Goal: Task Accomplishment & Management: Manage account settings

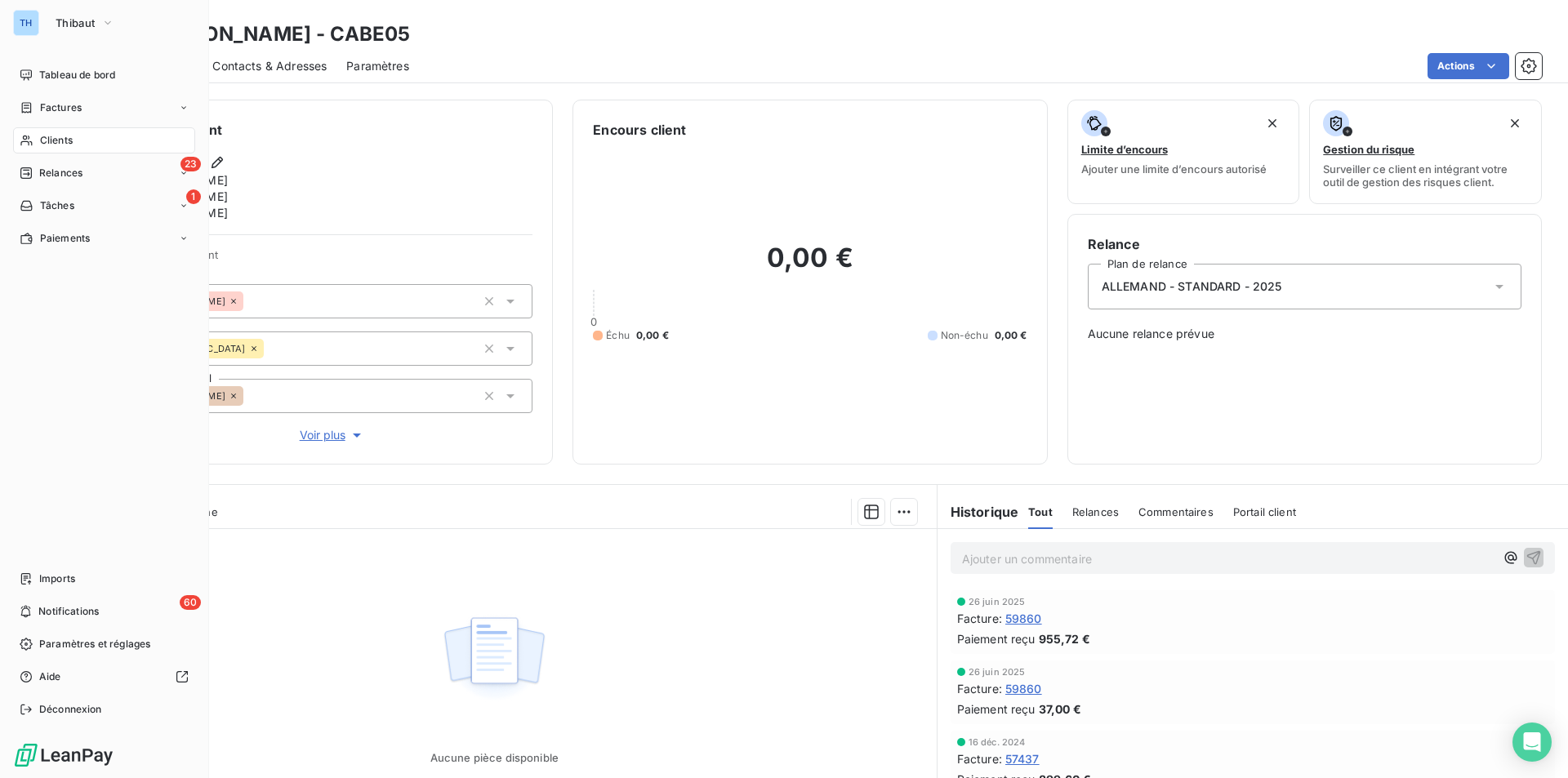
click at [58, 144] on span "Clients" at bounding box center [56, 140] width 32 height 14
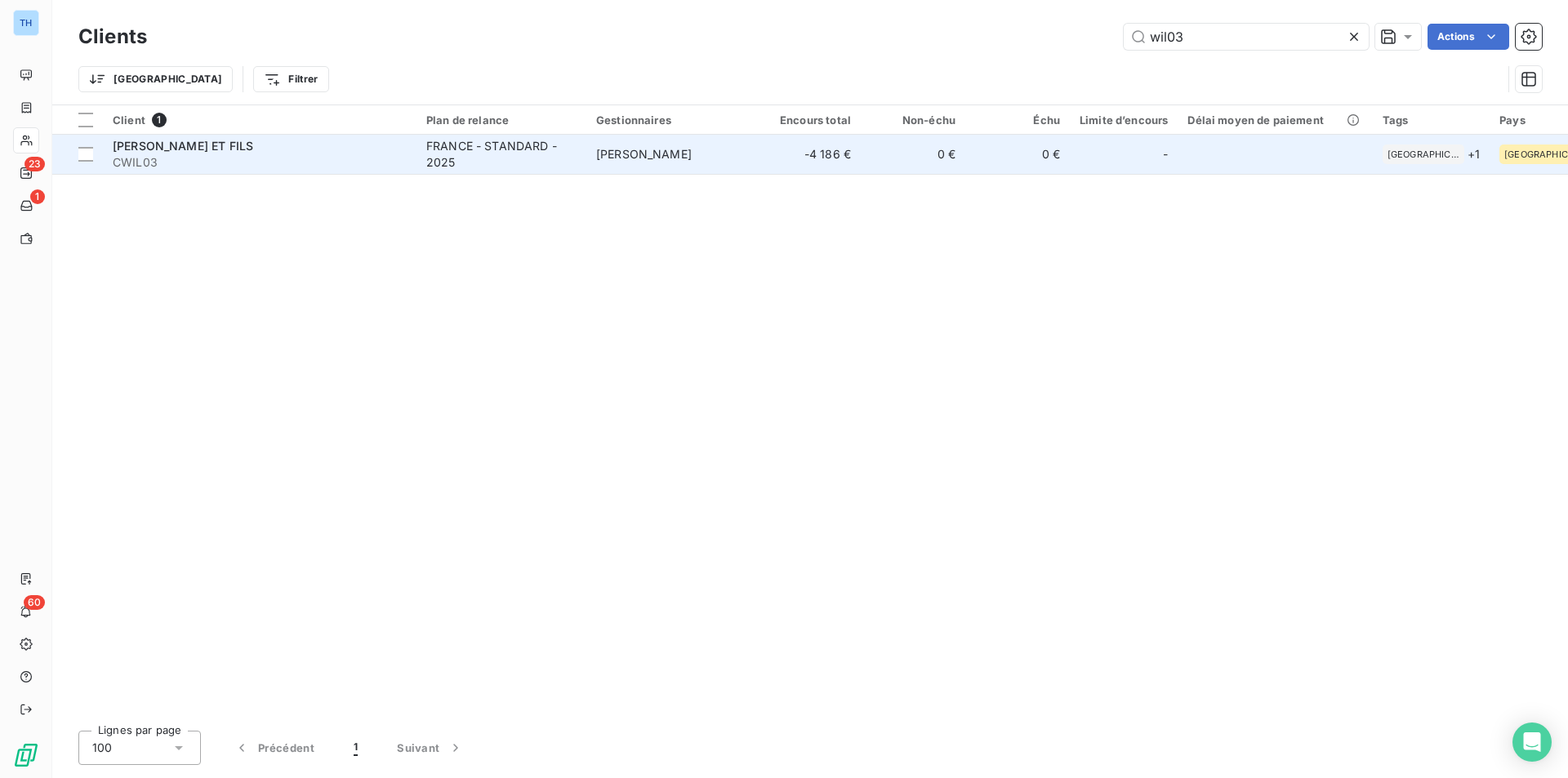
type input "wil03"
click at [771, 159] on td "-4 186 €" at bounding box center [808, 155] width 105 height 39
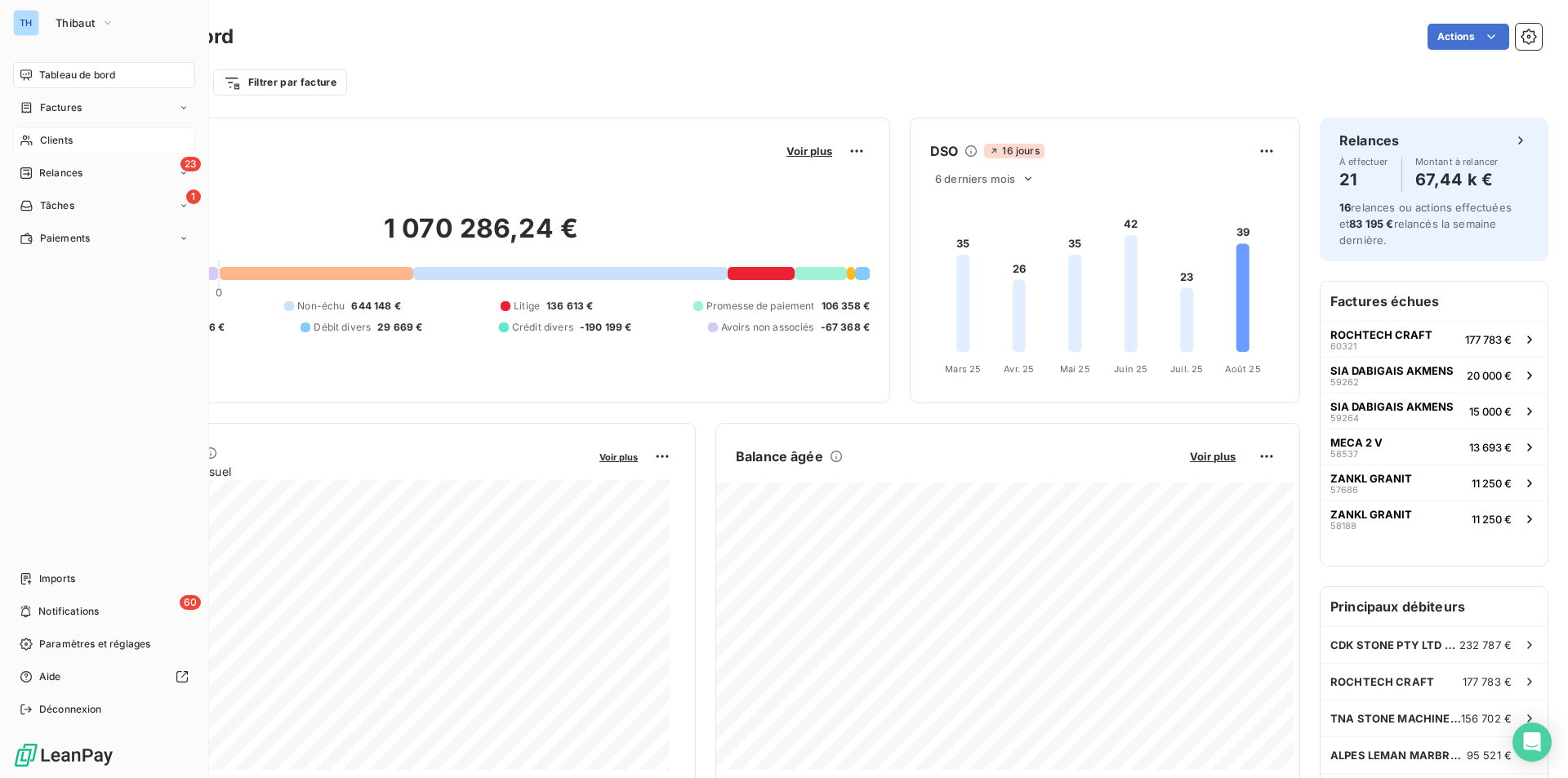
click at [45, 138] on span "Clients" at bounding box center [56, 140] width 32 height 14
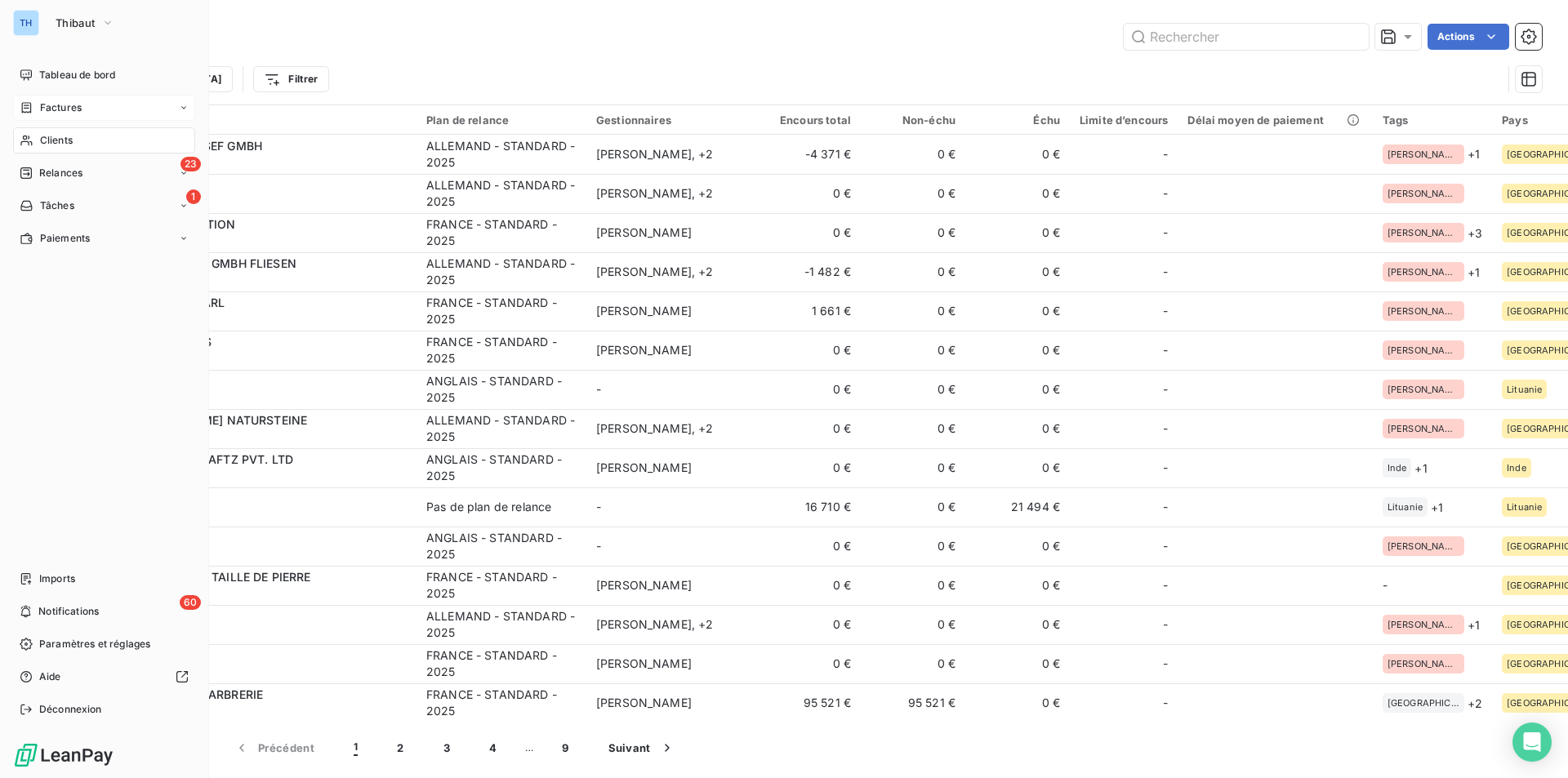
click at [54, 104] on span "Factures" at bounding box center [60, 107] width 42 height 14
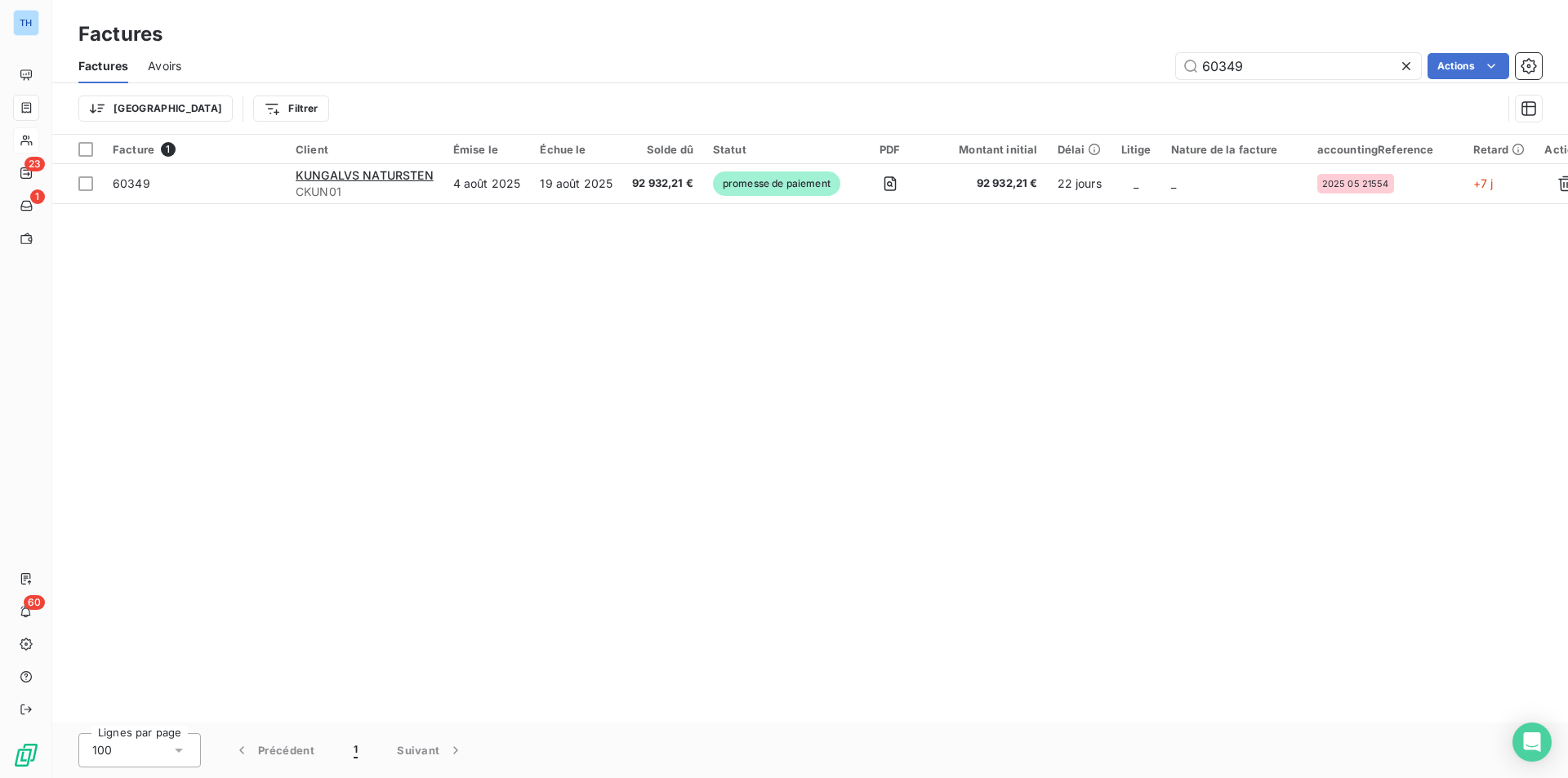
drag, startPoint x: 1246, startPoint y: 67, endPoint x: 1067, endPoint y: 60, distance: 179.1
click at [1076, 63] on div "60349 Actions" at bounding box center [871, 65] width 1341 height 26
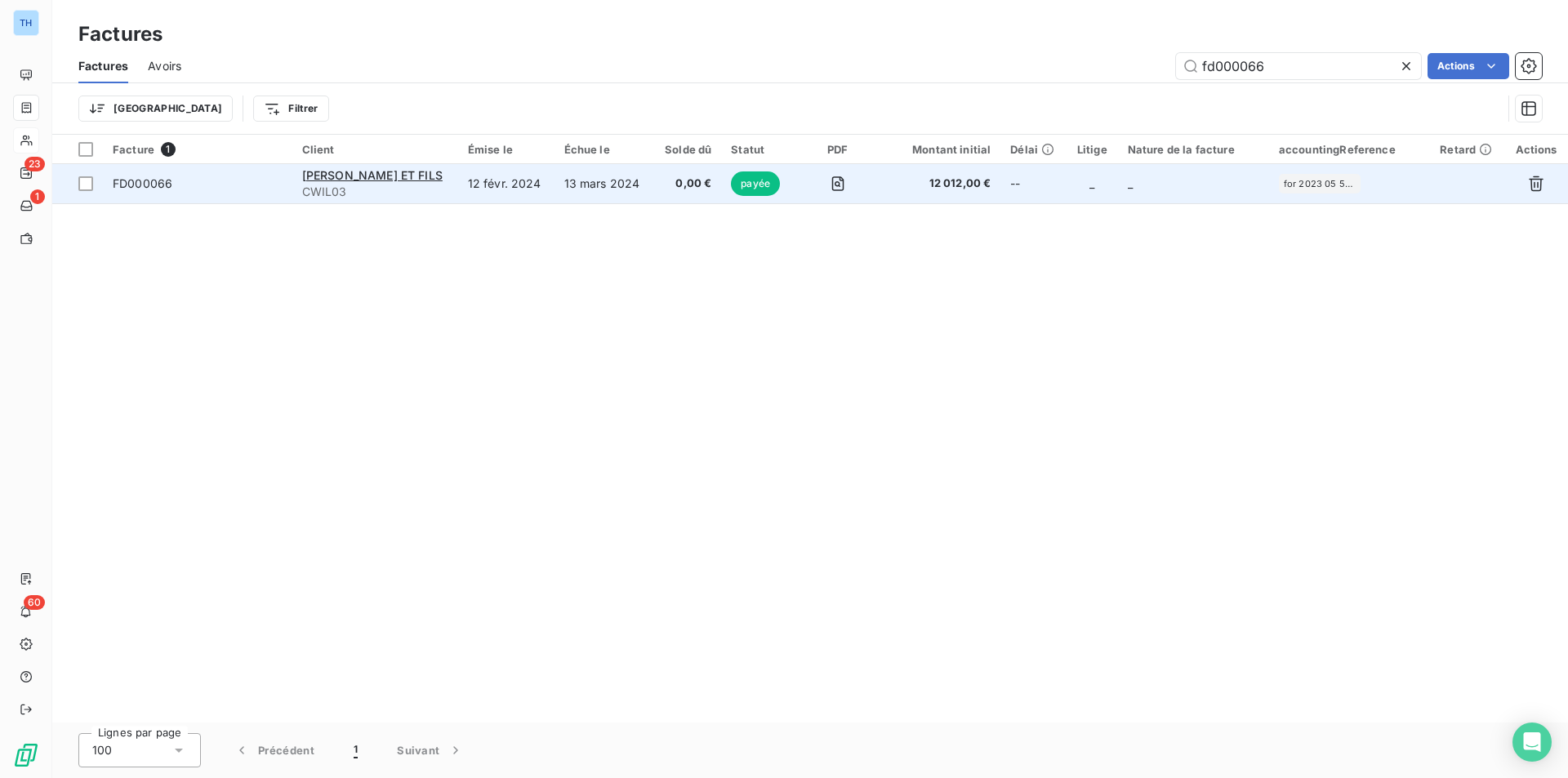
type input "fd000066"
click at [624, 184] on td "13 mars 2024" at bounding box center [604, 183] width 99 height 39
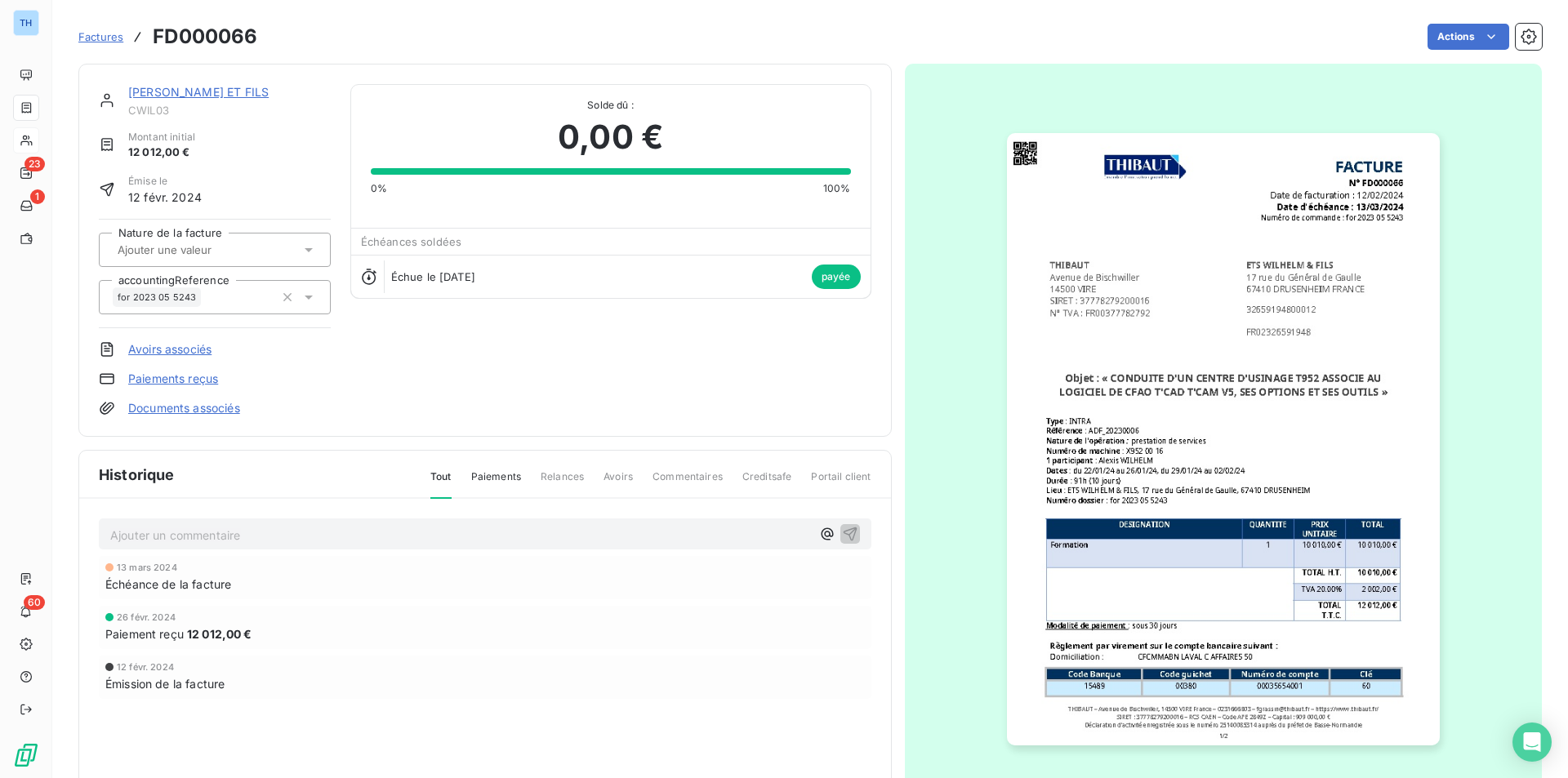
drag, startPoint x: 1112, startPoint y: 205, endPoint x: 1066, endPoint y: 340, distance: 142.6
click at [1066, 340] on img "button" at bounding box center [1223, 439] width 433 height 612
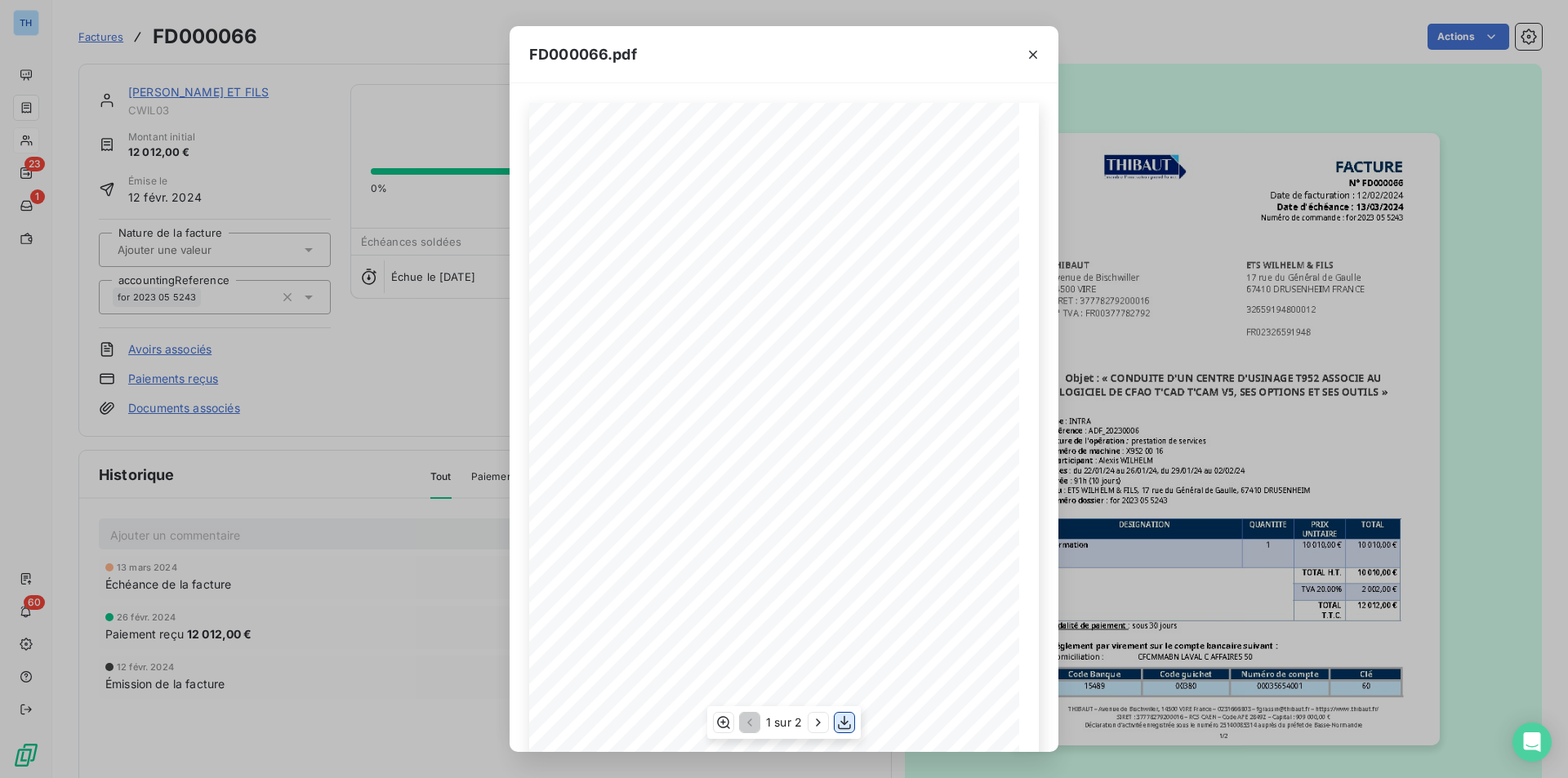
click at [848, 721] on icon "button" at bounding box center [844, 722] width 16 height 16
click at [1032, 54] on icon "button" at bounding box center [1033, 54] width 16 height 16
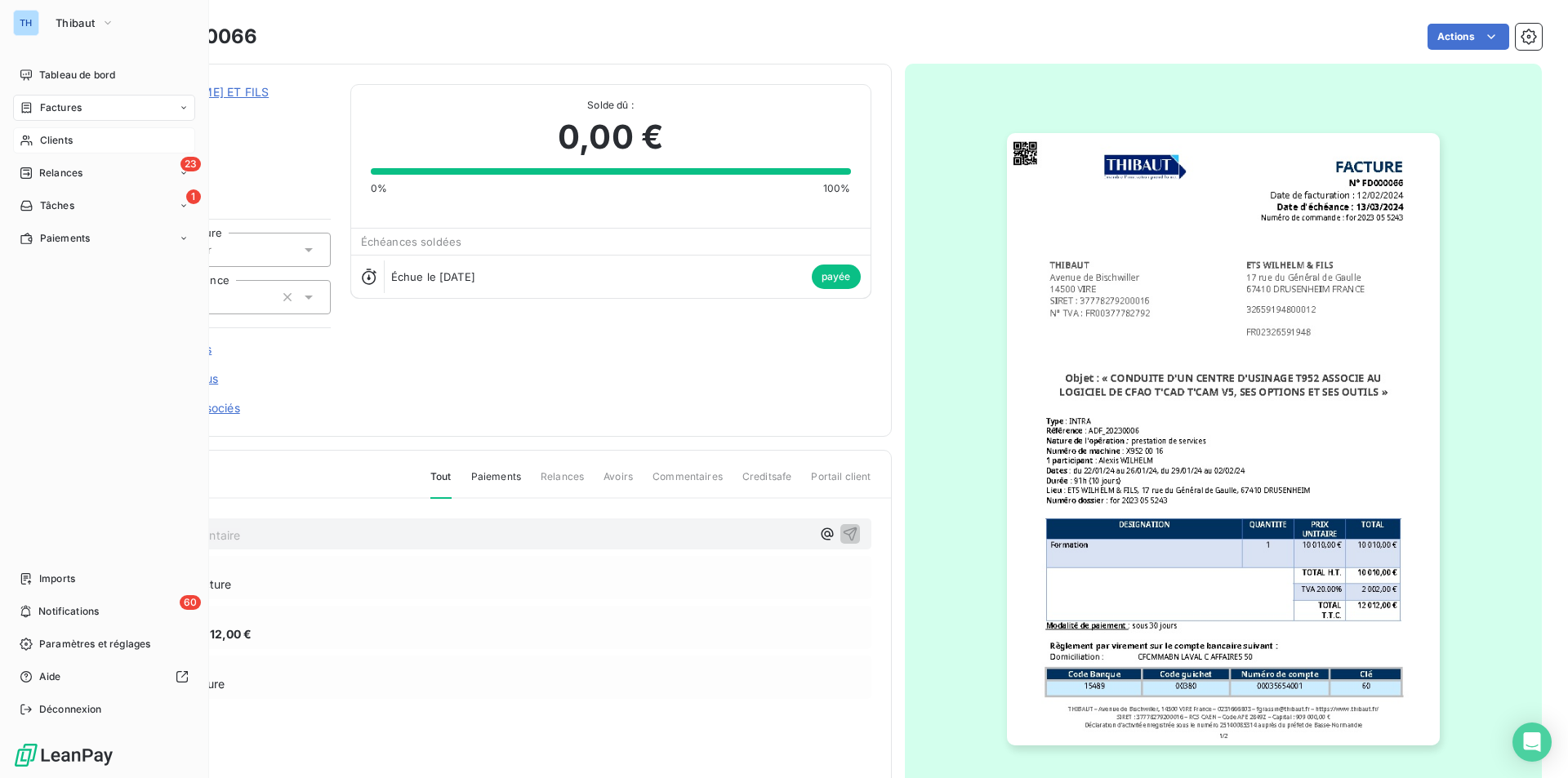
click at [59, 141] on span "Clients" at bounding box center [56, 140] width 32 height 14
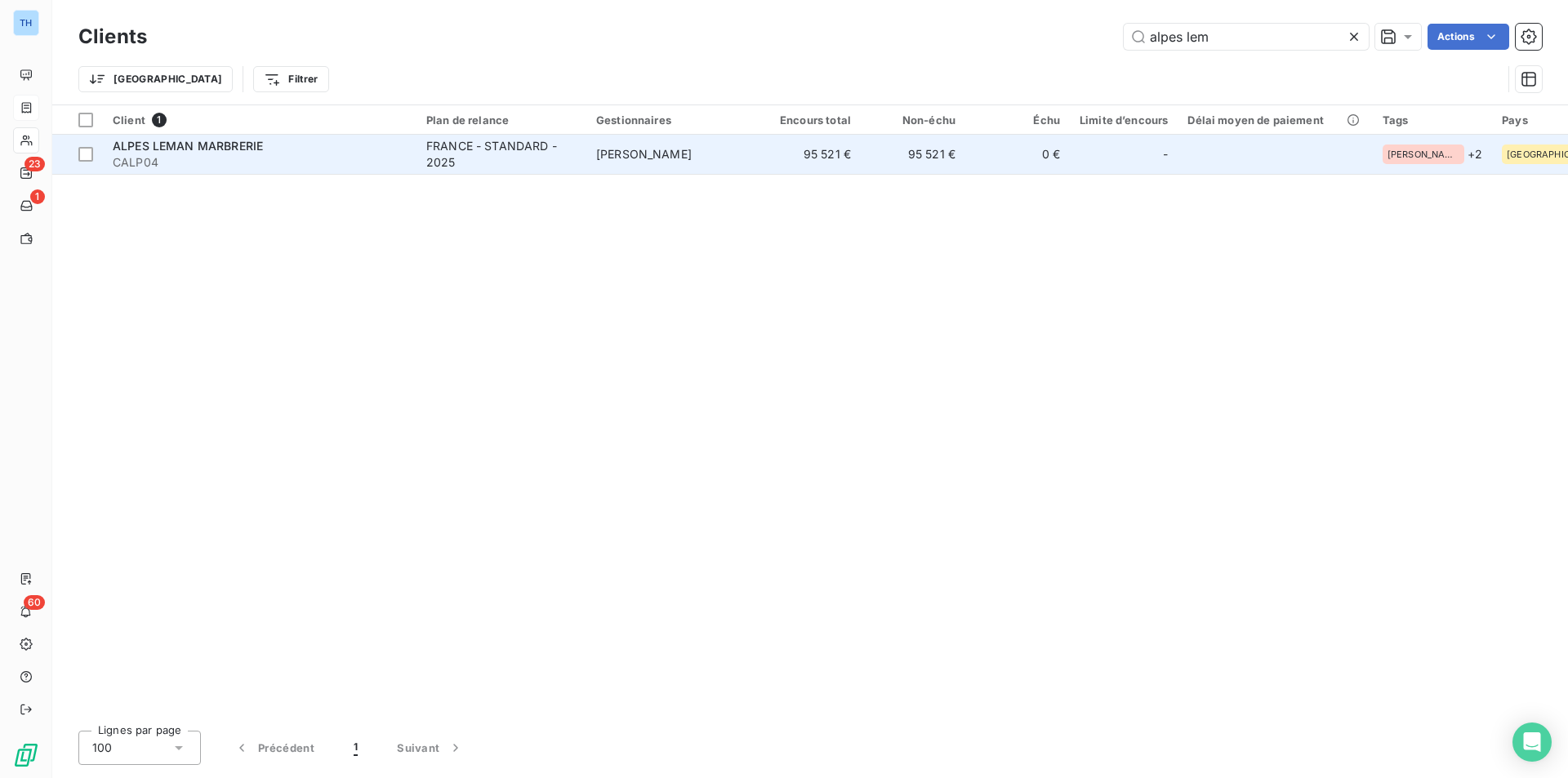
type input "alpes lem"
click at [741, 144] on td "Tony MERLIN" at bounding box center [671, 155] width 170 height 39
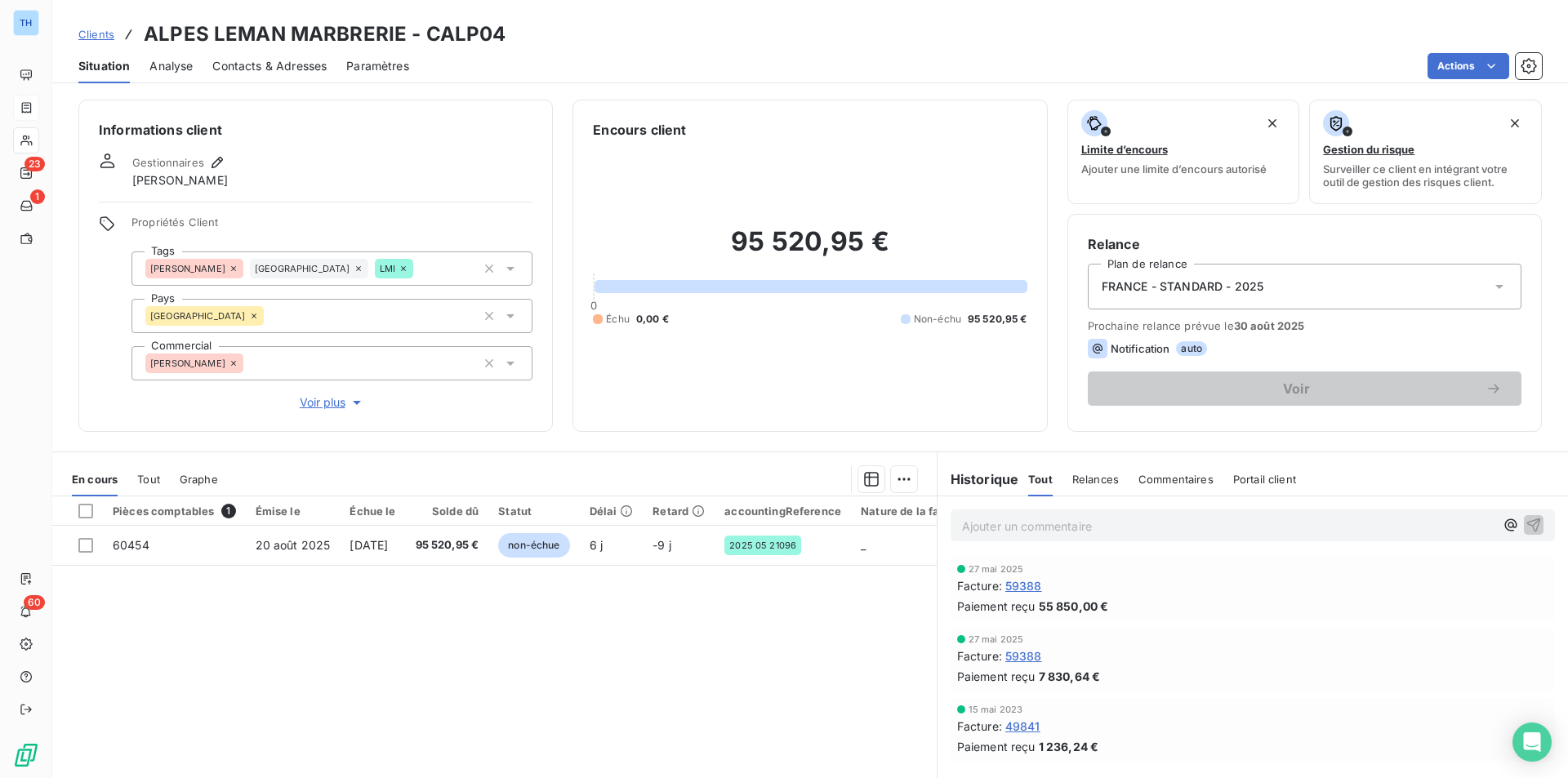
click at [1166, 525] on p "Ajouter un commentaire ﻿" at bounding box center [1228, 526] width 533 height 20
click at [1526, 524] on icon "button" at bounding box center [1533, 523] width 16 height 16
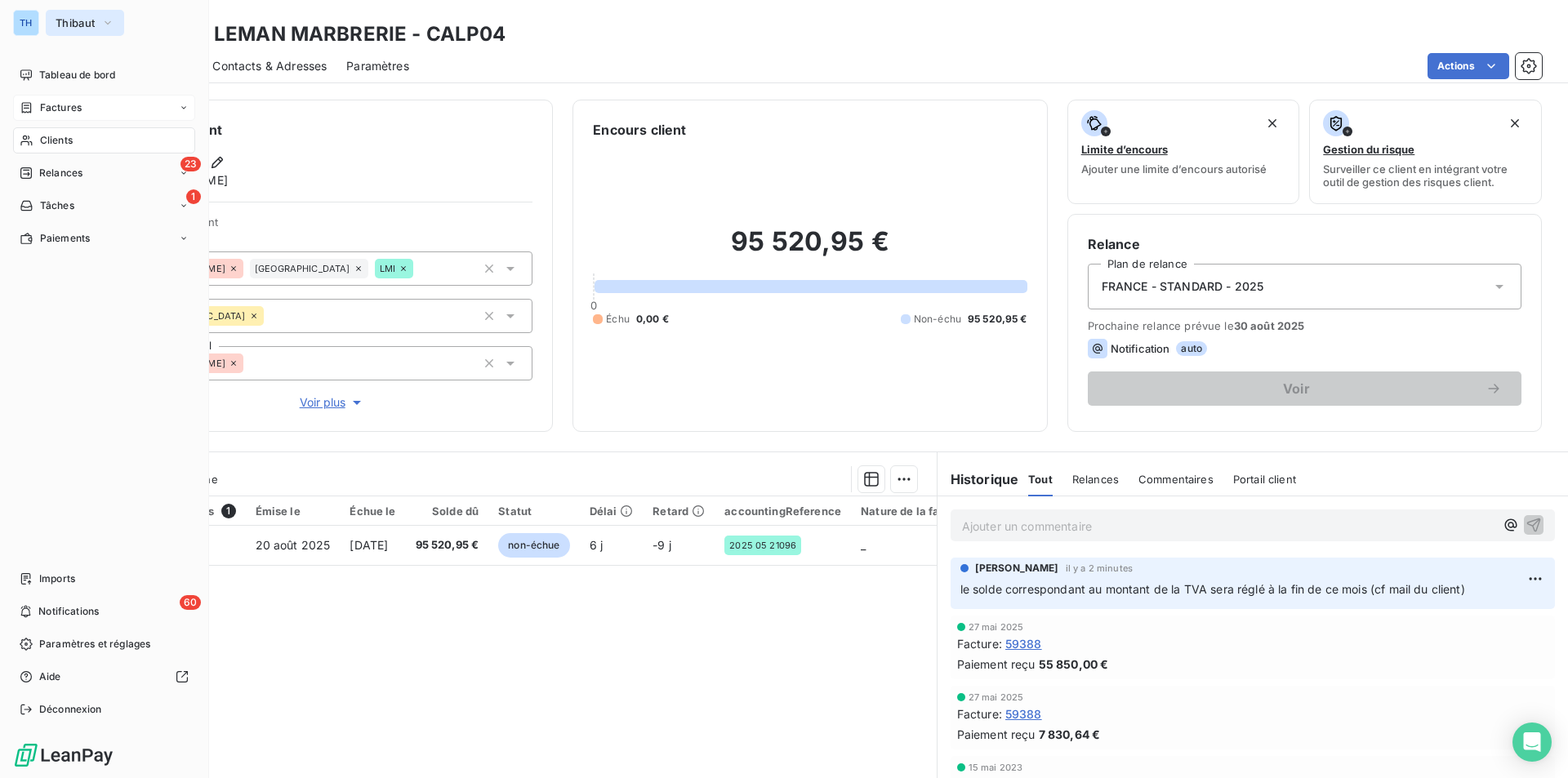
click at [82, 23] on span "Thibaut" at bounding box center [75, 22] width 39 height 13
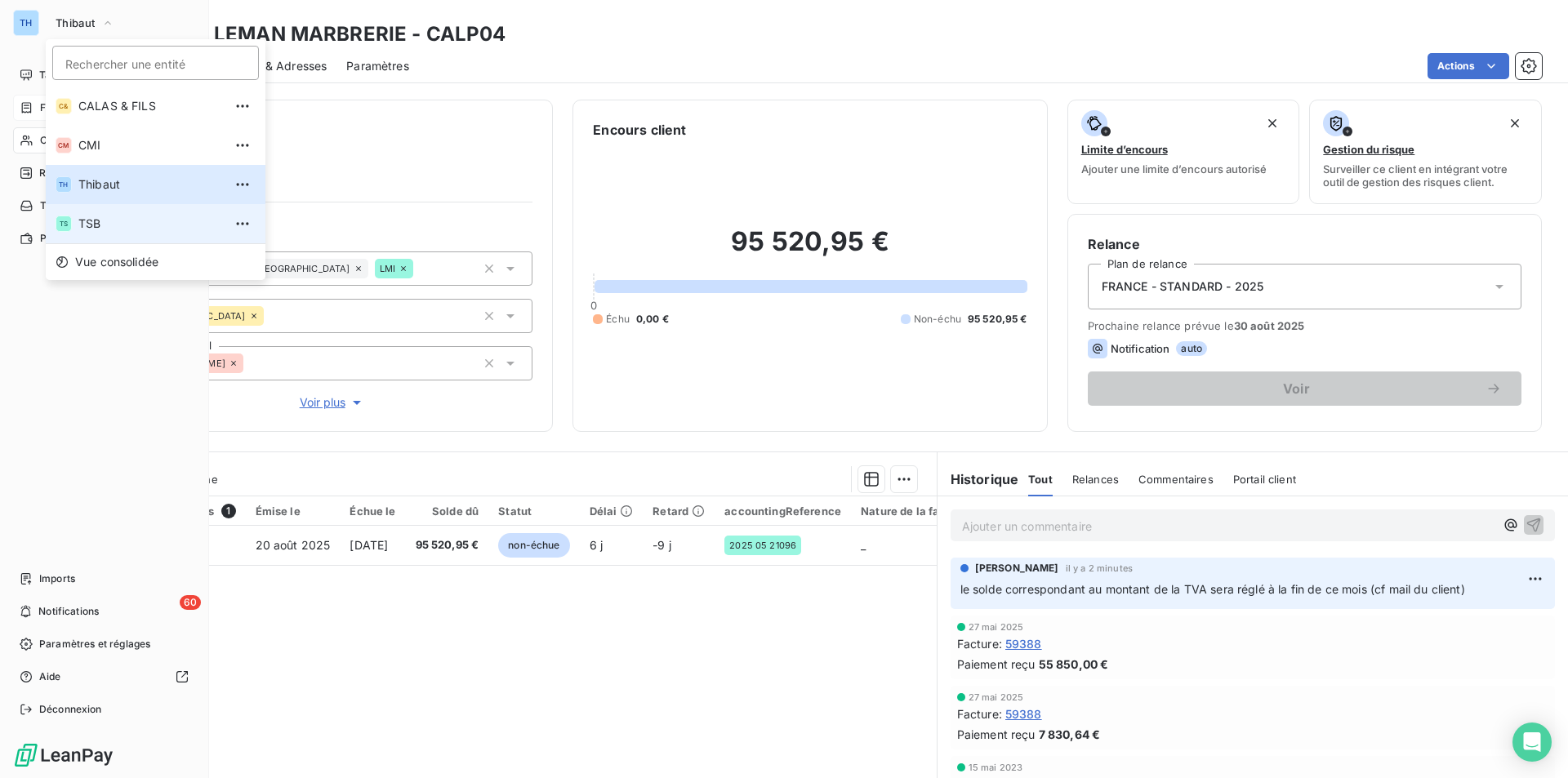
click at [104, 217] on span "TSB" at bounding box center [150, 223] width 144 height 16
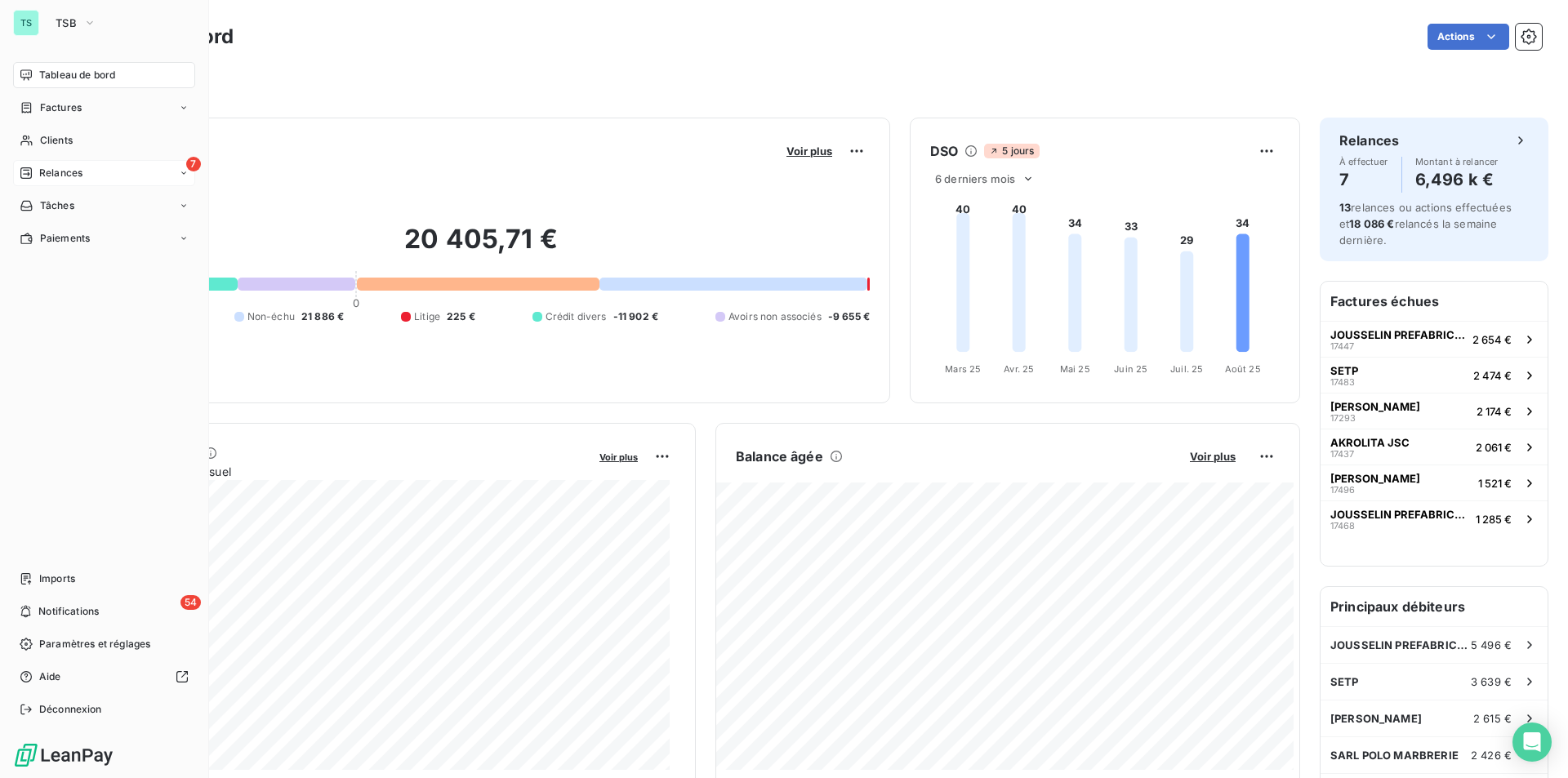
click at [65, 172] on span "Relances" at bounding box center [60, 172] width 43 height 14
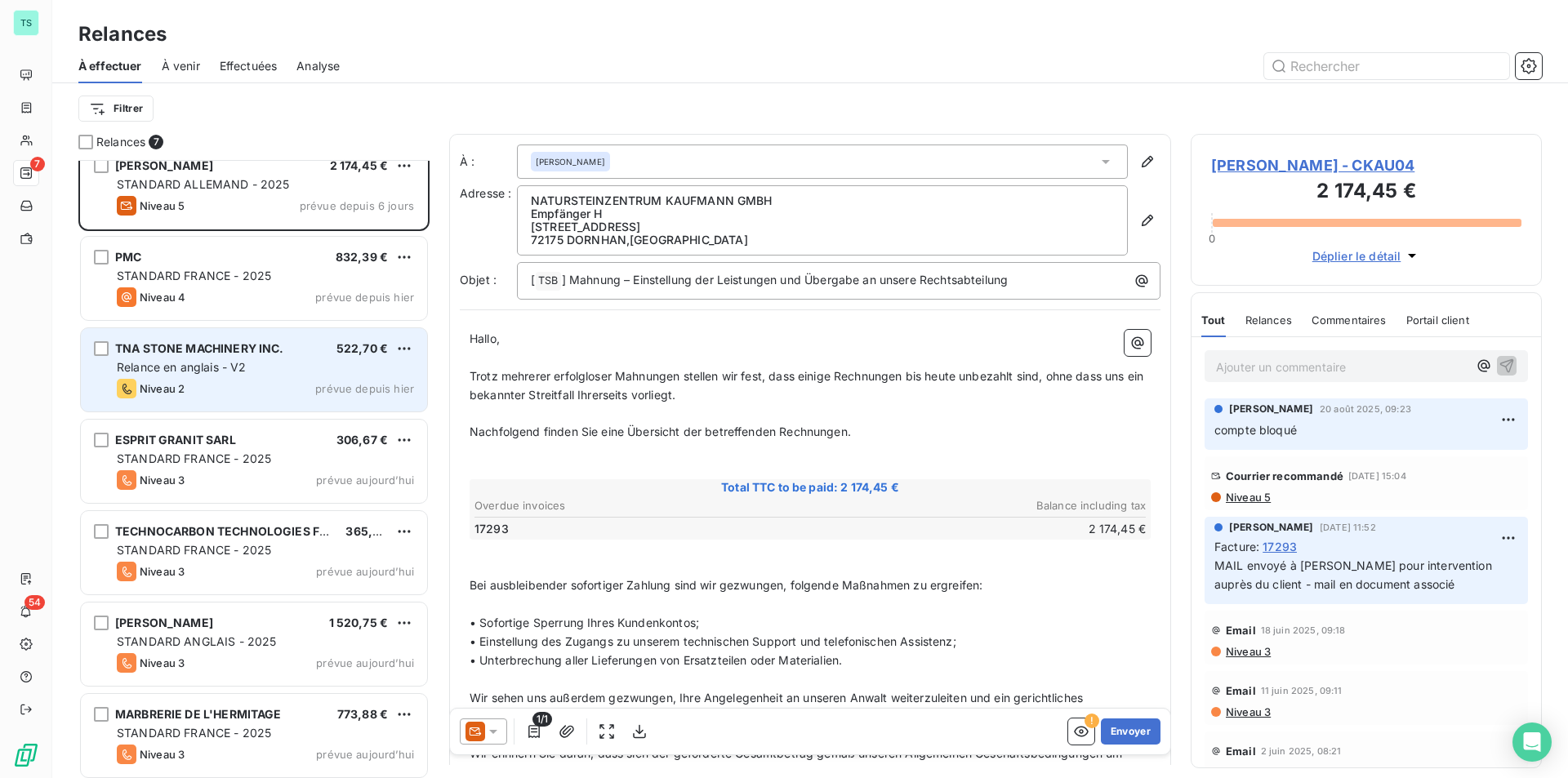
scroll to position [23, 0]
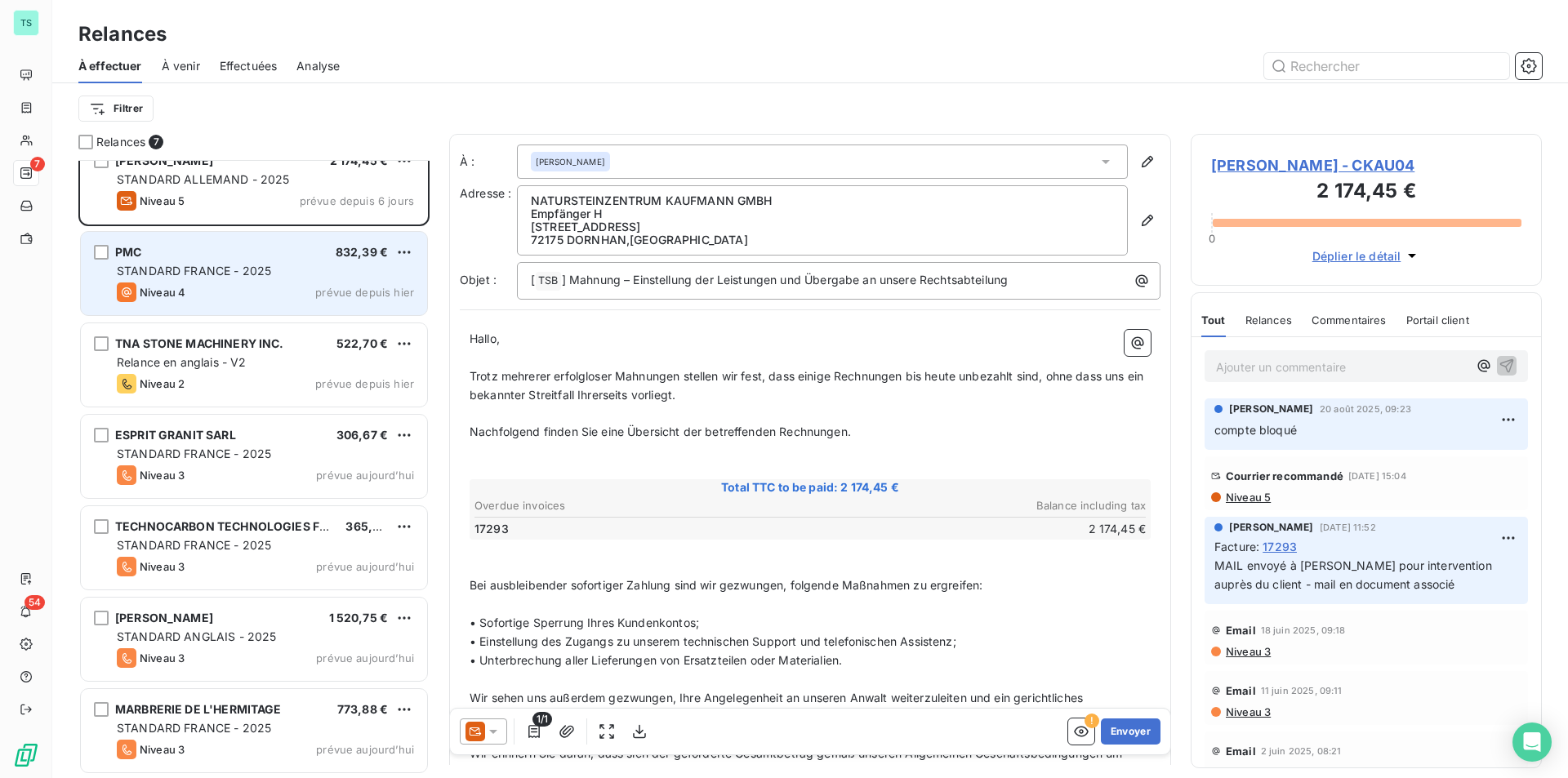
click at [314, 262] on div "STANDARD FRANCE - 2025" at bounding box center [265, 270] width 297 height 16
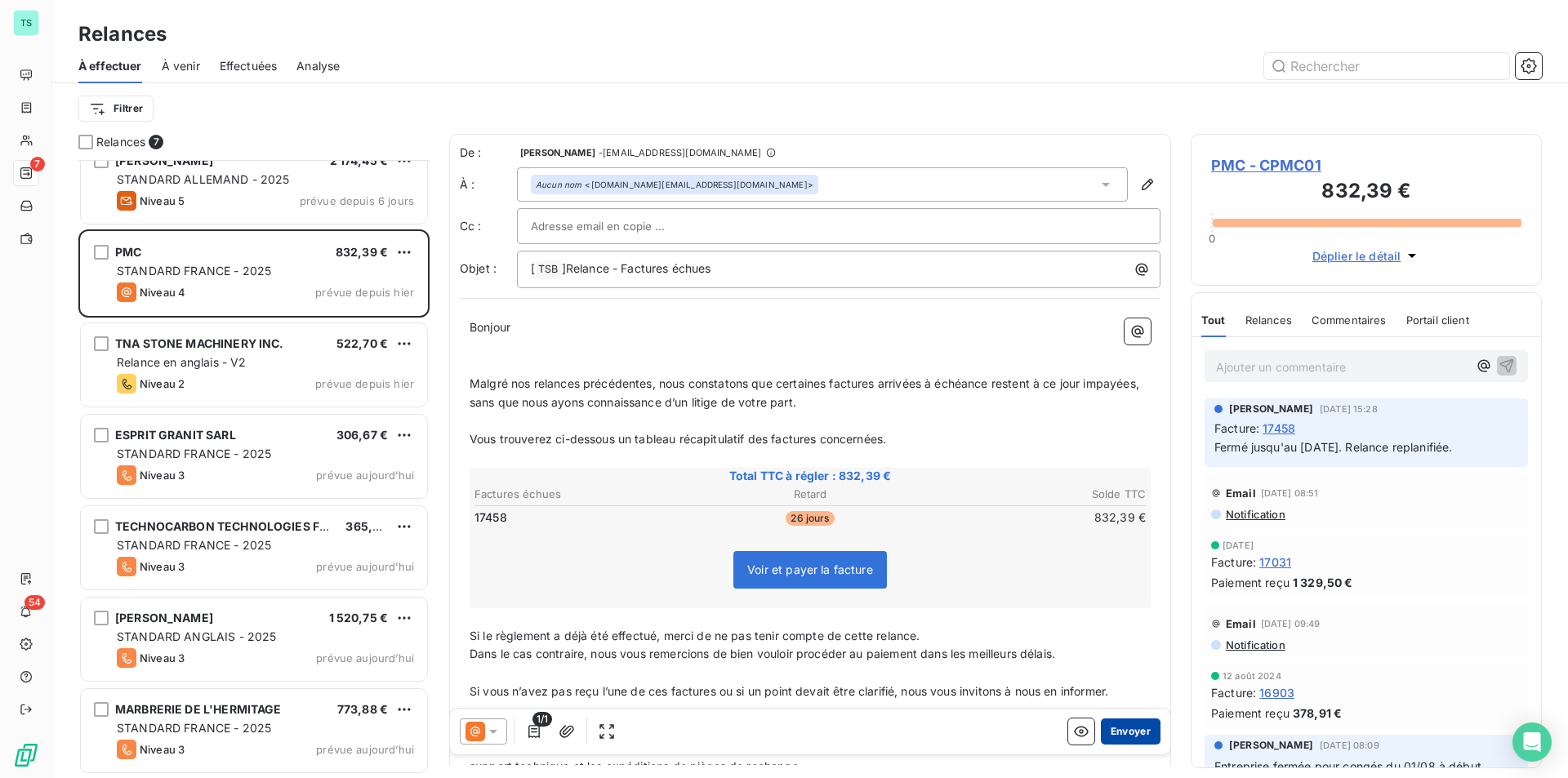
click at [1131, 734] on button "Envoyer" at bounding box center [1130, 731] width 59 height 26
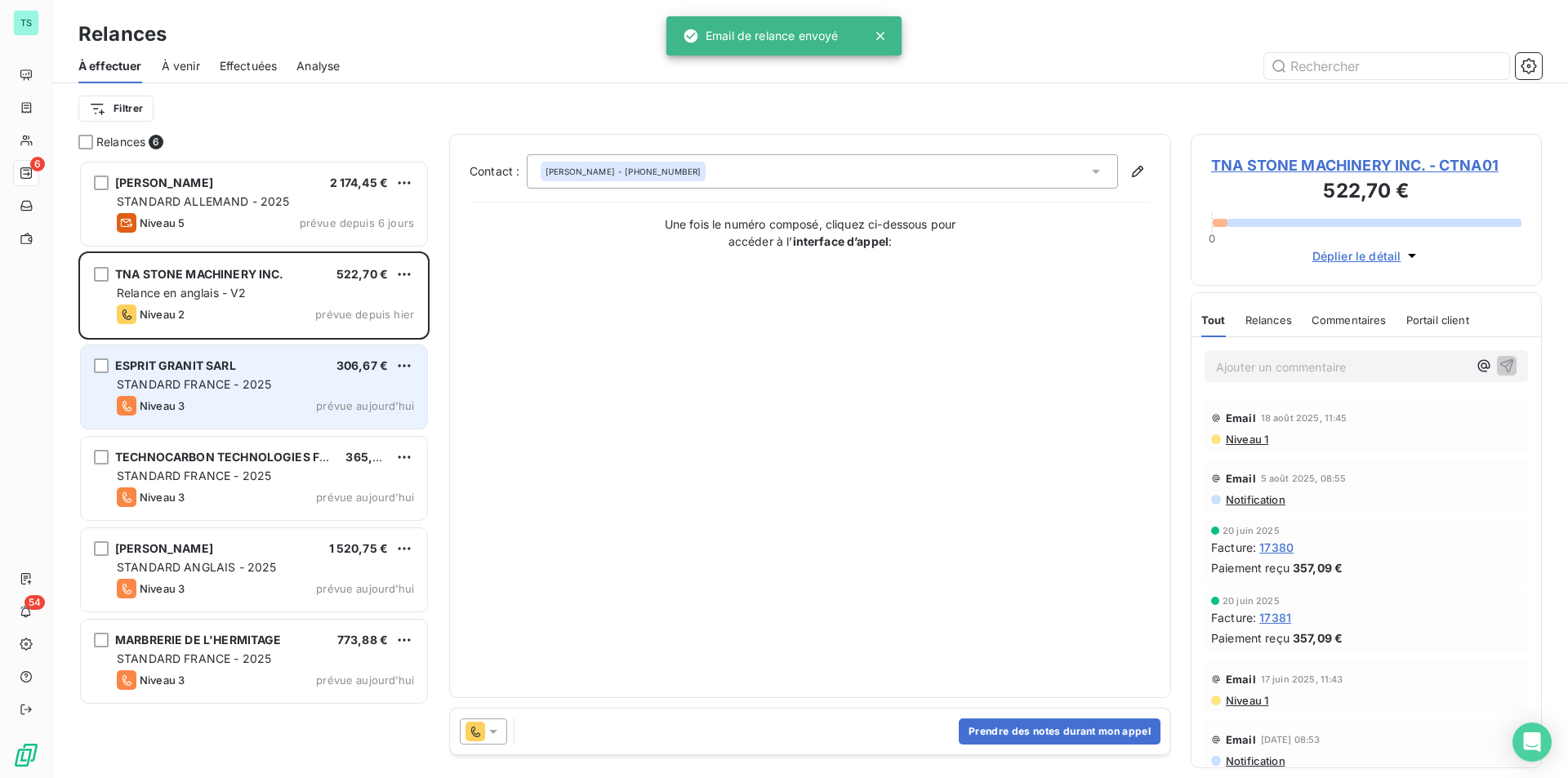
click at [199, 379] on span "STANDARD FRANCE - 2025" at bounding box center [194, 384] width 155 height 14
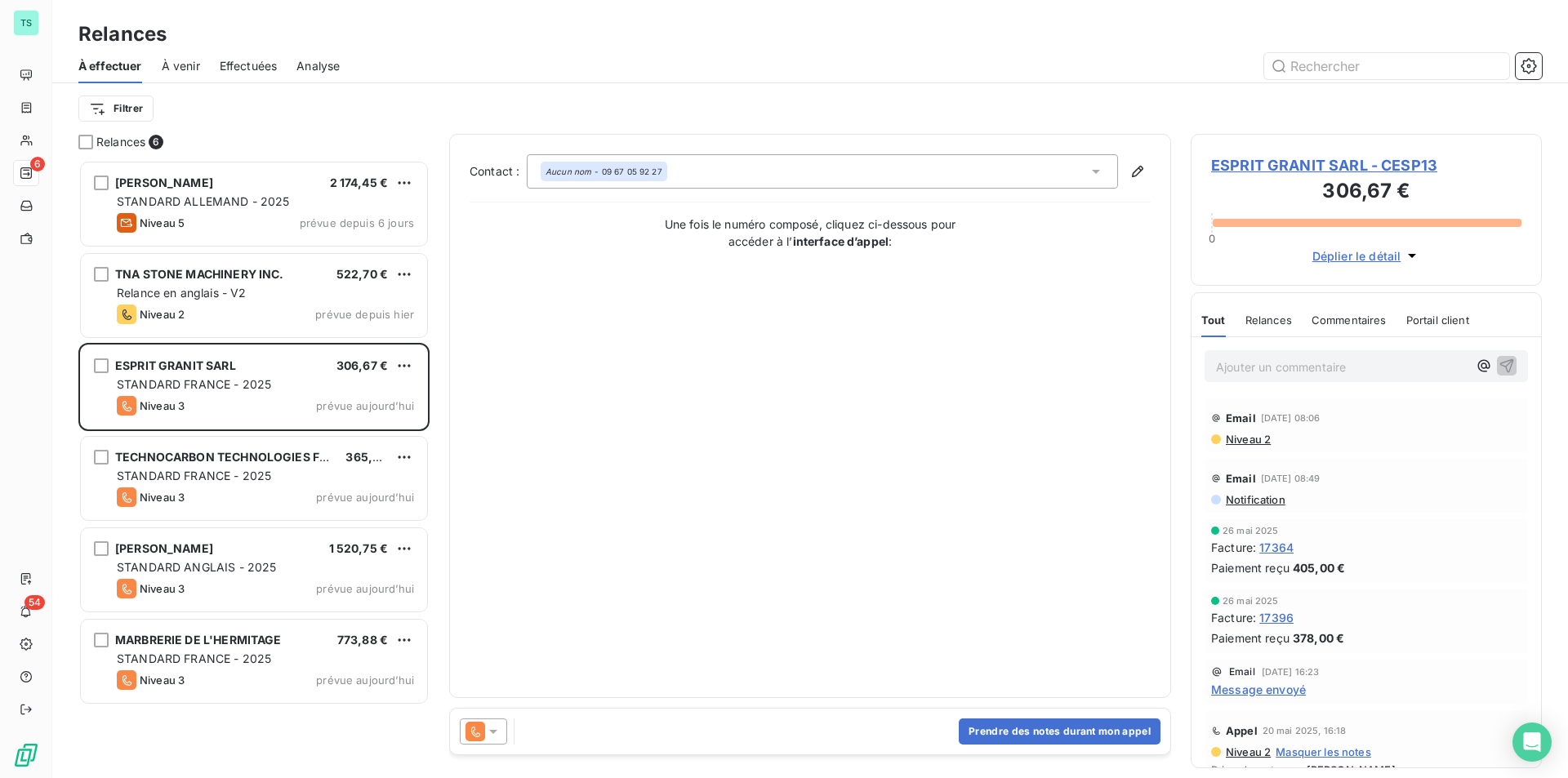
click at [1263, 160] on span "ESPRIT GRANIT SARL - CESP13" at bounding box center [1366, 166] width 310 height 22
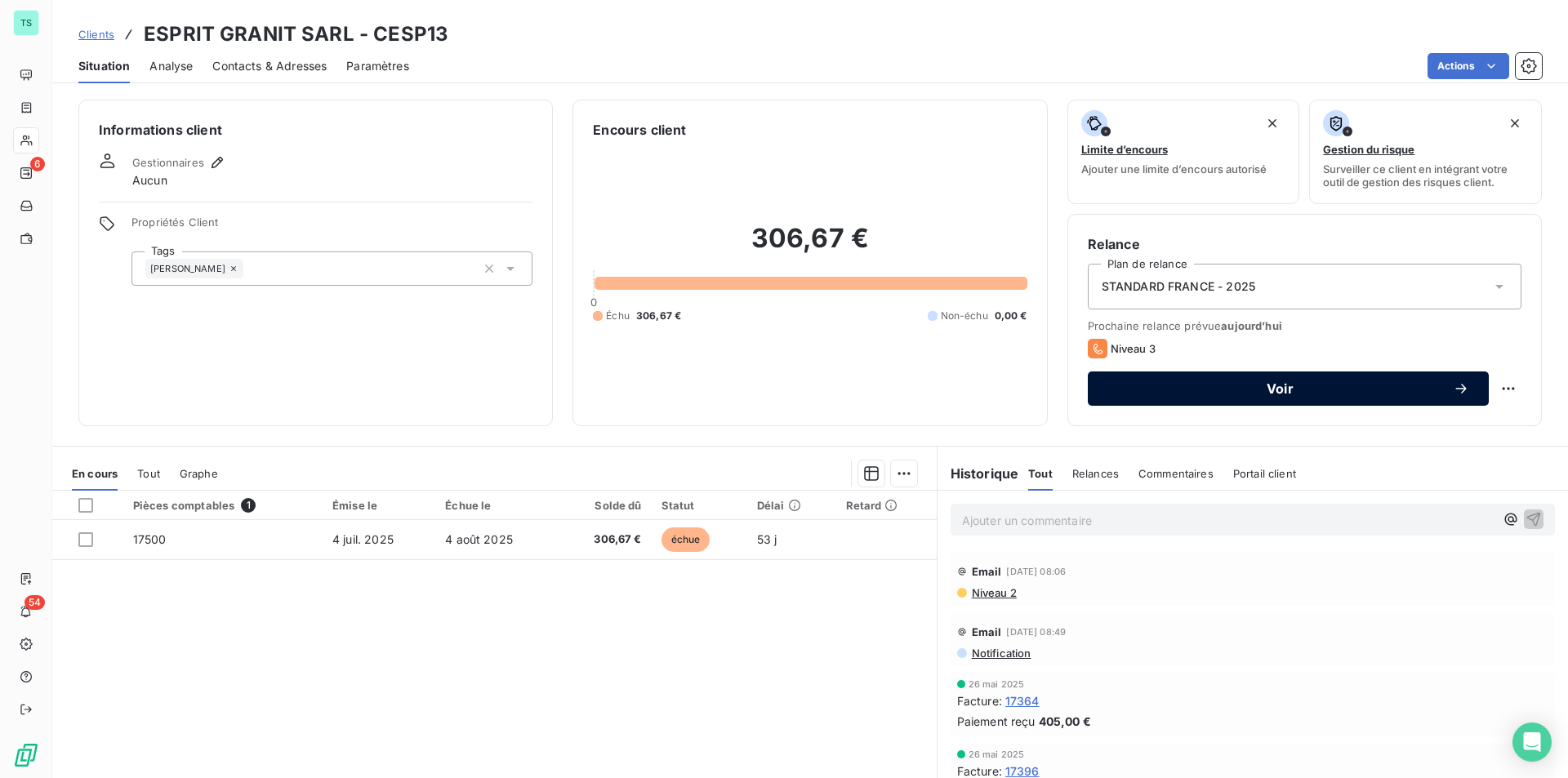
click at [1167, 388] on span "Voir" at bounding box center [1280, 388] width 346 height 13
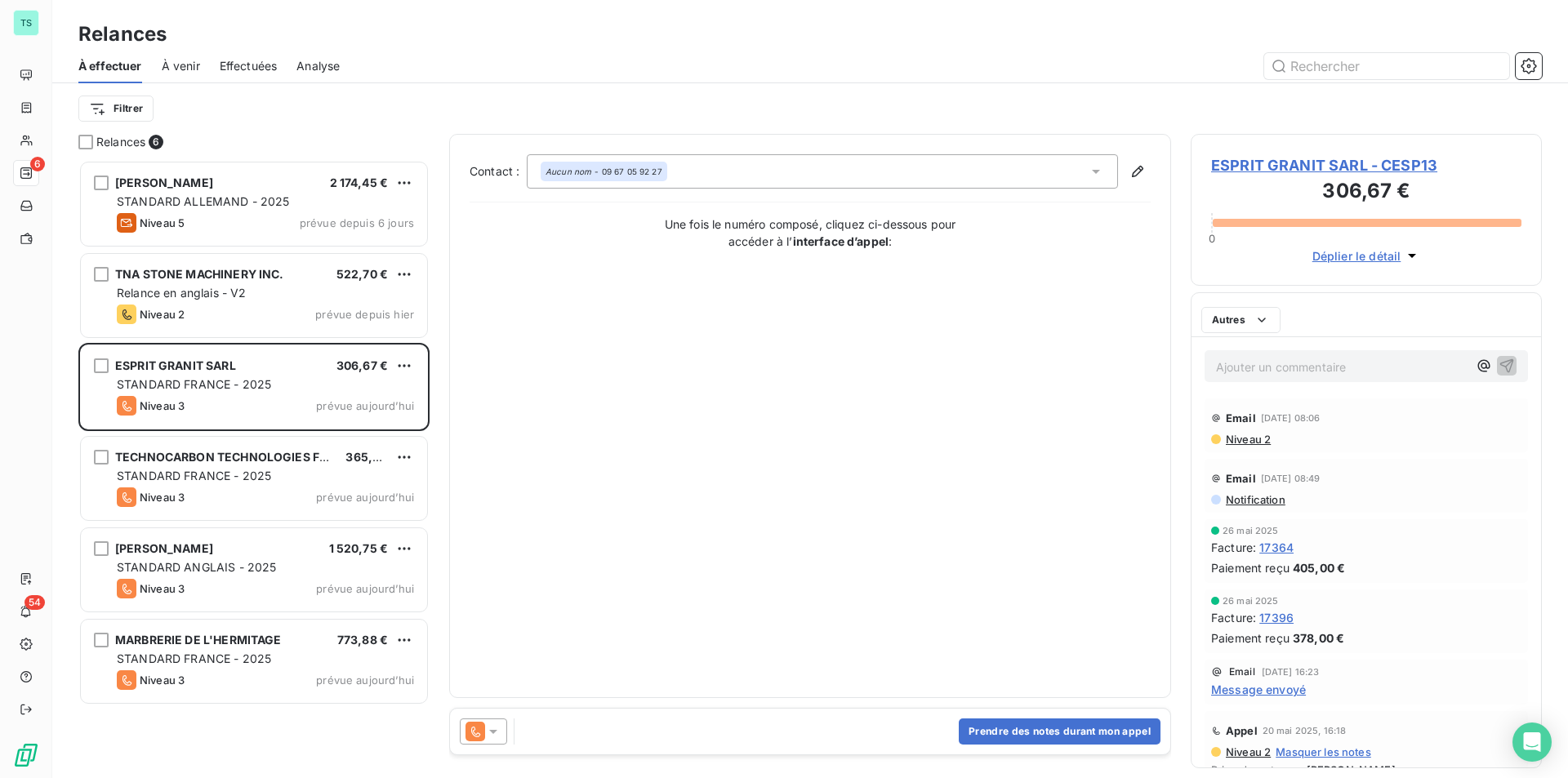
scroll to position [606, 339]
click at [1058, 739] on button "Prendre des notes durant mon appel" at bounding box center [1059, 731] width 201 height 26
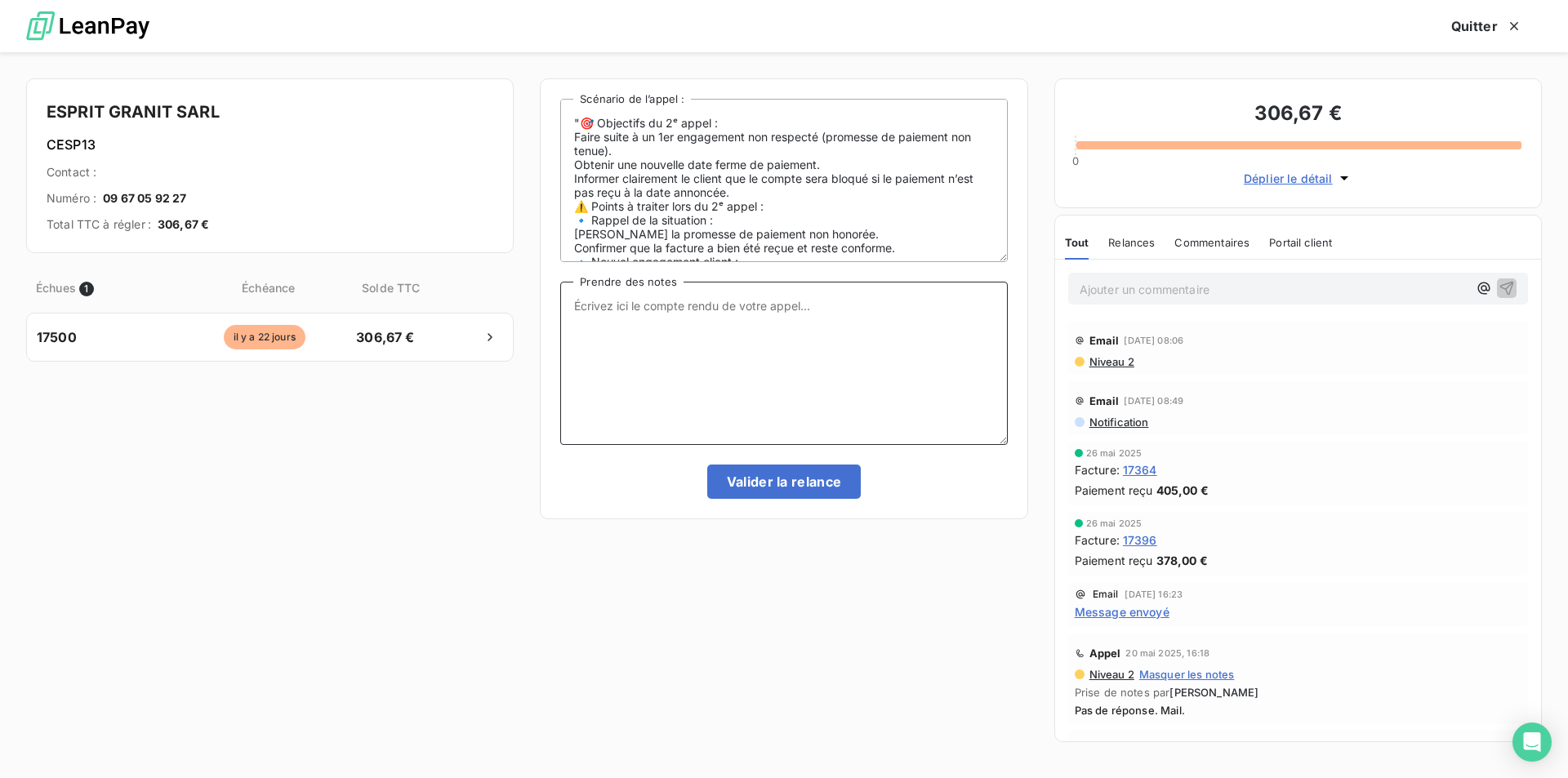
click at [657, 304] on textarea "Prendre des notes" at bounding box center [784, 364] width 447 height 163
click at [691, 319] on textarea "appel sans réponse, ai laissé message, validation de la relance pour poursuite …" at bounding box center [784, 364] width 447 height 163
type textarea "appel sans réponse, ai laissé message, validation de la relance pour poursuite …"
click at [765, 488] on button "Valider la relance" at bounding box center [784, 482] width 155 height 34
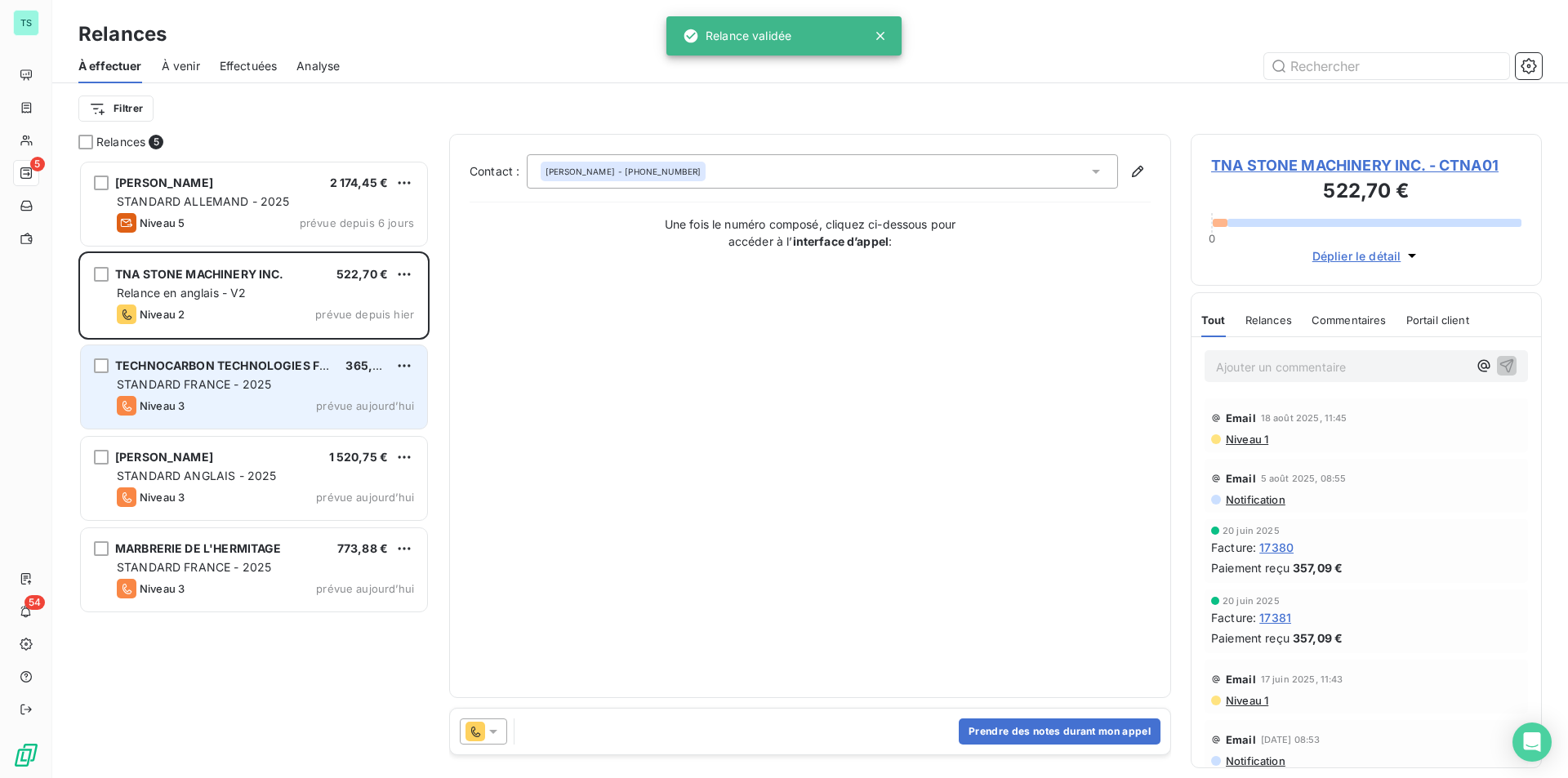
click at [274, 386] on div "STANDARD FRANCE - 2025" at bounding box center [265, 384] width 297 height 16
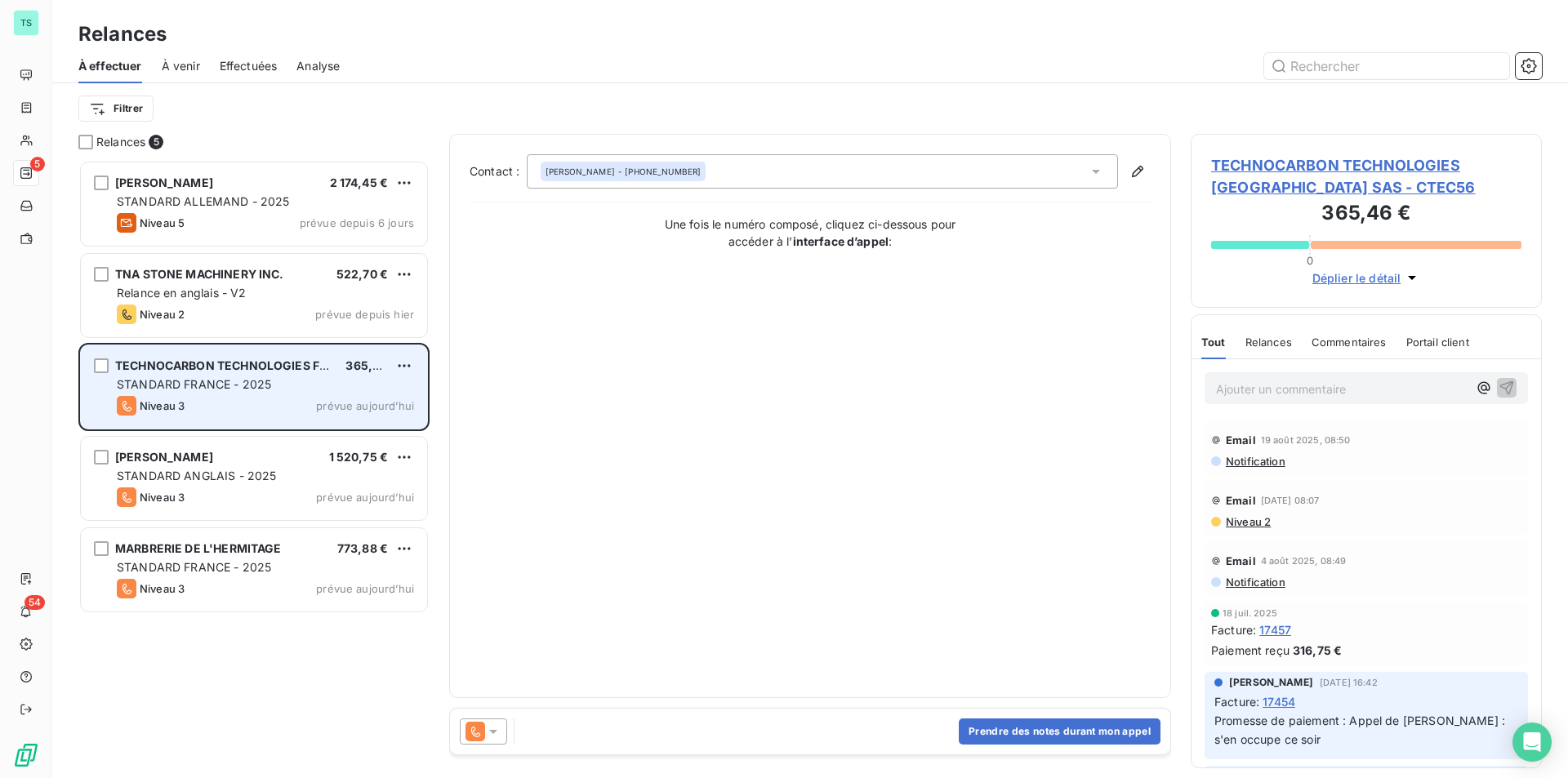
click at [274, 386] on div "STANDARD FRANCE - 2025" at bounding box center [265, 384] width 297 height 16
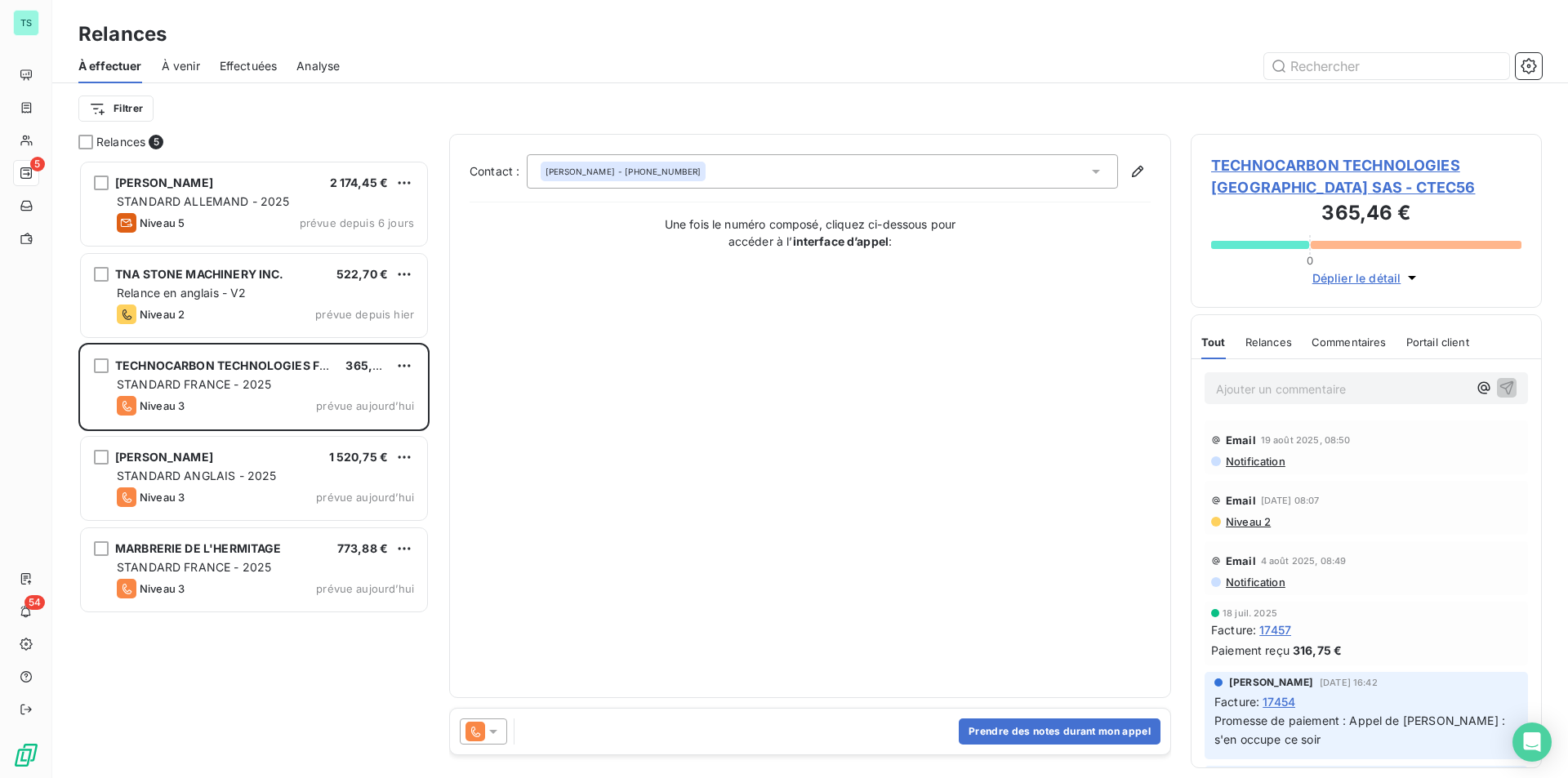
click at [1281, 164] on span "TECHNOCARBON TECHNOLOGIES FRANCE SAS - CTEC56" at bounding box center [1366, 177] width 310 height 44
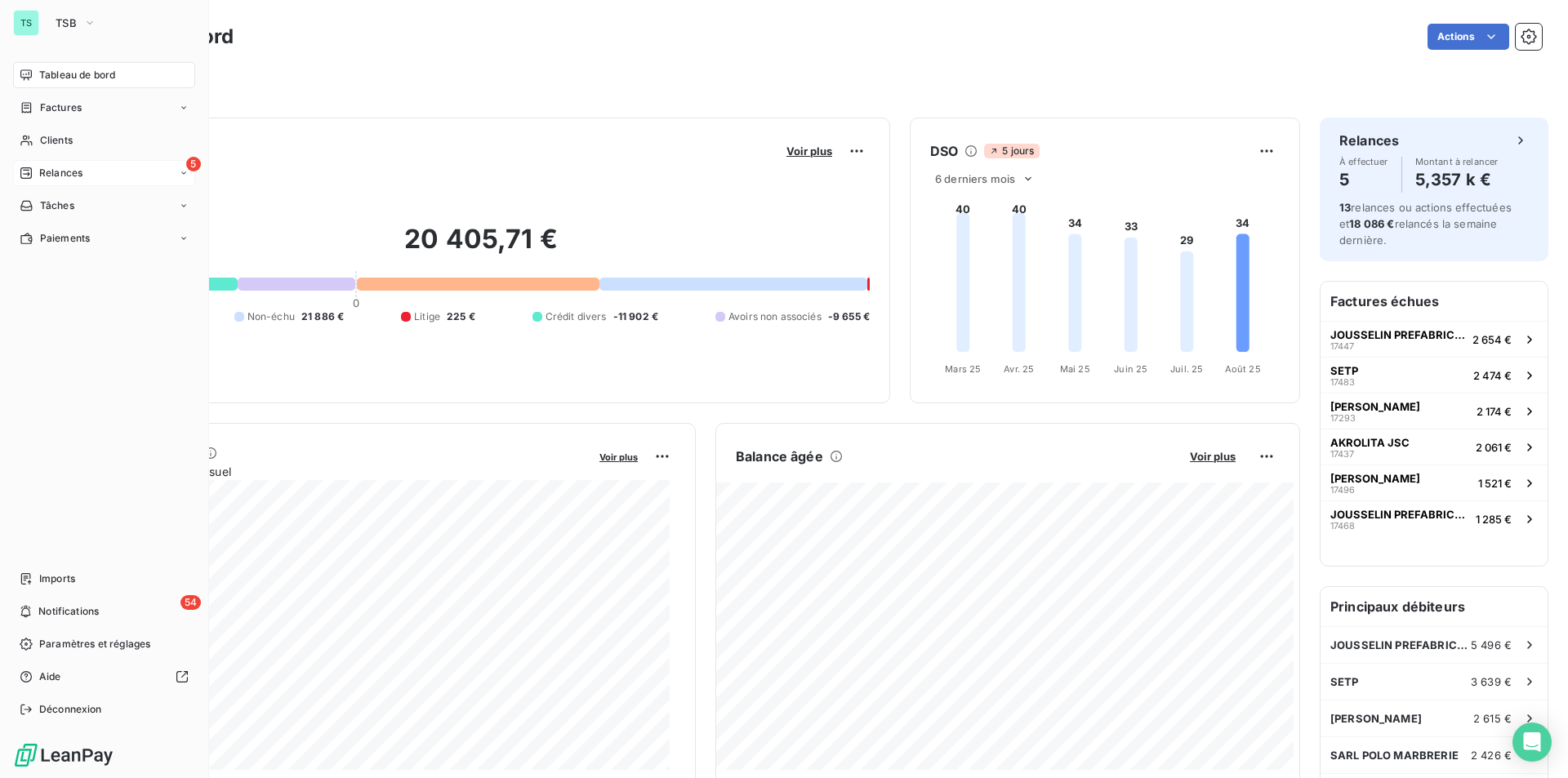
click at [63, 172] on span "Relances" at bounding box center [60, 172] width 43 height 14
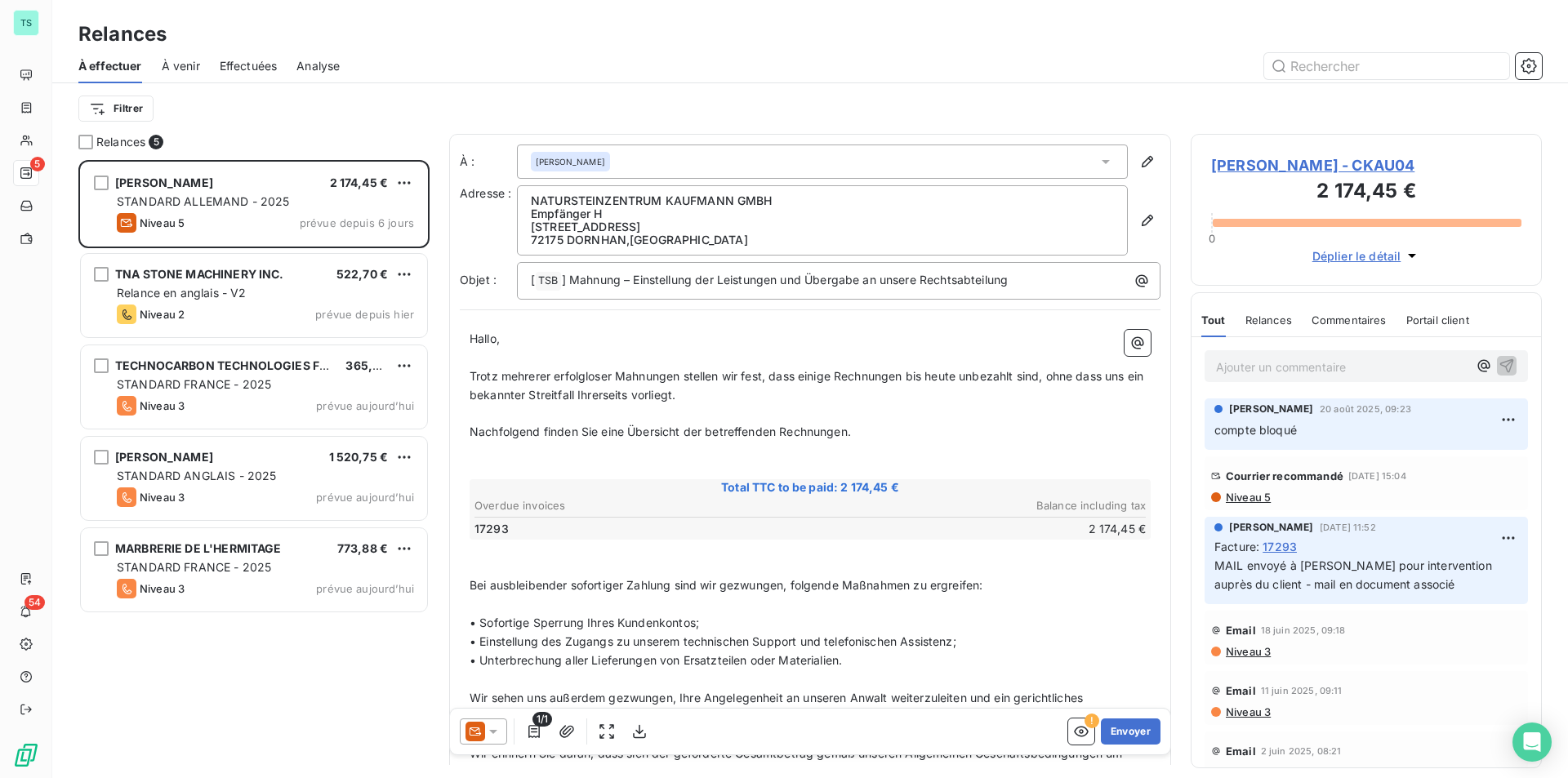
scroll to position [606, 339]
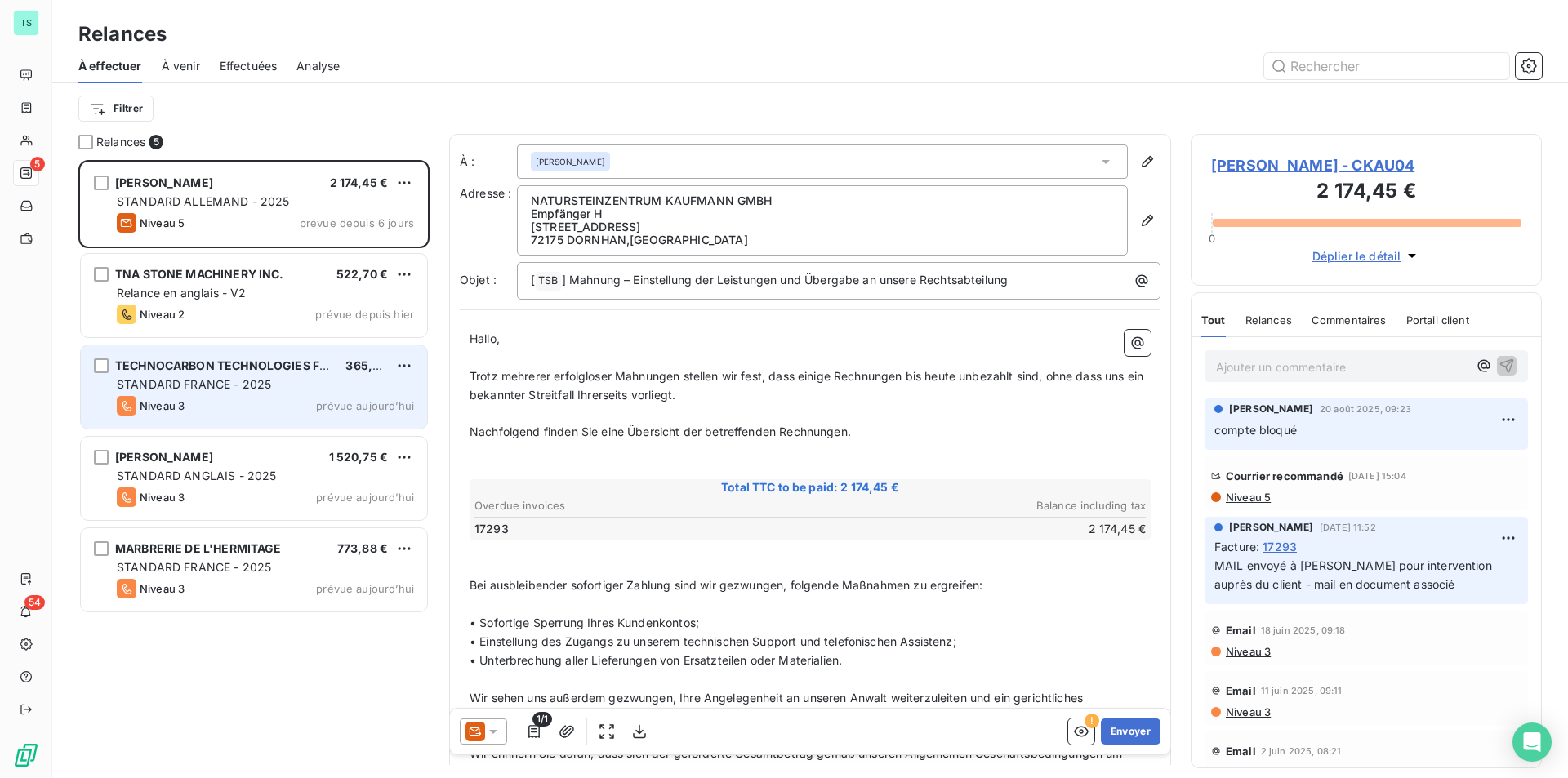
click at [184, 379] on span "STANDARD FRANCE - 2025" at bounding box center [194, 384] width 155 height 14
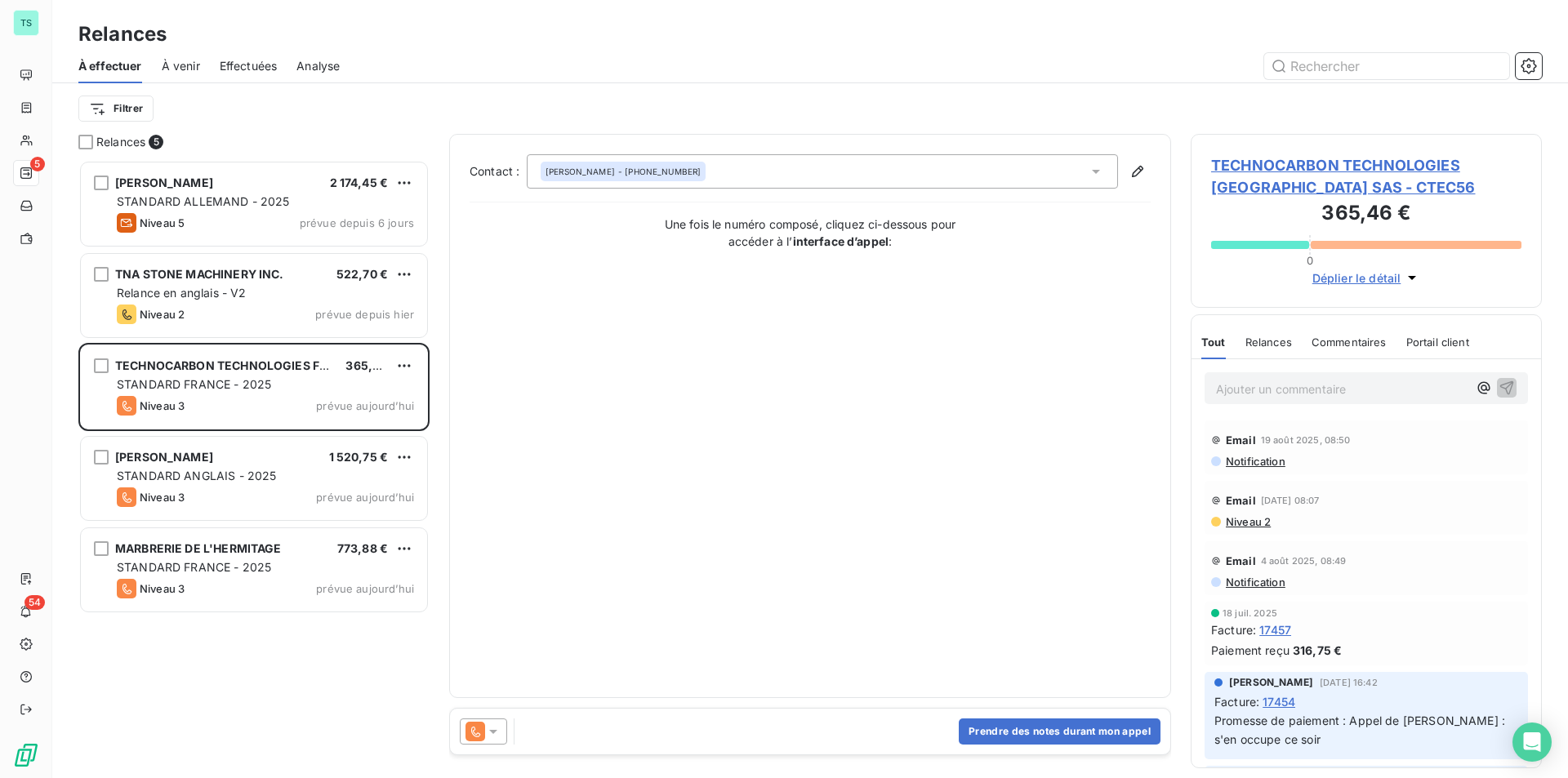
click at [1321, 161] on span "TECHNOCARBON TECHNOLOGIES FRANCE SAS - CTEC56" at bounding box center [1366, 177] width 310 height 44
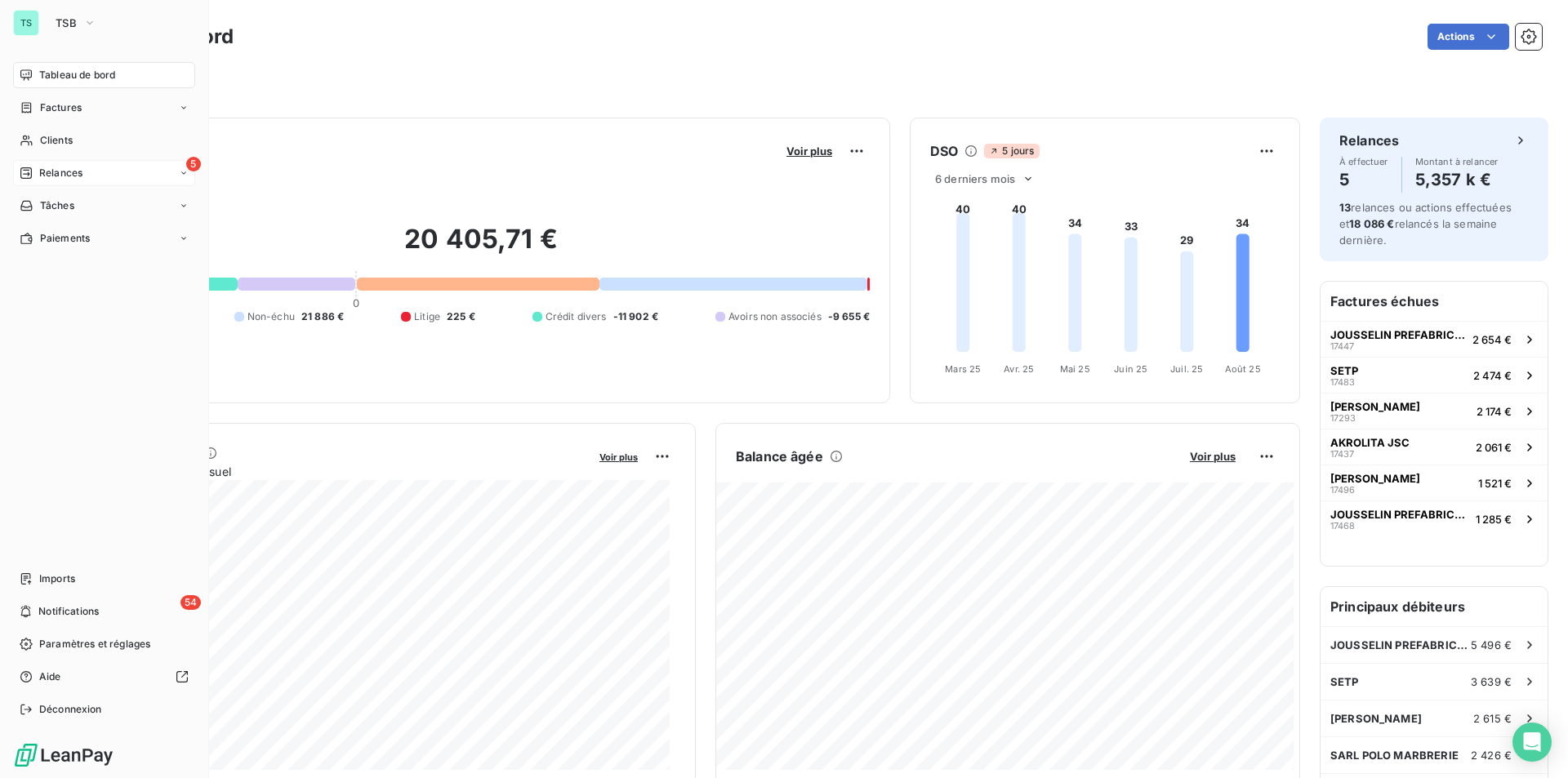
click at [54, 178] on span "Relances" at bounding box center [60, 172] width 43 height 14
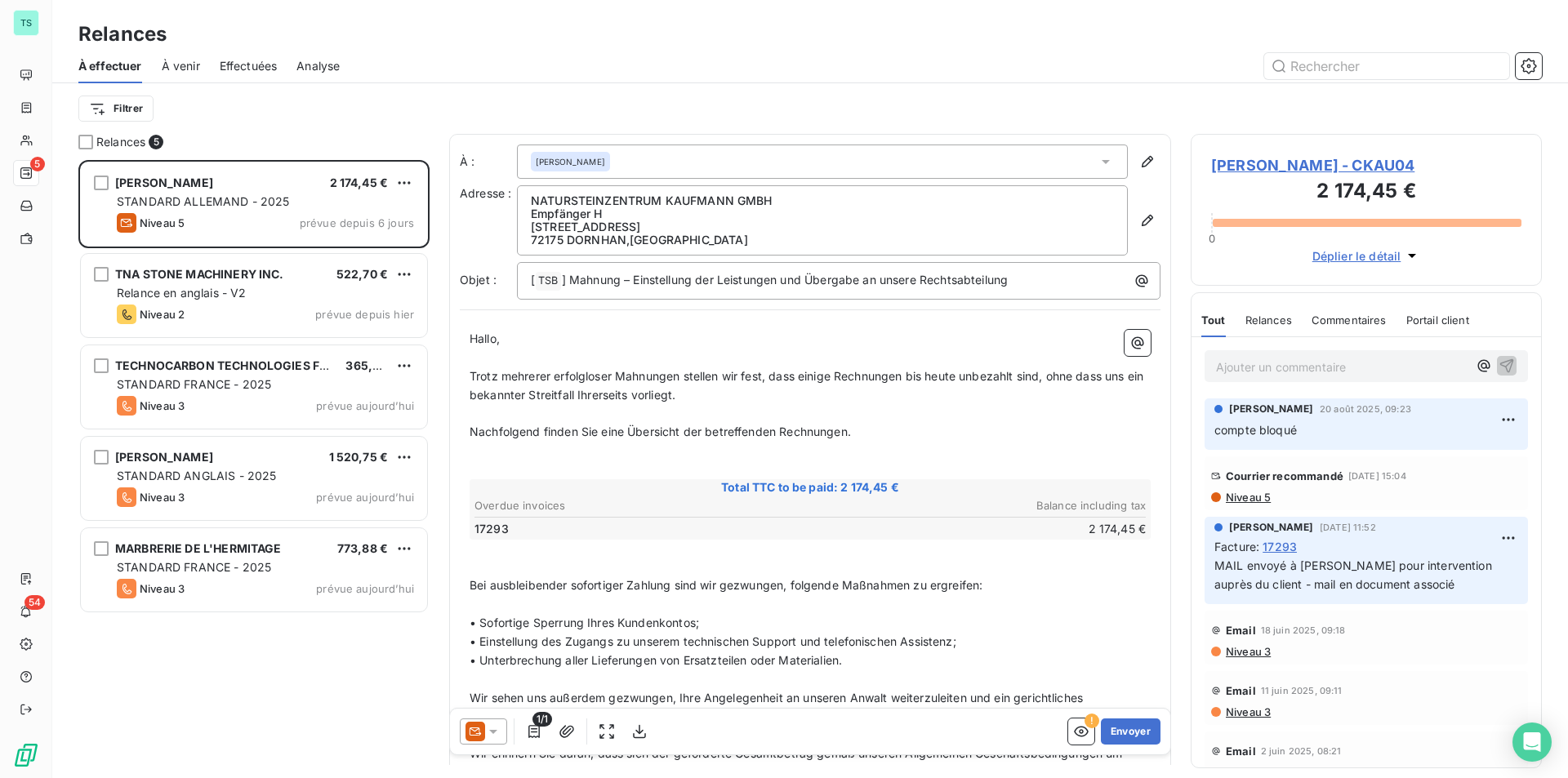
scroll to position [606, 339]
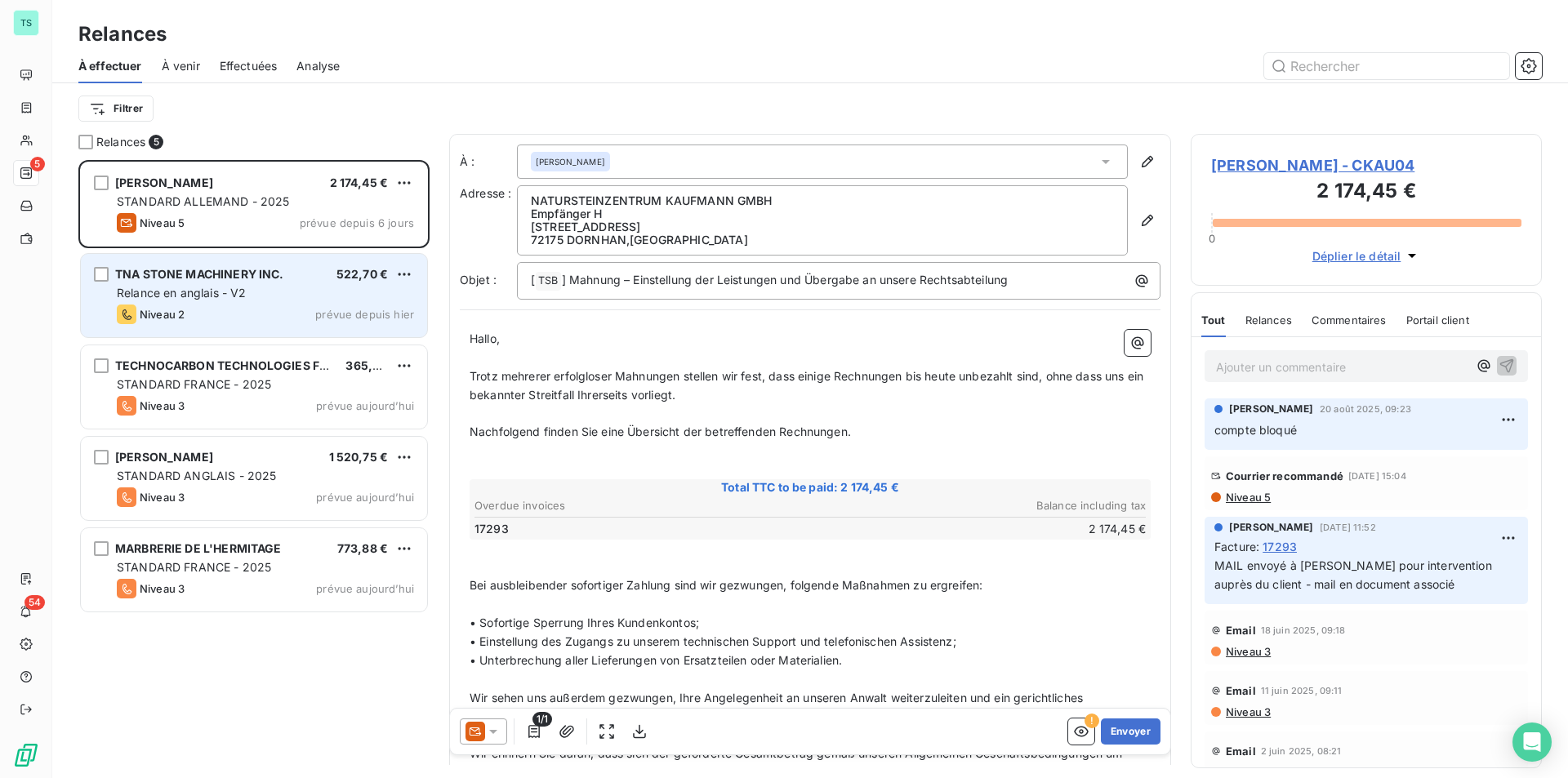
click at [169, 307] on span "Niveau 2" at bounding box center [161, 313] width 45 height 13
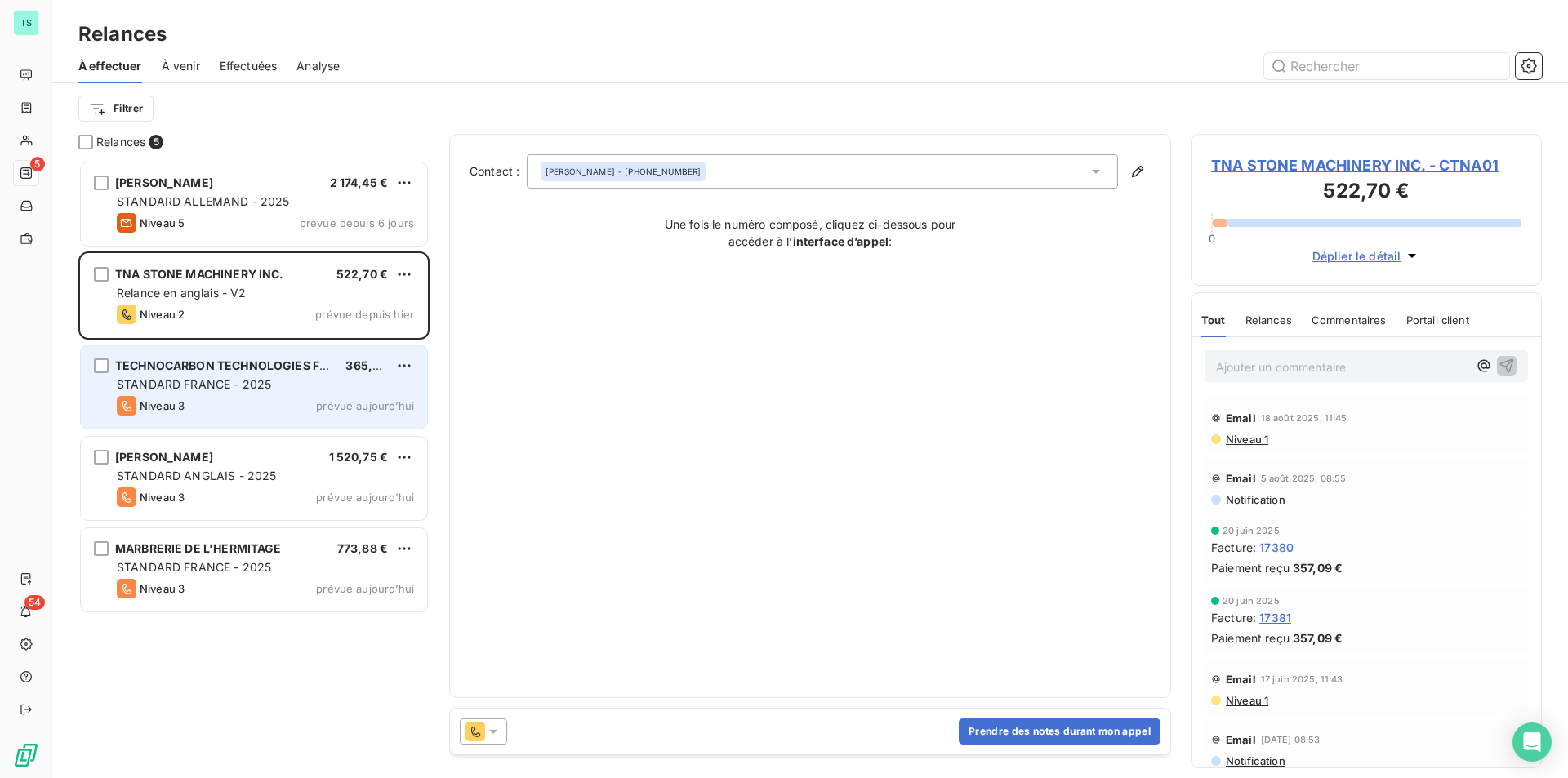
click at [195, 372] on div "TECHNOCARBON TECHNOLOGIES FRANCE SAS" at bounding box center [224, 365] width 218 height 16
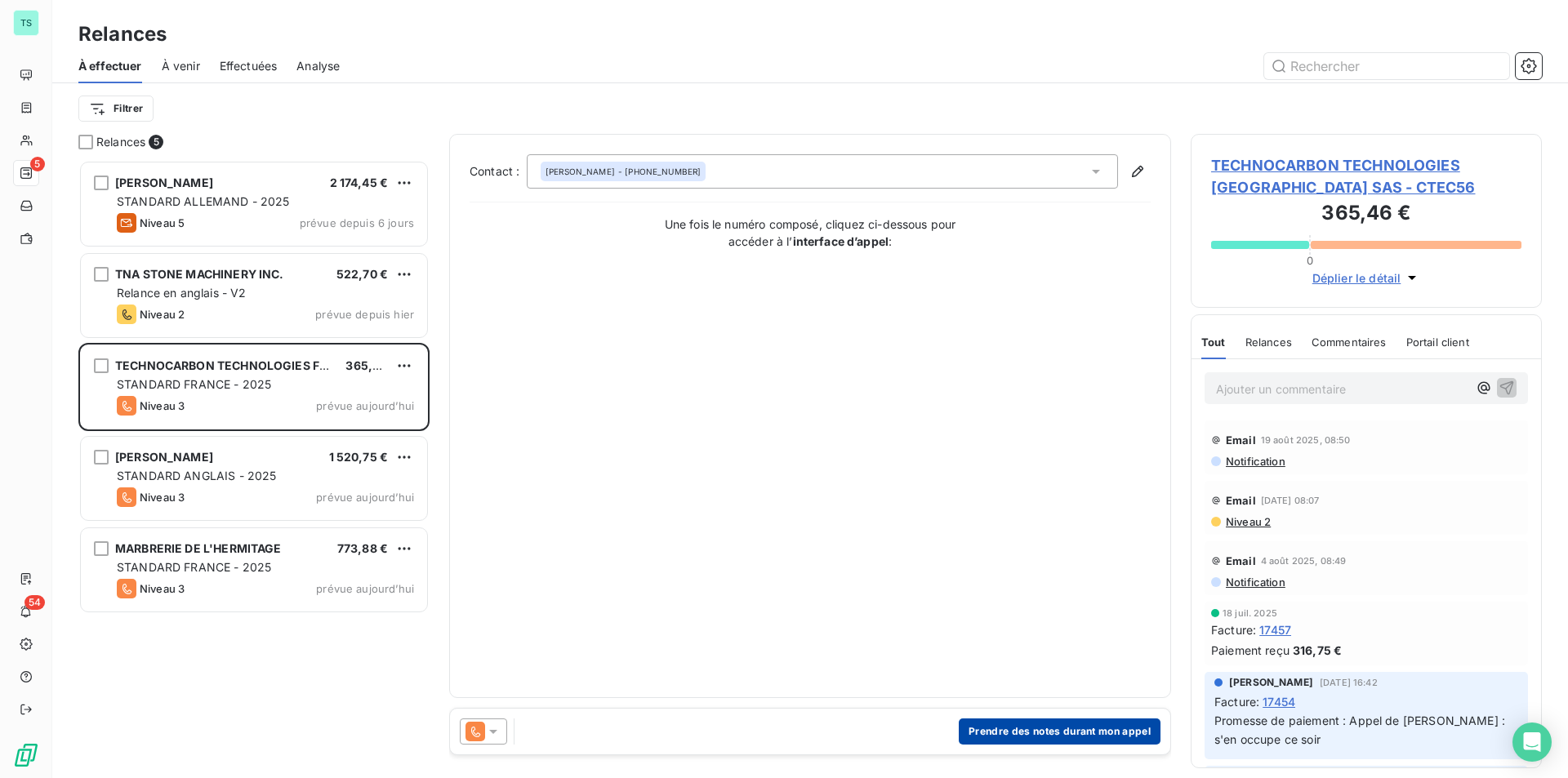
click at [1037, 732] on button "Prendre des notes durant mon appel" at bounding box center [1059, 731] width 201 height 26
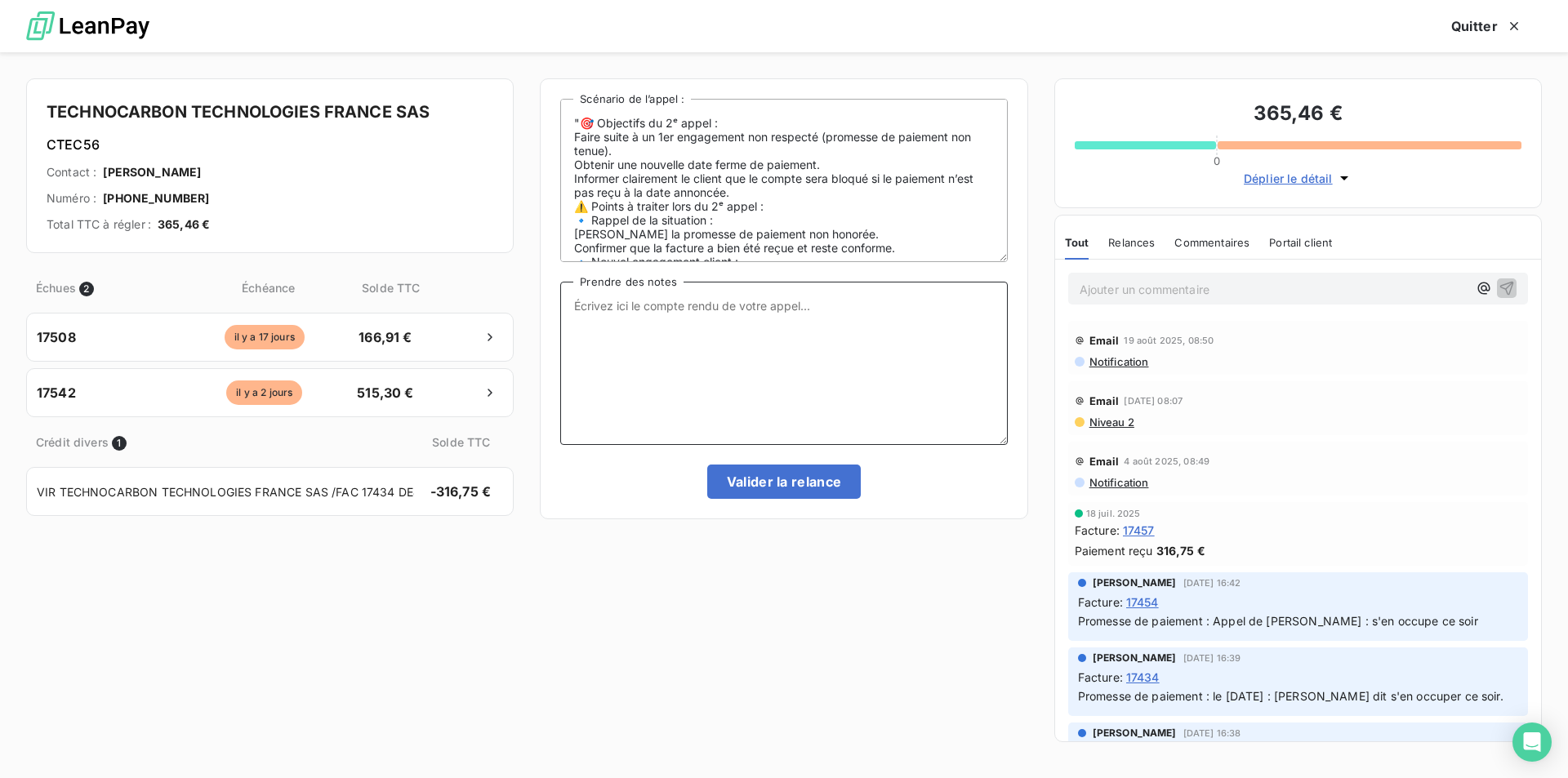
click at [683, 369] on textarea "Prendre des notes" at bounding box center [784, 364] width 447 height 163
type textarea "appel sans réponse, ai laissé message, validation de la relance"
click at [736, 482] on button "Valider la relance" at bounding box center [784, 482] width 155 height 34
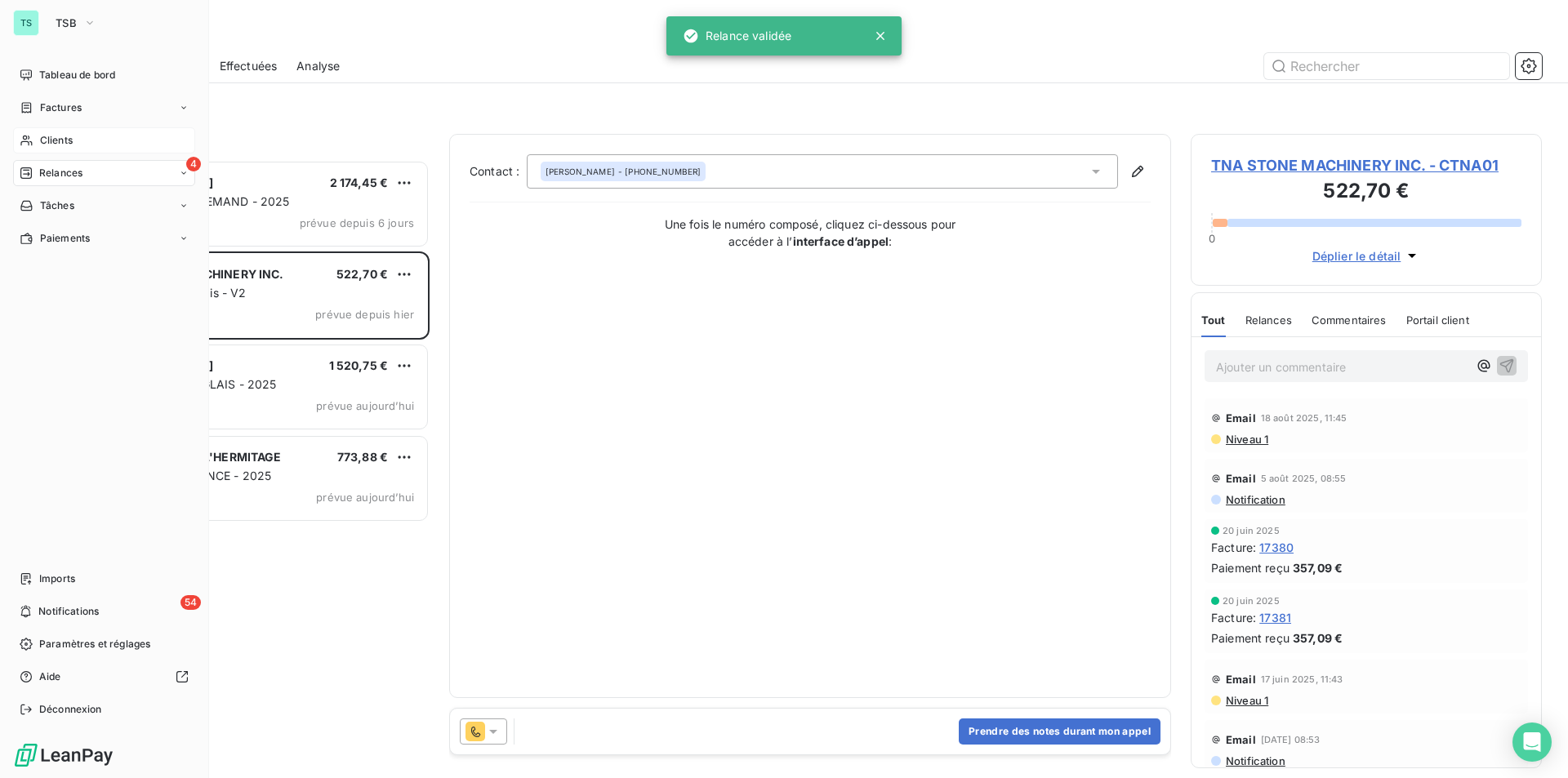
click at [58, 135] on span "Clients" at bounding box center [56, 140] width 32 height 14
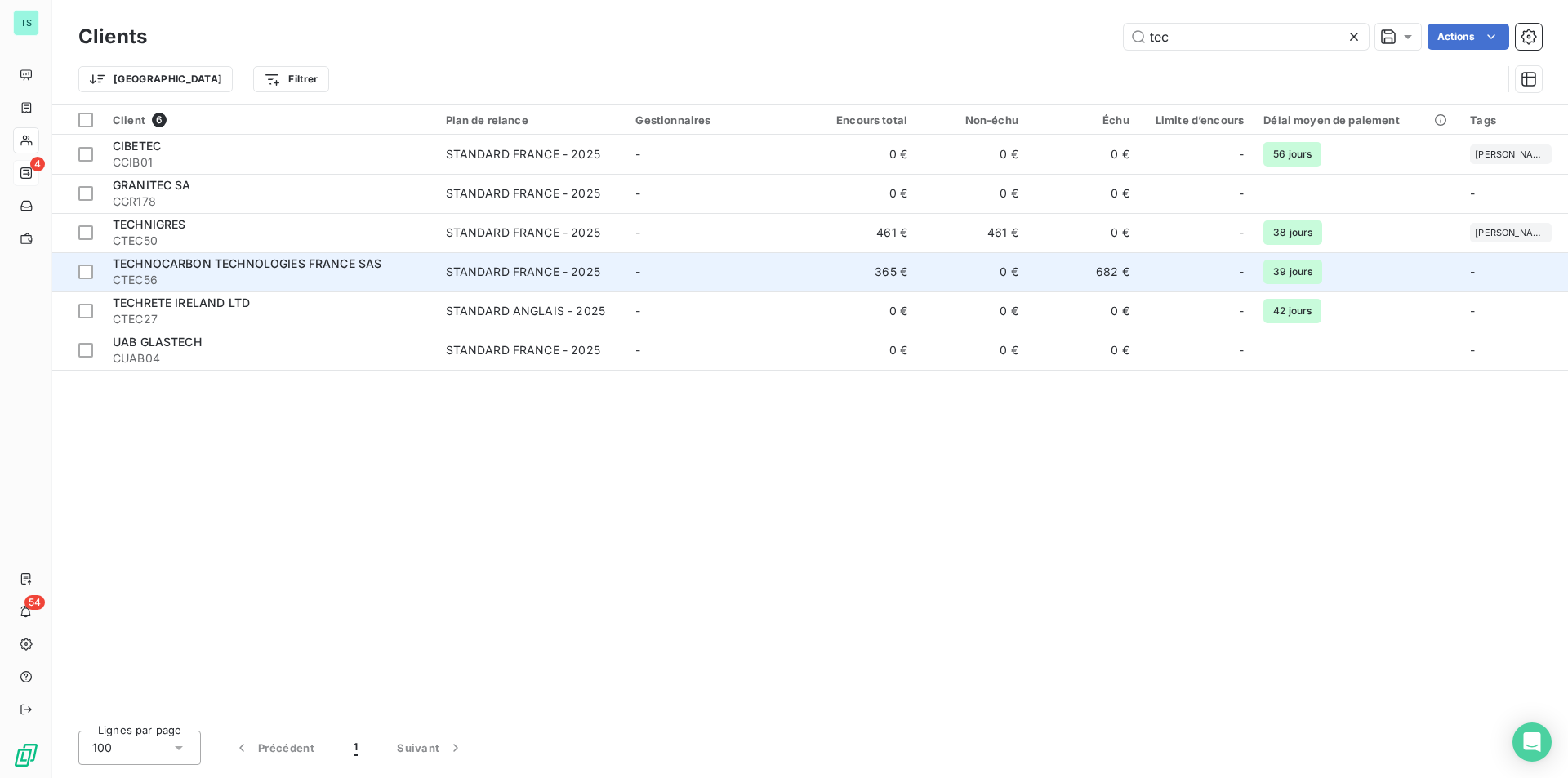
type input "tec"
click at [835, 270] on td "365 €" at bounding box center [862, 272] width 111 height 39
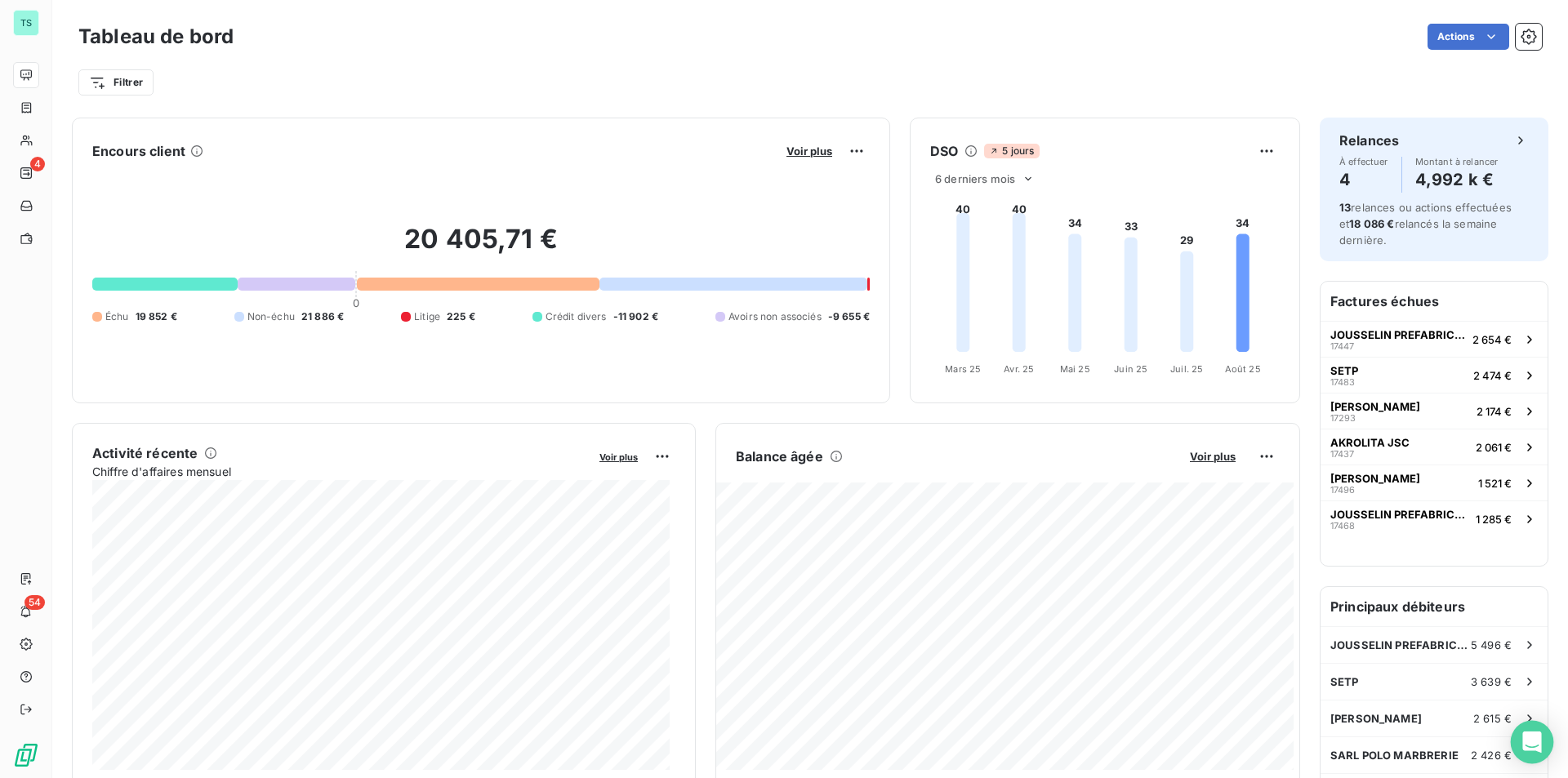
click at [1547, 748] on div "Open Intercom Messenger" at bounding box center [1532, 742] width 43 height 43
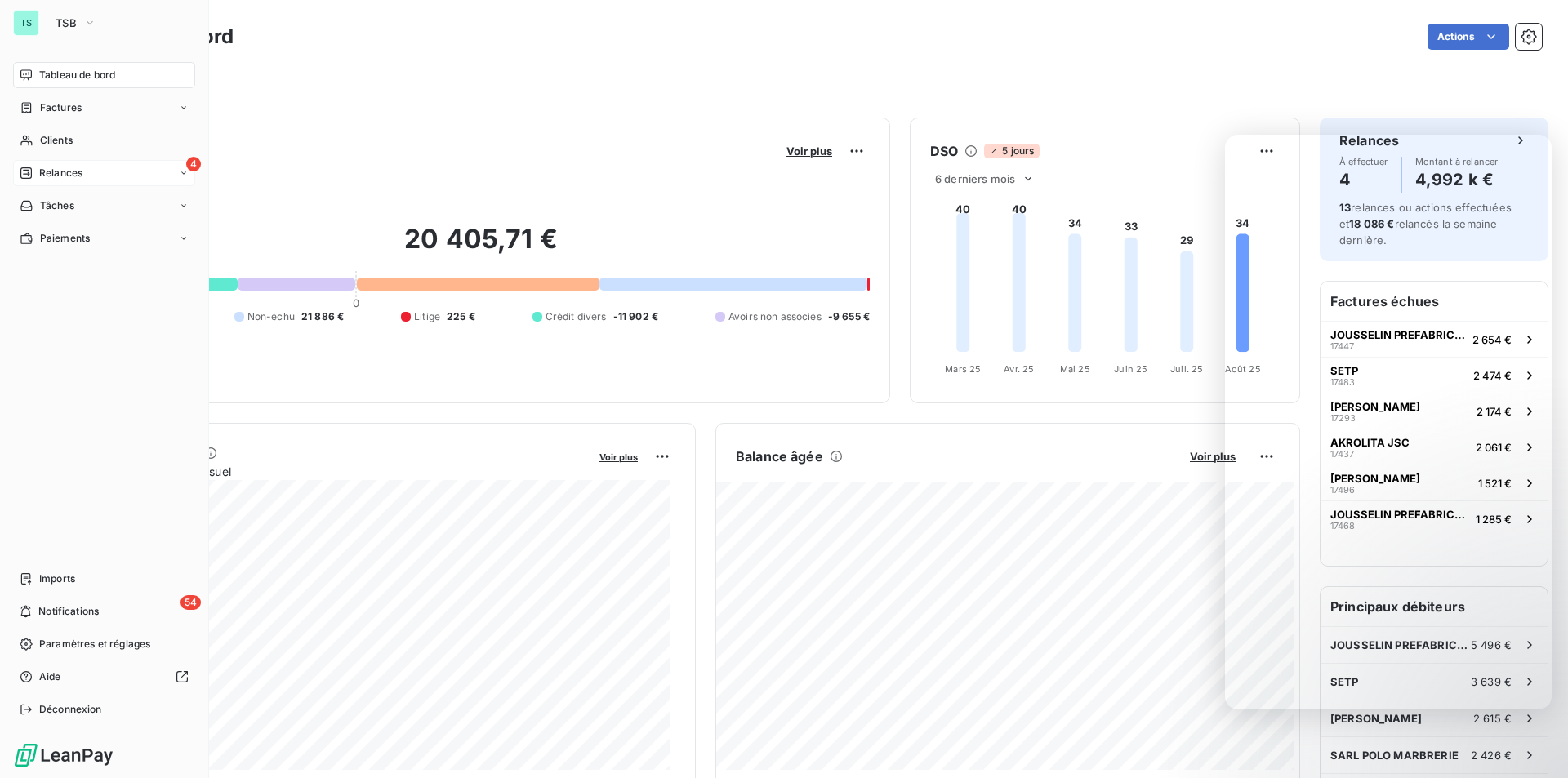
click at [54, 170] on span "Relances" at bounding box center [60, 172] width 43 height 14
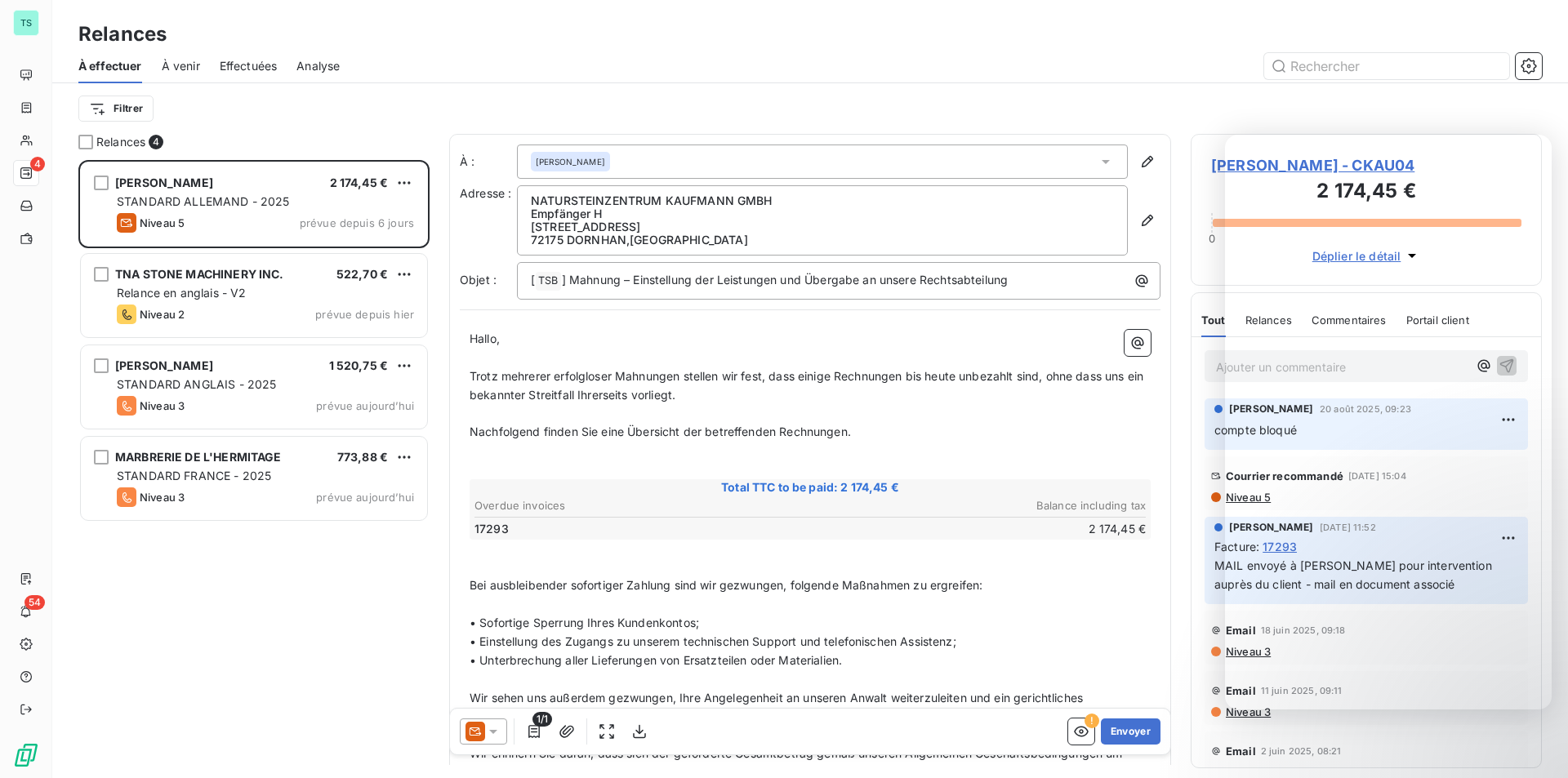
scroll to position [606, 339]
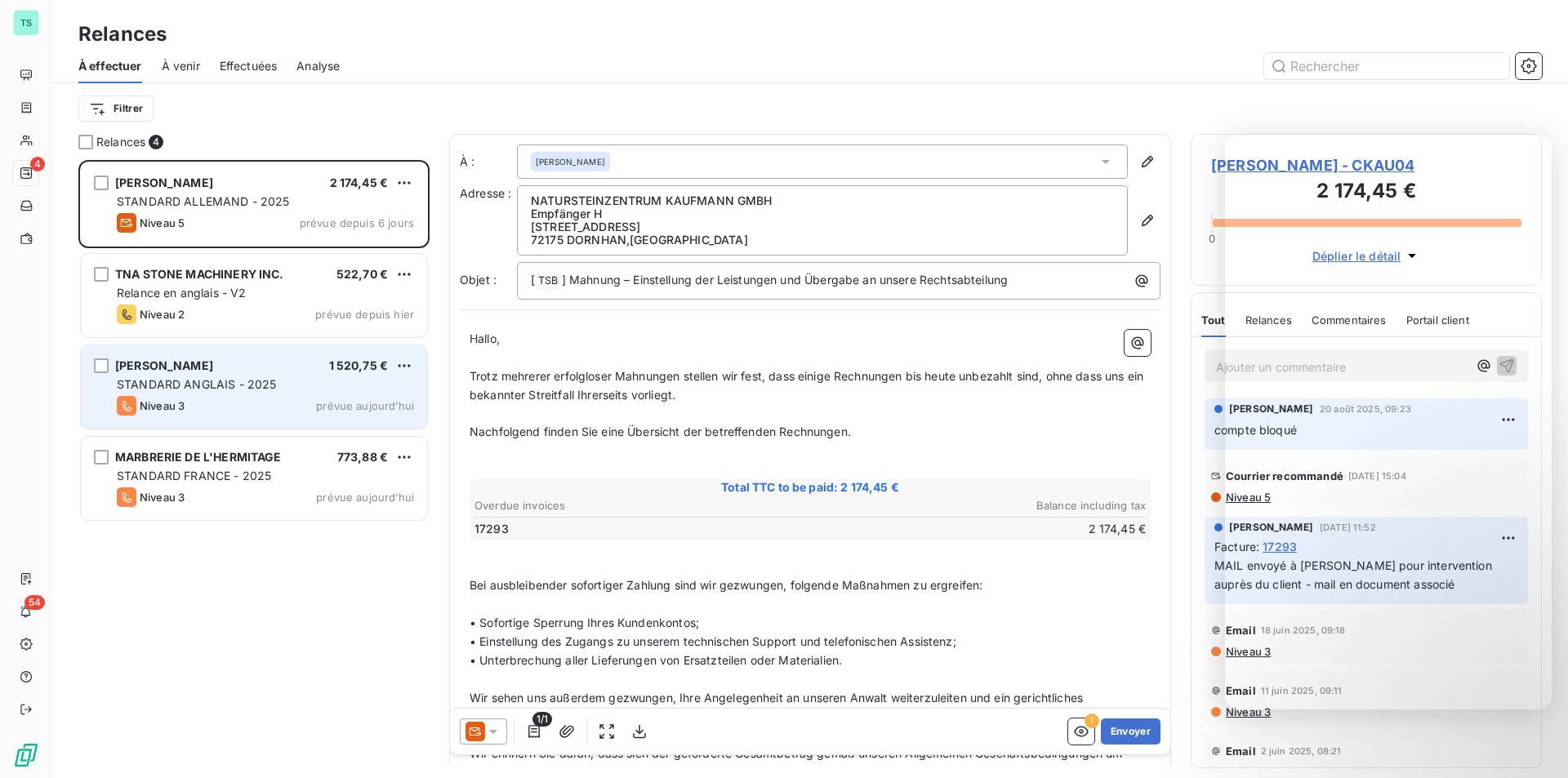
click at [261, 371] on div "[PERSON_NAME] 1 520,75 €" at bounding box center [265, 365] width 297 height 14
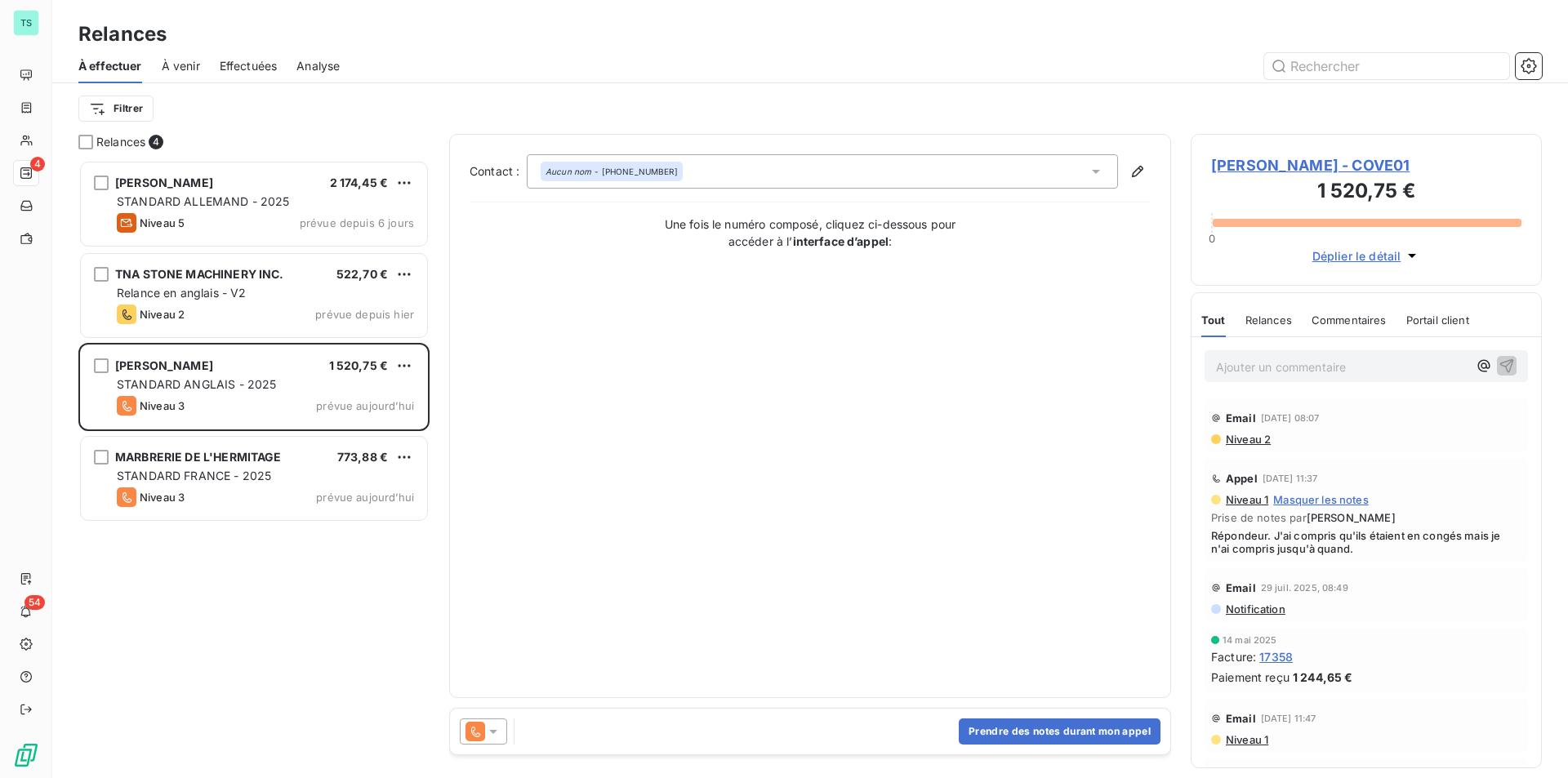
click at [1254, 162] on span "[PERSON_NAME] - COVE01" at bounding box center [1366, 166] width 310 height 22
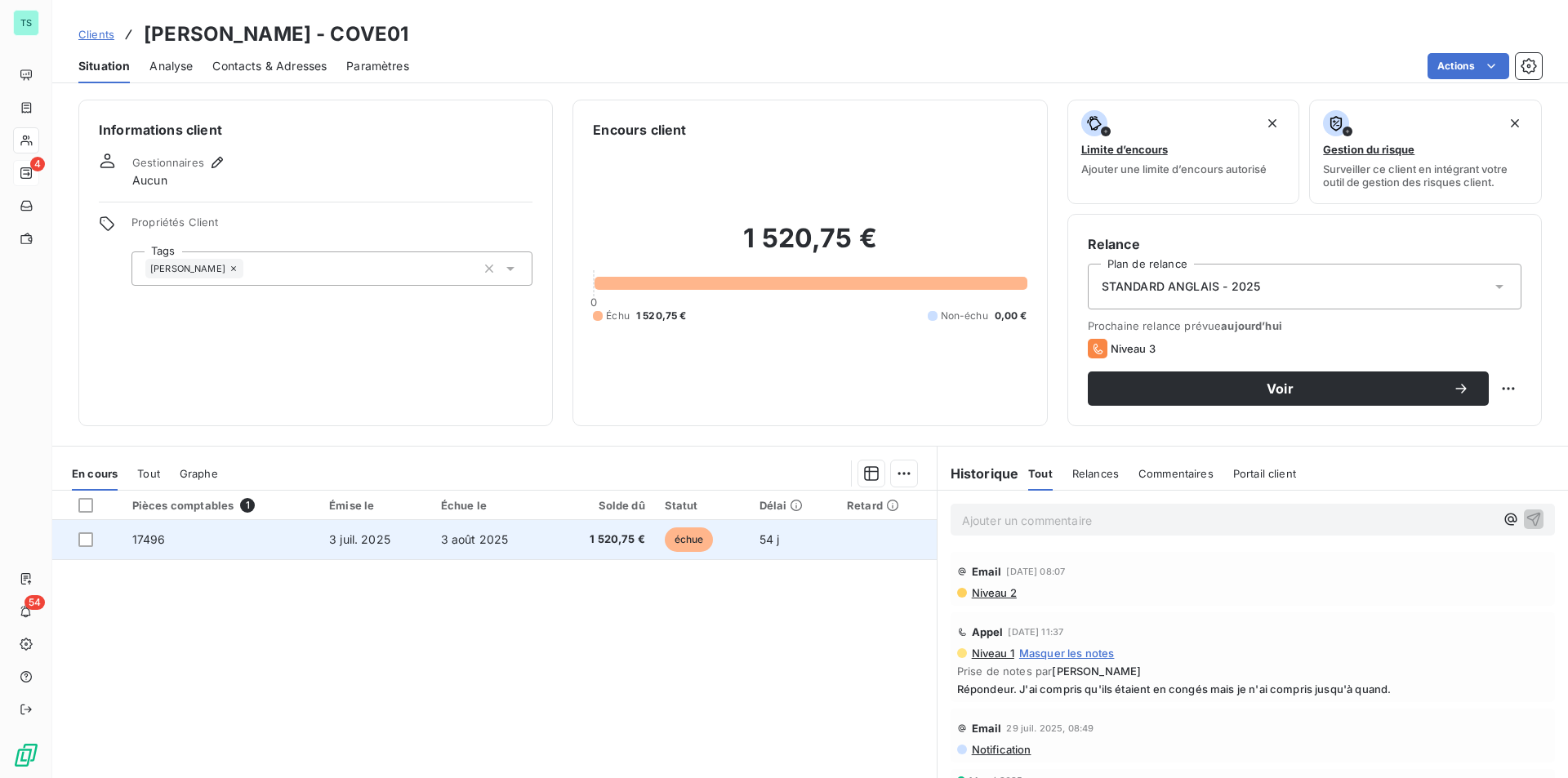
click at [603, 553] on td "1 520,75 €" at bounding box center [603, 539] width 104 height 39
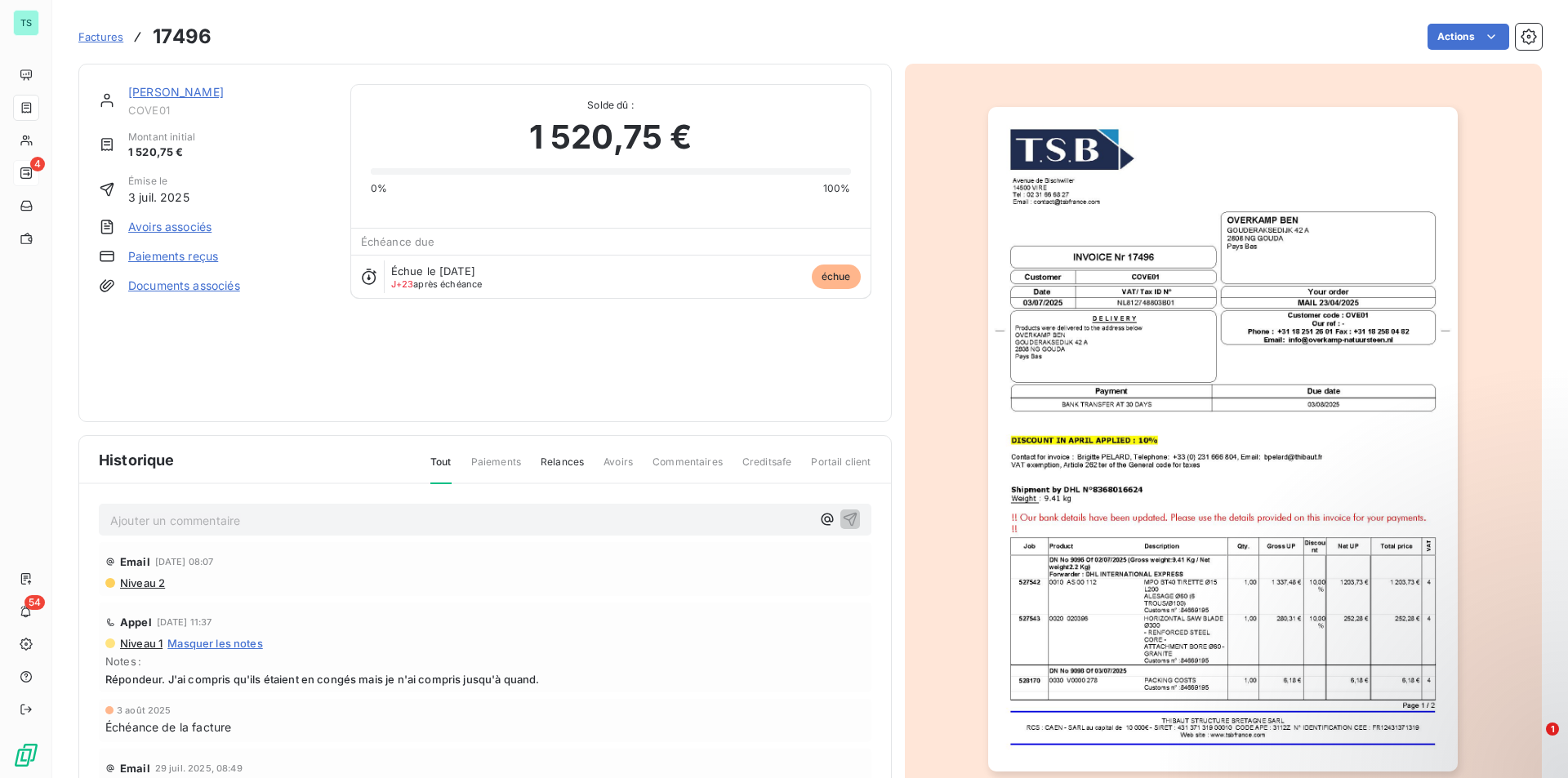
click at [186, 88] on link "[PERSON_NAME]" at bounding box center [176, 92] width 95 height 14
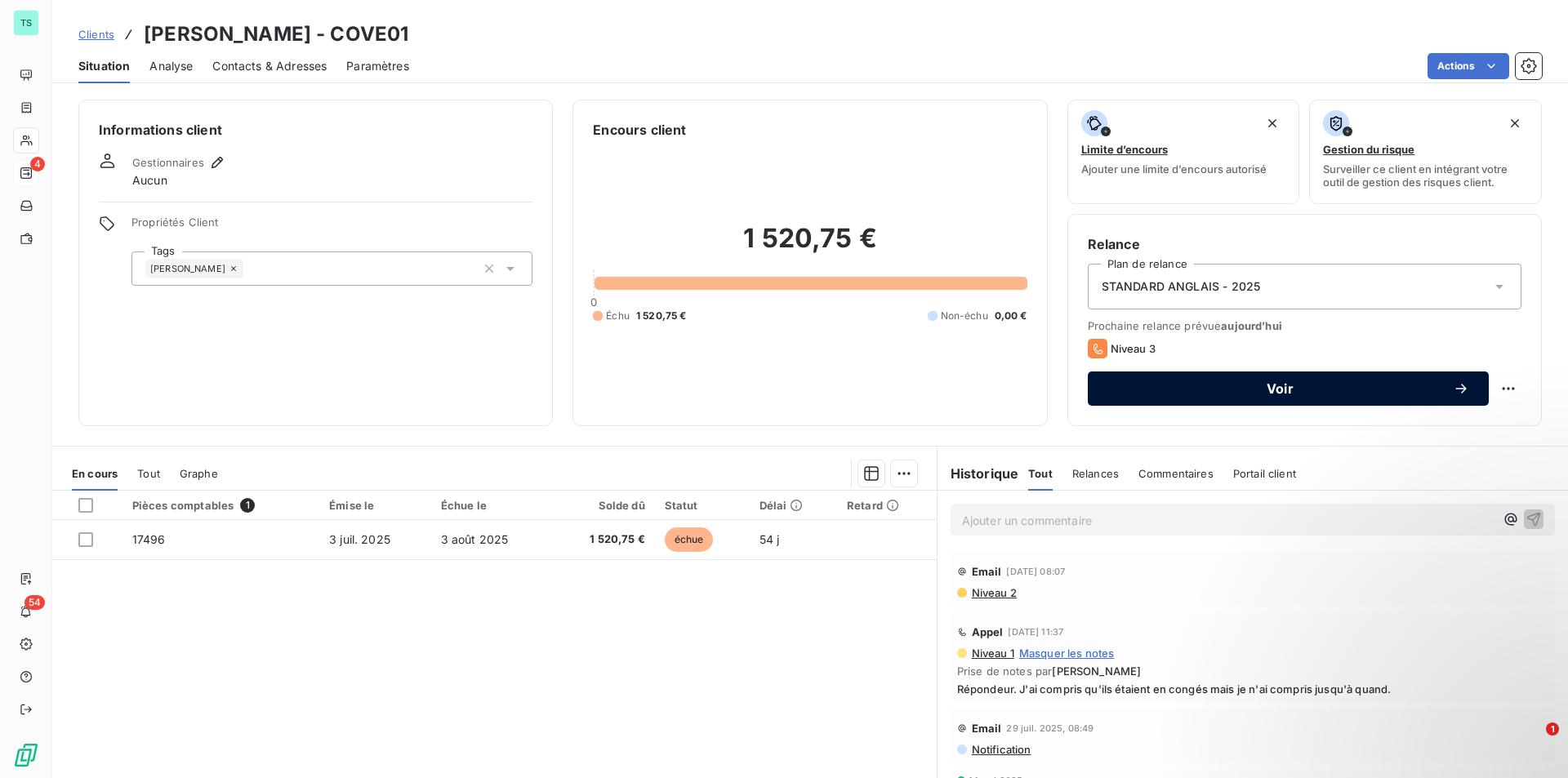
click at [1254, 397] on button "Voir" at bounding box center [1288, 388] width 401 height 34
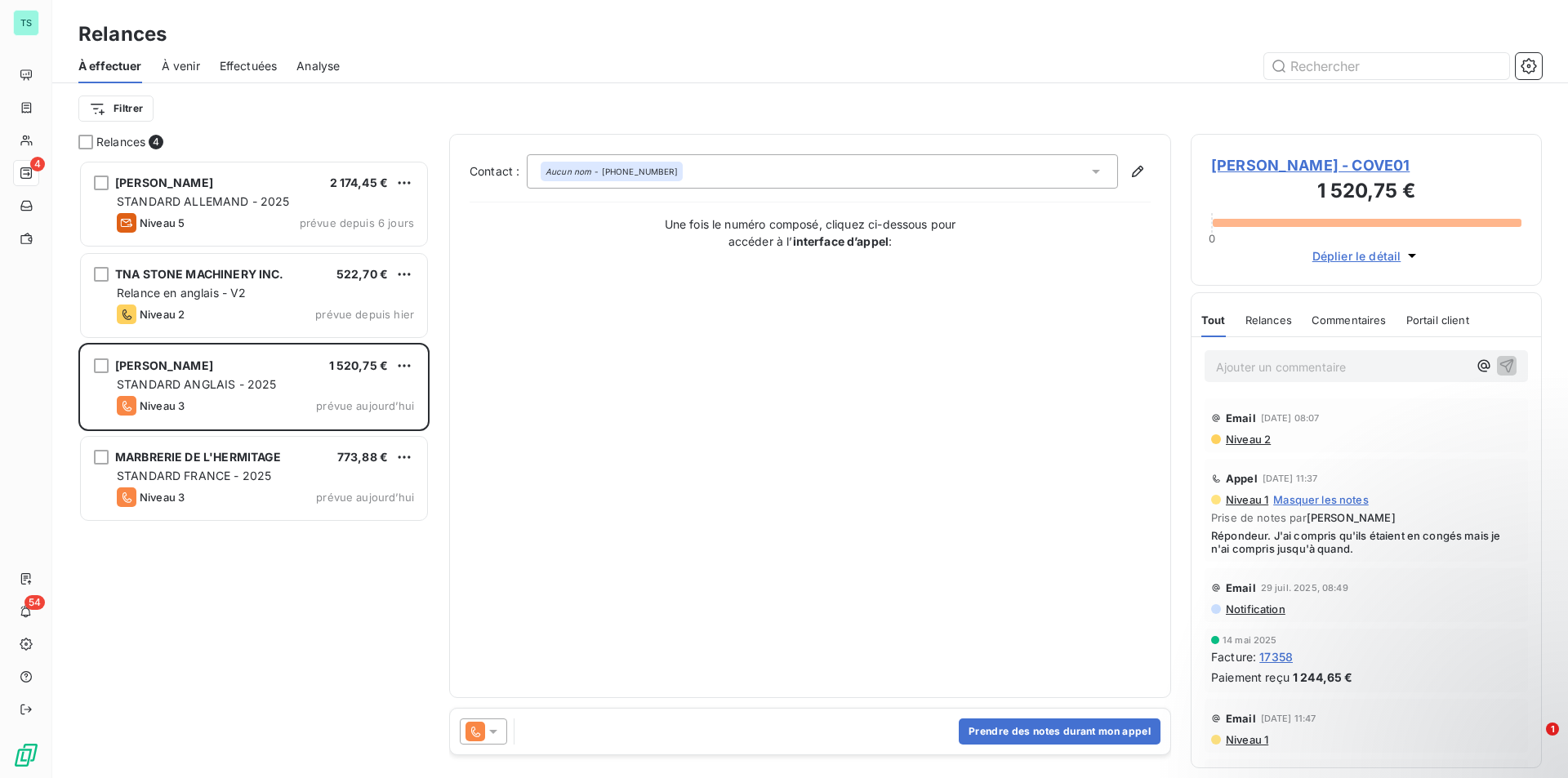
scroll to position [606, 339]
click at [500, 732] on icon at bounding box center [493, 730] width 16 height 16
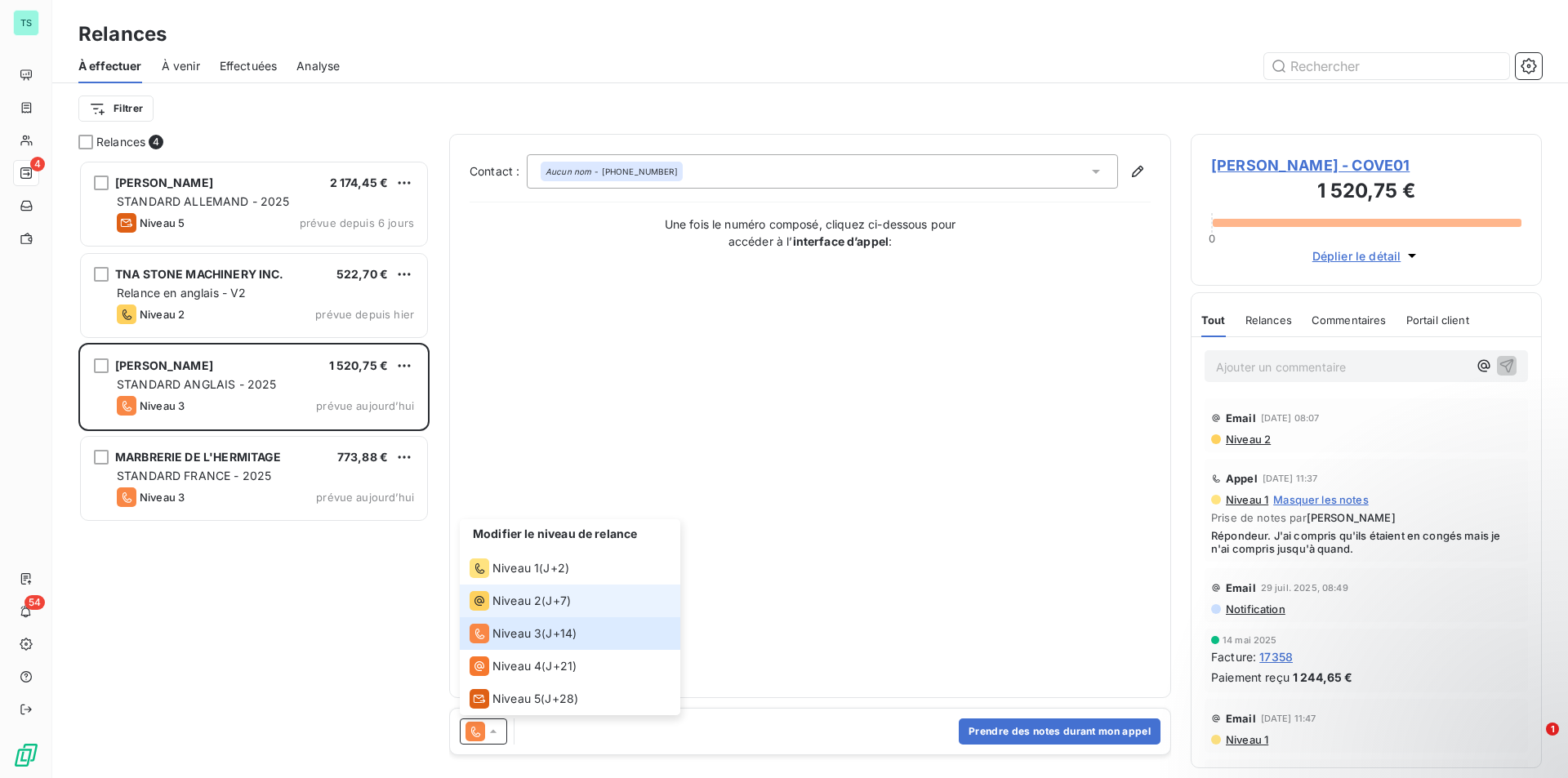
click at [549, 605] on span "J+7 )" at bounding box center [558, 600] width 25 height 16
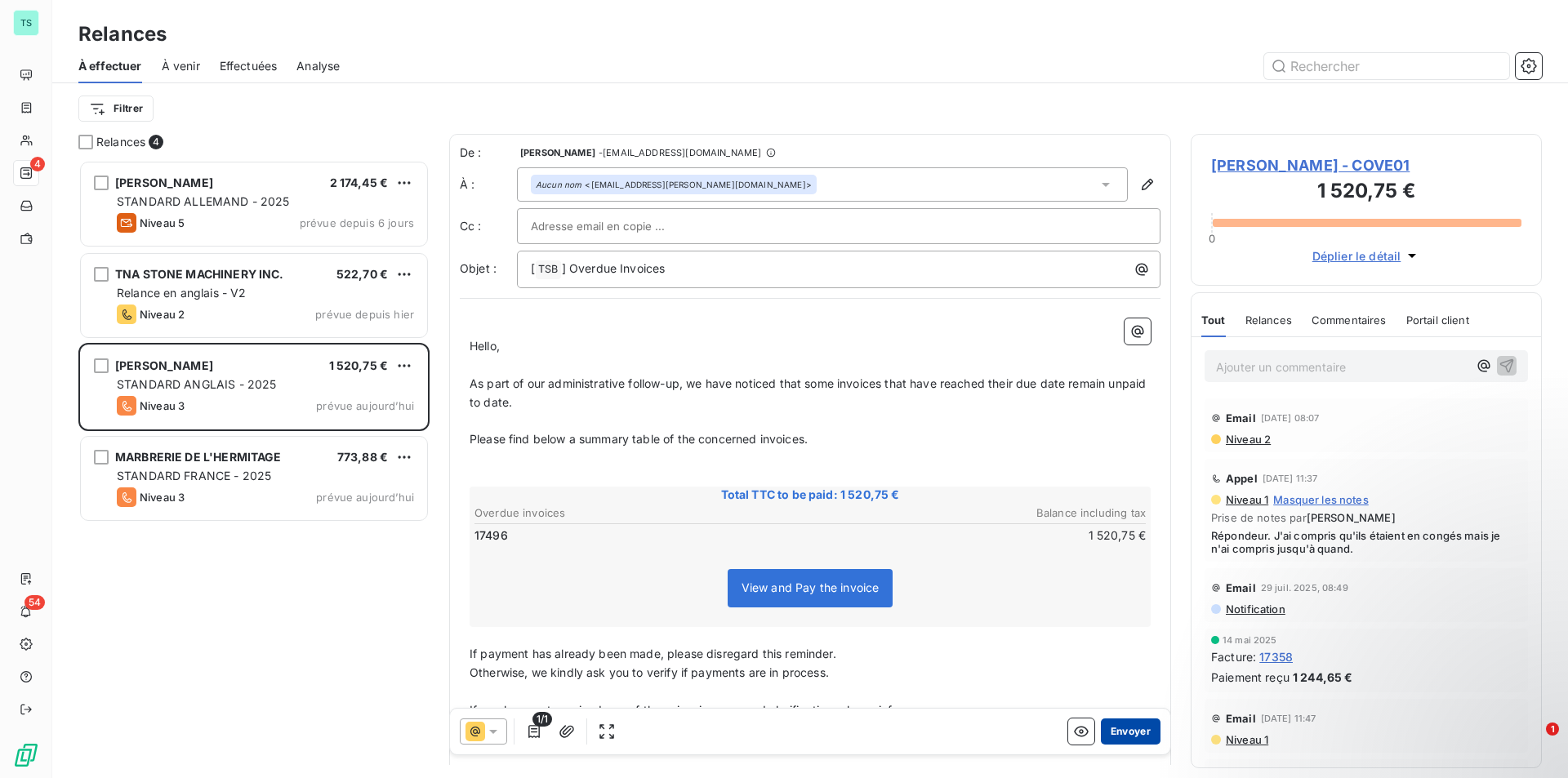
click at [1121, 736] on button "Envoyer" at bounding box center [1130, 731] width 59 height 26
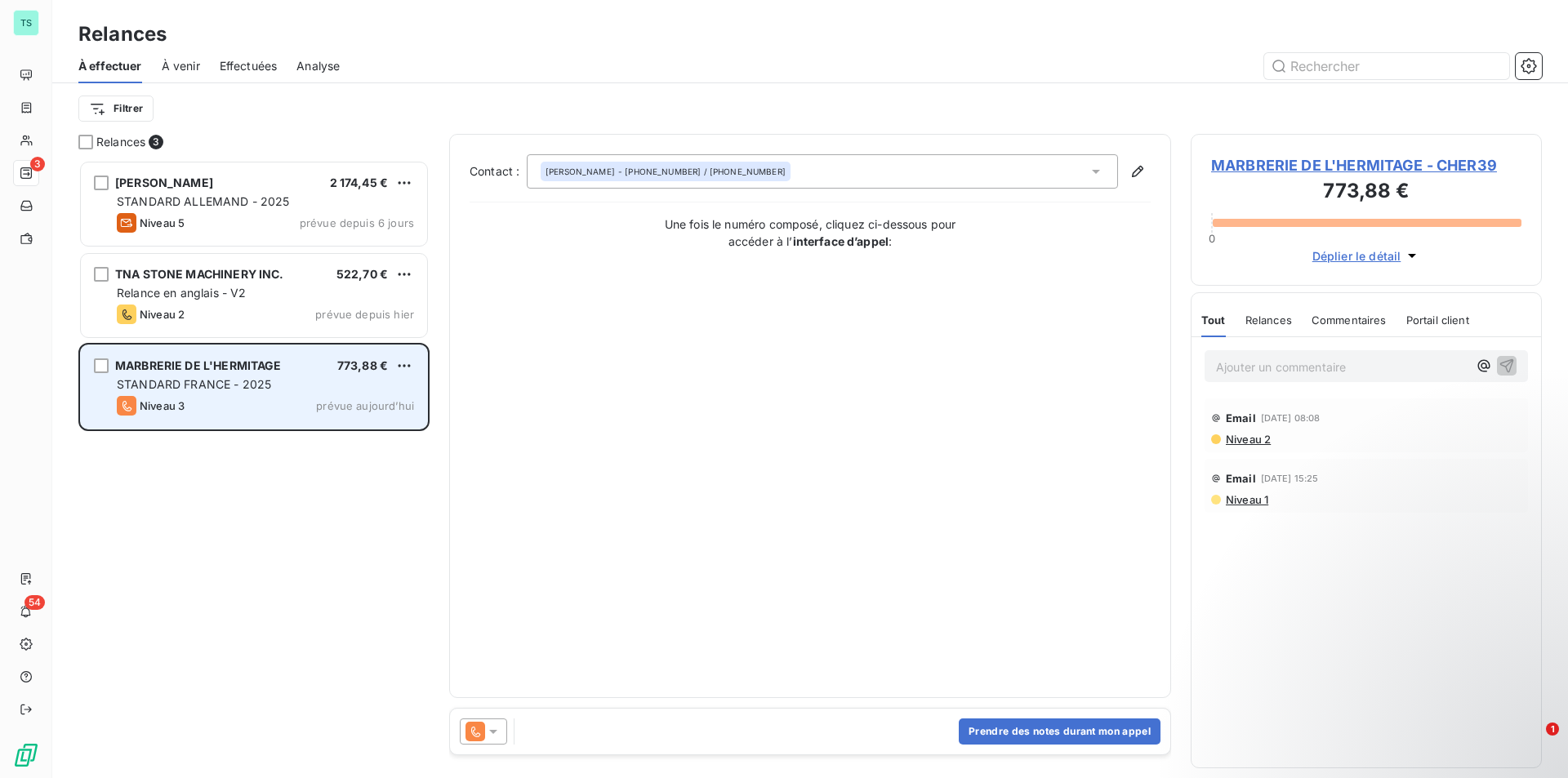
click at [263, 386] on span "STANDARD FRANCE - 2025" at bounding box center [194, 384] width 155 height 14
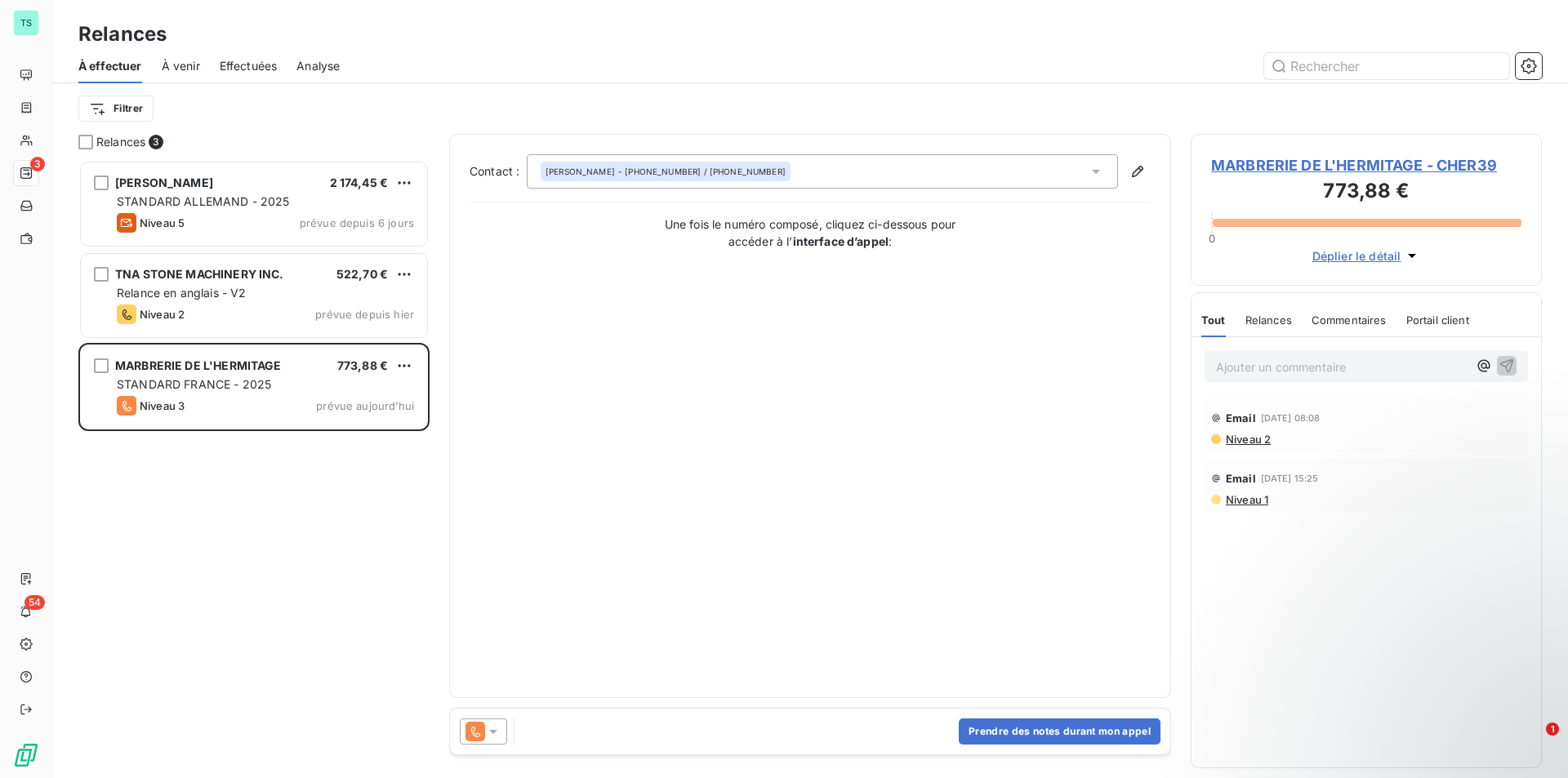
click at [1299, 173] on span "MARBRERIE DE L'HERMITAGE - CHER39" at bounding box center [1366, 166] width 310 height 22
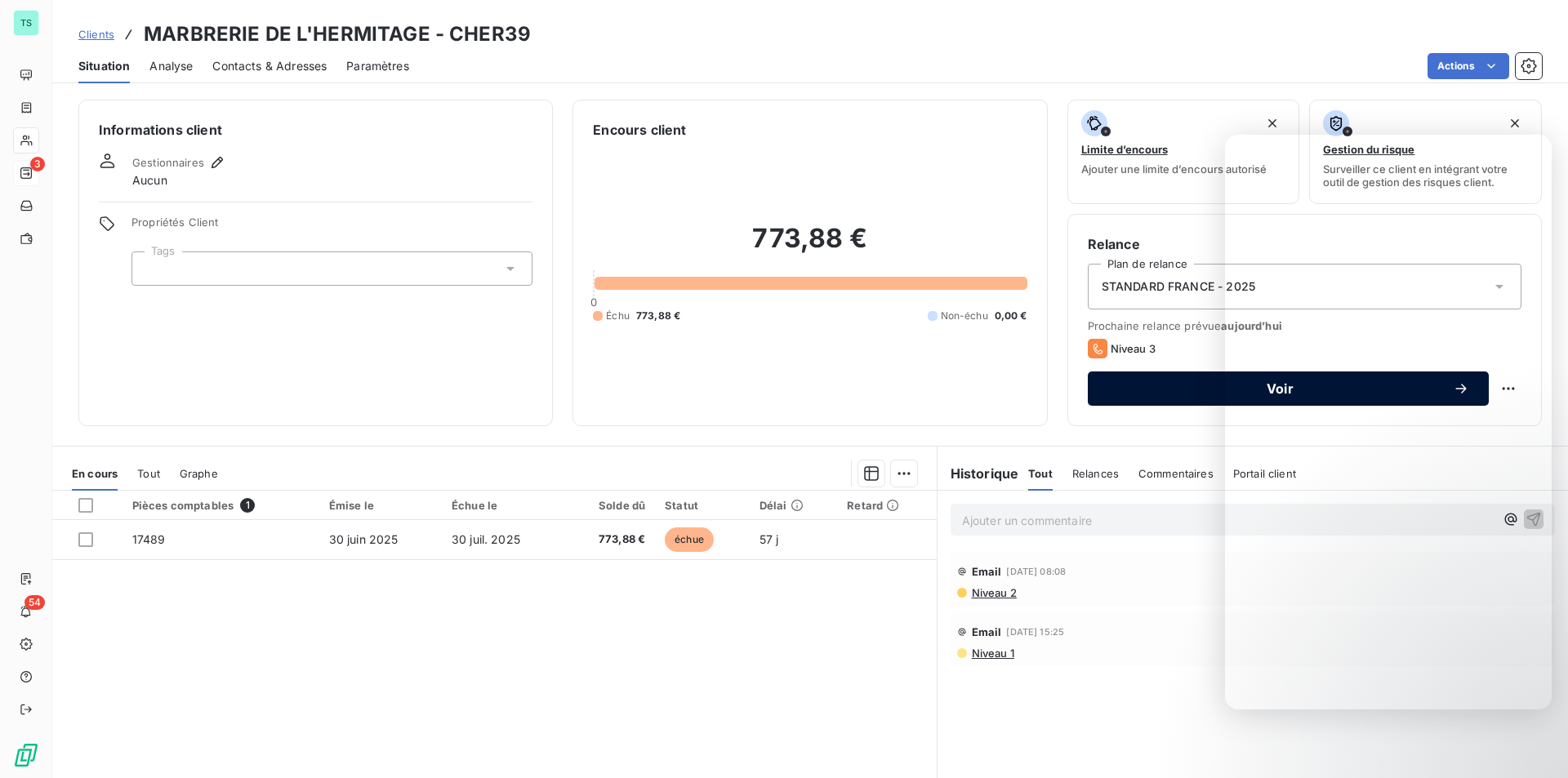
click at [1171, 389] on span "Voir" at bounding box center [1280, 388] width 346 height 13
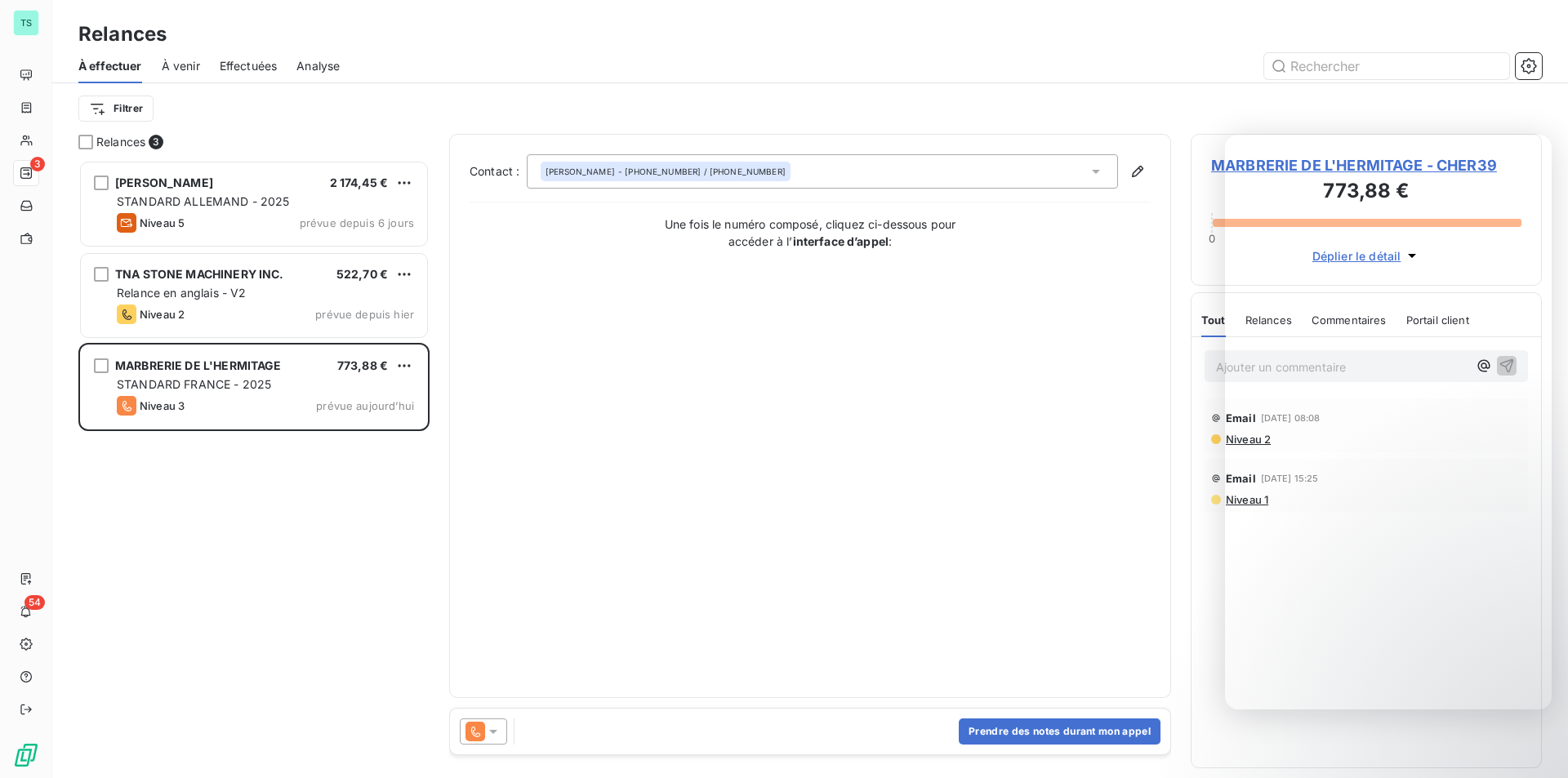
scroll to position [606, 339]
click at [1065, 731] on button "Prendre des notes durant mon appel" at bounding box center [1059, 731] width 201 height 26
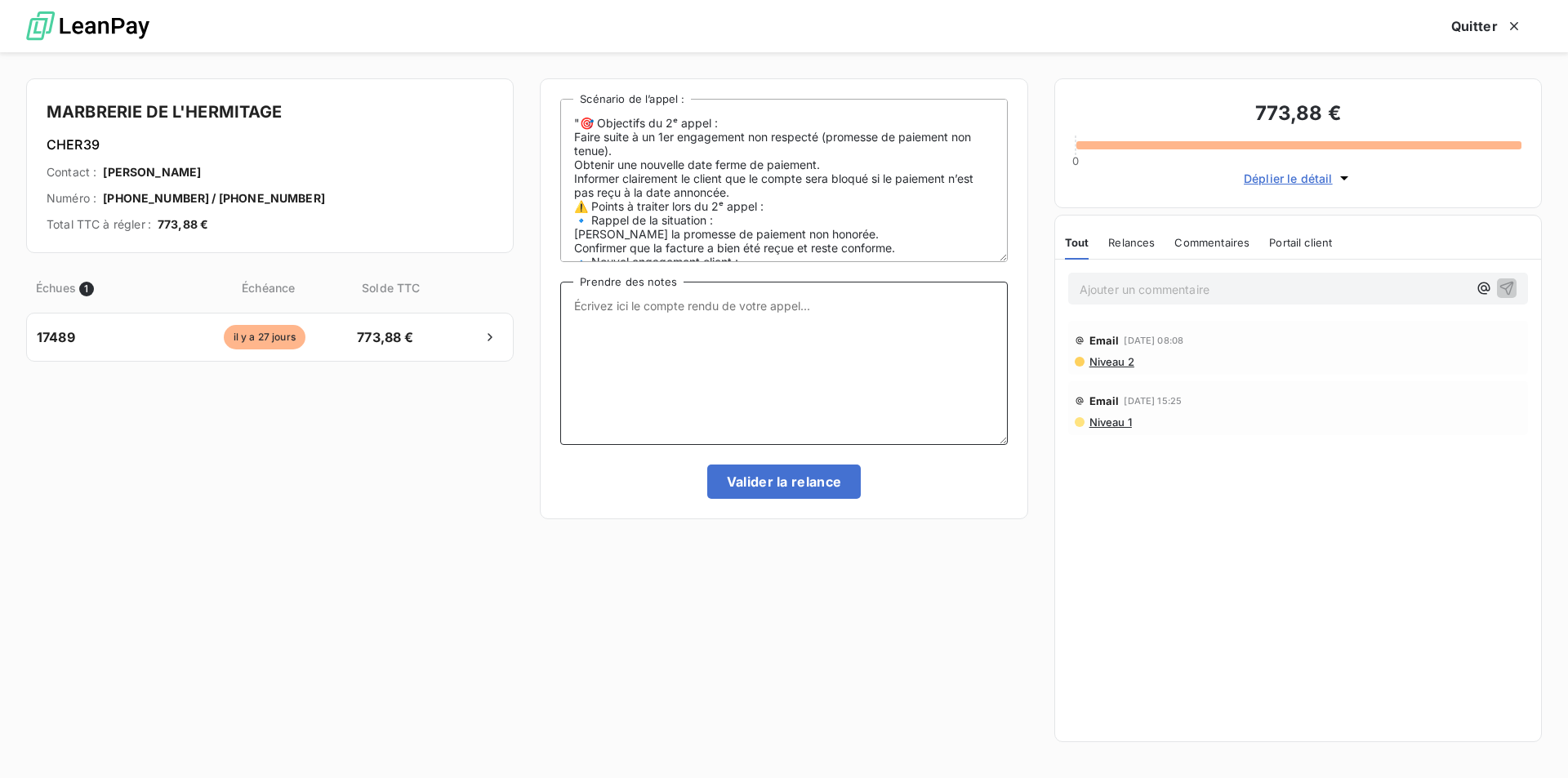
click at [684, 307] on textarea "Prendre des notes" at bounding box center [784, 364] width 447 height 163
type textarea "appel sans réponse, ai laissé message pour validation relance"
click at [809, 478] on button "Valider la relance" at bounding box center [784, 482] width 155 height 34
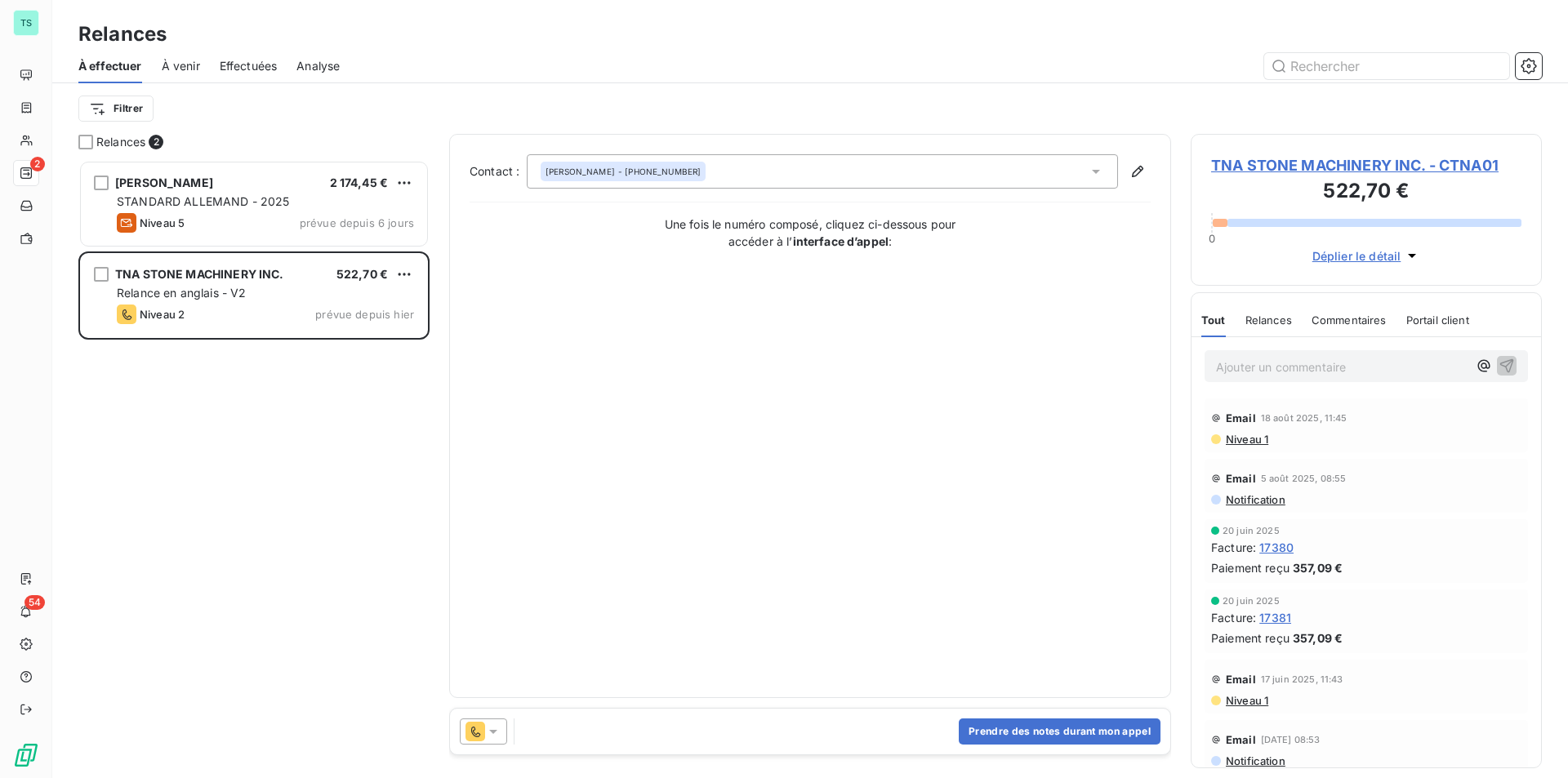
click at [1317, 167] on span "TNA STONE MACHINERY INC. - CTNA01" at bounding box center [1366, 166] width 310 height 22
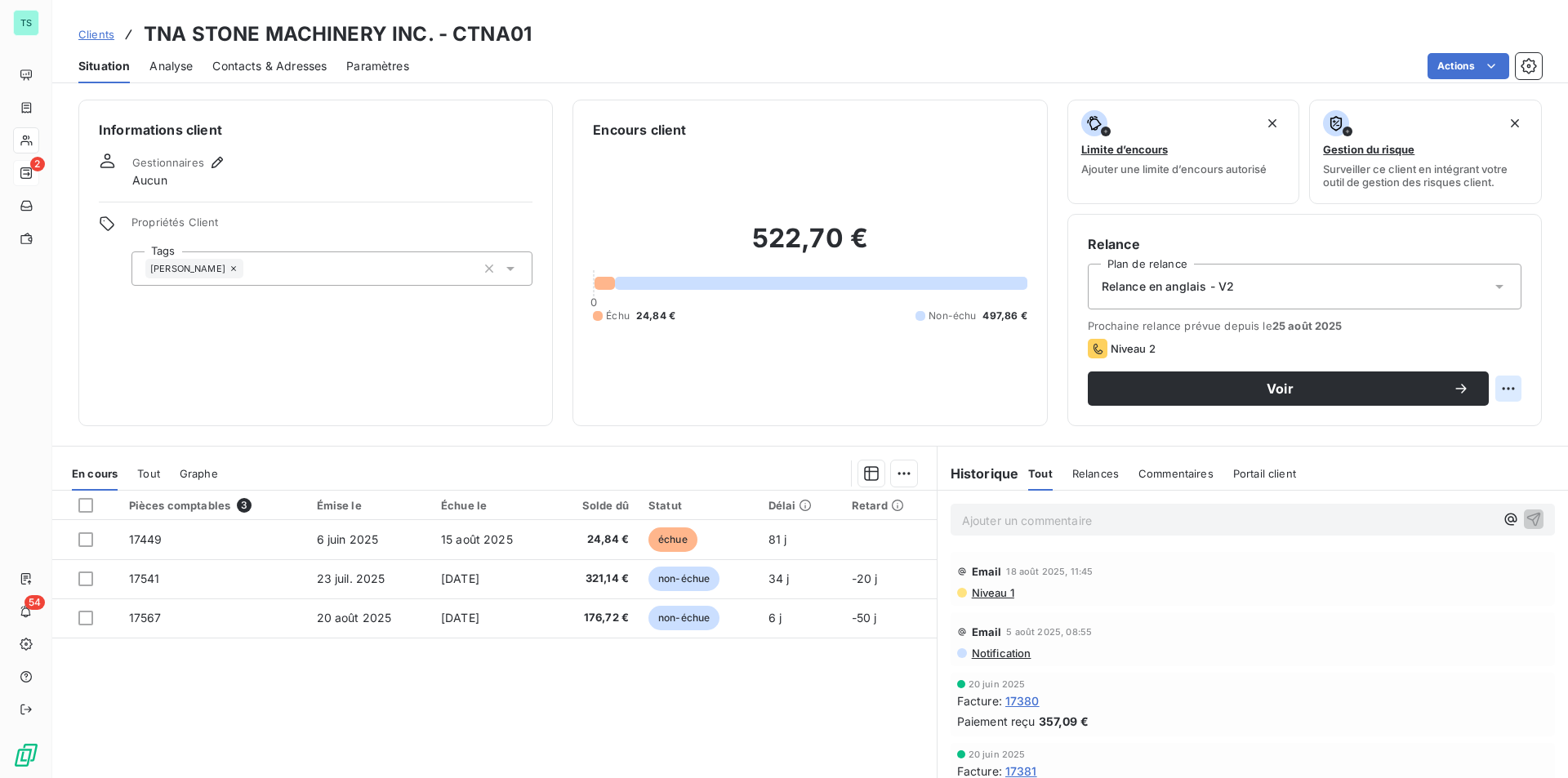
click at [1497, 387] on html "TS 2 54 Clients TNA STONE MACHINERY INC. - CTNA01 Situation Analyse Contacts & …" at bounding box center [784, 389] width 1568 height 778
click at [1478, 420] on div "Replanifier cette action" at bounding box center [1429, 424] width 146 height 26
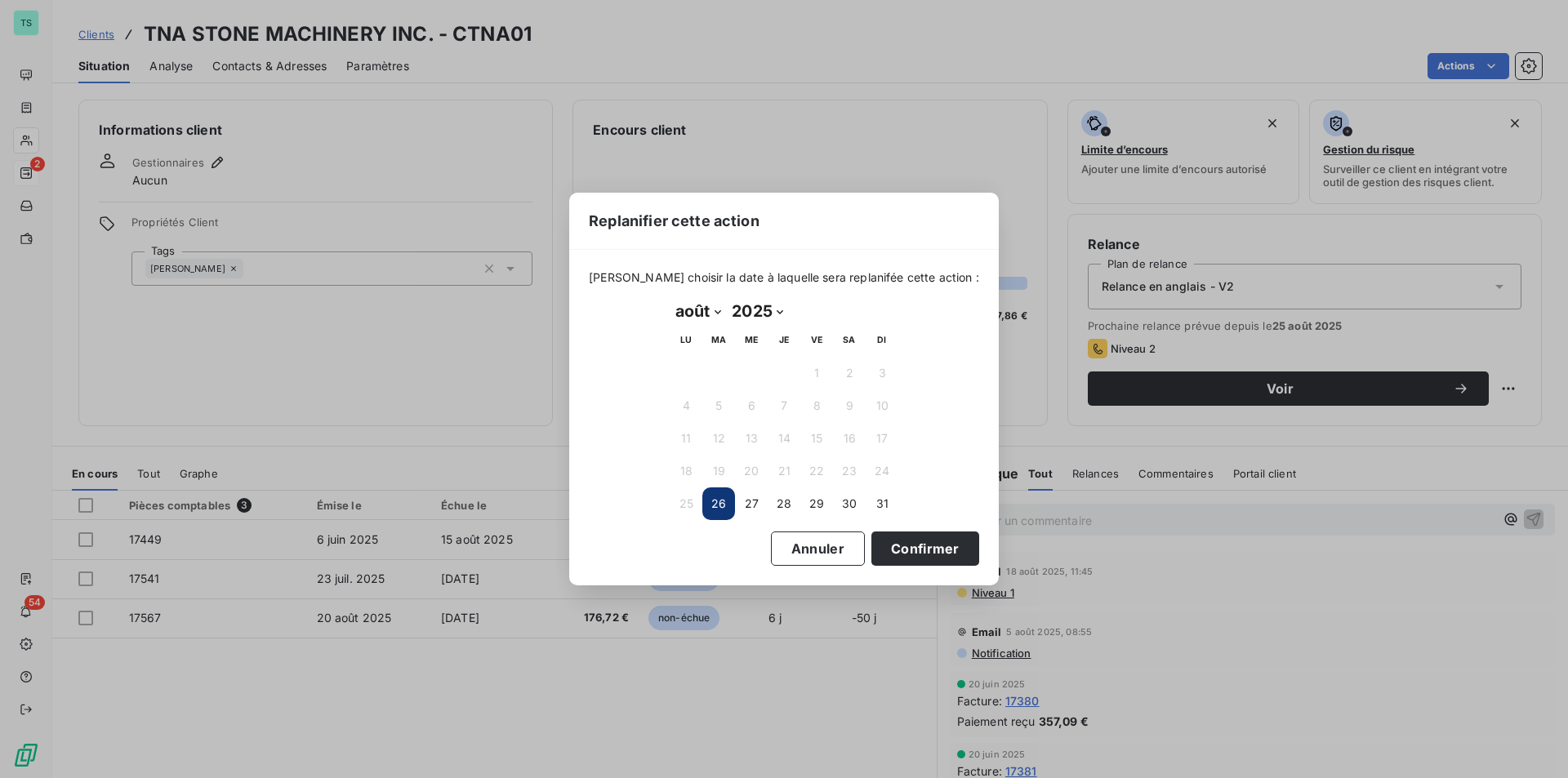
click at [721, 312] on select "janvier février mars avril mai juin juillet août septembre octobre novembre déc…" at bounding box center [698, 311] width 56 height 26
select select "8"
click at [670, 298] on select "janvier février mars avril mai juin juillet août septembre octobre novembre déc…" at bounding box center [698, 311] width 56 height 26
click at [818, 376] on button "5" at bounding box center [817, 373] width 32 height 32
click at [901, 538] on button "Confirmer" at bounding box center [925, 549] width 108 height 34
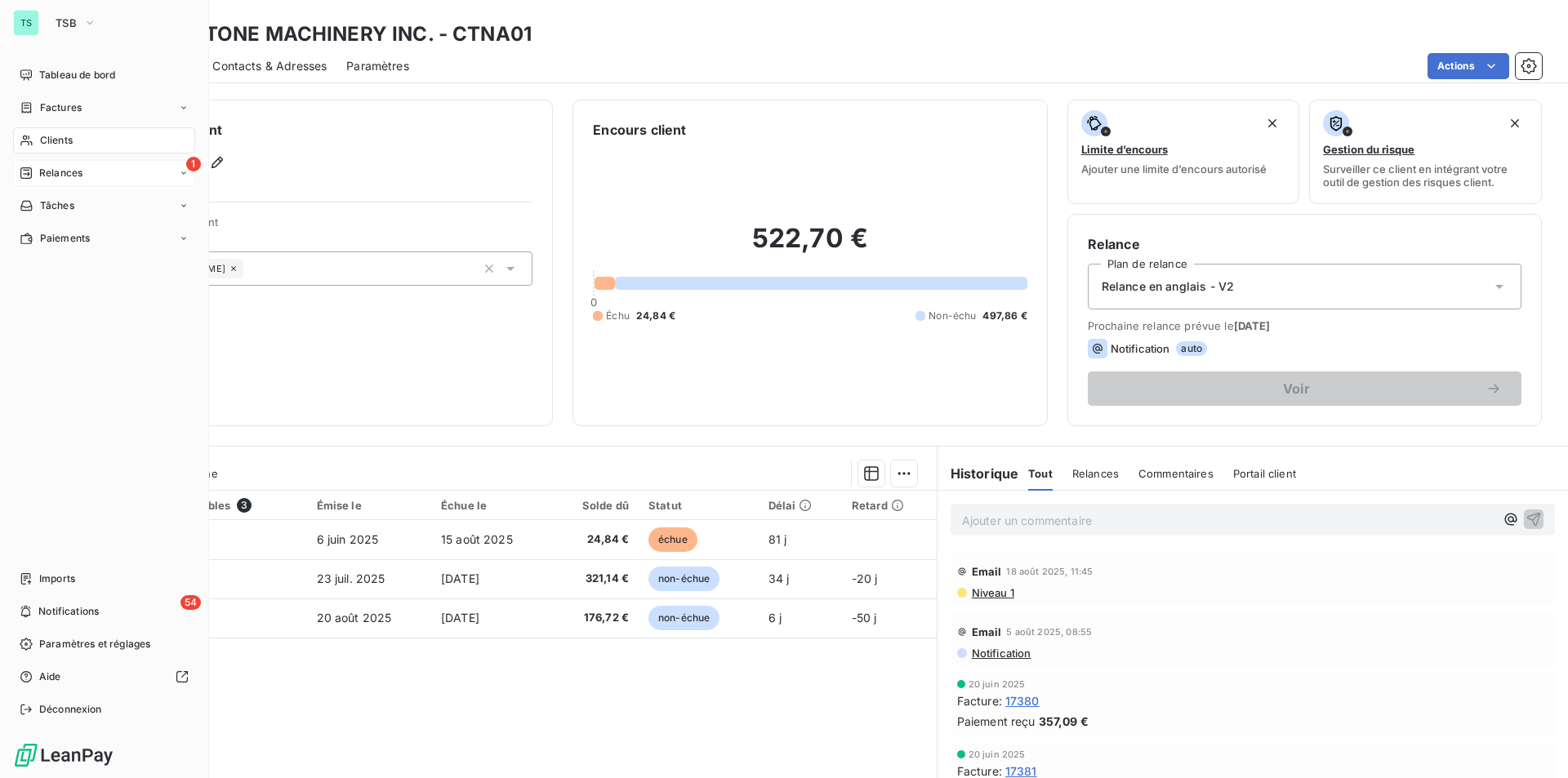
click at [70, 173] on span "Relances" at bounding box center [60, 172] width 43 height 14
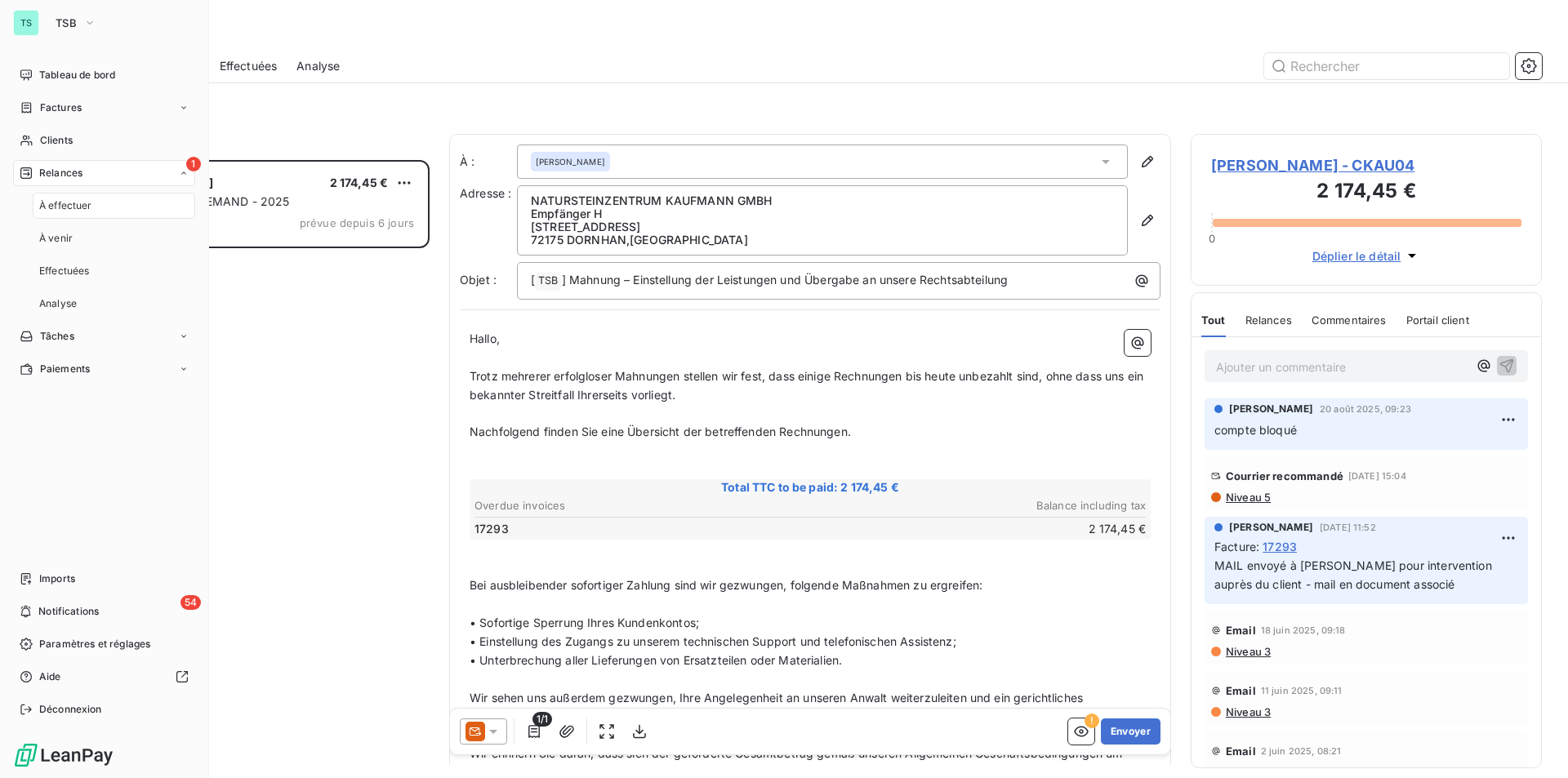
scroll to position [606, 339]
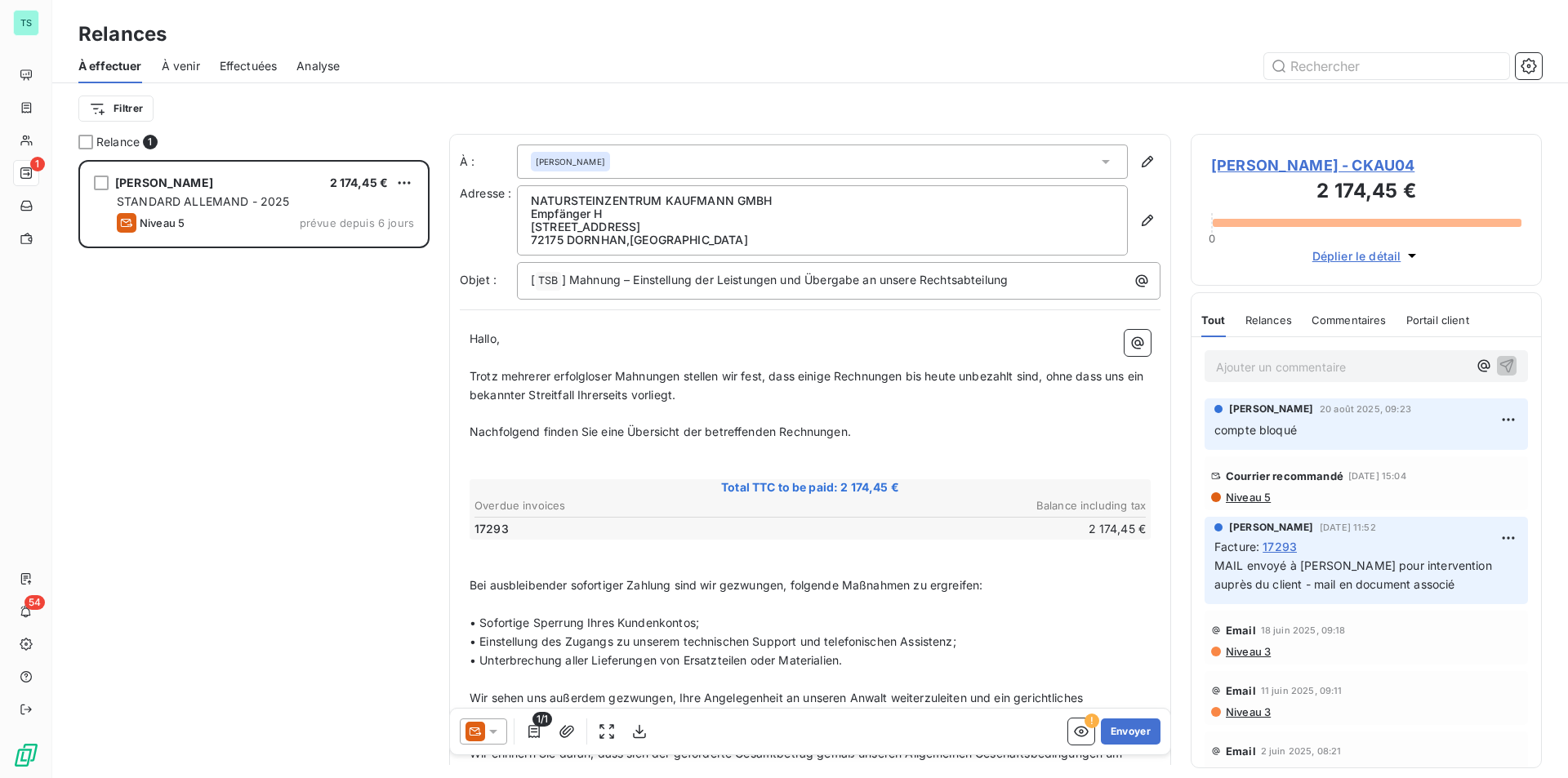
click at [312, 314] on div "LOTHAR KAUFMANN 2 174,45 € STANDARD ALLEMAND - 2025 Niveau 5 prévue depuis 6 jo…" at bounding box center [253, 469] width 351 height 618
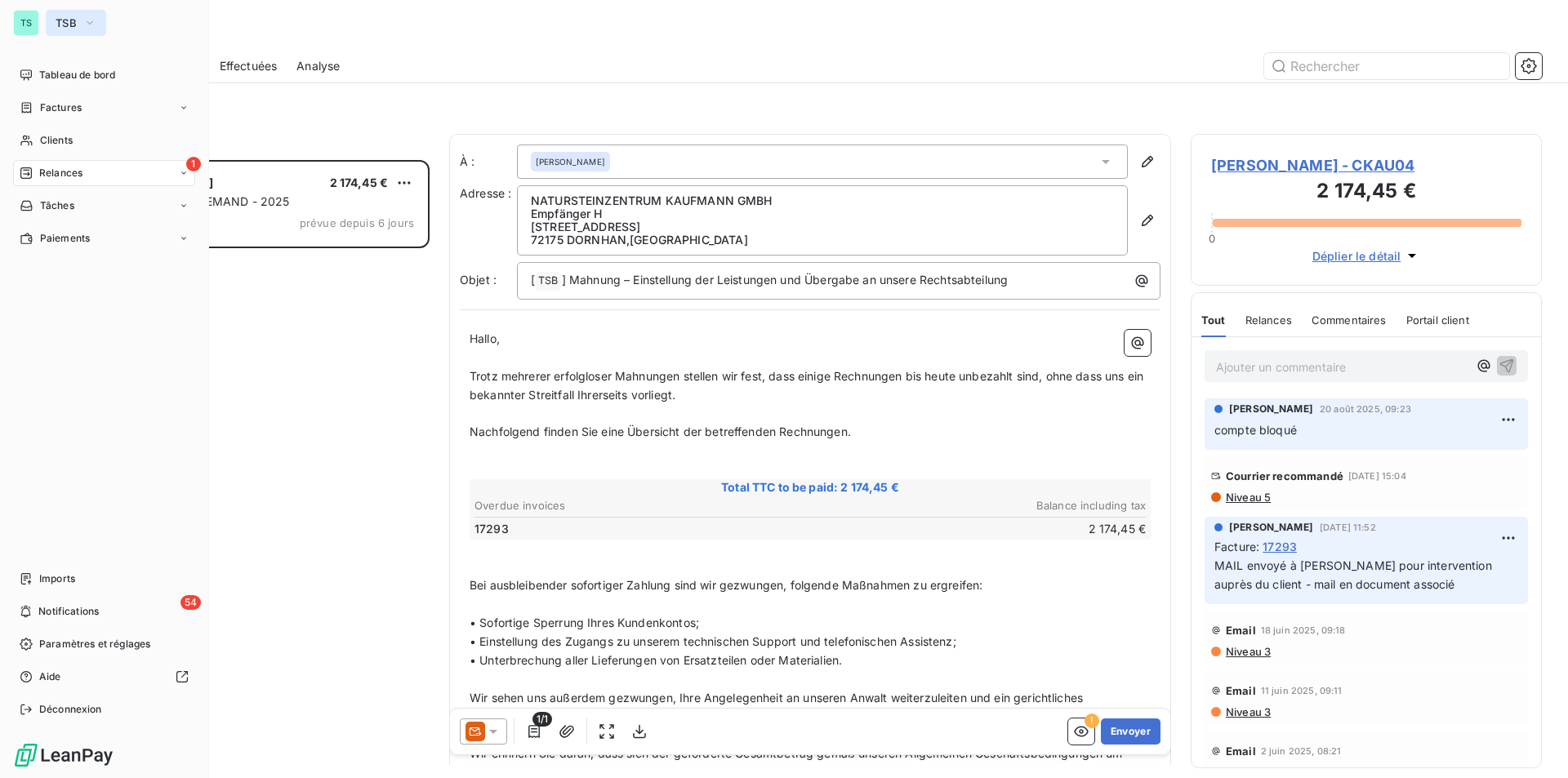
click at [81, 25] on button "TSB" at bounding box center [76, 23] width 60 height 26
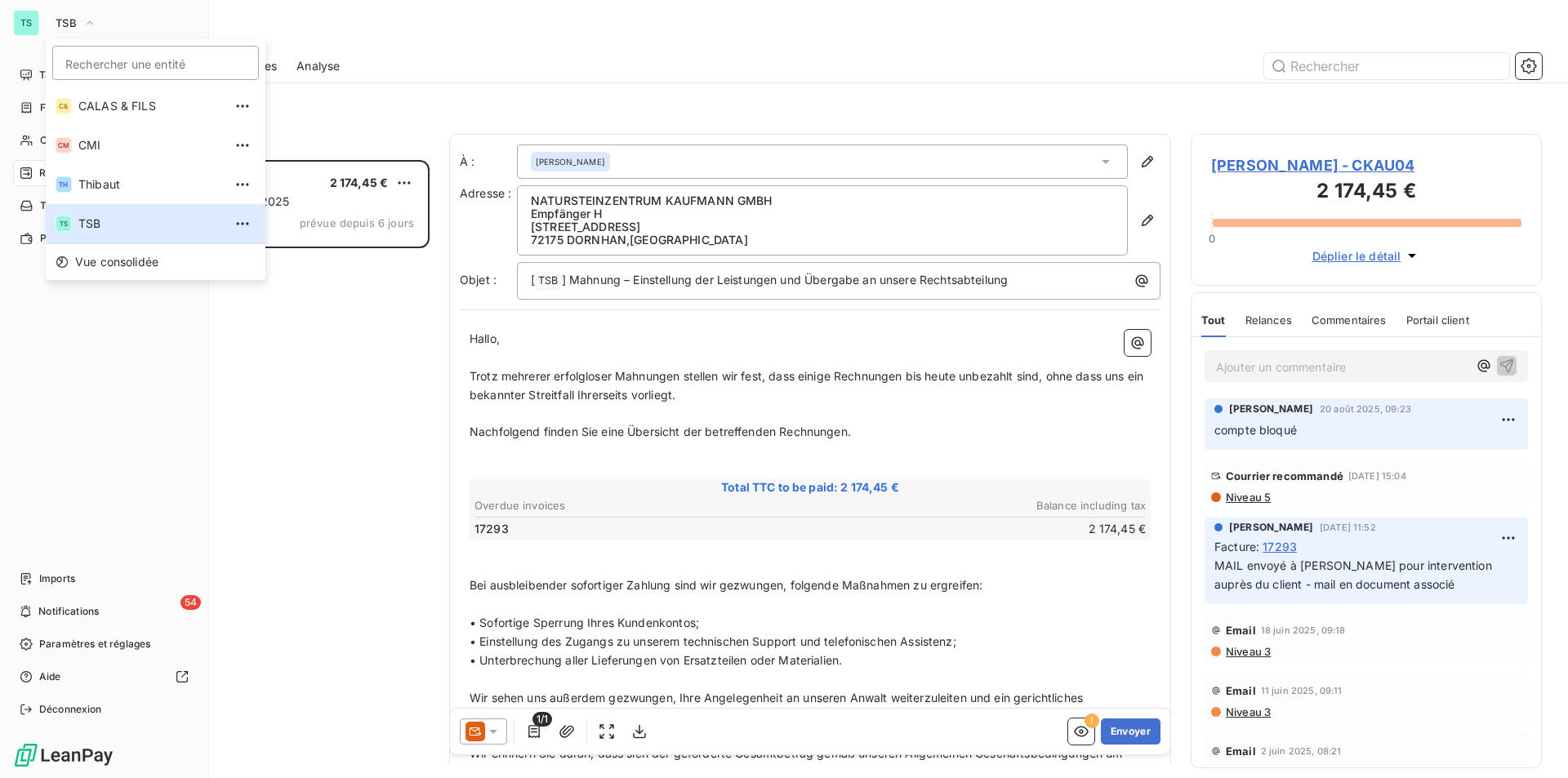
click at [93, 492] on div "Tableau de bord Factures Clients 1 Relances Tâches Paiements Imports 54 Notific…" at bounding box center [104, 392] width 182 height 660
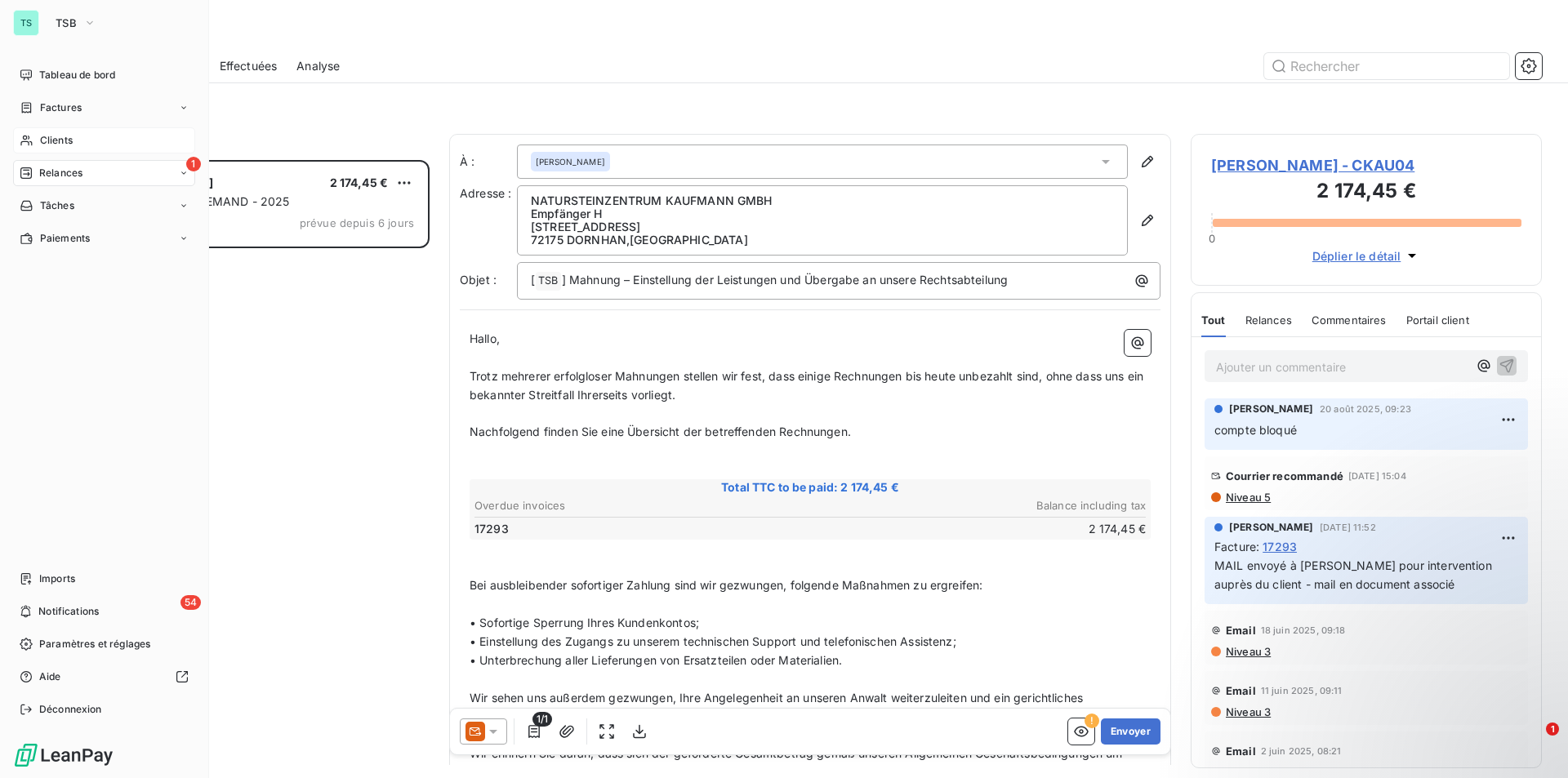
click at [71, 135] on span "Clients" at bounding box center [56, 140] width 32 height 14
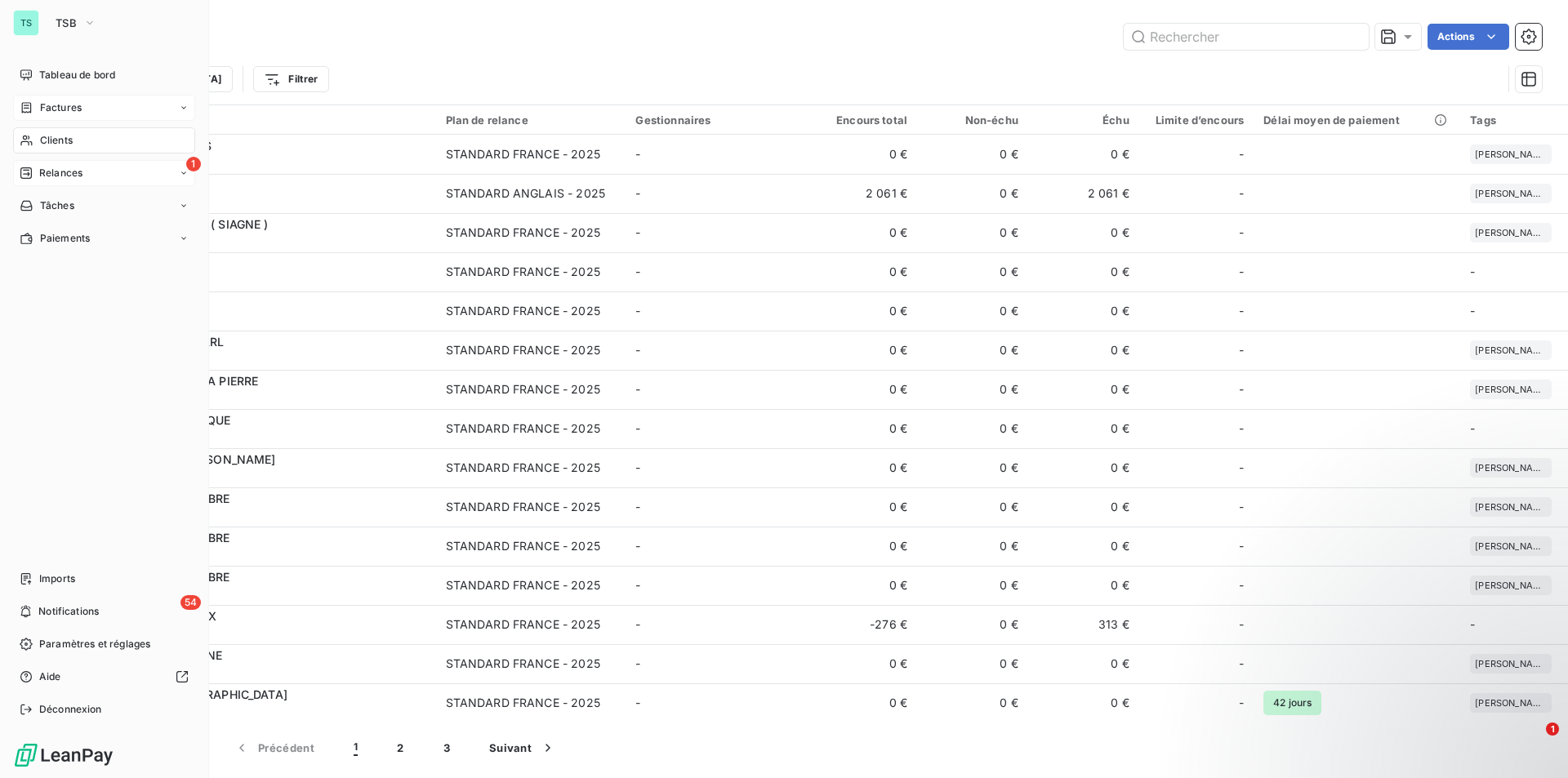
click at [48, 104] on span "Factures" at bounding box center [60, 107] width 42 height 14
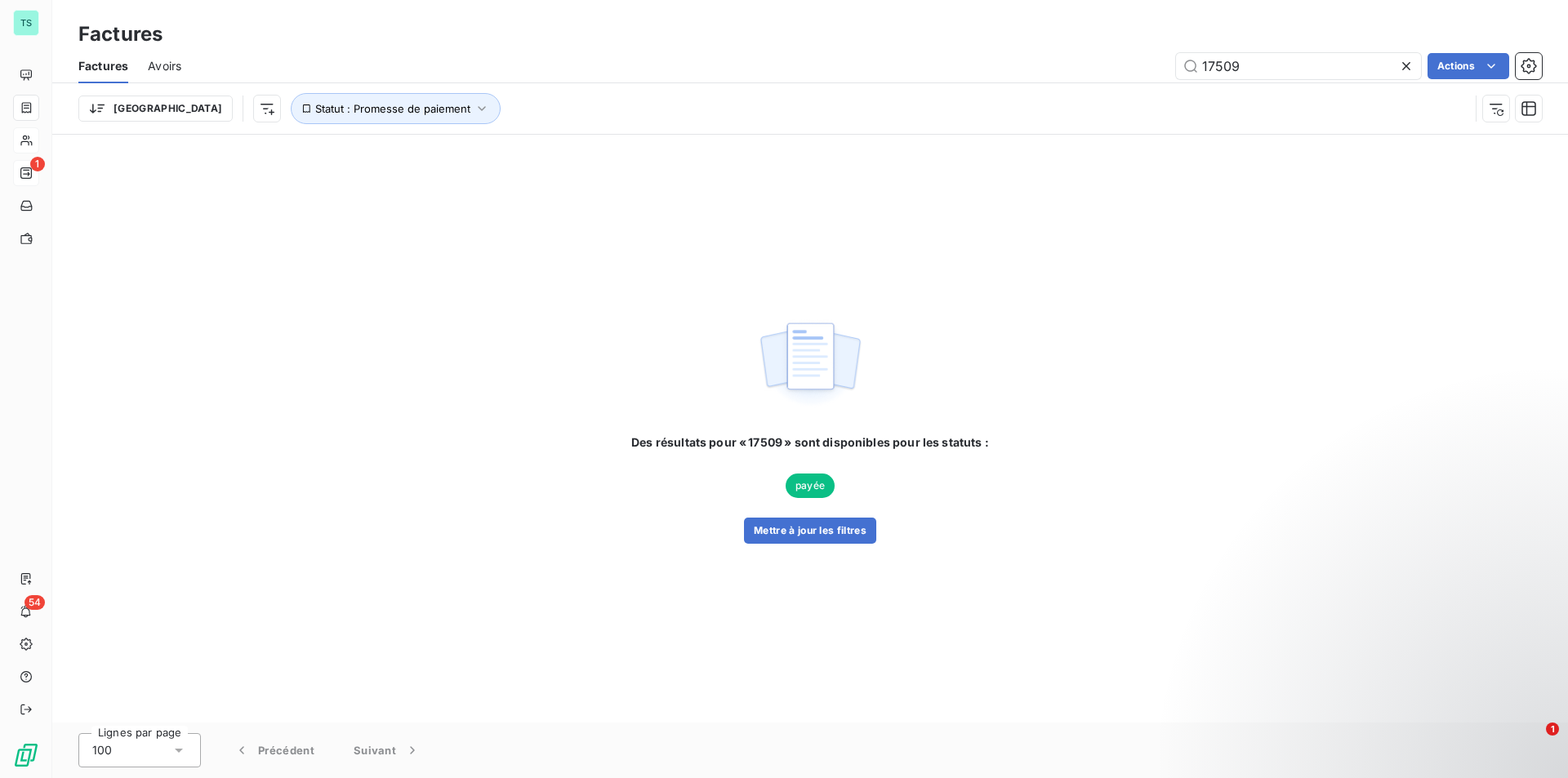
drag, startPoint x: 1280, startPoint y: 69, endPoint x: 807, endPoint y: 37, distance: 474.1
click at [807, 39] on div "Factures Factures Avoirs 17509 Actions Trier Statut : Promesse de paiement" at bounding box center [811, 67] width 1516 height 135
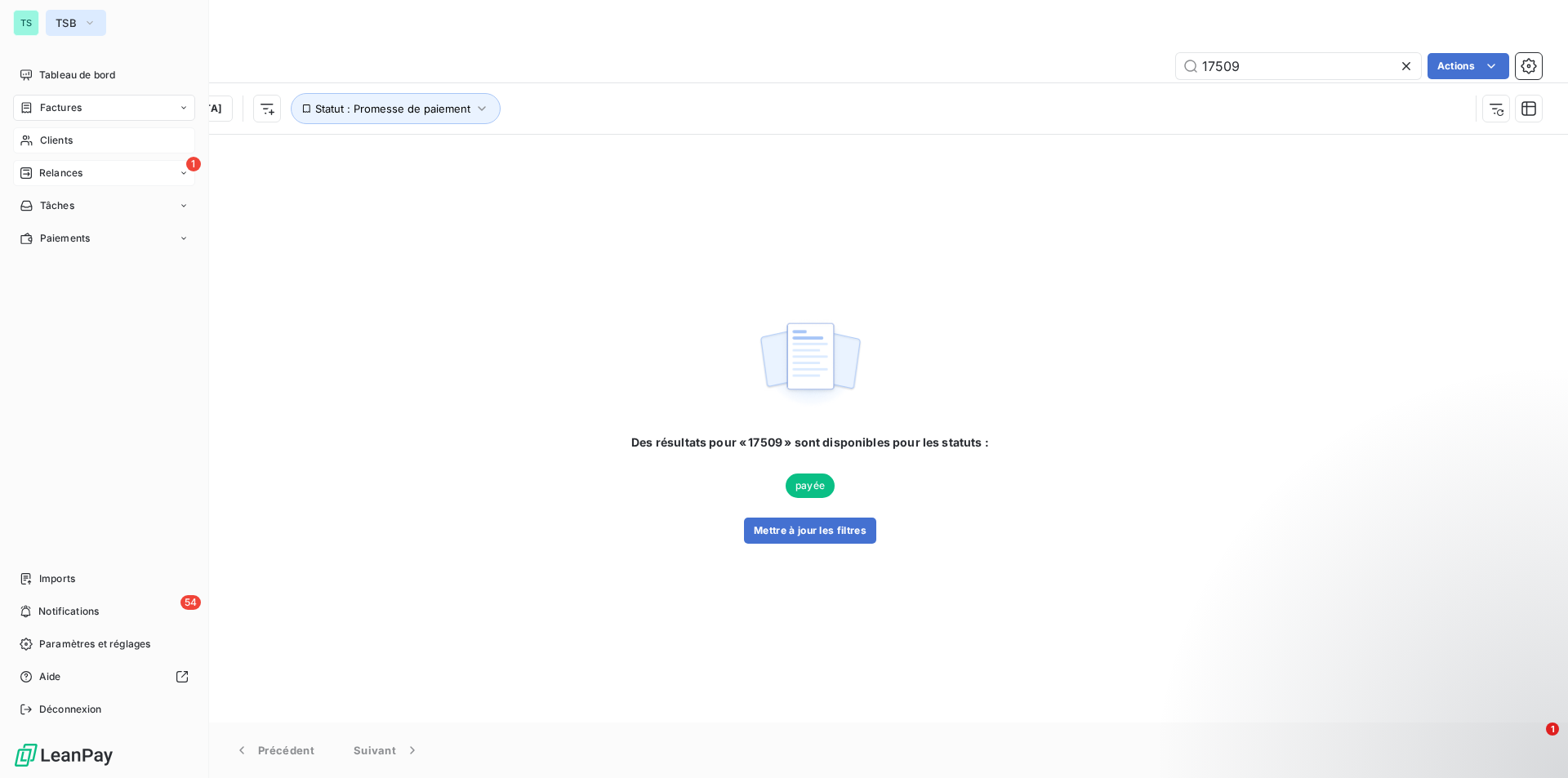
click at [56, 14] on button "TSB" at bounding box center [76, 23] width 60 height 26
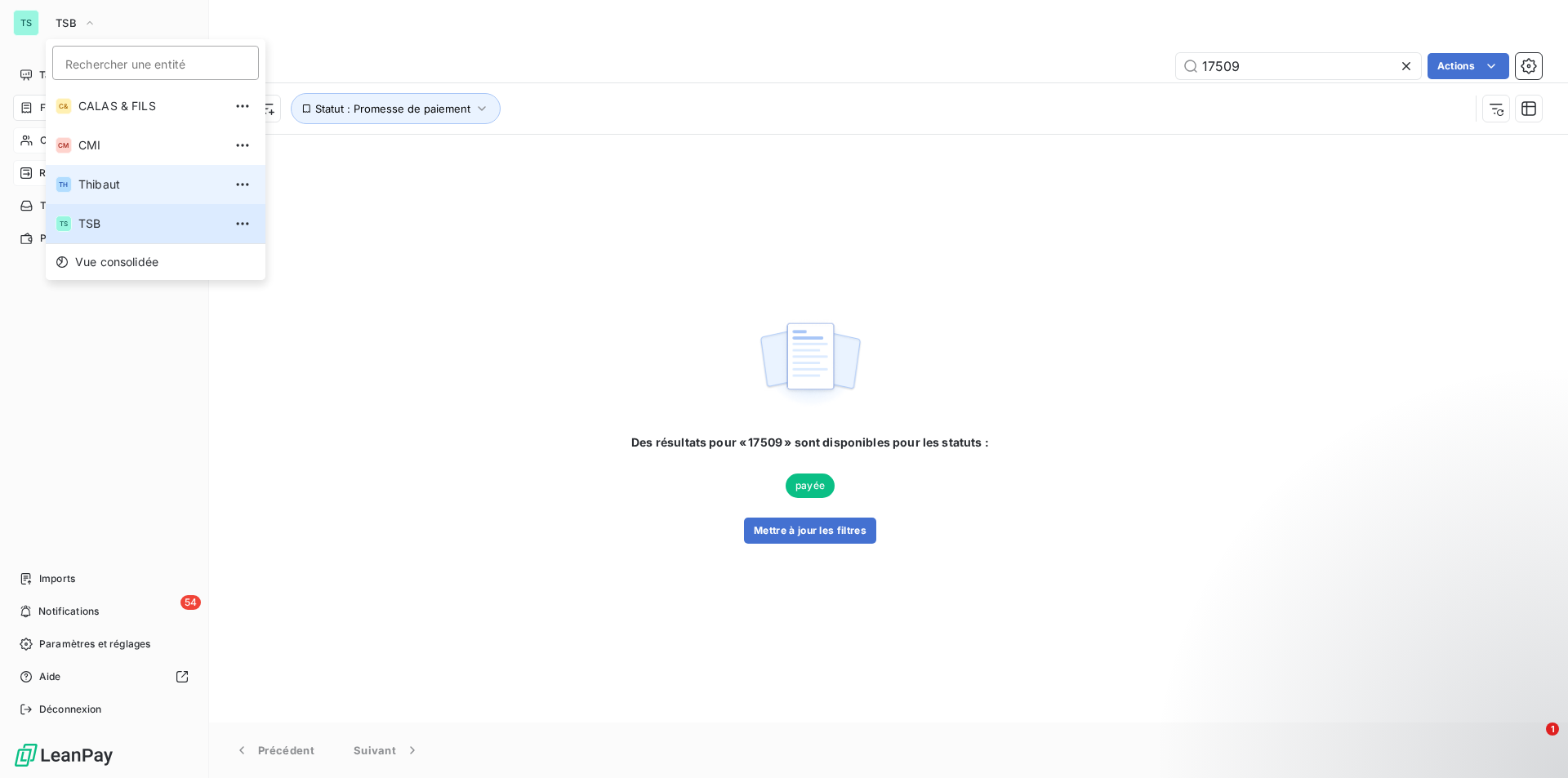
click at [105, 186] on span "Thibaut" at bounding box center [150, 184] width 144 height 16
type input "fd000066"
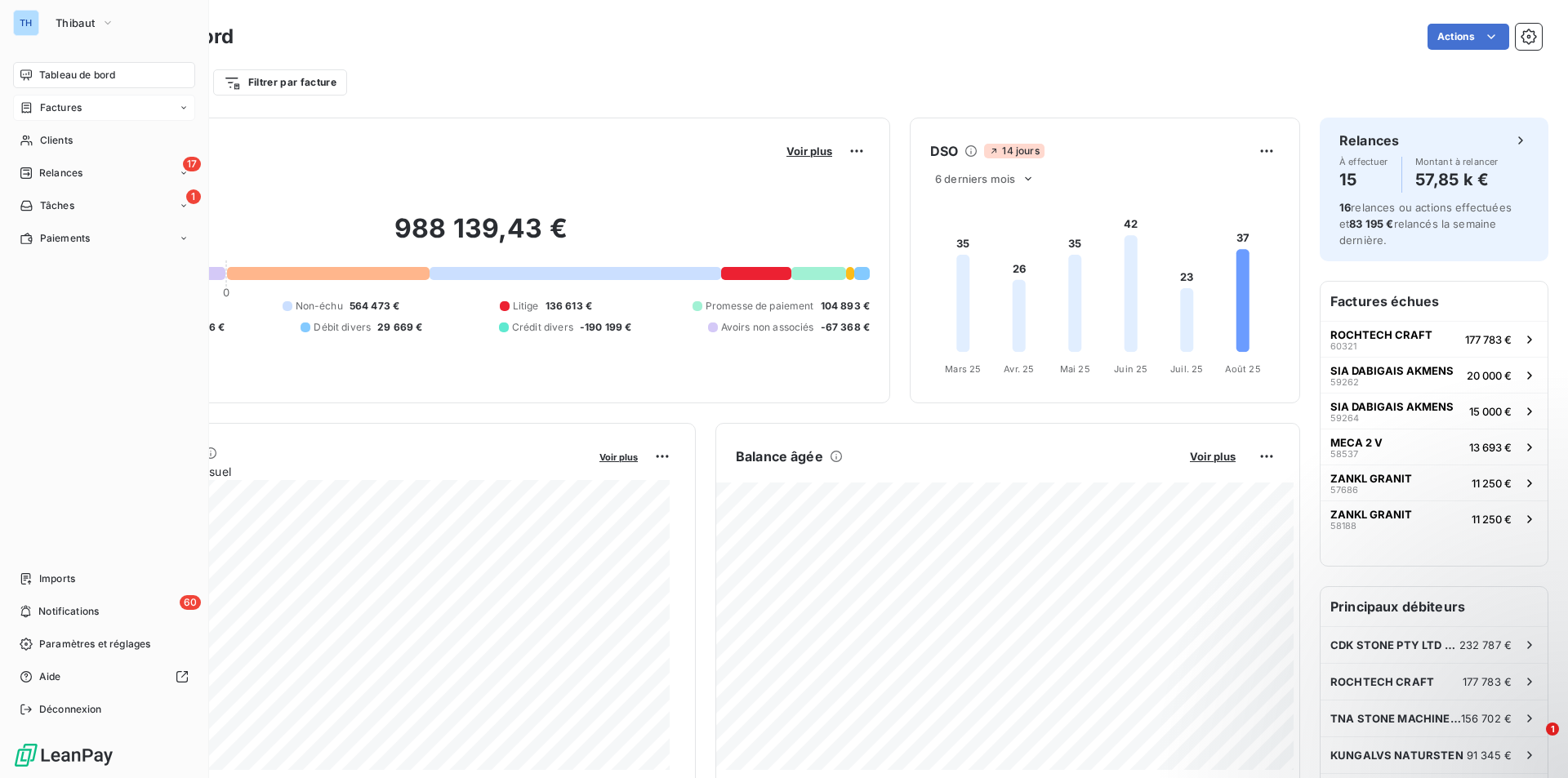
click at [58, 100] on span "Factures" at bounding box center [60, 107] width 42 height 14
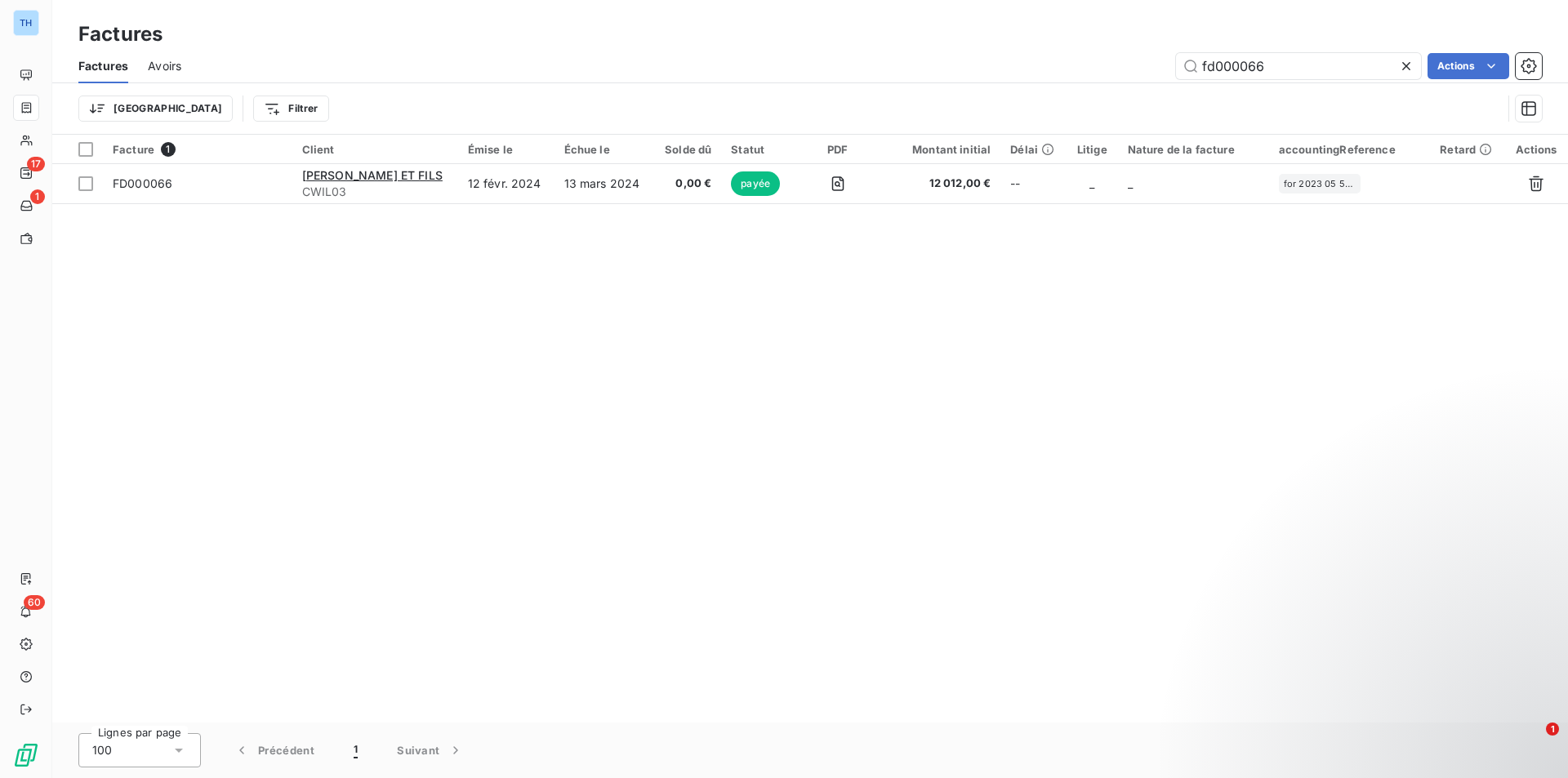
drag, startPoint x: 1264, startPoint y: 66, endPoint x: 1031, endPoint y: 43, distance: 234.1
click at [1087, 69] on div "fd000066 Actions" at bounding box center [871, 65] width 1341 height 26
type input "60310"
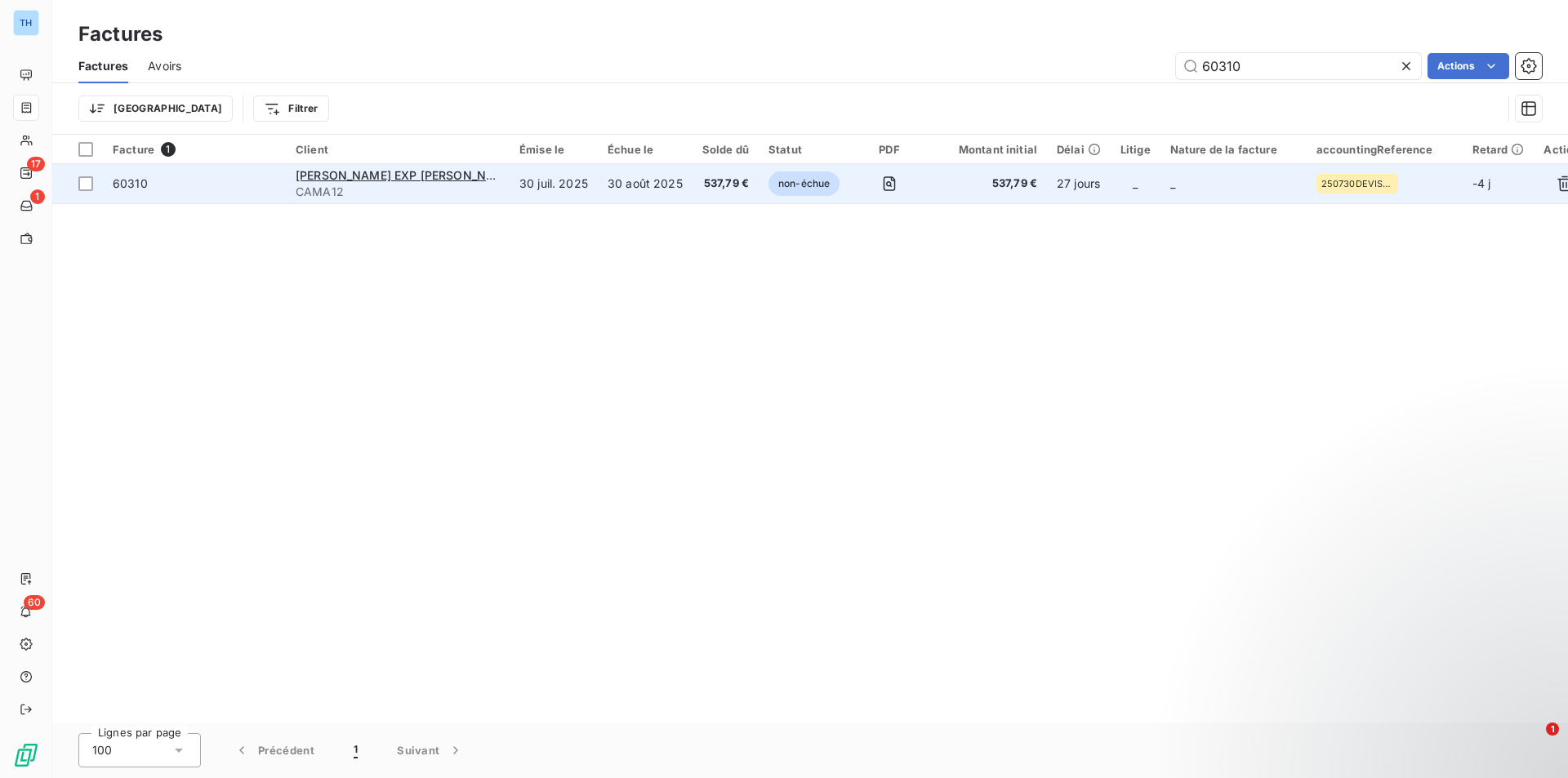
click at [439, 191] on span "CAMA12" at bounding box center [398, 191] width 204 height 16
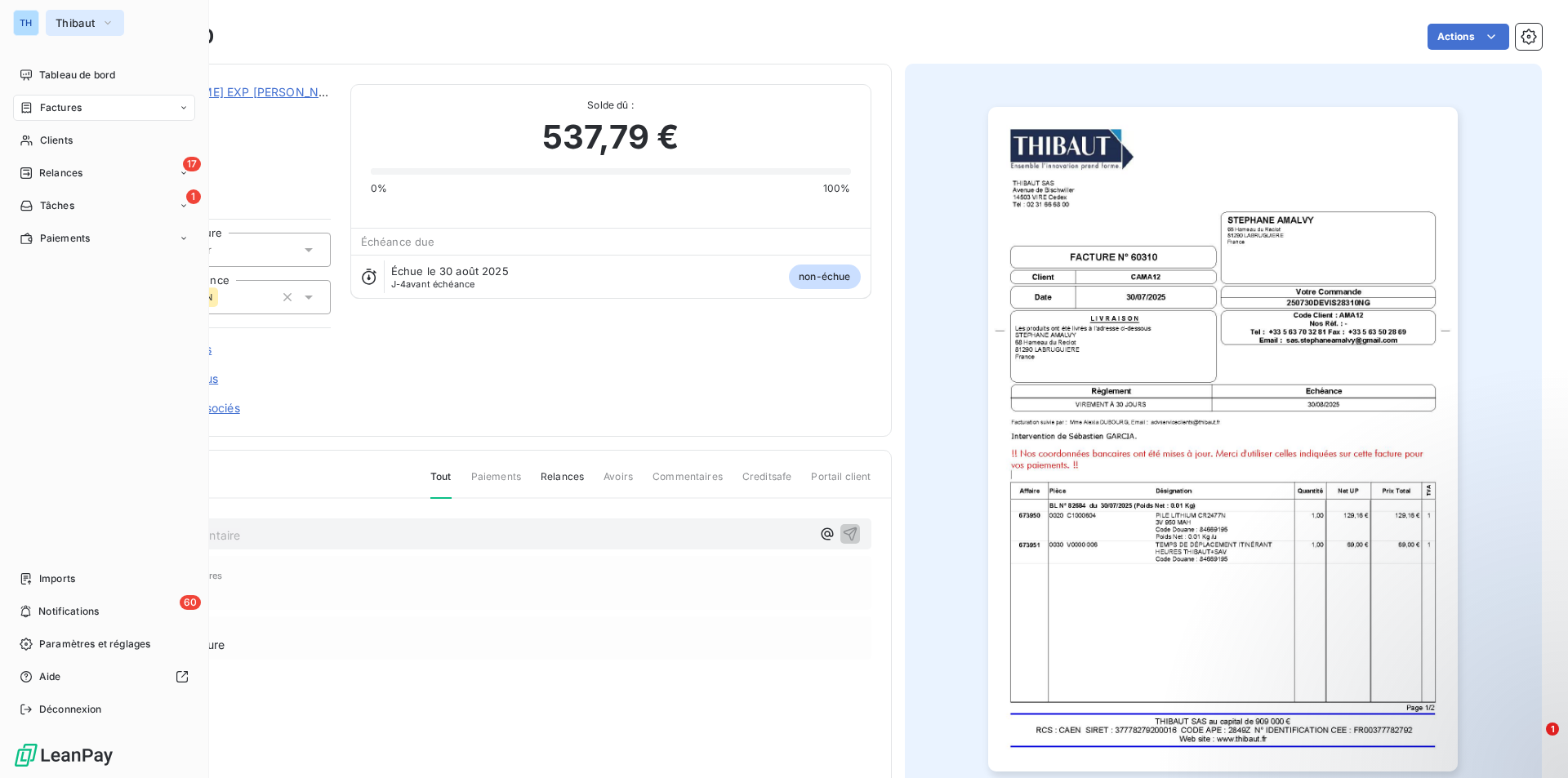
click at [71, 20] on span "Thibaut" at bounding box center [75, 22] width 39 height 13
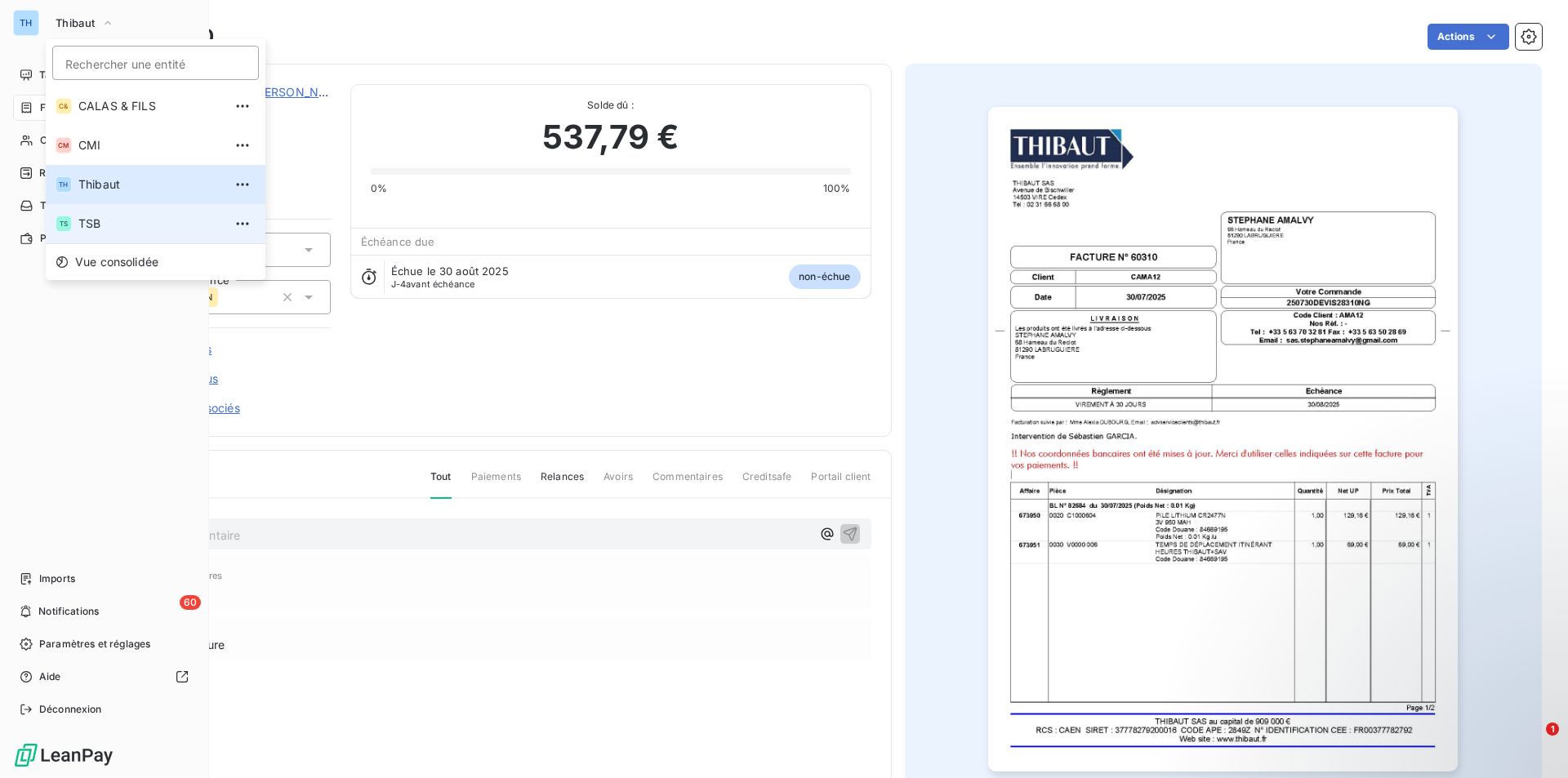
click at [91, 223] on span "TSB" at bounding box center [150, 223] width 144 height 16
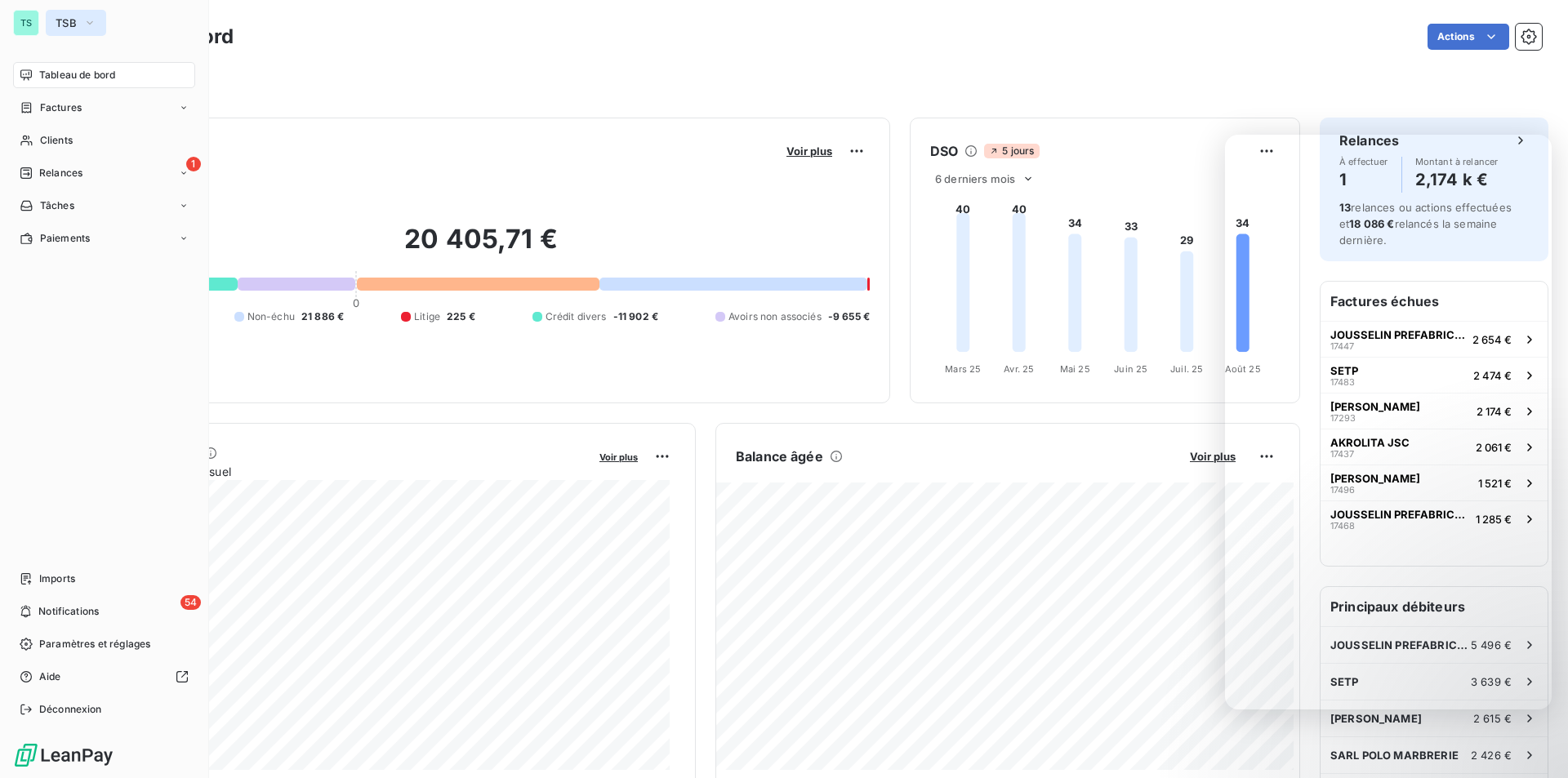
click at [65, 24] on span "TSB" at bounding box center [65, 22] width 21 height 13
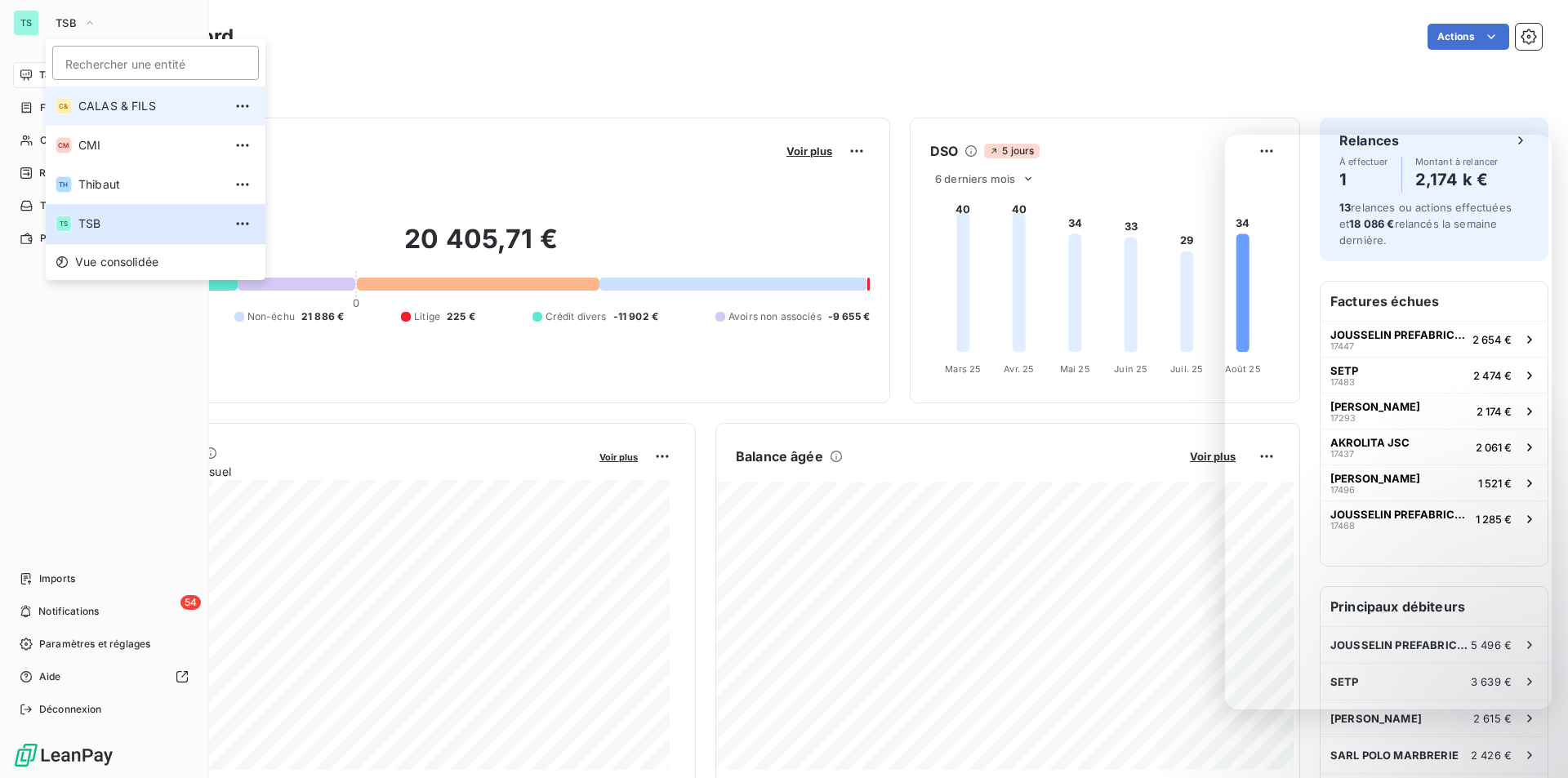
click at [94, 101] on span "CALAS & FILS" at bounding box center [150, 105] width 144 height 16
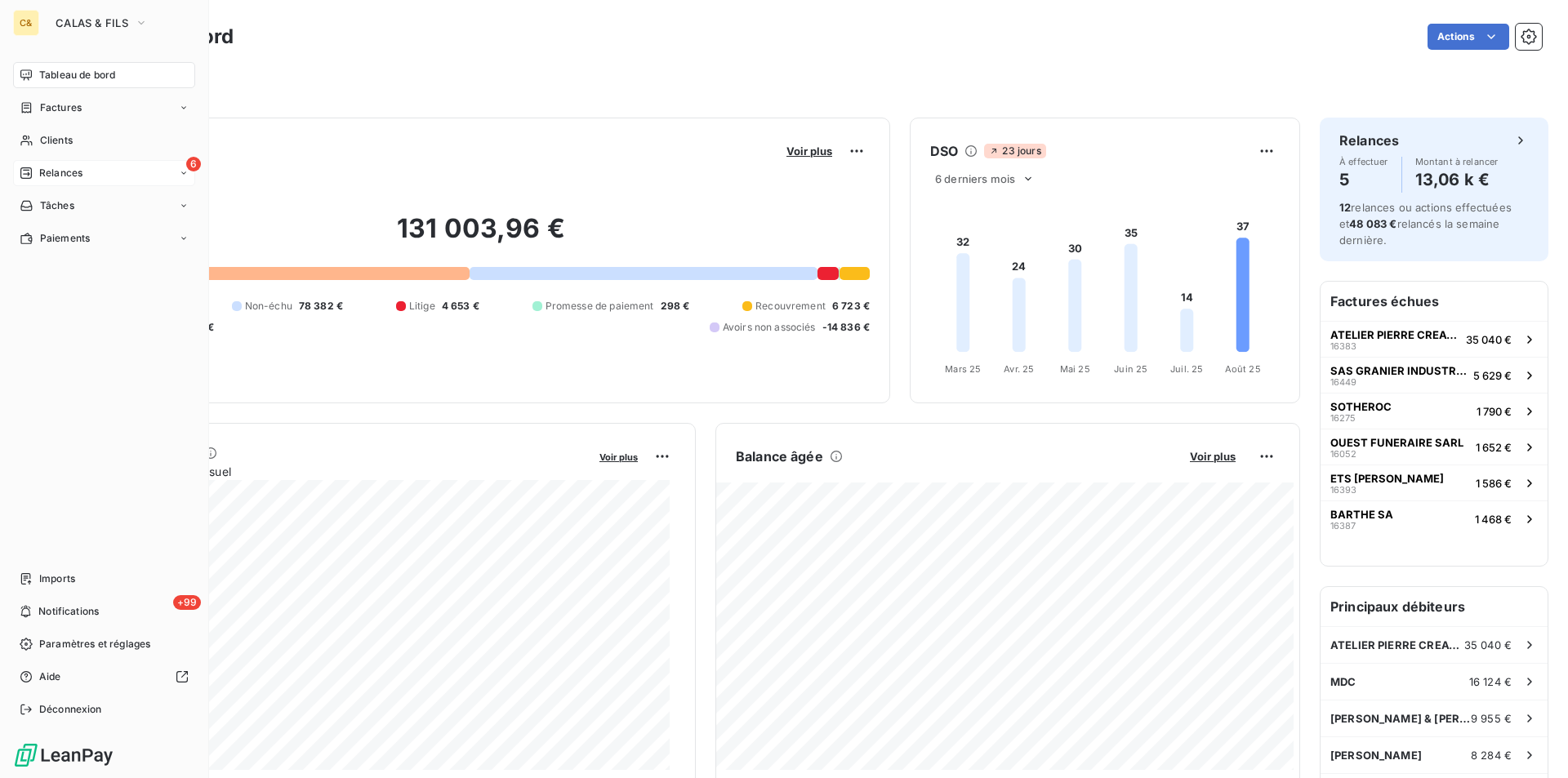
click at [65, 167] on span "Relances" at bounding box center [60, 172] width 43 height 14
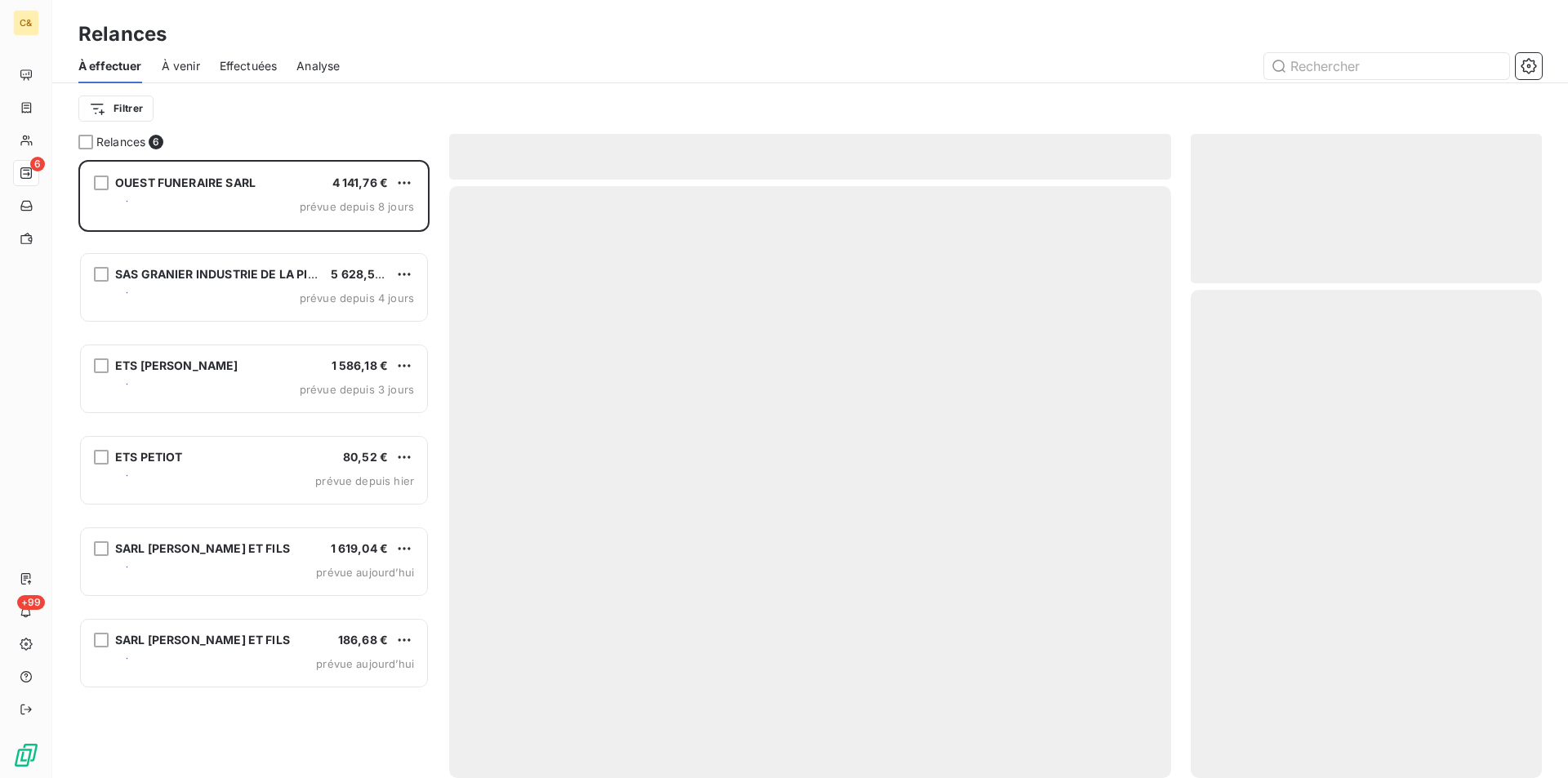
scroll to position [606, 339]
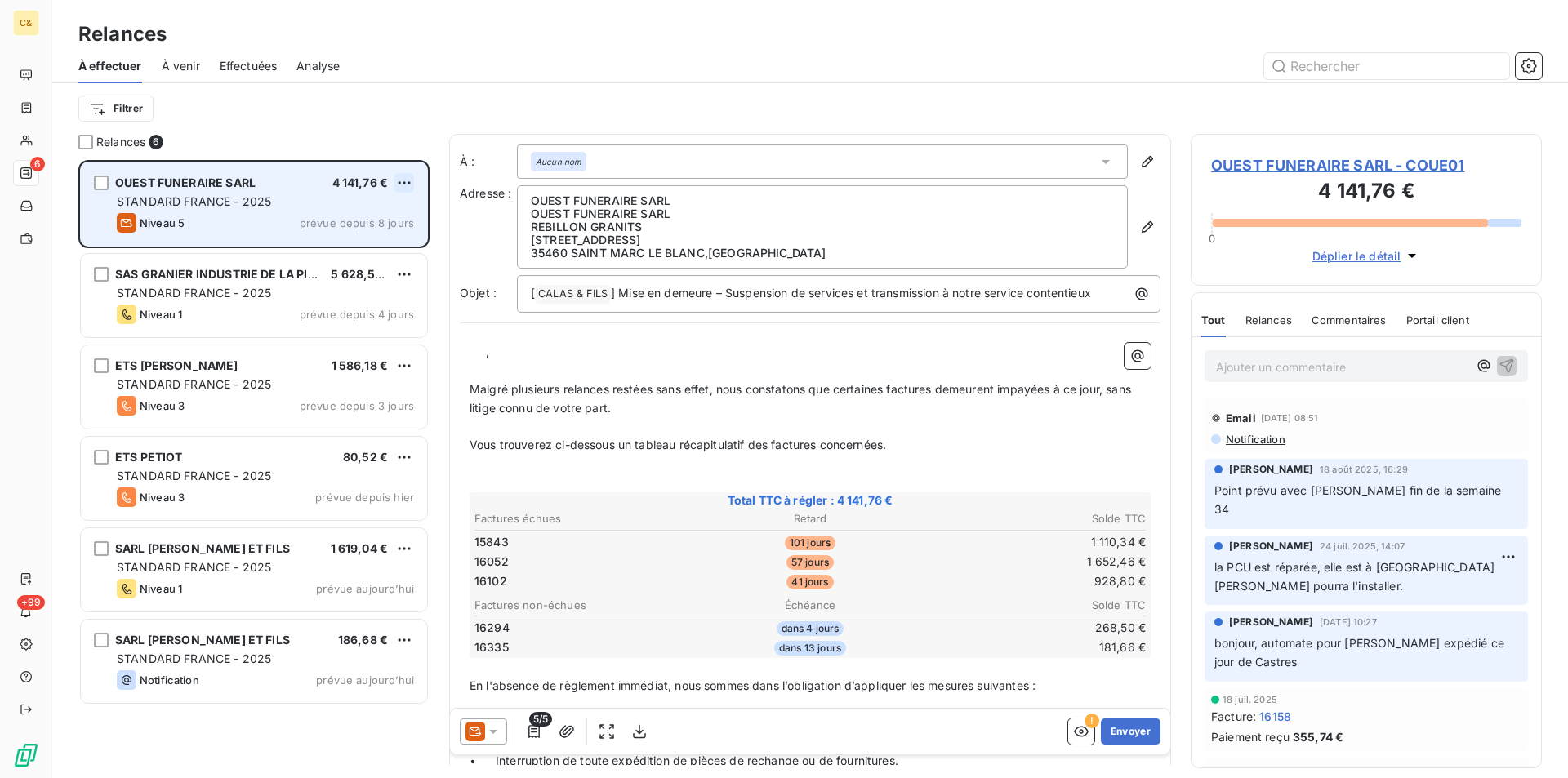
click at [408, 178] on html "C& 6 +99 Relances À effectuer À venir Effectuées Analyse Filtrer Relances 6 OUE…" at bounding box center [784, 389] width 1568 height 778
click at [379, 219] on div "Replanifier cette action" at bounding box center [334, 215] width 146 height 26
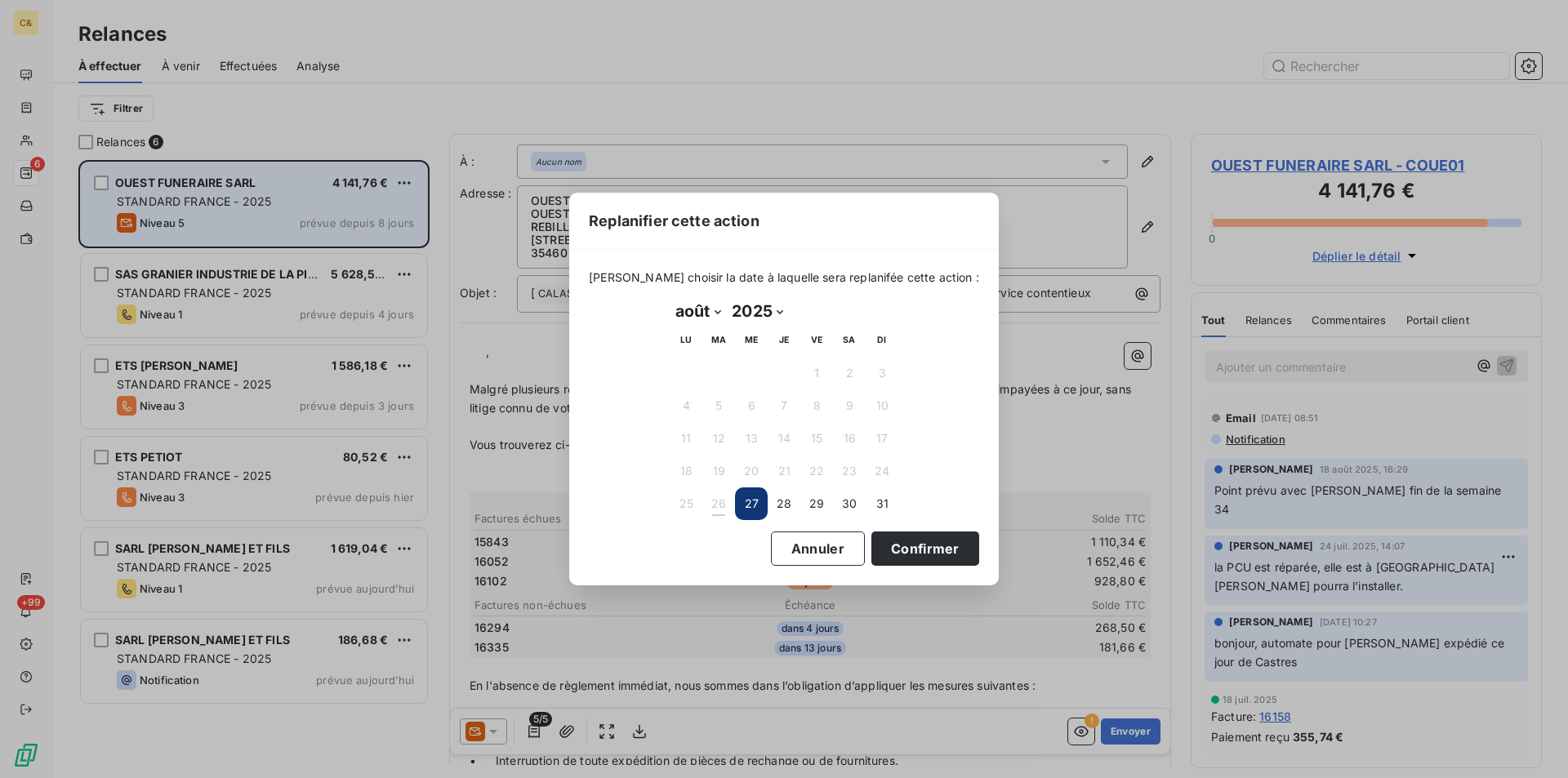
click at [716, 311] on select "janvier février mars avril mai juin juillet août septembre octobre novembre déc…" at bounding box center [698, 311] width 56 height 26
select select "8"
click at [670, 298] on select "janvier février mars avril mai juin juillet août septembre octobre novembre déc…" at bounding box center [698, 311] width 56 height 26
click at [821, 435] on button "19" at bounding box center [817, 438] width 32 height 32
click at [892, 537] on button "Confirmer" at bounding box center [925, 549] width 108 height 34
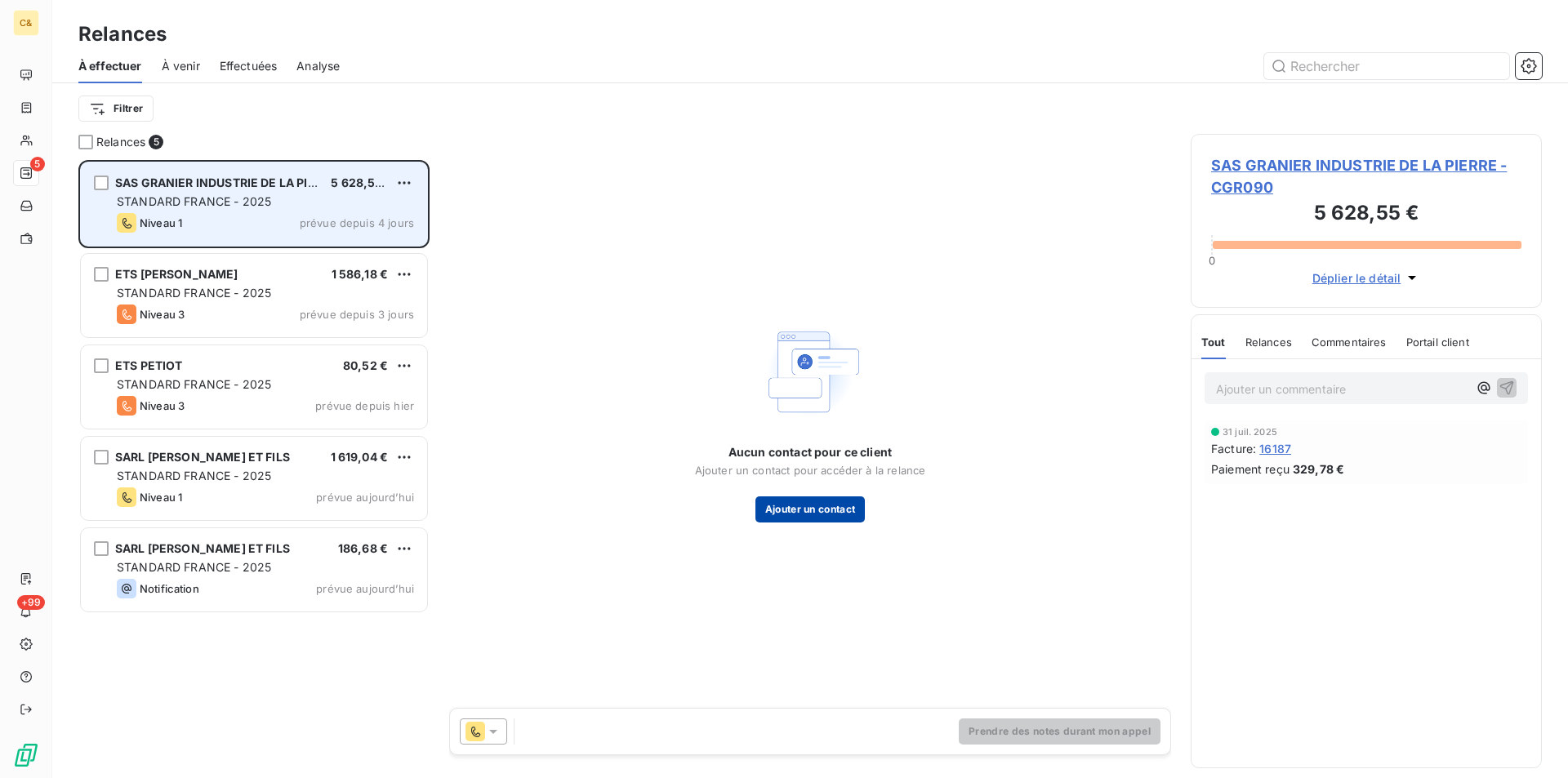
click at [825, 501] on button "Ajouter un contact" at bounding box center [811, 509] width 110 height 26
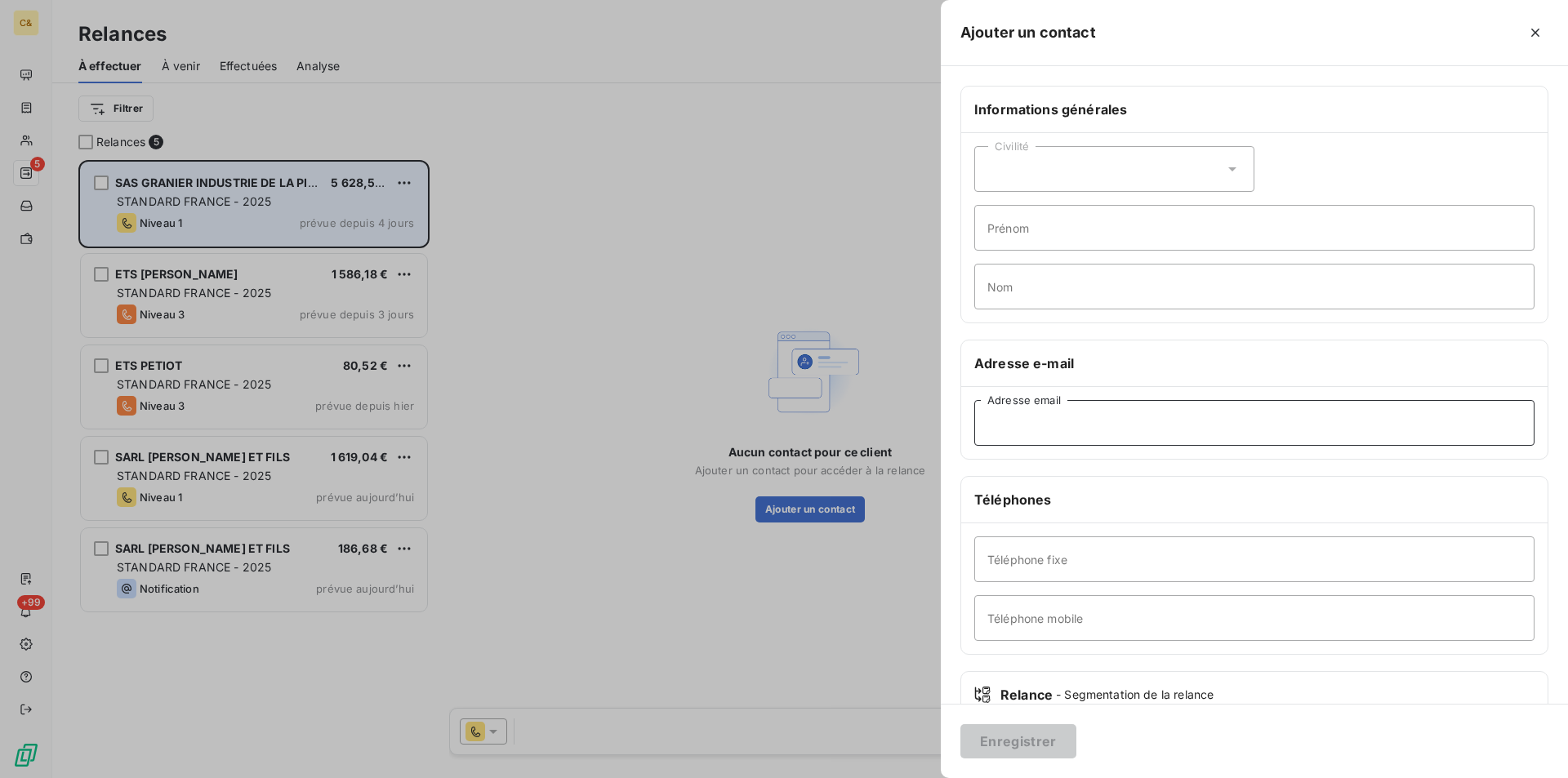
click at [1022, 431] on input "Adresse email" at bounding box center [1254, 423] width 560 height 46
paste input "info@granier-diffusion.com"
type input "info@granier-diffusion.com"
paste input "+33 5 63 37 02 82"
type input "+33 5 63 37 02 82"
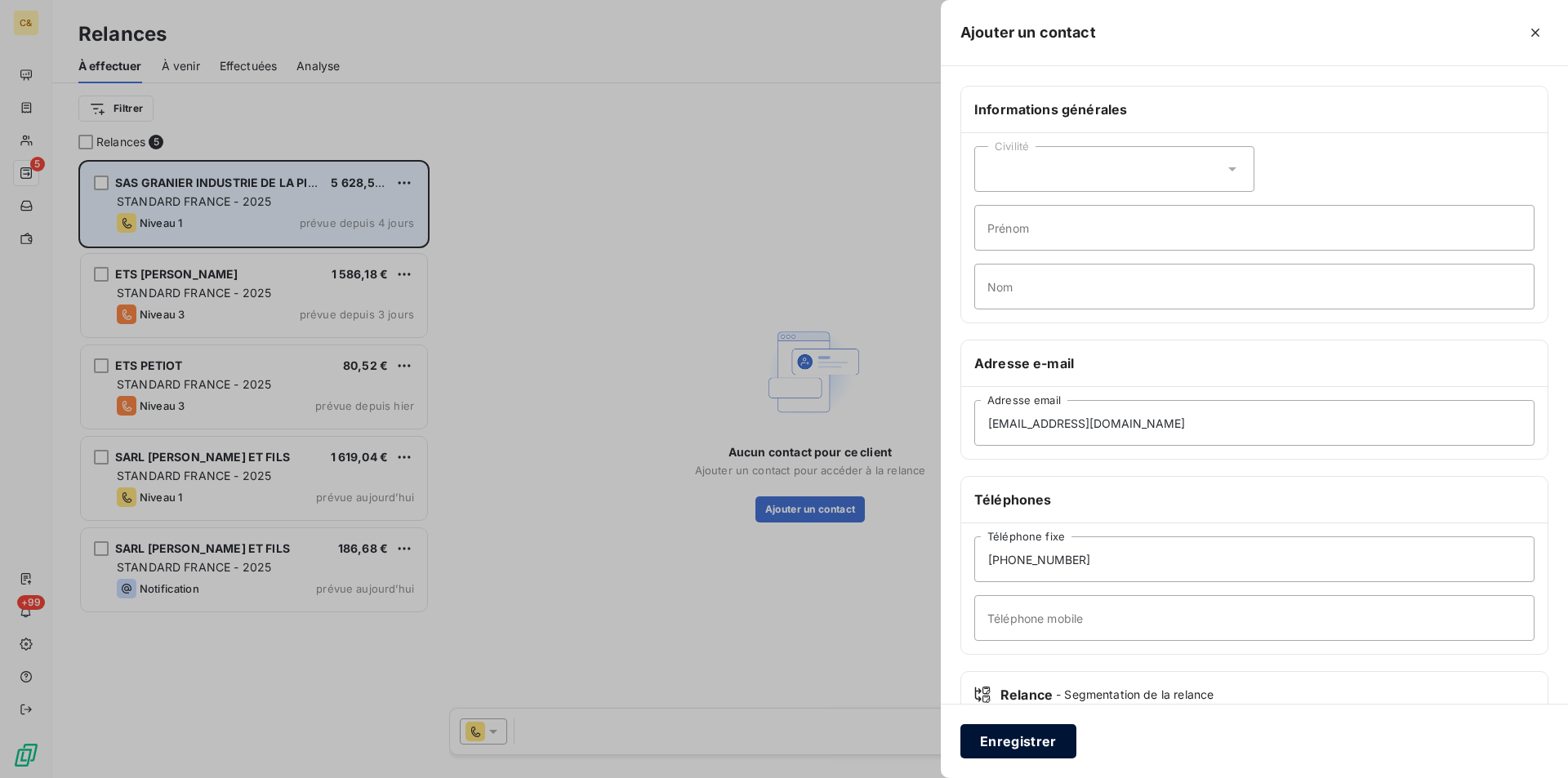
click at [1018, 742] on button "Enregistrer" at bounding box center [1018, 741] width 116 height 34
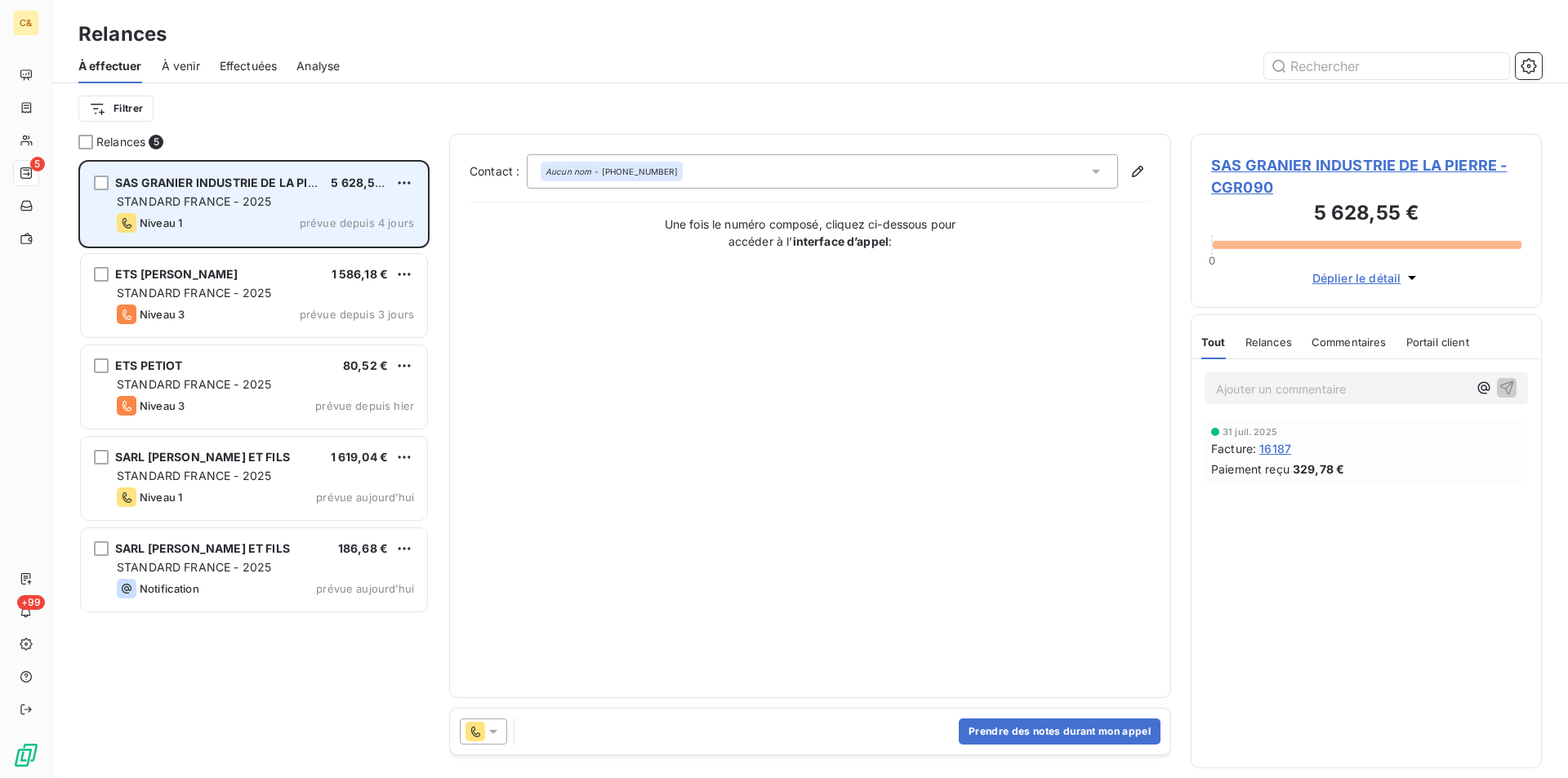
click at [1339, 164] on span "SAS GRANIER INDUSTRIE DE LA PIERRE - CGR090" at bounding box center [1366, 177] width 310 height 44
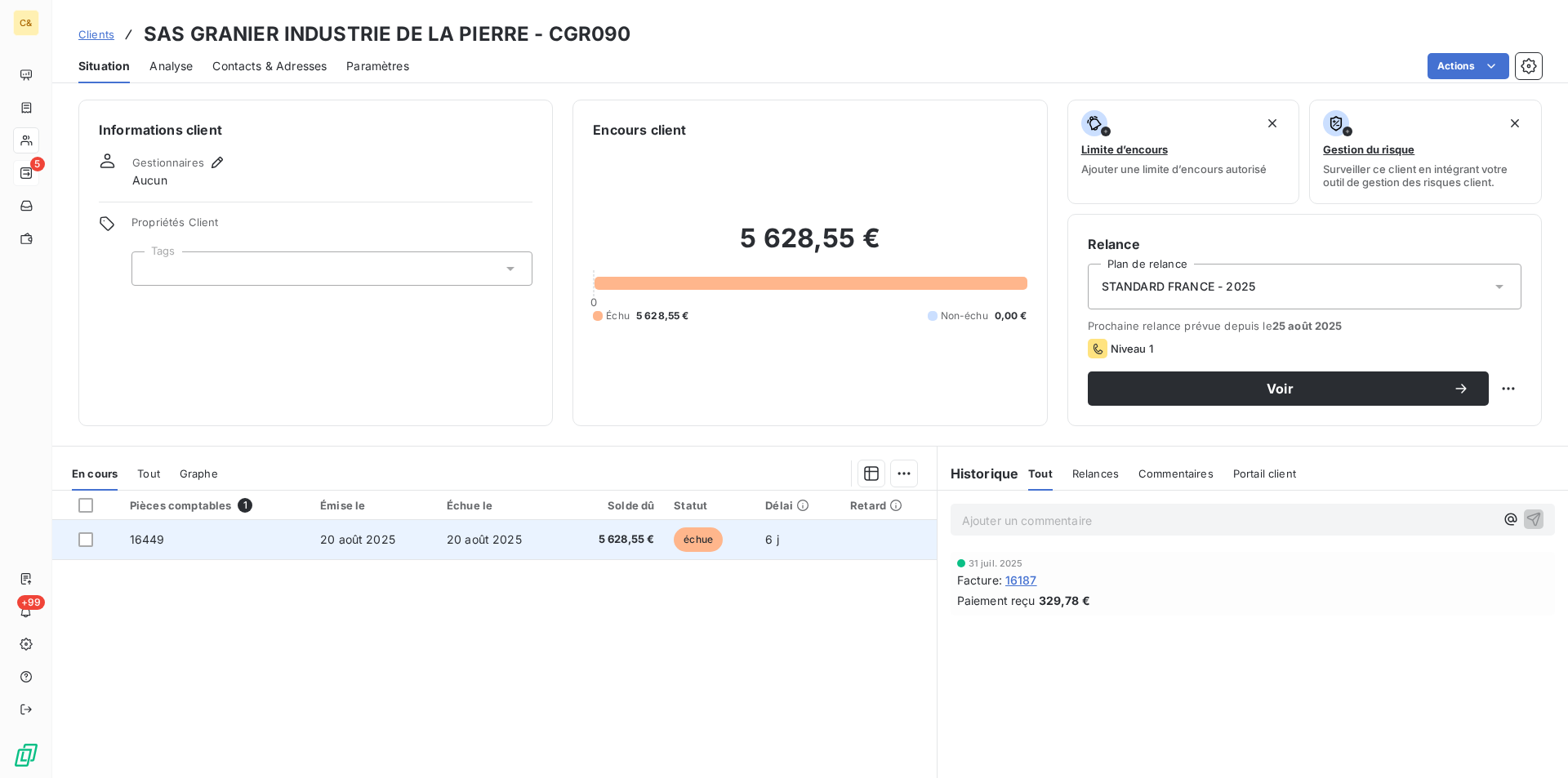
click at [737, 549] on td "échue" at bounding box center [710, 539] width 92 height 39
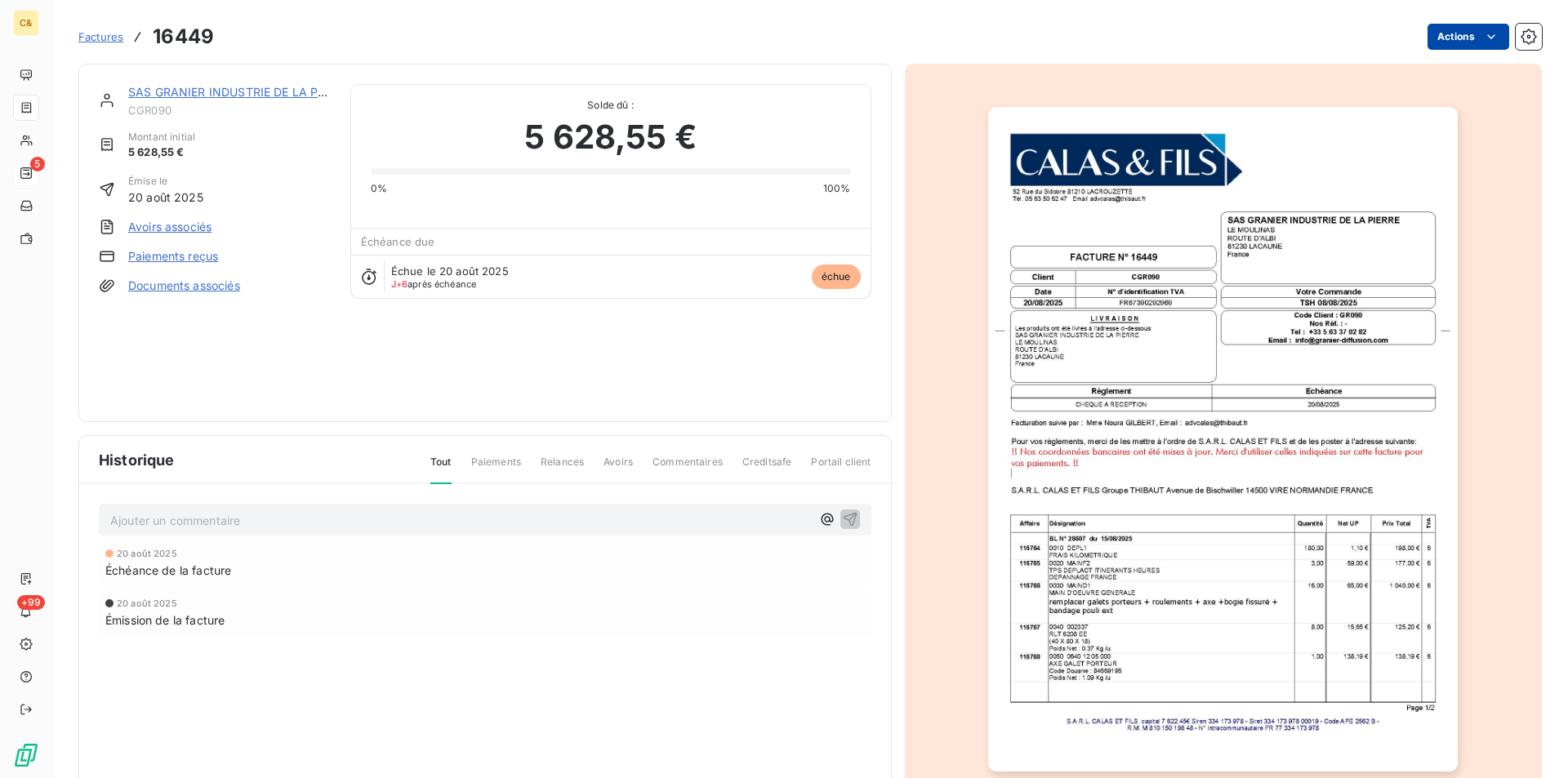
click at [1448, 36] on html "C& 5 +99 Factures 16449 Actions SAS GRANIER INDUSTRIE DE LA PIERRE CGR090 Monta…" at bounding box center [784, 389] width 1568 height 778
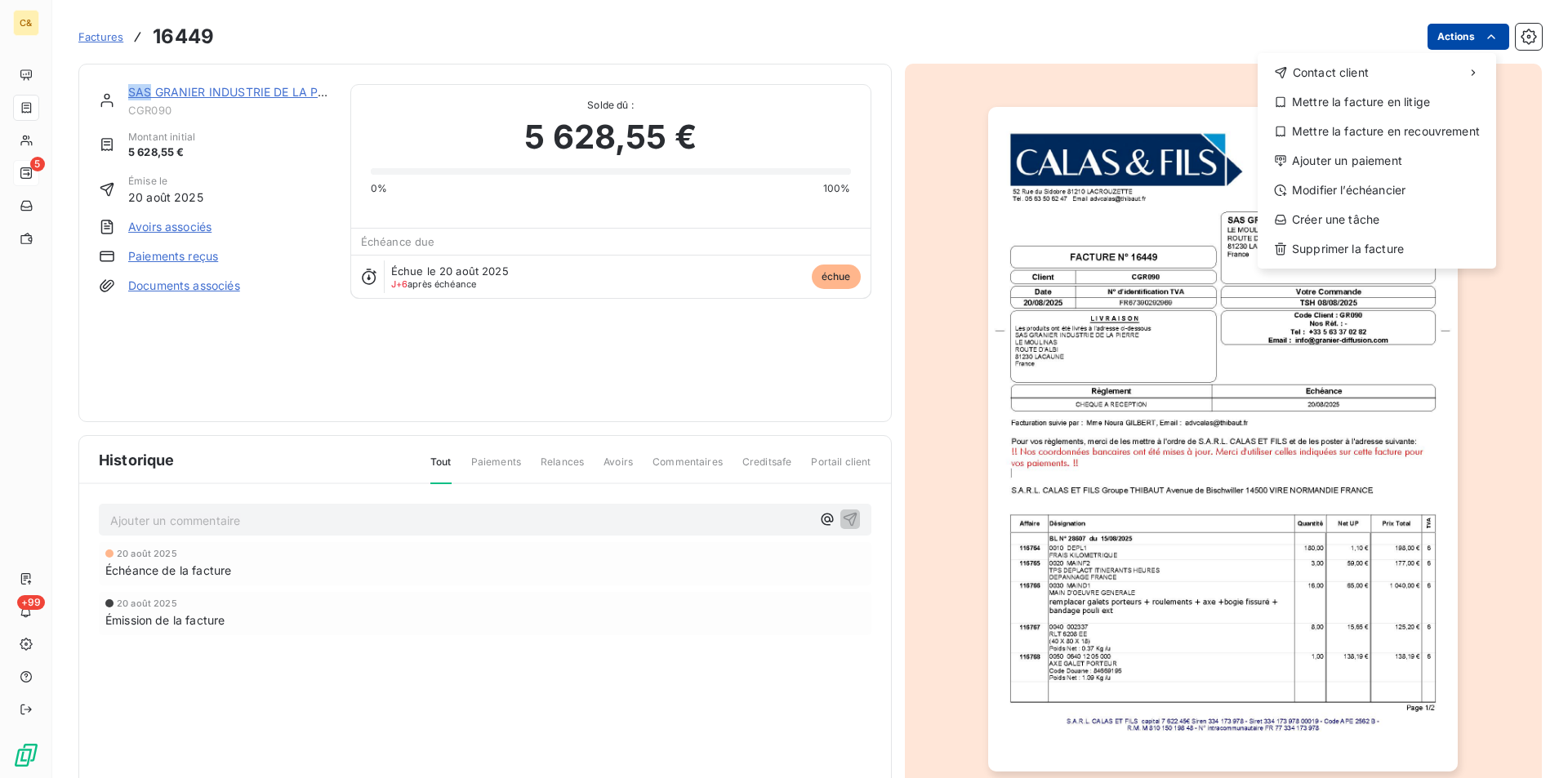
click at [1448, 36] on html "C& 5 +99 Factures 16449 Actions Contact client Mettre la facture en litige Mett…" at bounding box center [784, 389] width 1568 height 778
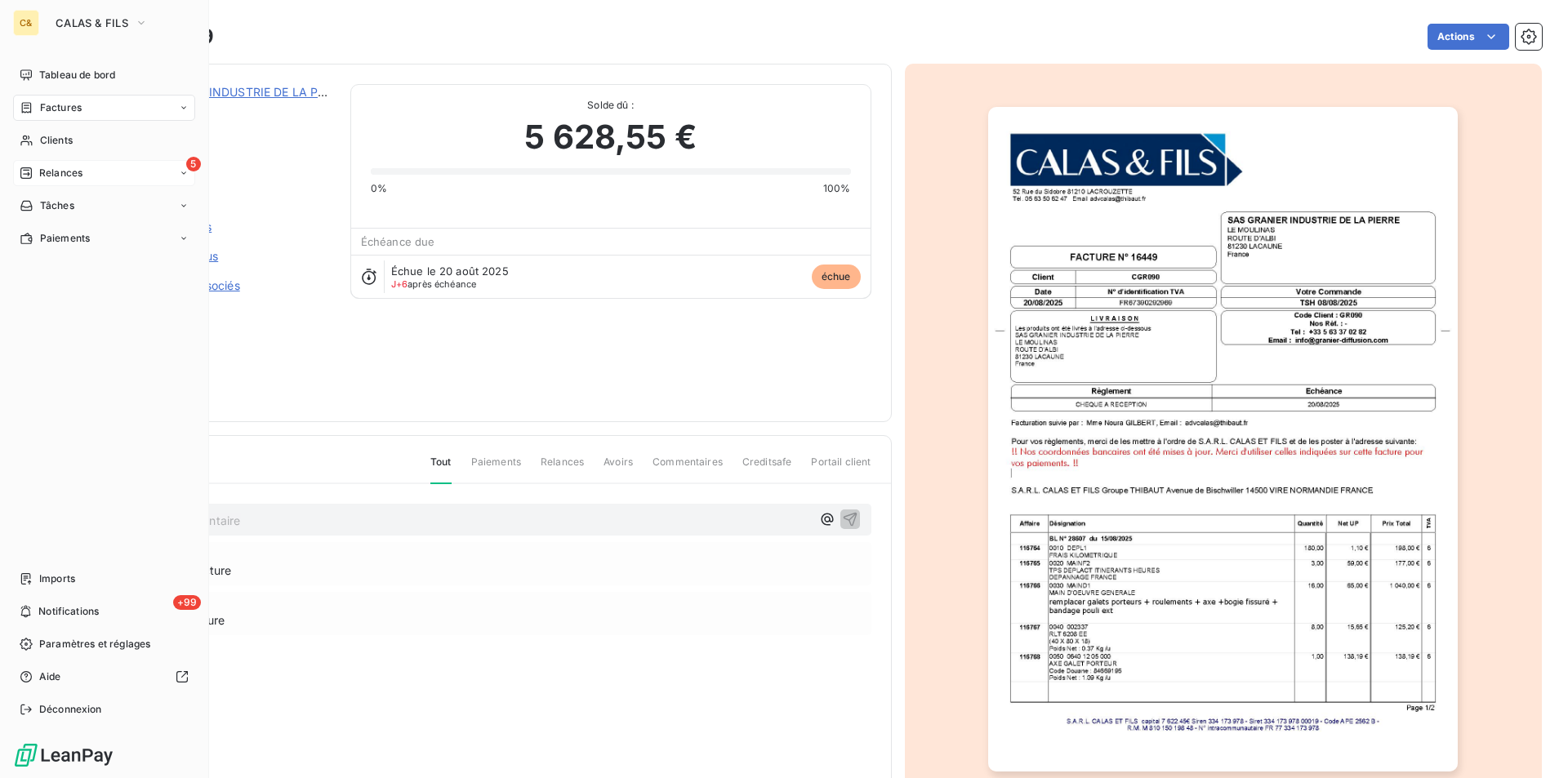
click at [73, 168] on span "Relances" at bounding box center [60, 172] width 43 height 14
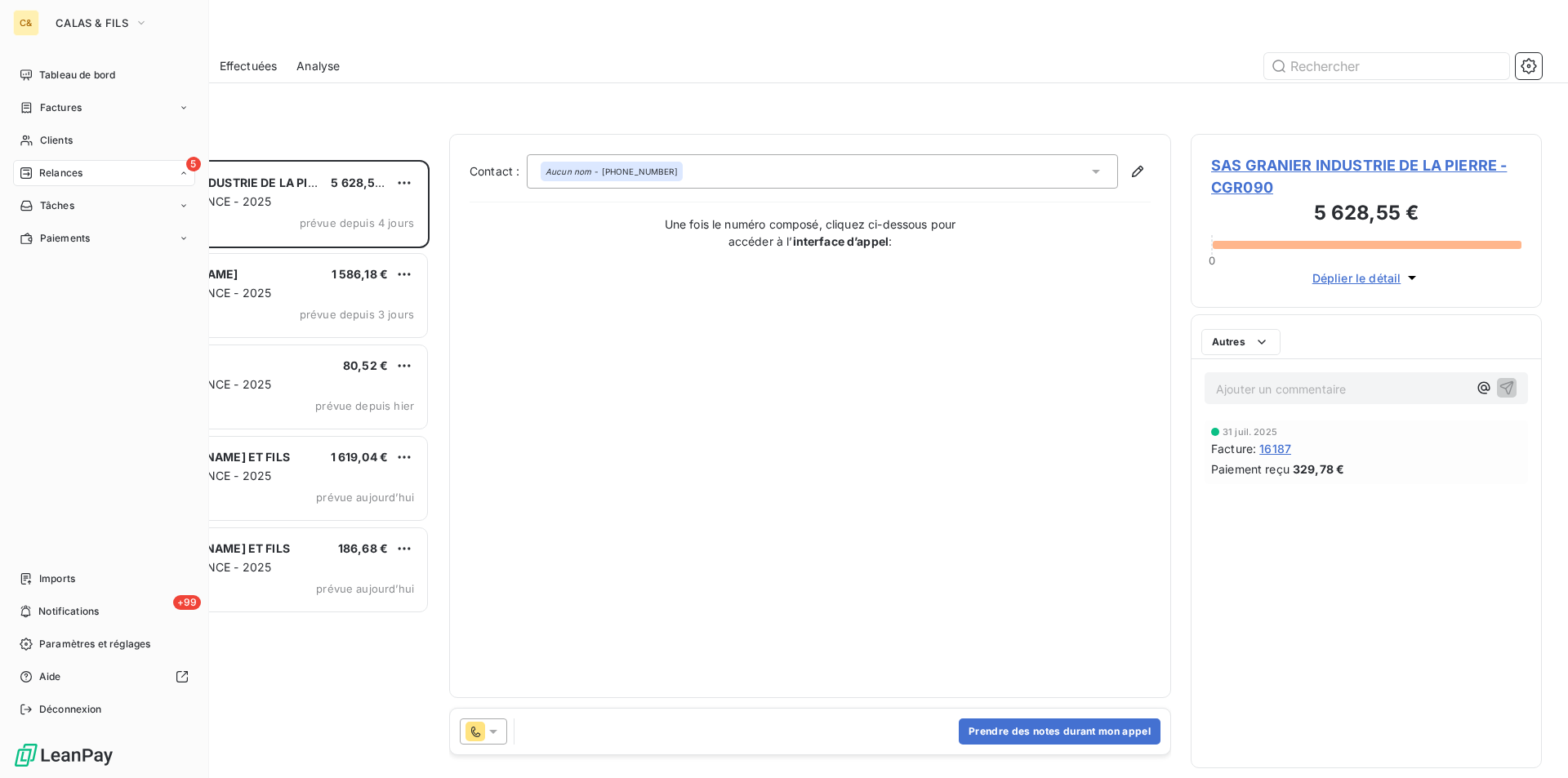
scroll to position [606, 339]
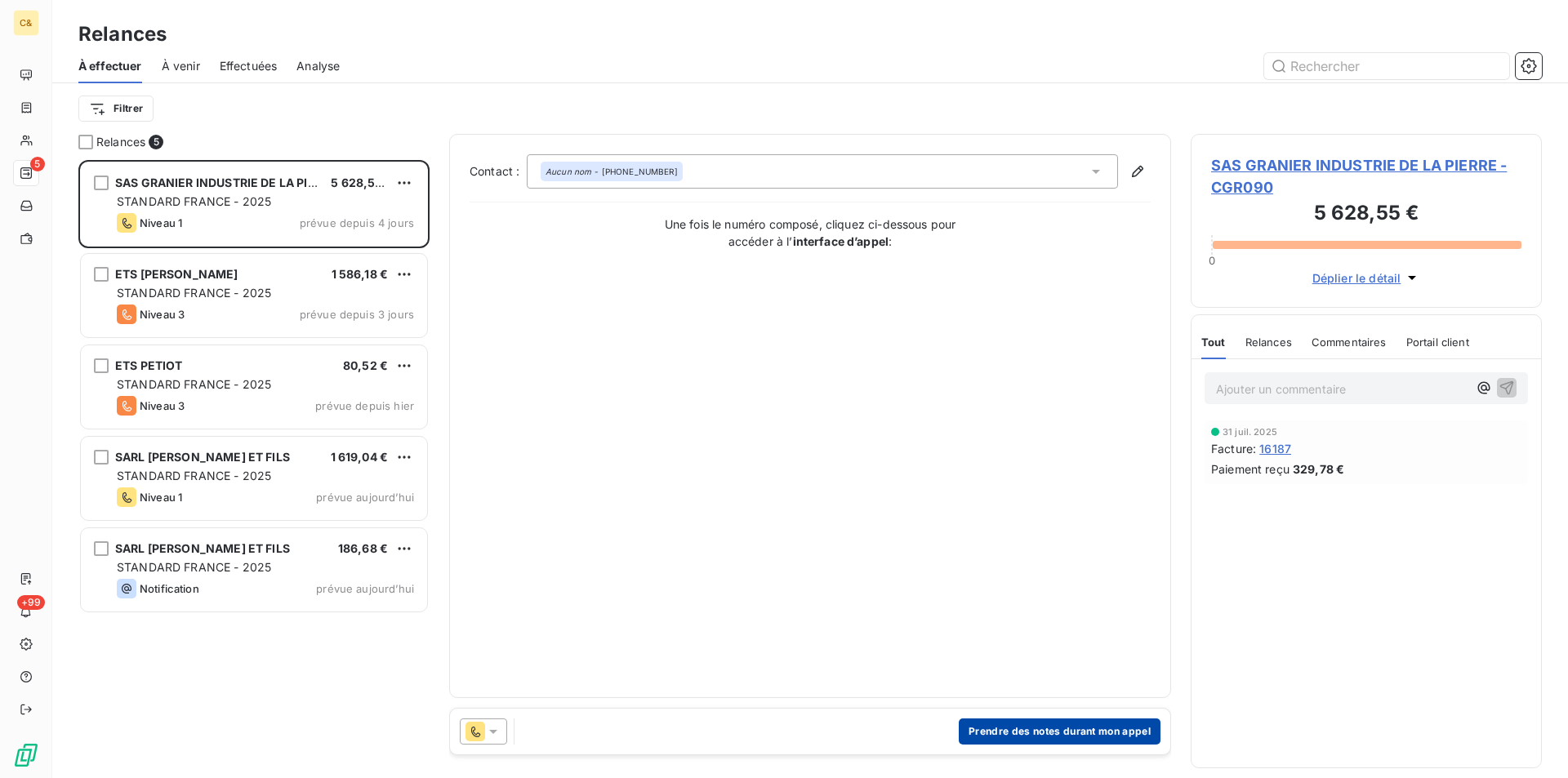
click at [1031, 736] on button "Prendre des notes durant mon appel" at bounding box center [1059, 731] width 201 height 26
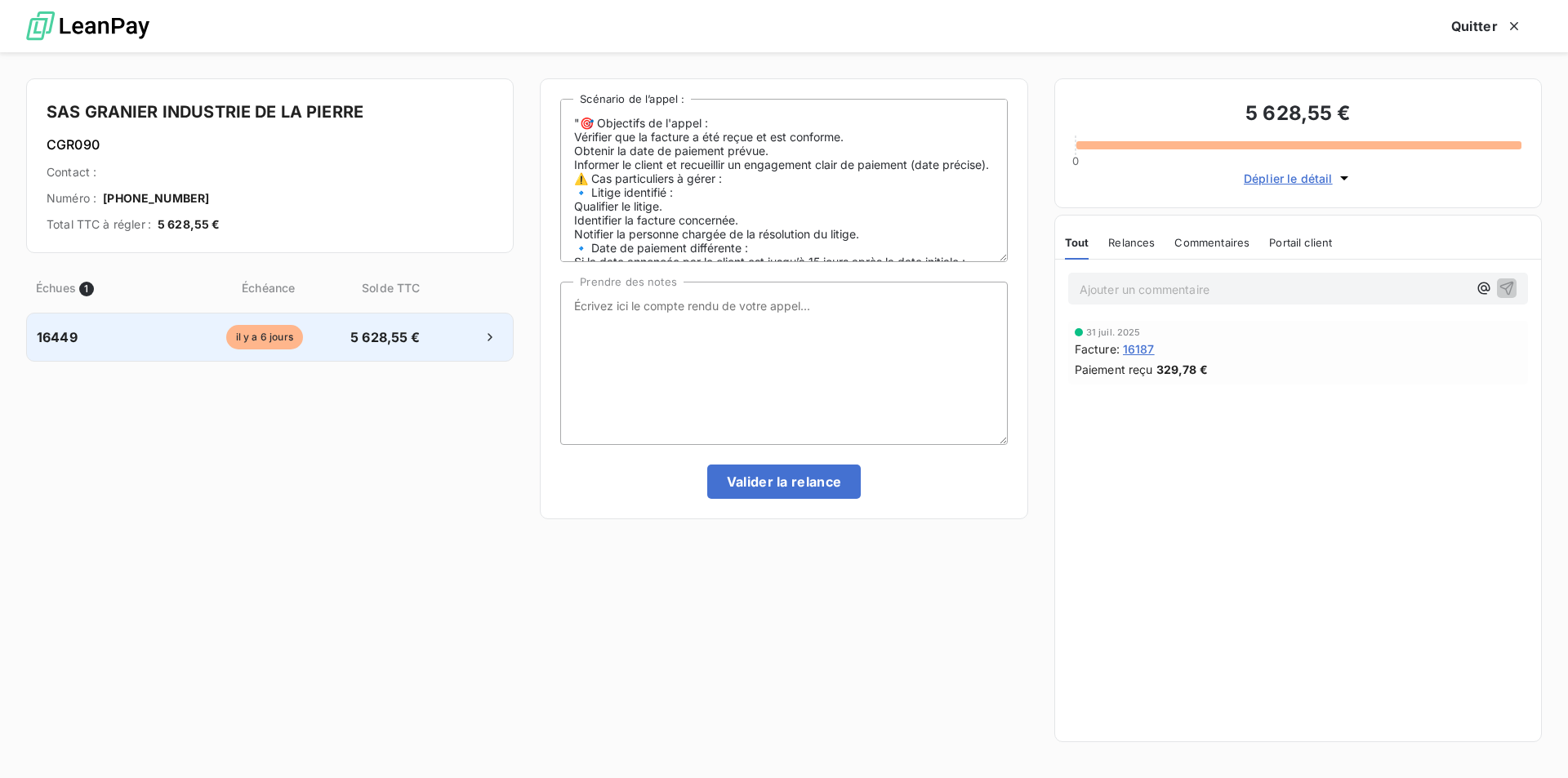
click at [373, 349] on div "16449 il y a 6 jours 5 628,55 €" at bounding box center [270, 337] width 488 height 49
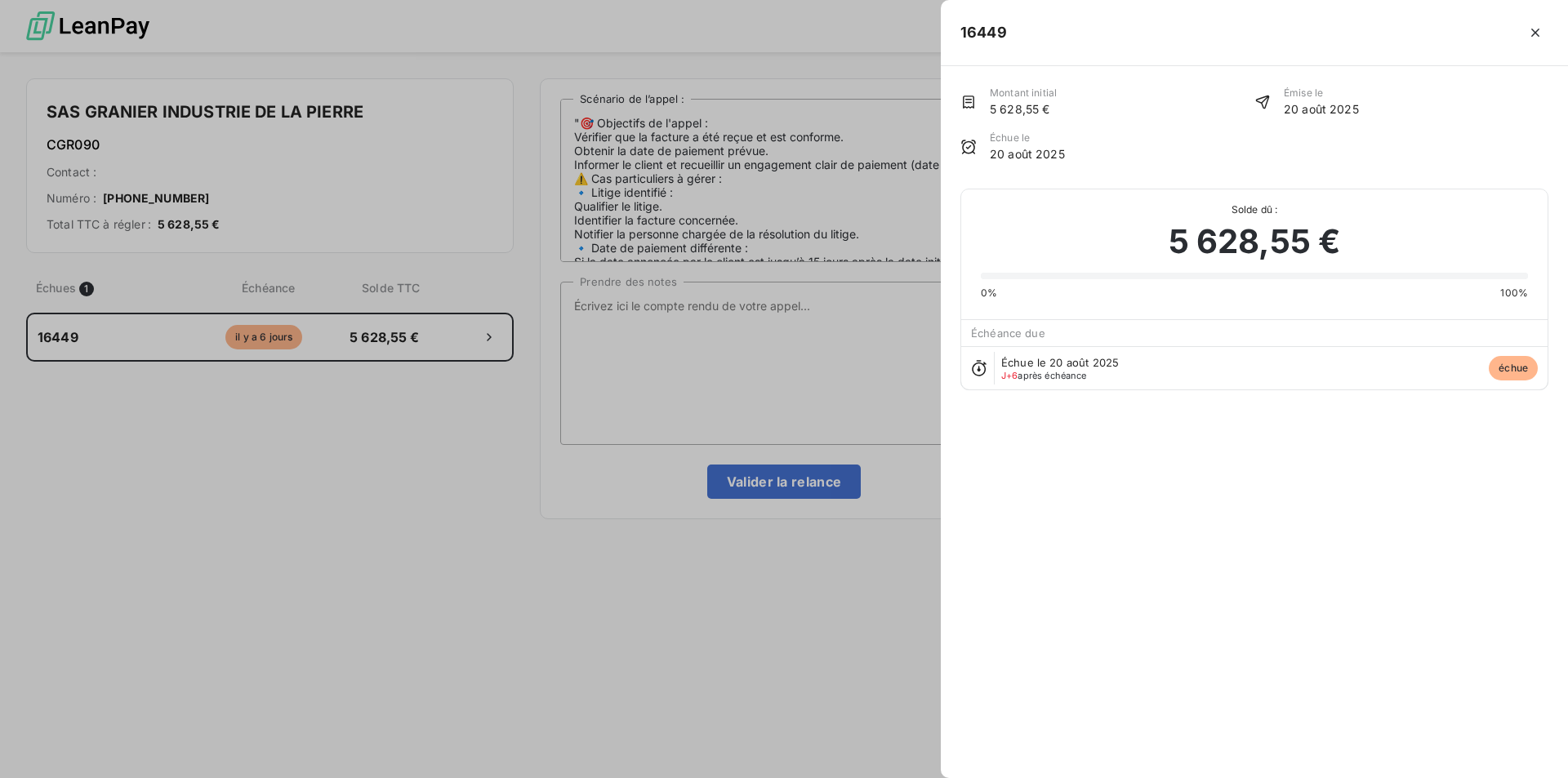
click at [603, 303] on div at bounding box center [784, 389] width 1568 height 778
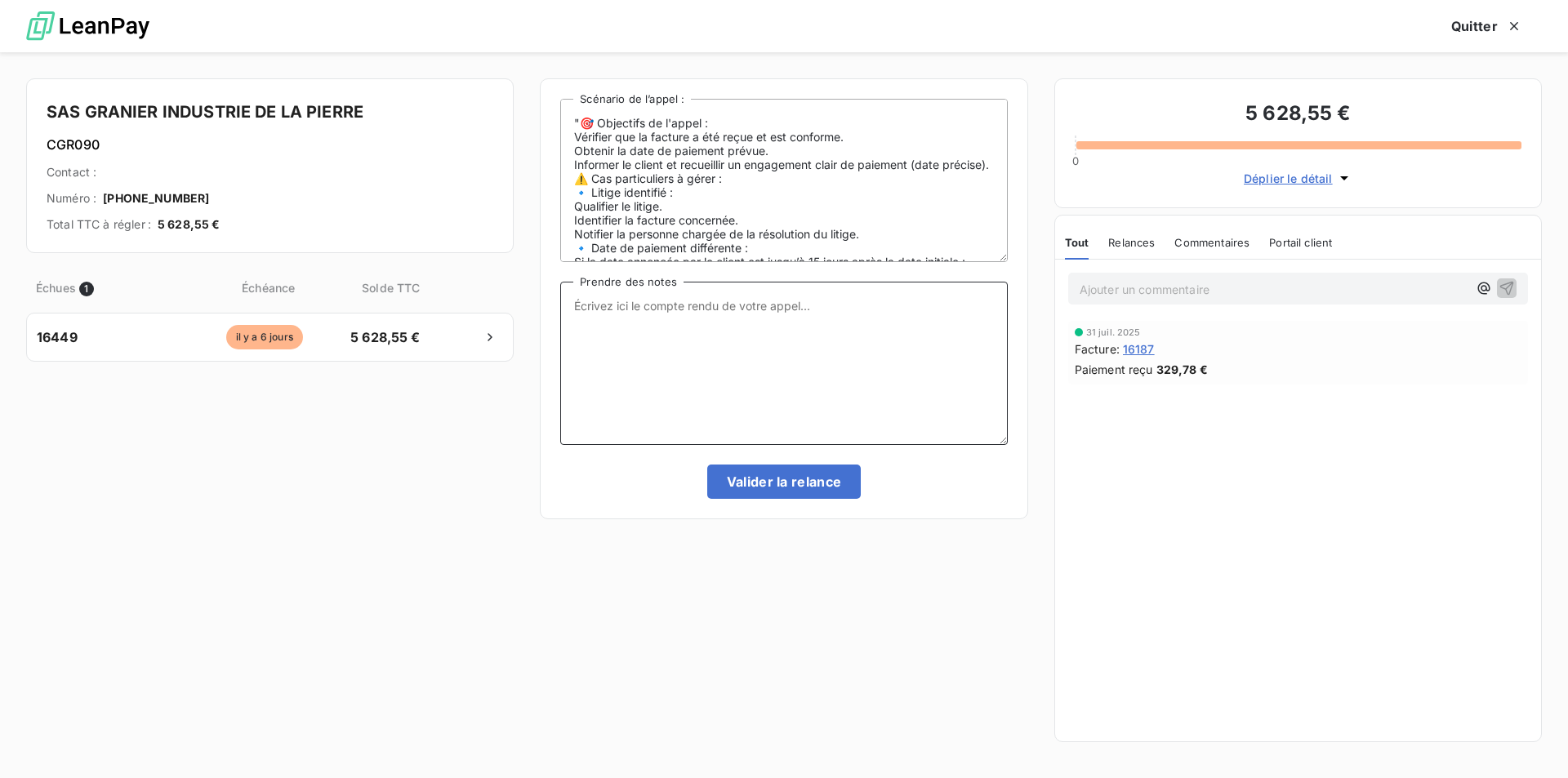
click at [611, 311] on textarea "Prendre des notes" at bounding box center [784, 364] width 447 height 163
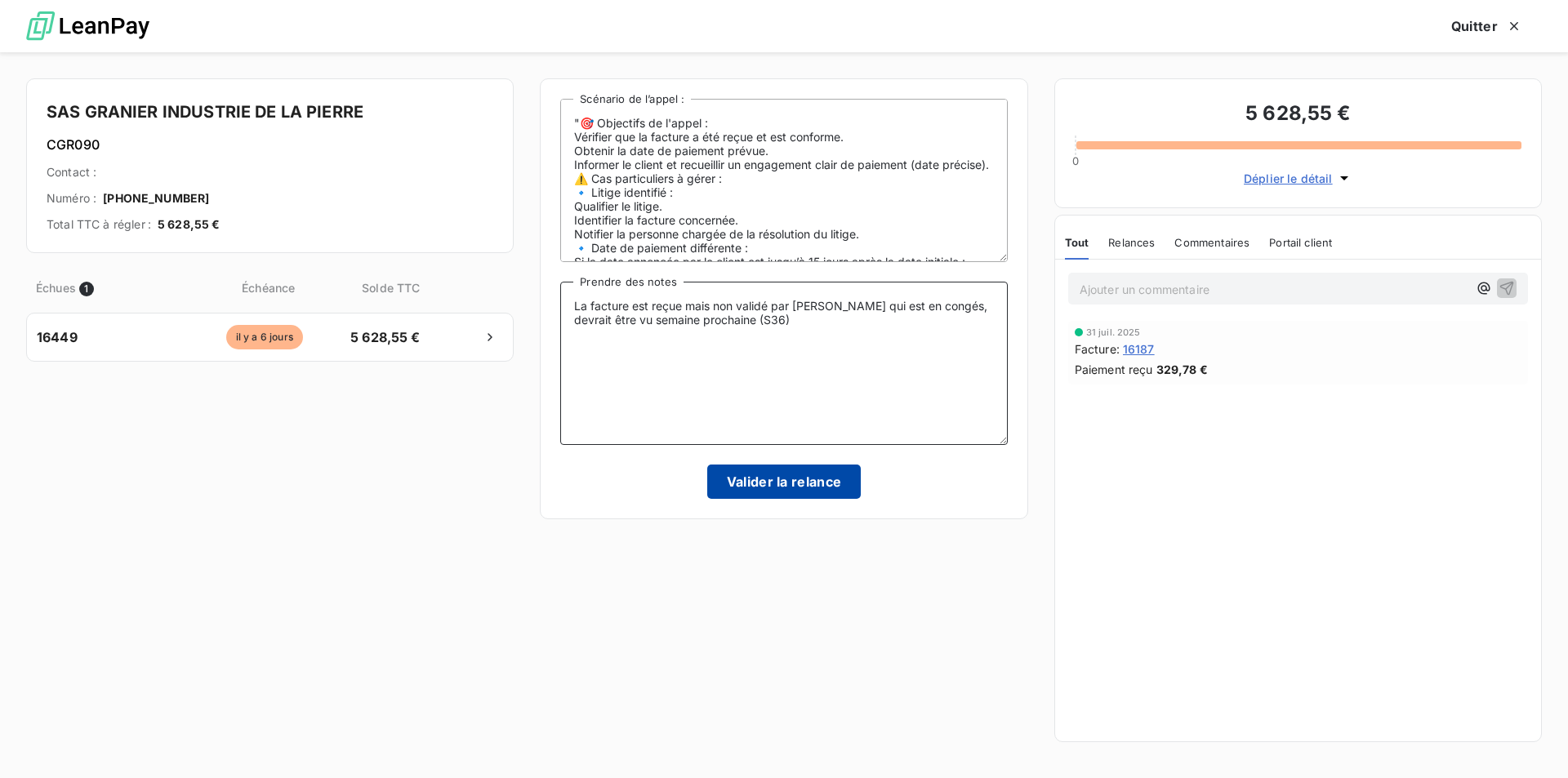
type textarea "La facture est reçue mais non validé par Mme Granier qui est en congés, devrait…"
click at [740, 479] on button "Valider la relance" at bounding box center [784, 482] width 155 height 34
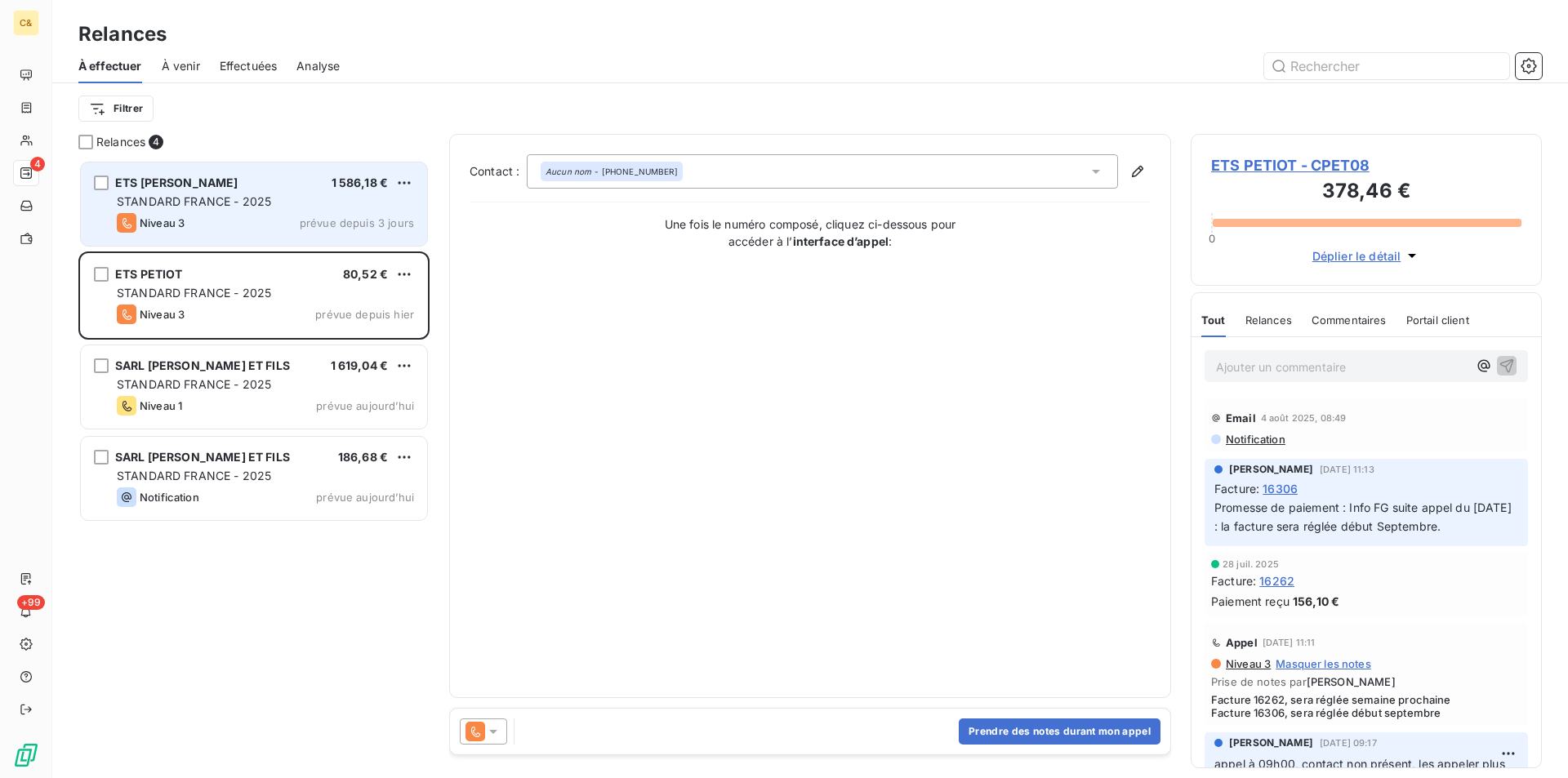
click at [241, 201] on span "STANDARD FRANCE - 2025" at bounding box center [194, 201] width 155 height 14
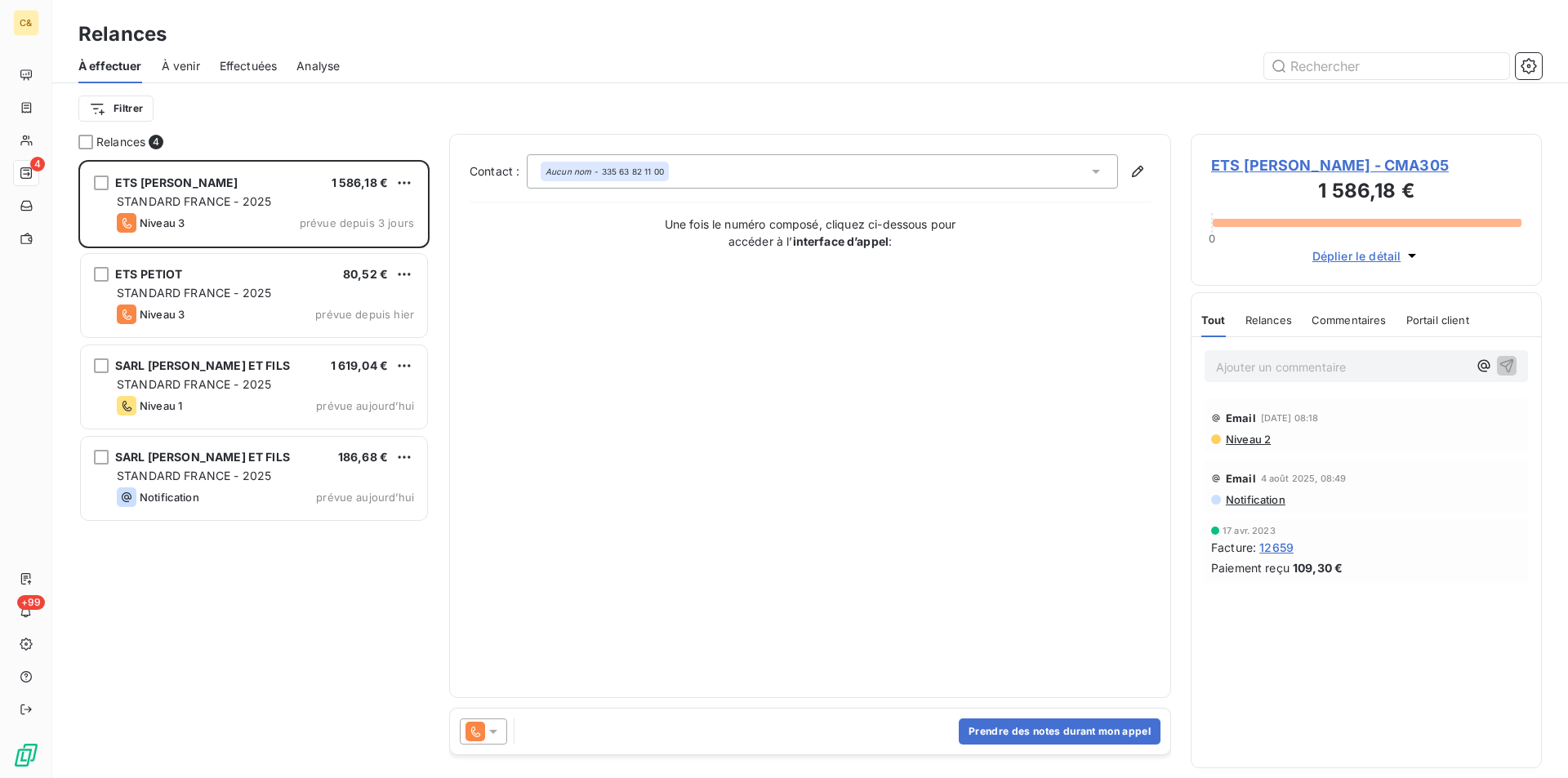
click at [1302, 161] on span "ETS MARTY ANDRE - CMA305" at bounding box center [1366, 166] width 310 height 22
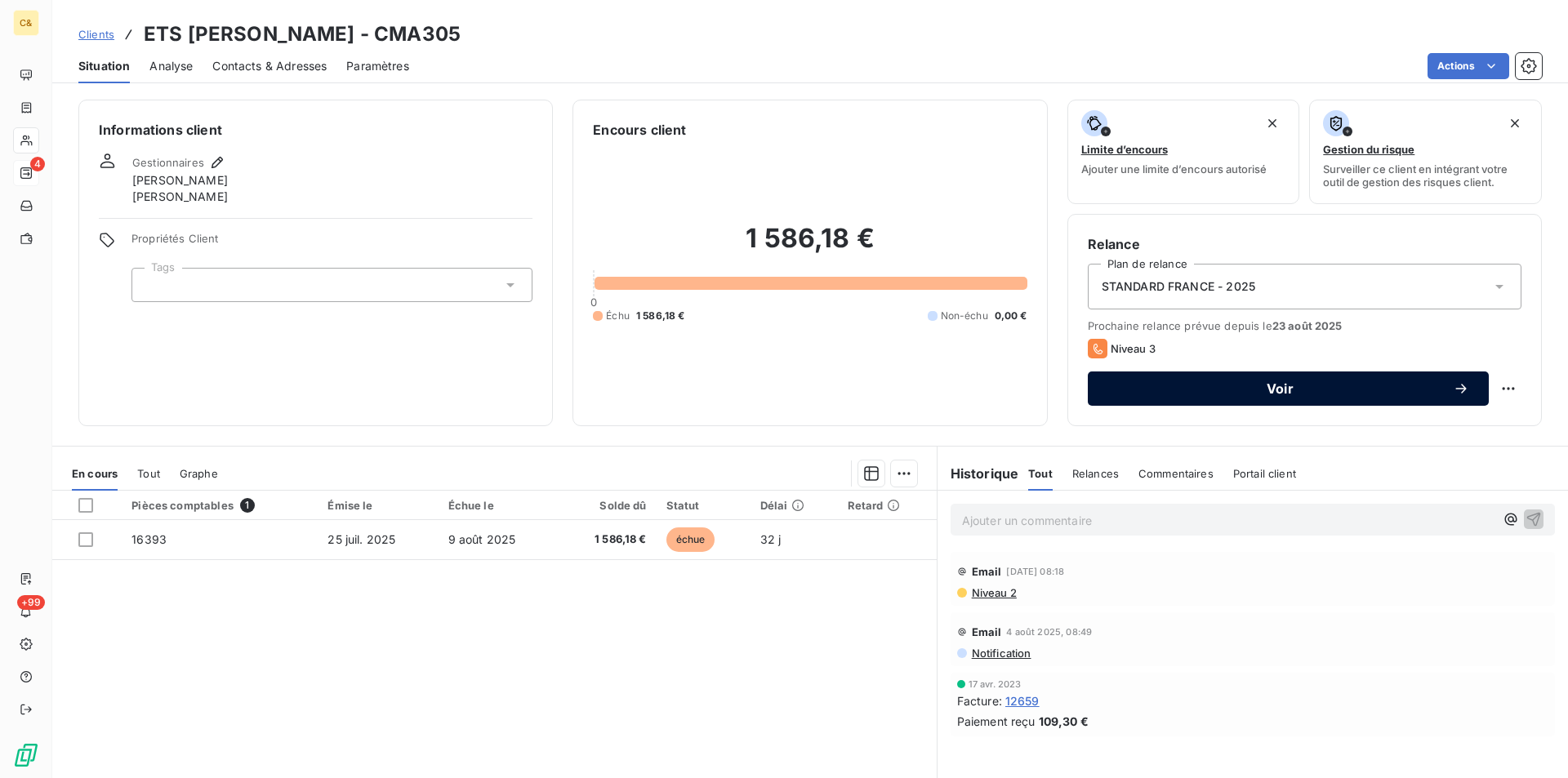
click at [1195, 390] on span "Voir" at bounding box center [1280, 388] width 346 height 13
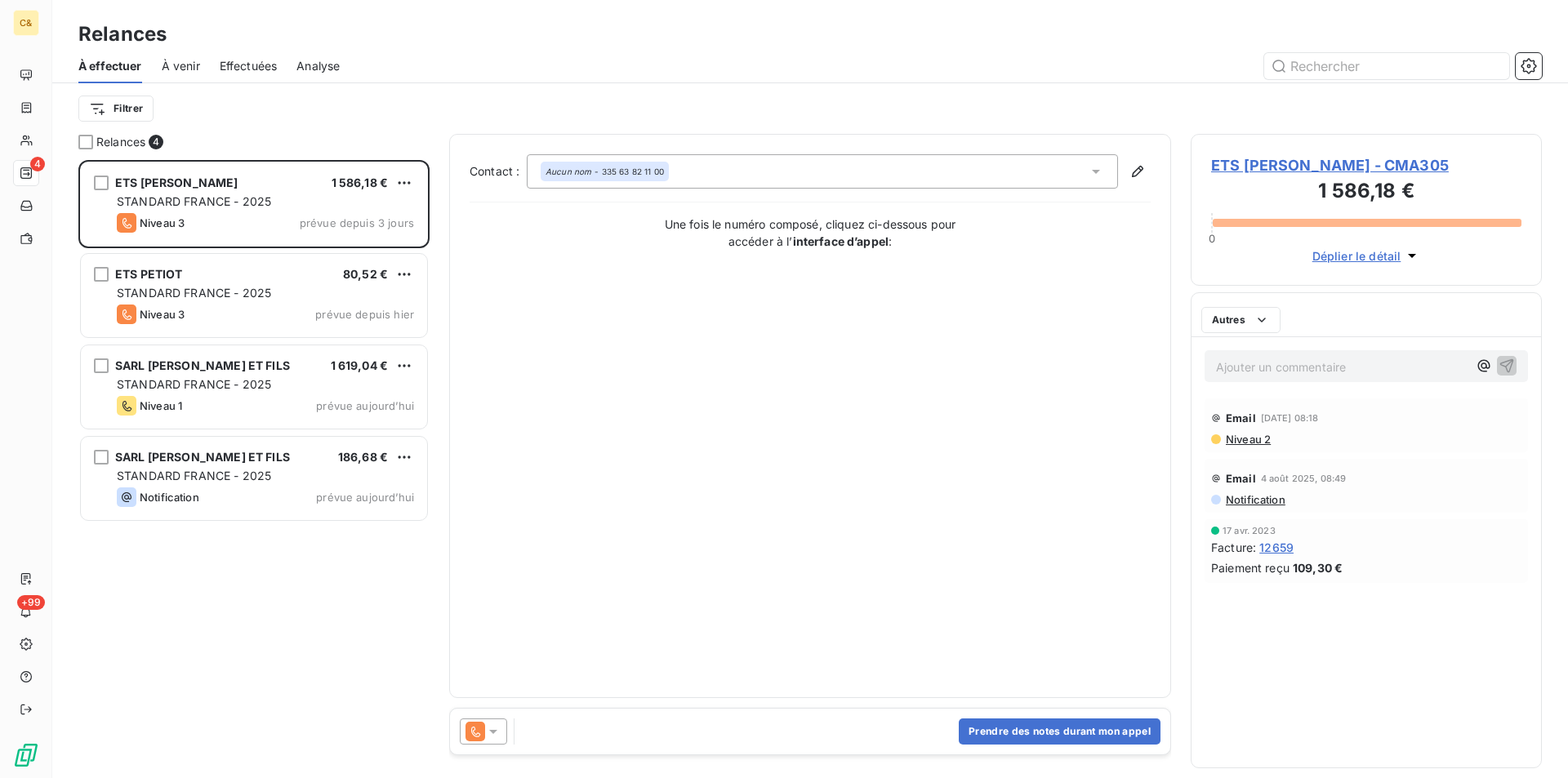
scroll to position [606, 339]
click at [1078, 726] on button "Prendre des notes durant mon appel" at bounding box center [1059, 731] width 201 height 26
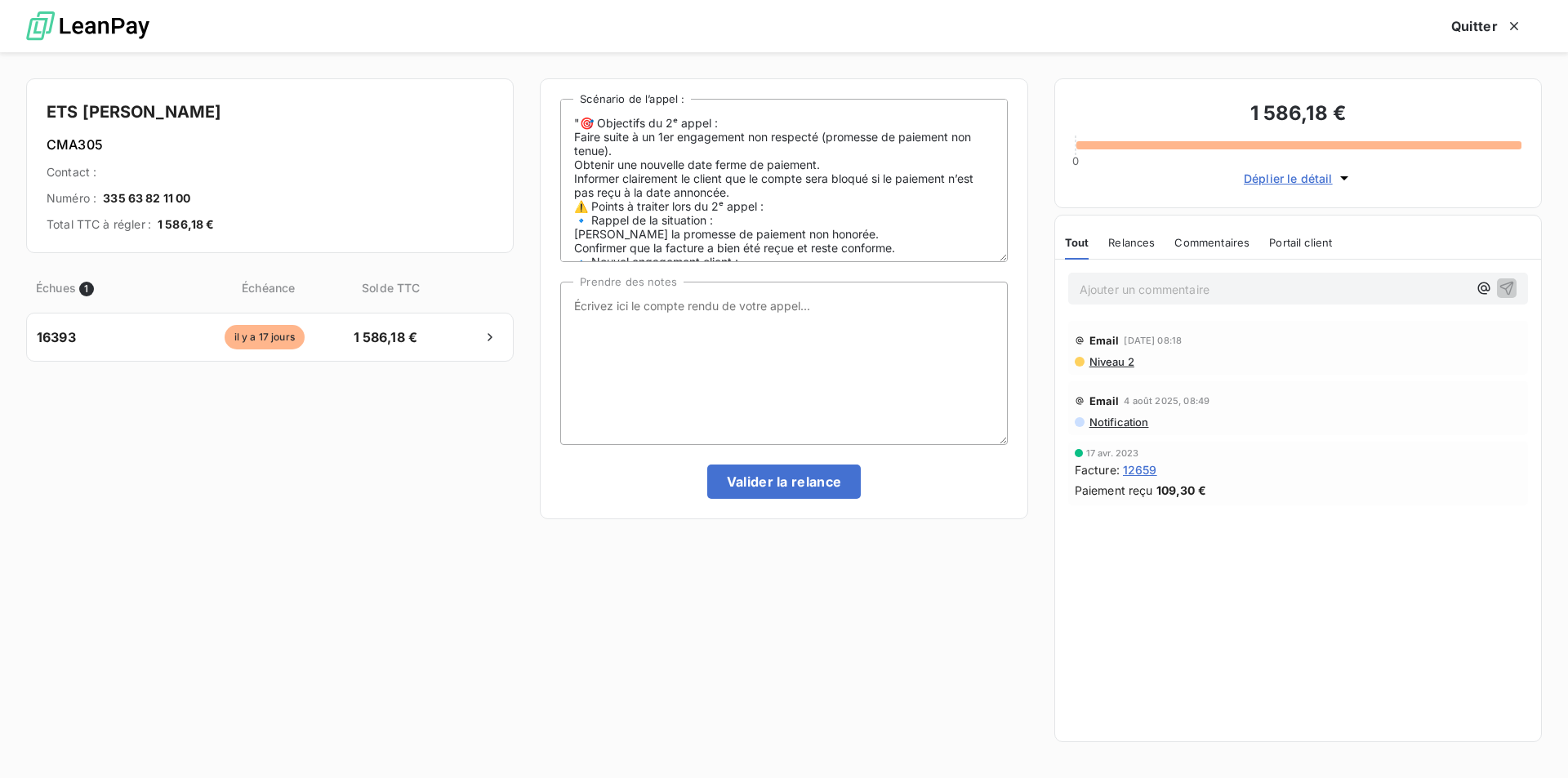
click at [1292, 183] on span "Déplier le détail" at bounding box center [1288, 178] width 89 height 17
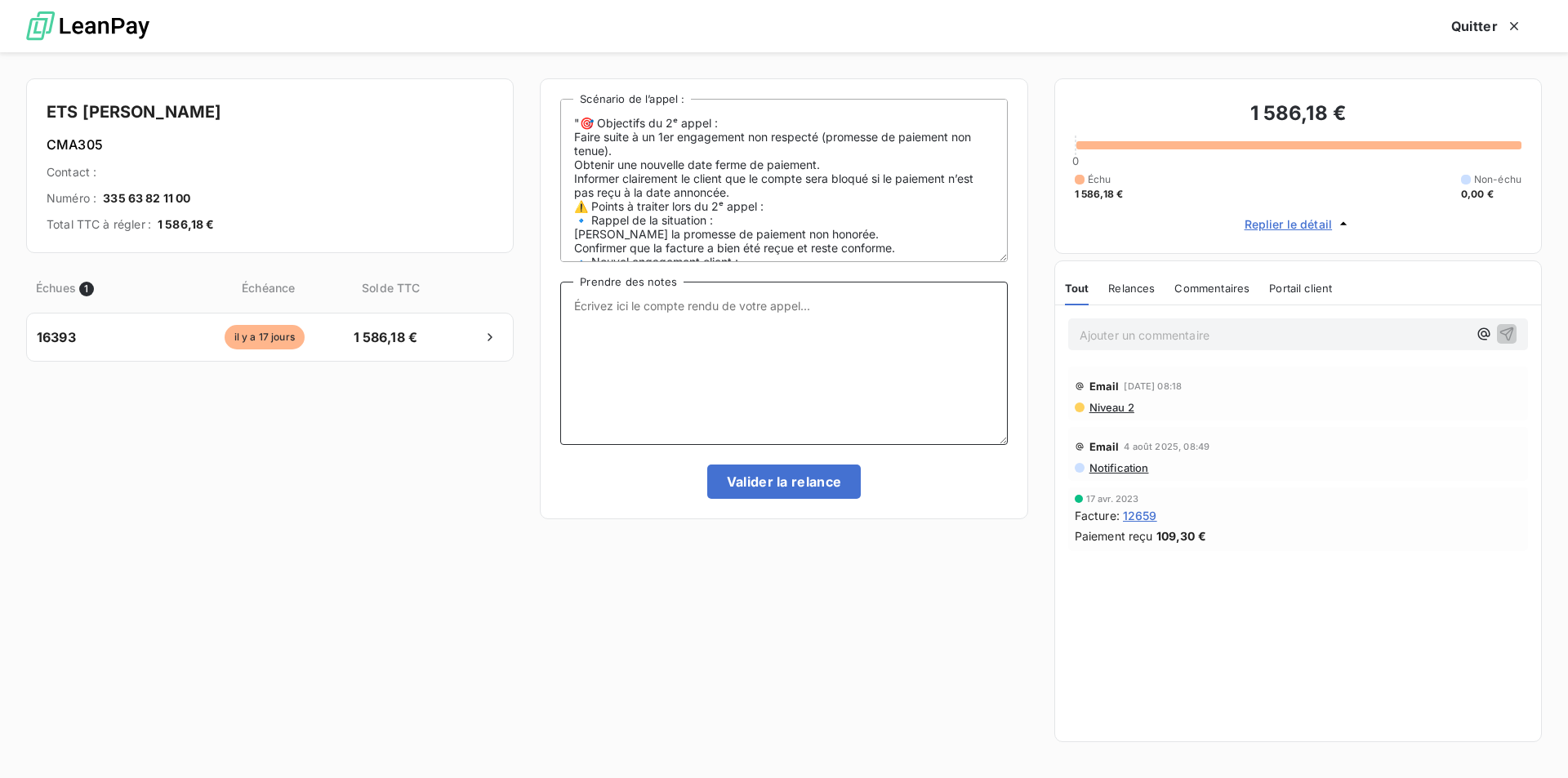
click at [673, 307] on textarea "Prendre des notes" at bounding box center [784, 364] width 447 height 163
type textarea "Paiement effectué ce matin."
click at [758, 476] on button "Valider la relance" at bounding box center [784, 482] width 155 height 34
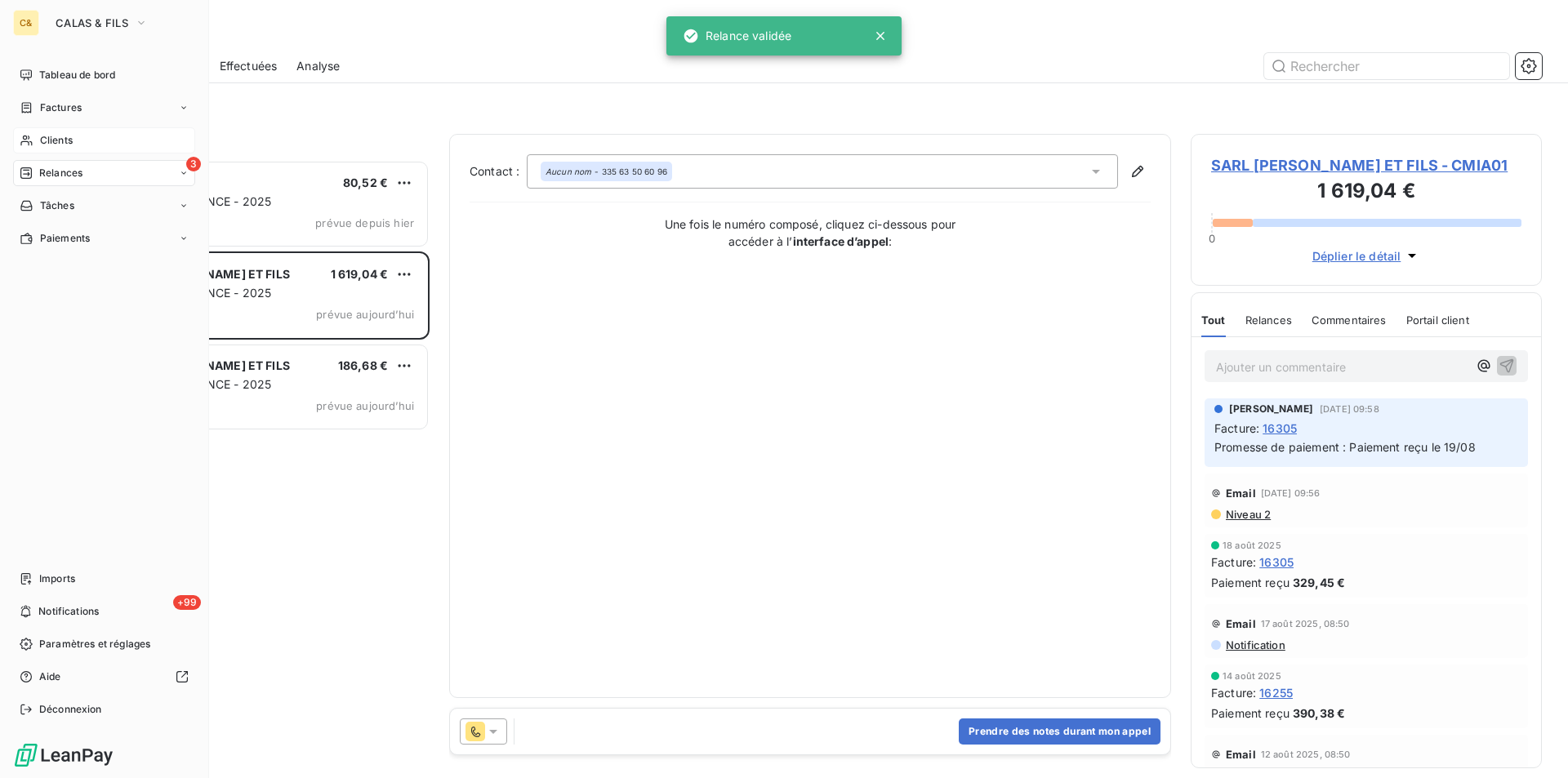
click at [50, 134] on span "Clients" at bounding box center [56, 140] width 32 height 14
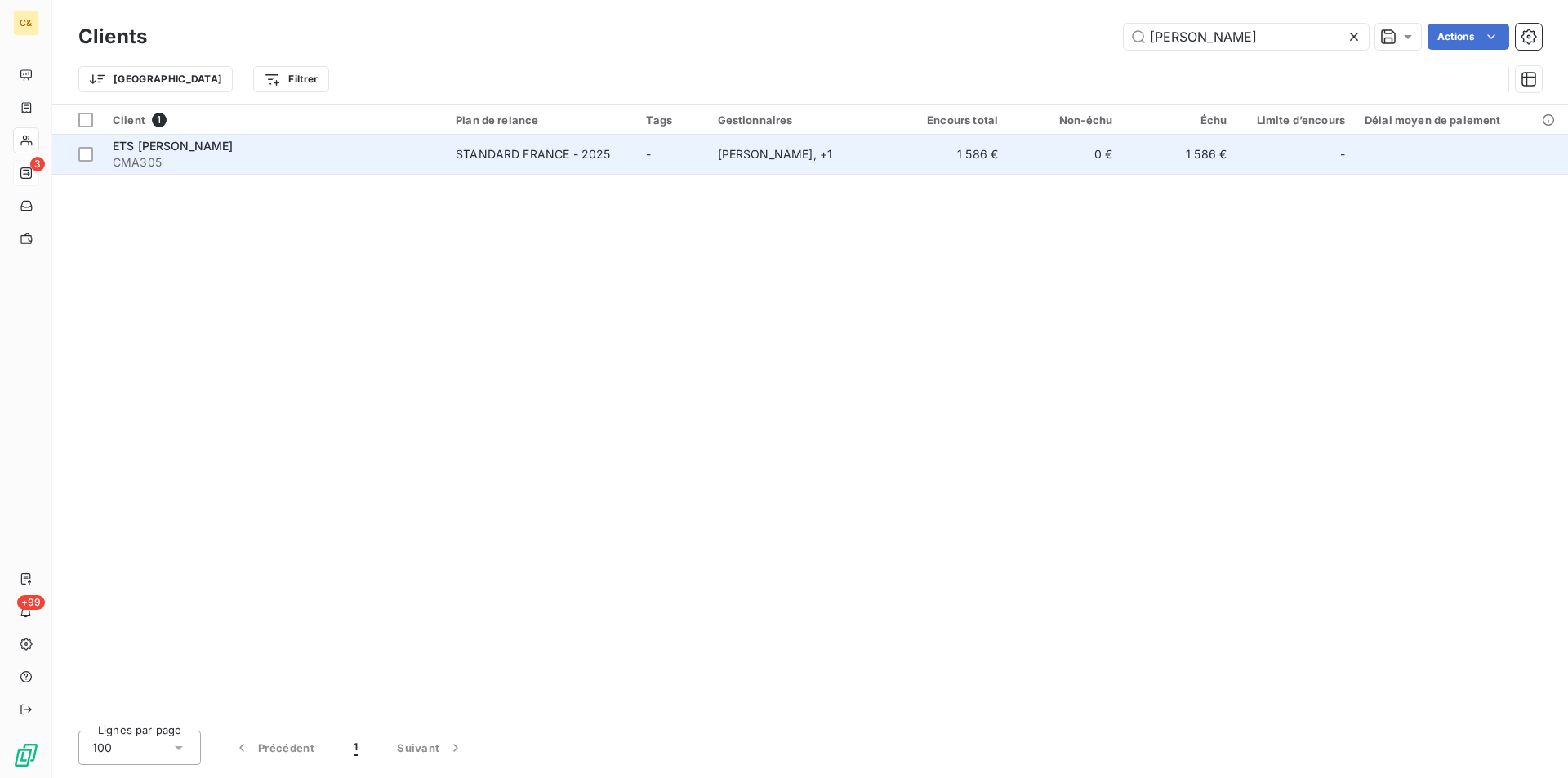
type input "marty"
click at [755, 153] on div "NICOLAS CASSAN , + 1" at bounding box center [801, 154] width 167 height 16
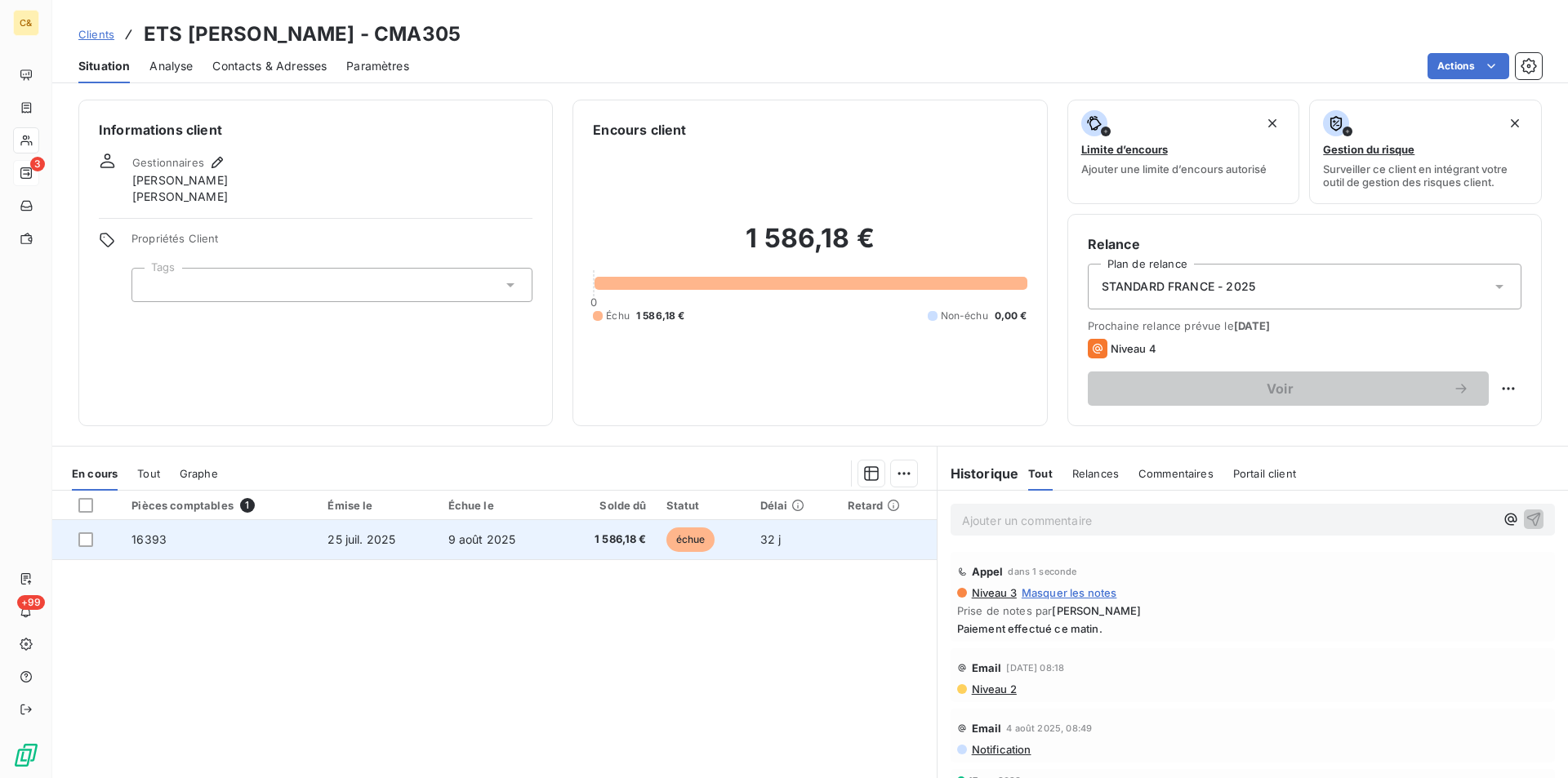
click at [587, 527] on td "1 586,18 €" at bounding box center [606, 539] width 98 height 39
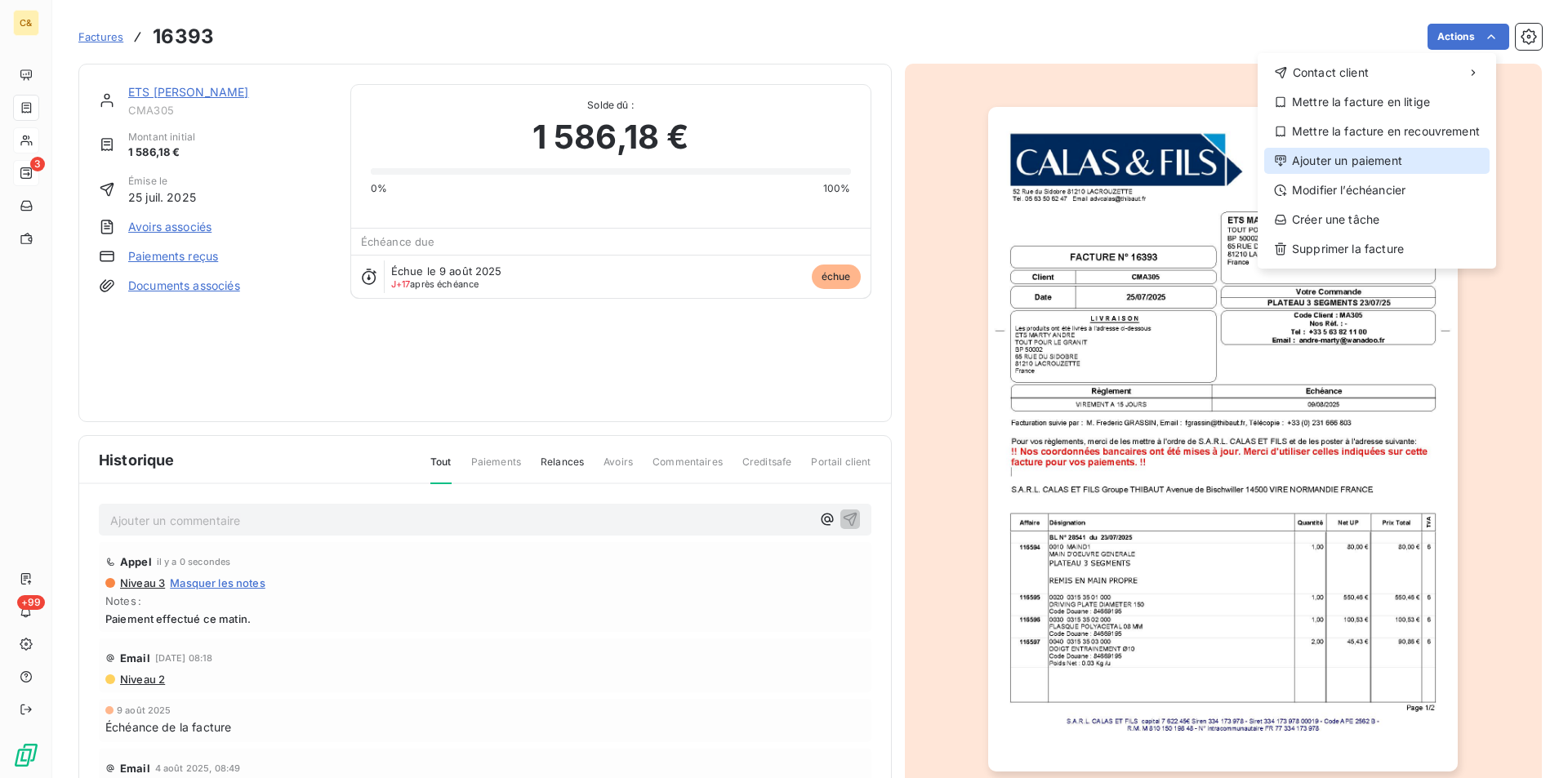
click at [1365, 154] on div "Ajouter un paiement" at bounding box center [1377, 161] width 225 height 26
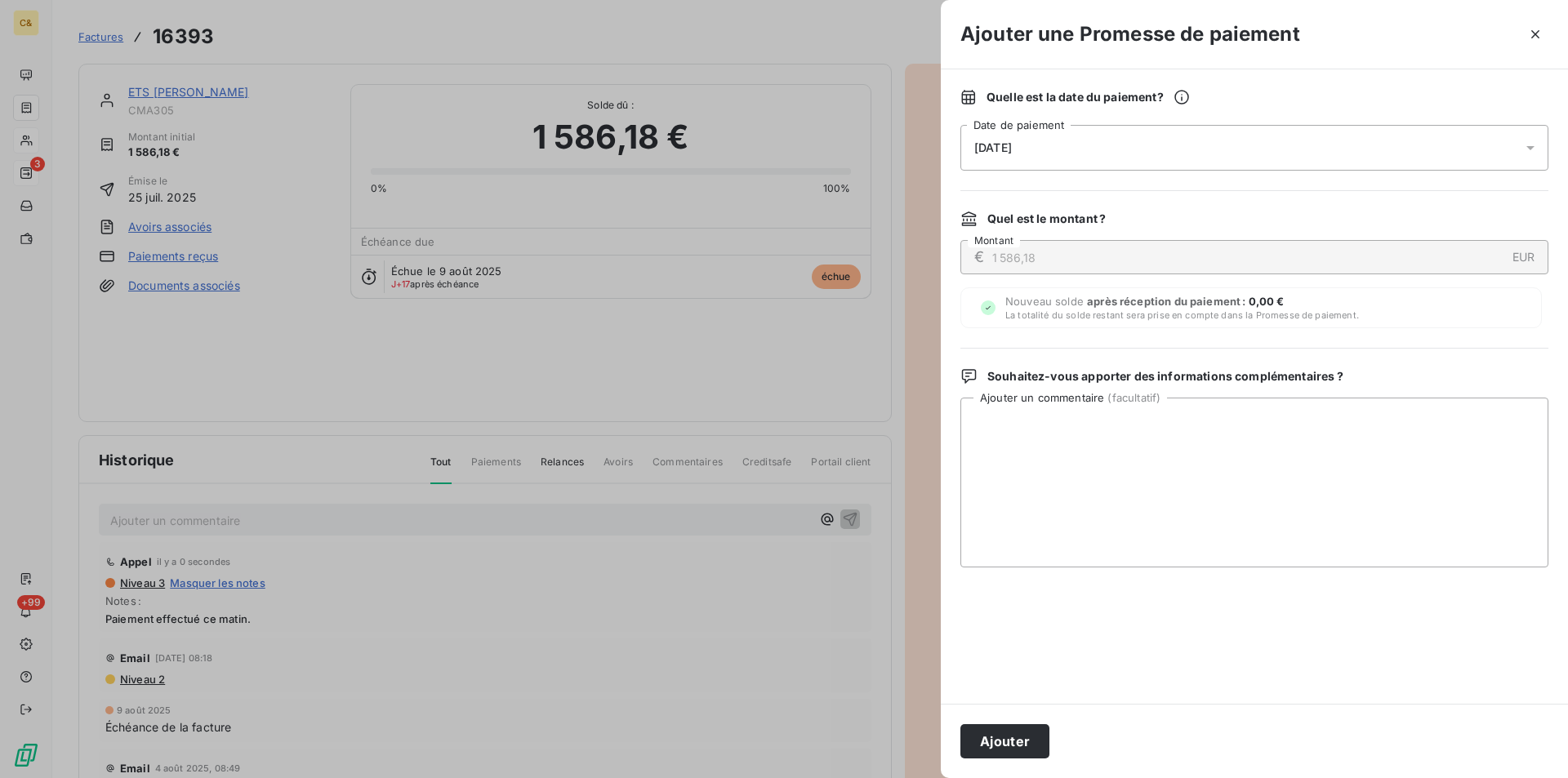
click at [1289, 147] on div "27/08/2025" at bounding box center [1254, 148] width 588 height 46
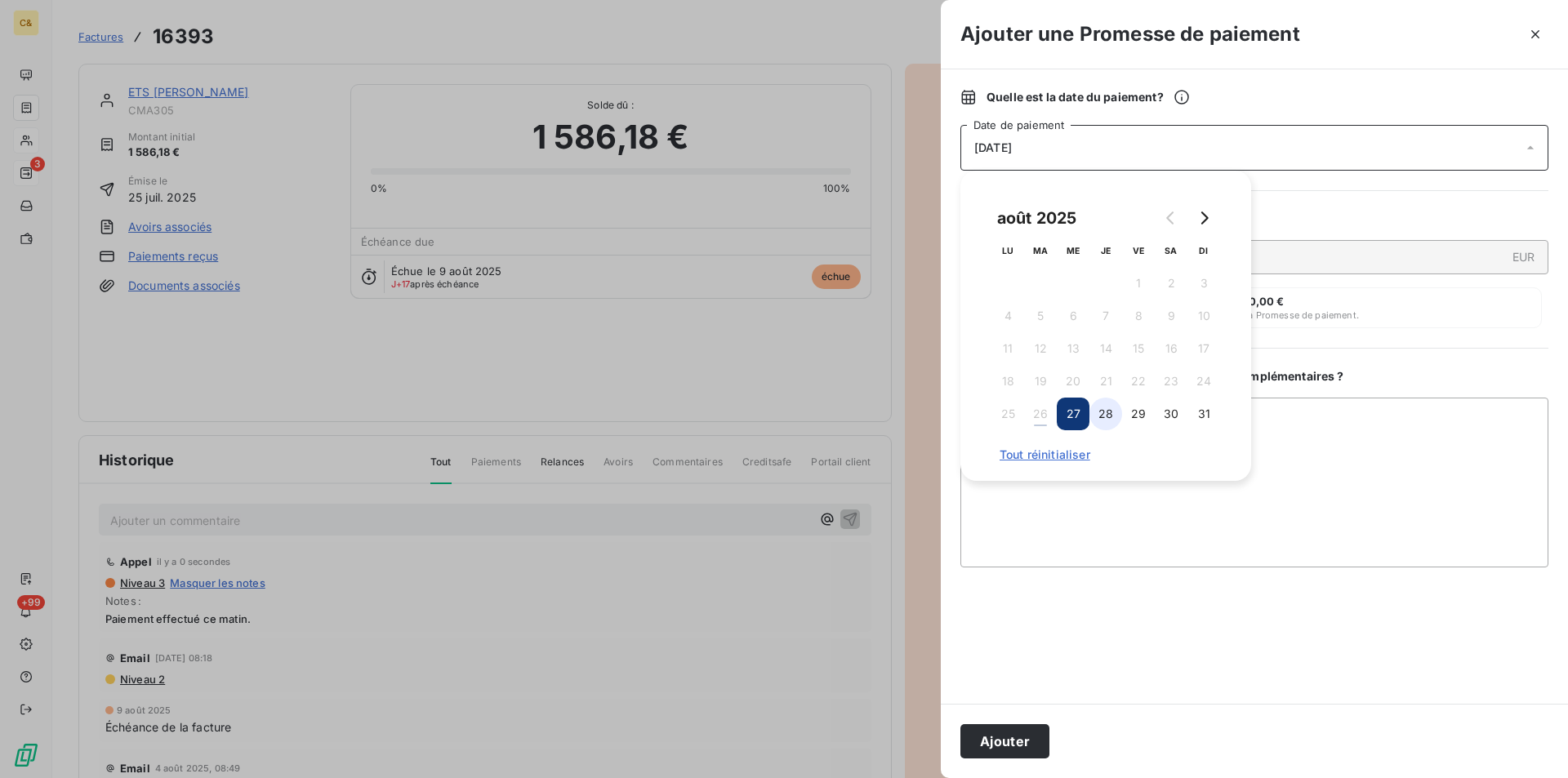
click at [1103, 418] on button "28" at bounding box center [1106, 414] width 32 height 32
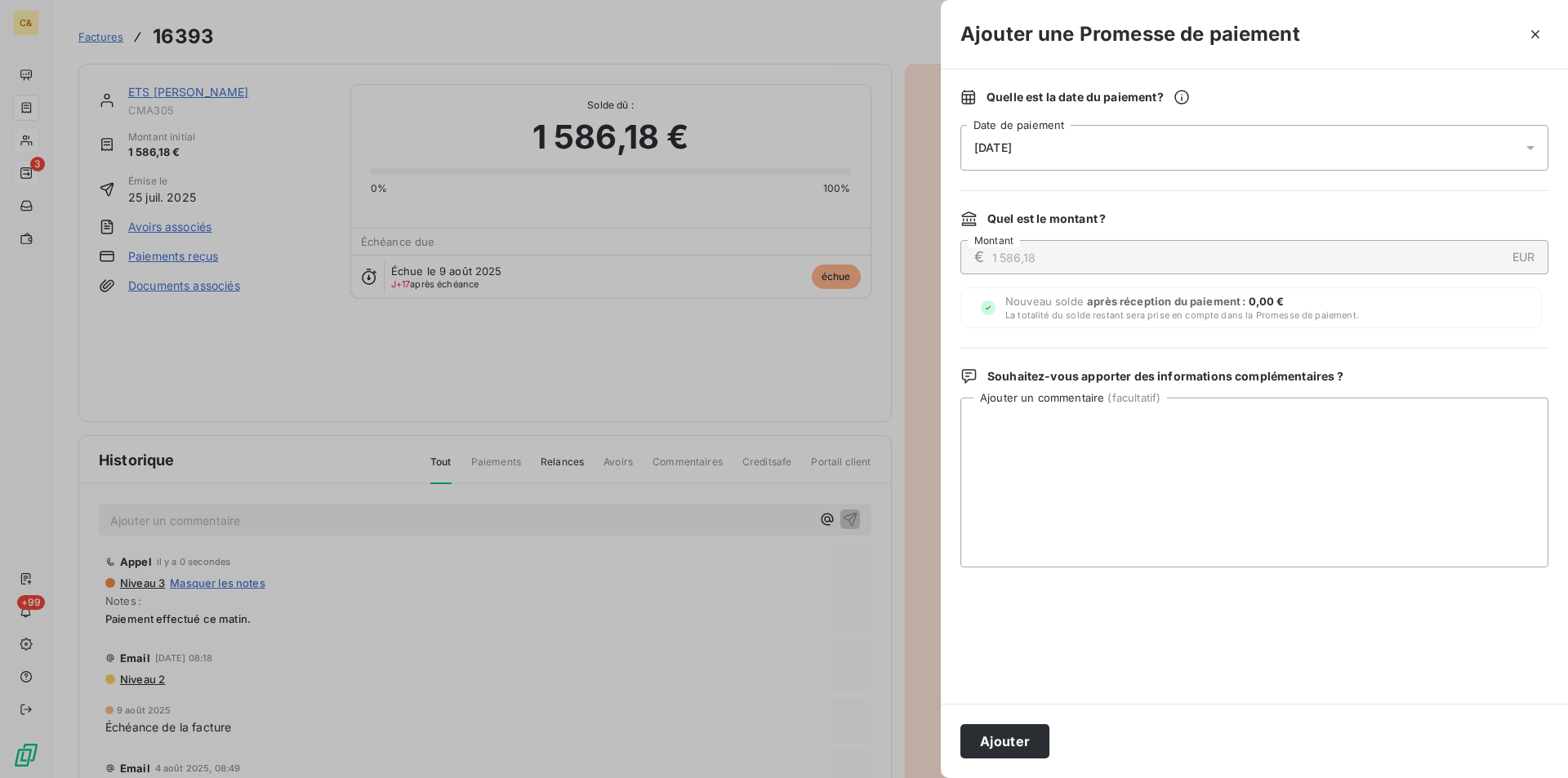
click at [999, 735] on button "Ajouter" at bounding box center [1005, 741] width 89 height 34
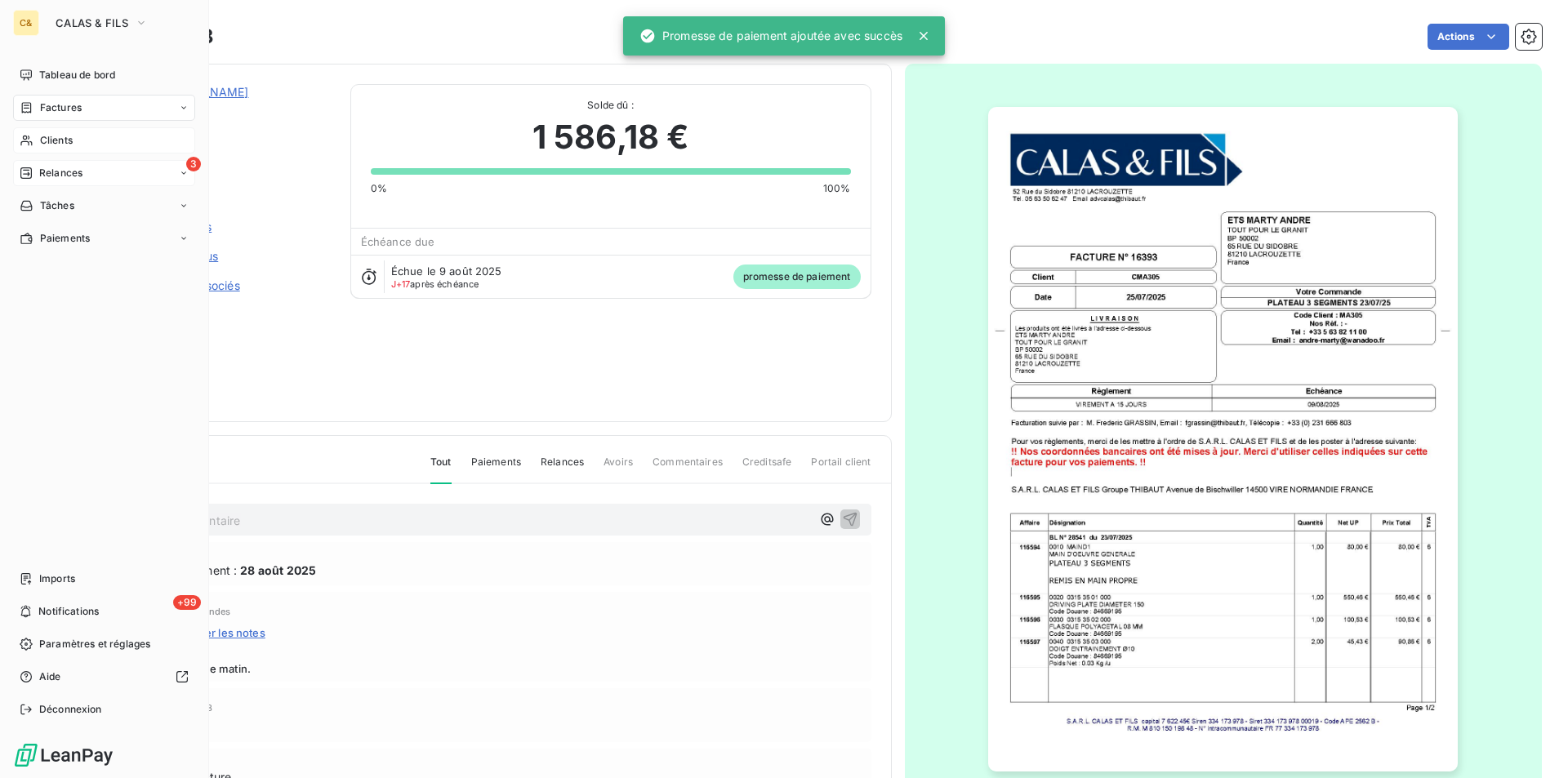
drag, startPoint x: 54, startPoint y: 167, endPoint x: 129, endPoint y: 176, distance: 75.5
click at [54, 166] on span "Relances" at bounding box center [60, 172] width 43 height 14
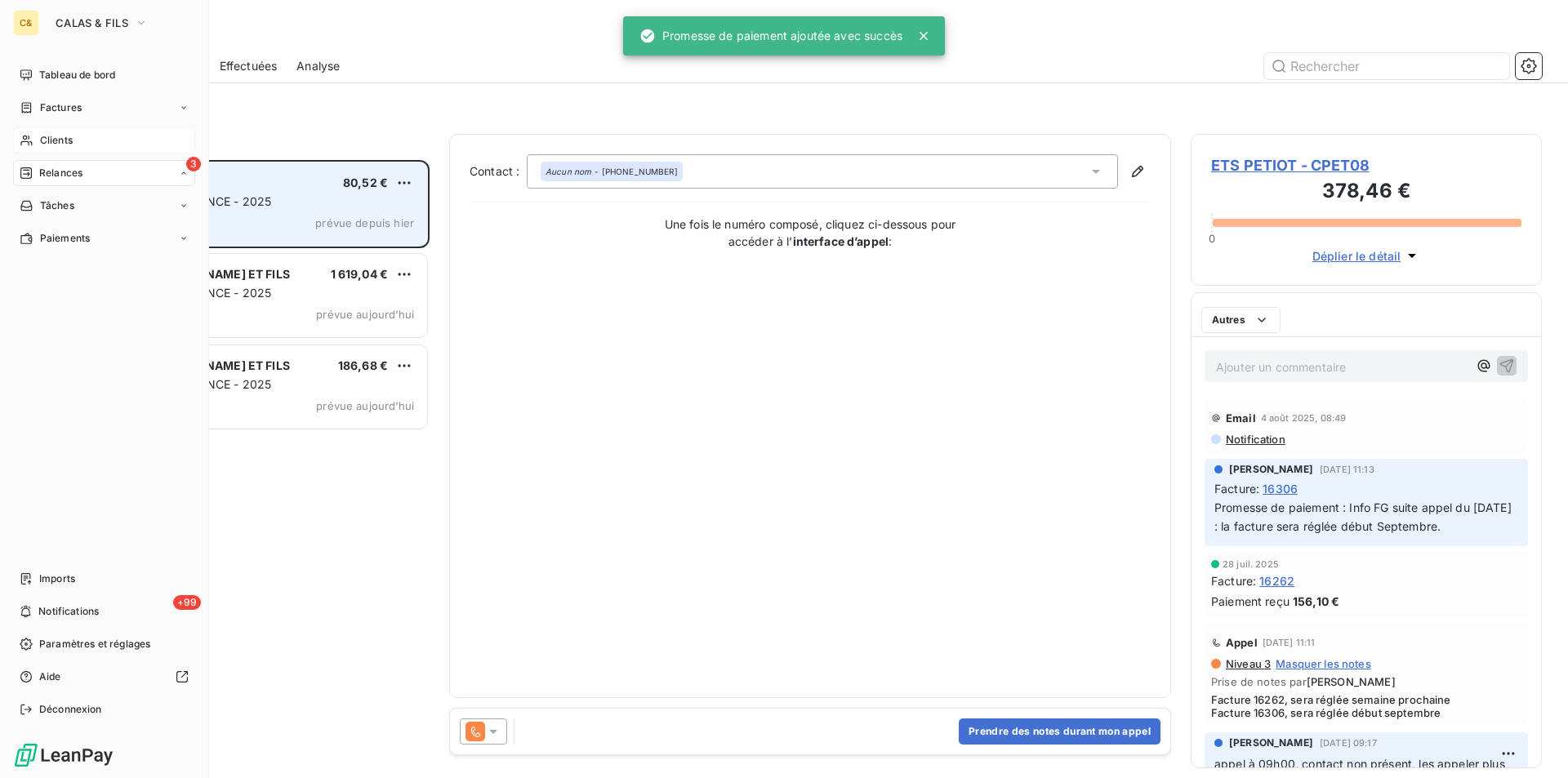
scroll to position [606, 339]
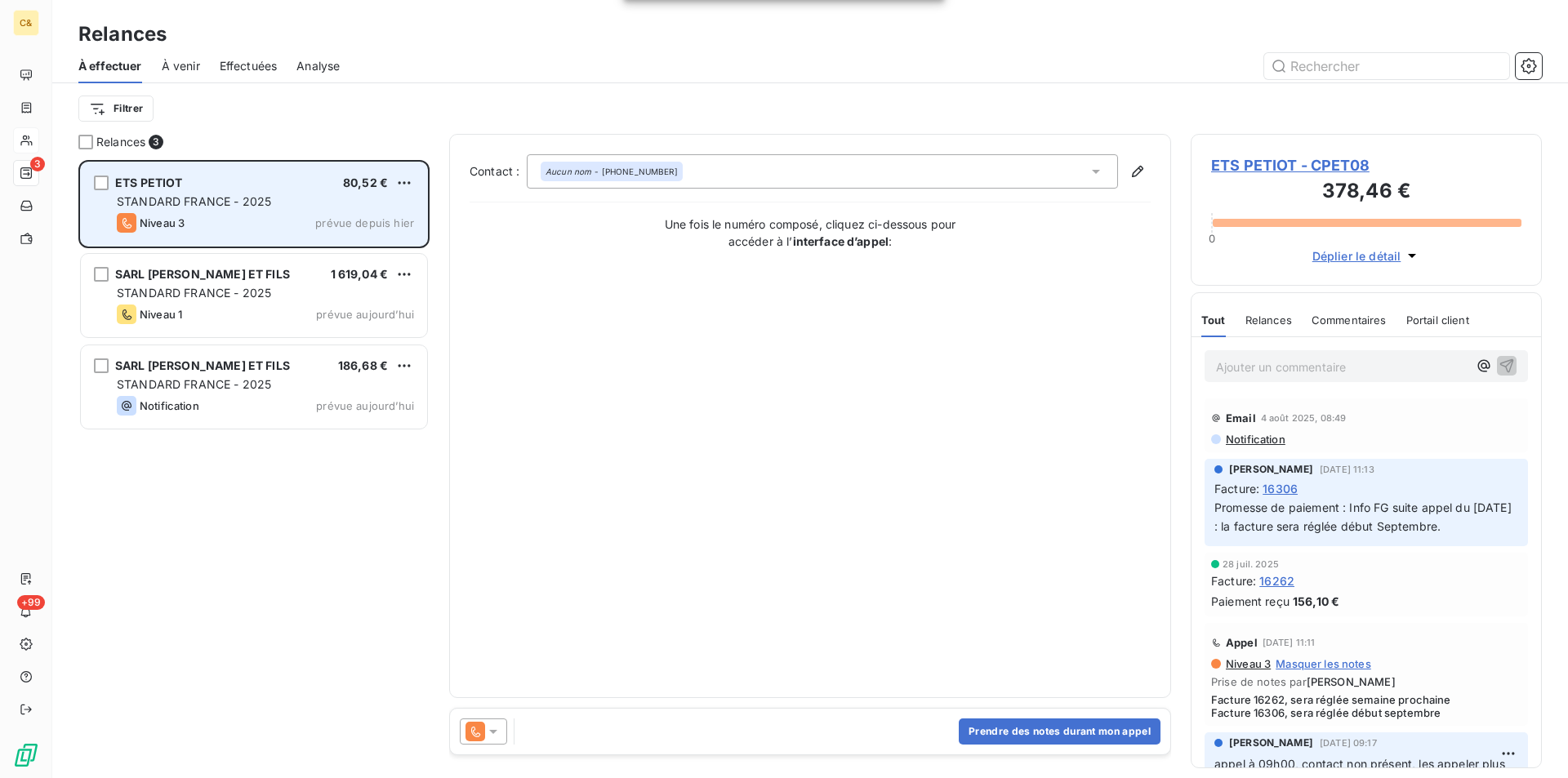
click at [299, 183] on div "ETS PETIOT 80,52 €" at bounding box center [265, 183] width 297 height 14
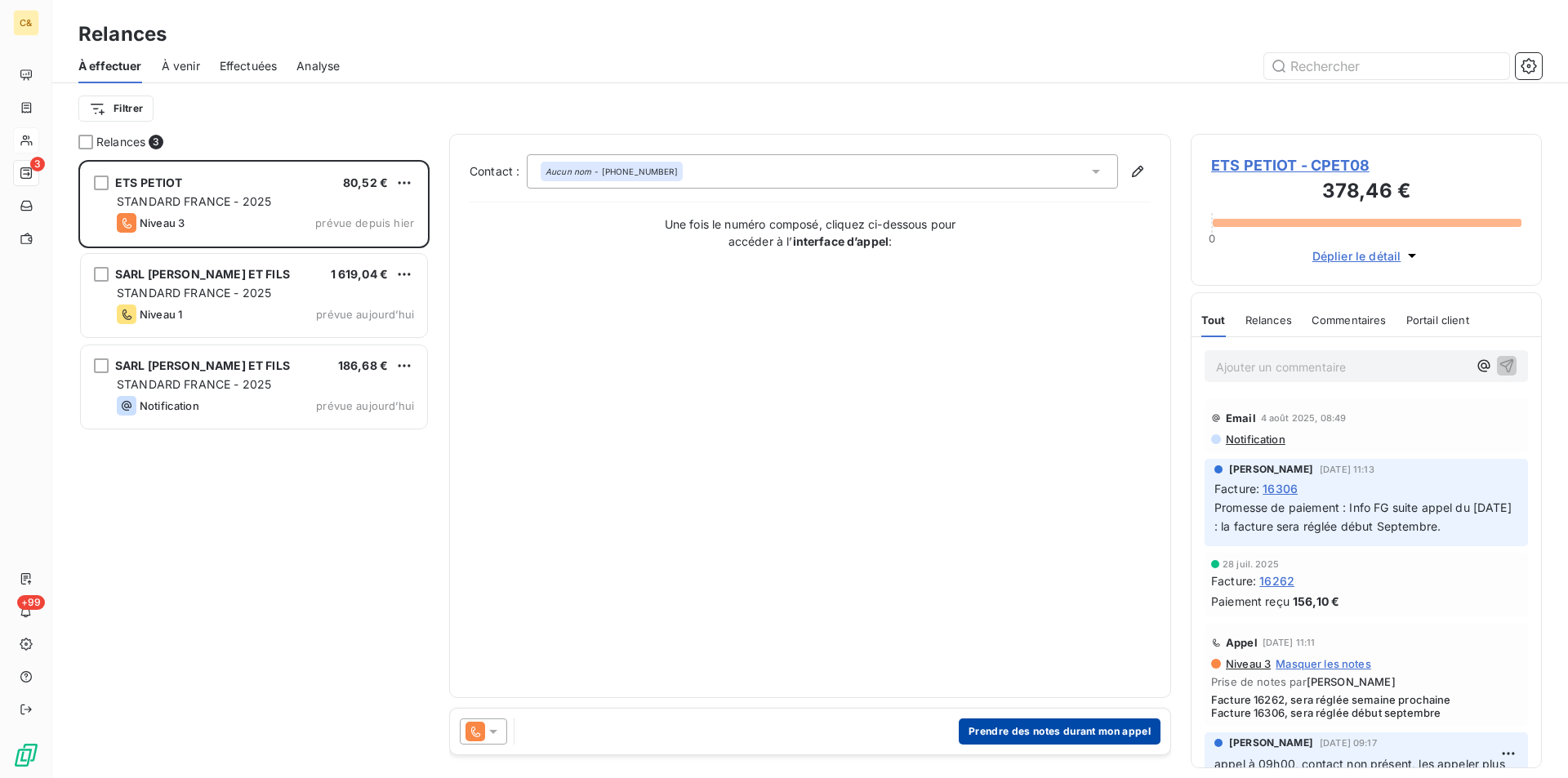
click at [1055, 735] on button "Prendre des notes durant mon appel" at bounding box center [1059, 731] width 201 height 26
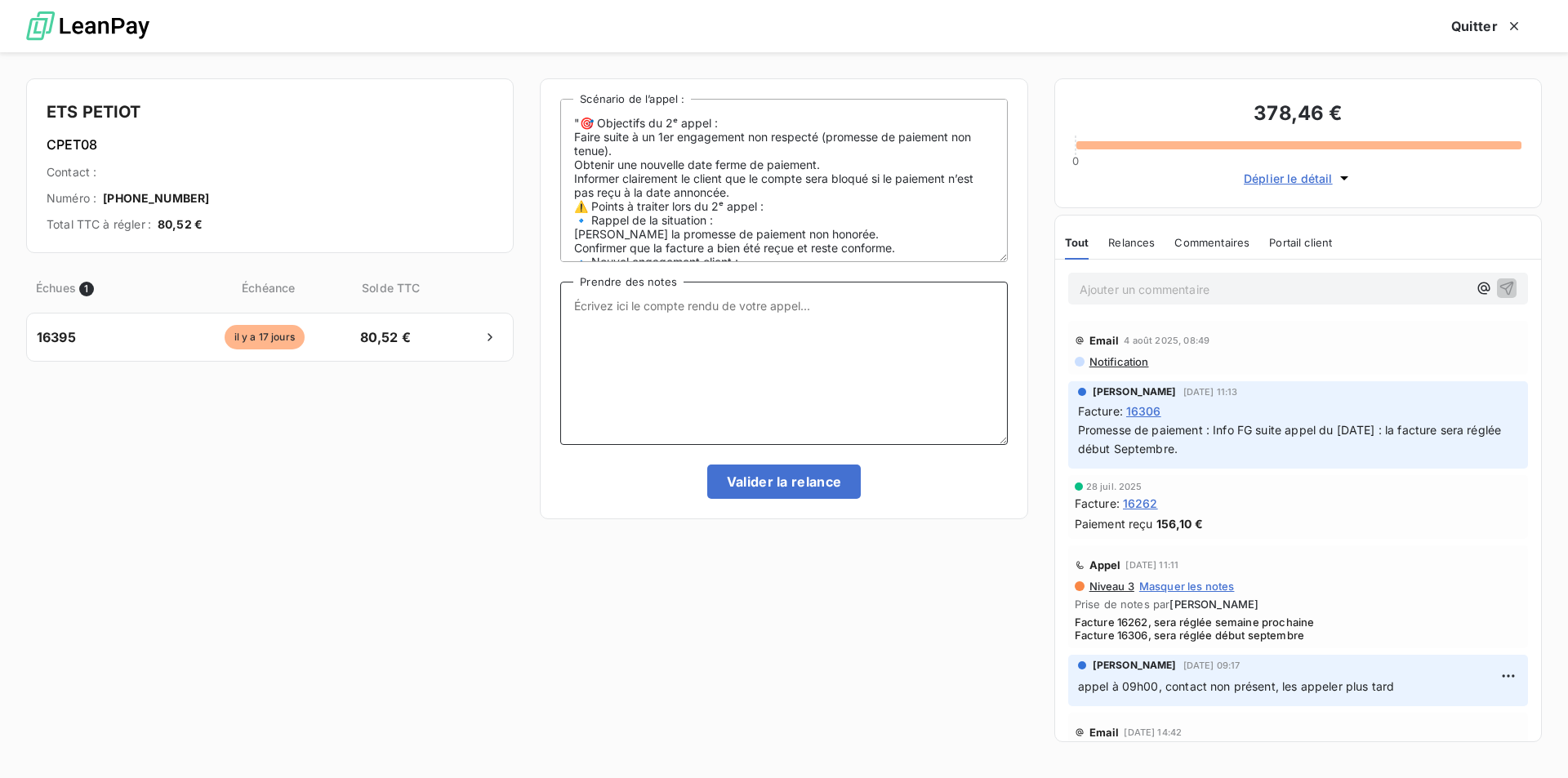
click at [692, 321] on textarea "Prendre des notes" at bounding box center [784, 364] width 447 height 163
type textarea "appel sans réponse, pas de messagerie, validation de la relance pour poursuite …"
click at [761, 471] on button "Valider la relance" at bounding box center [784, 482] width 155 height 34
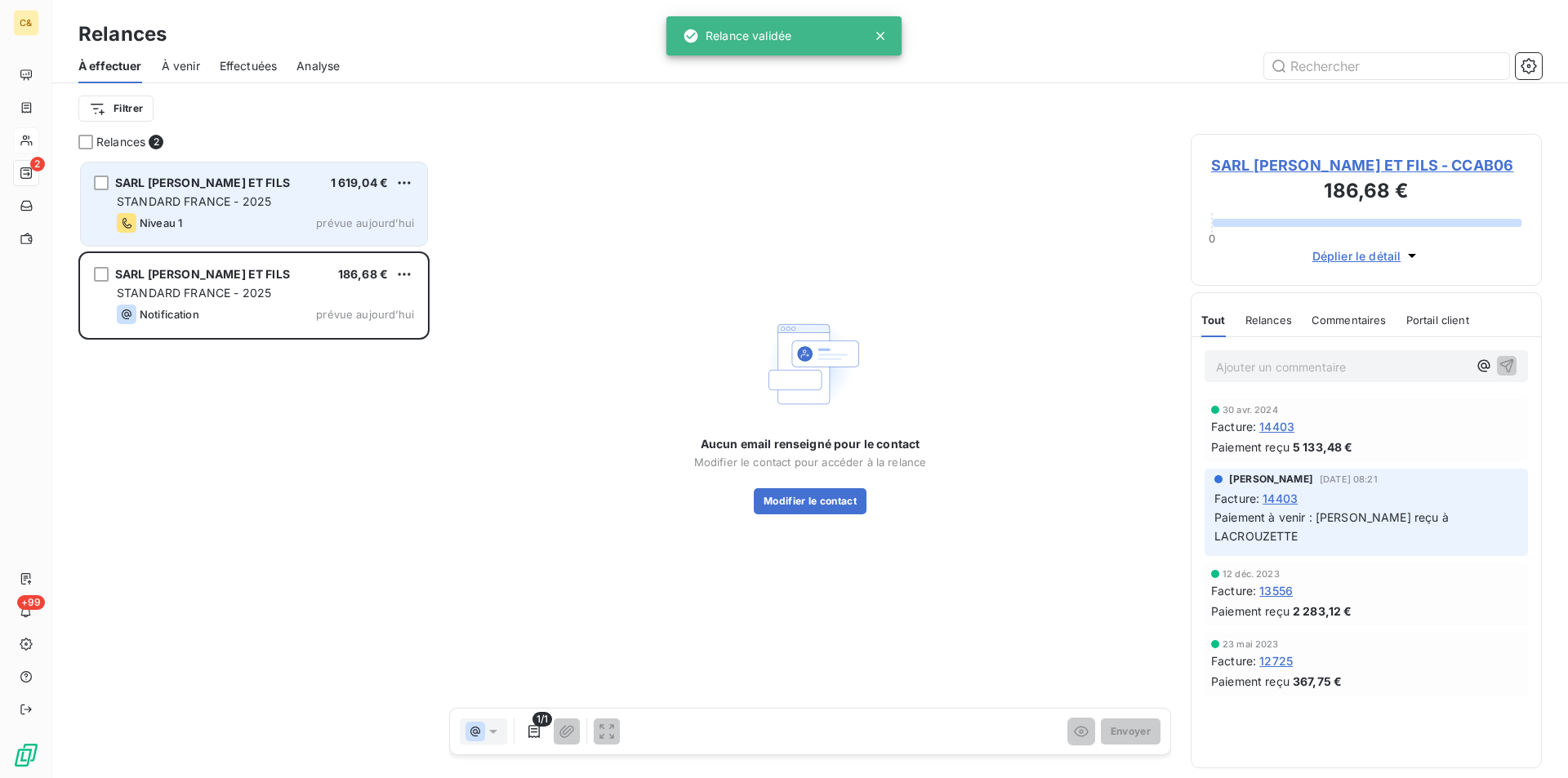
click at [262, 200] on span "STANDARD FRANCE - 2025" at bounding box center [194, 201] width 155 height 14
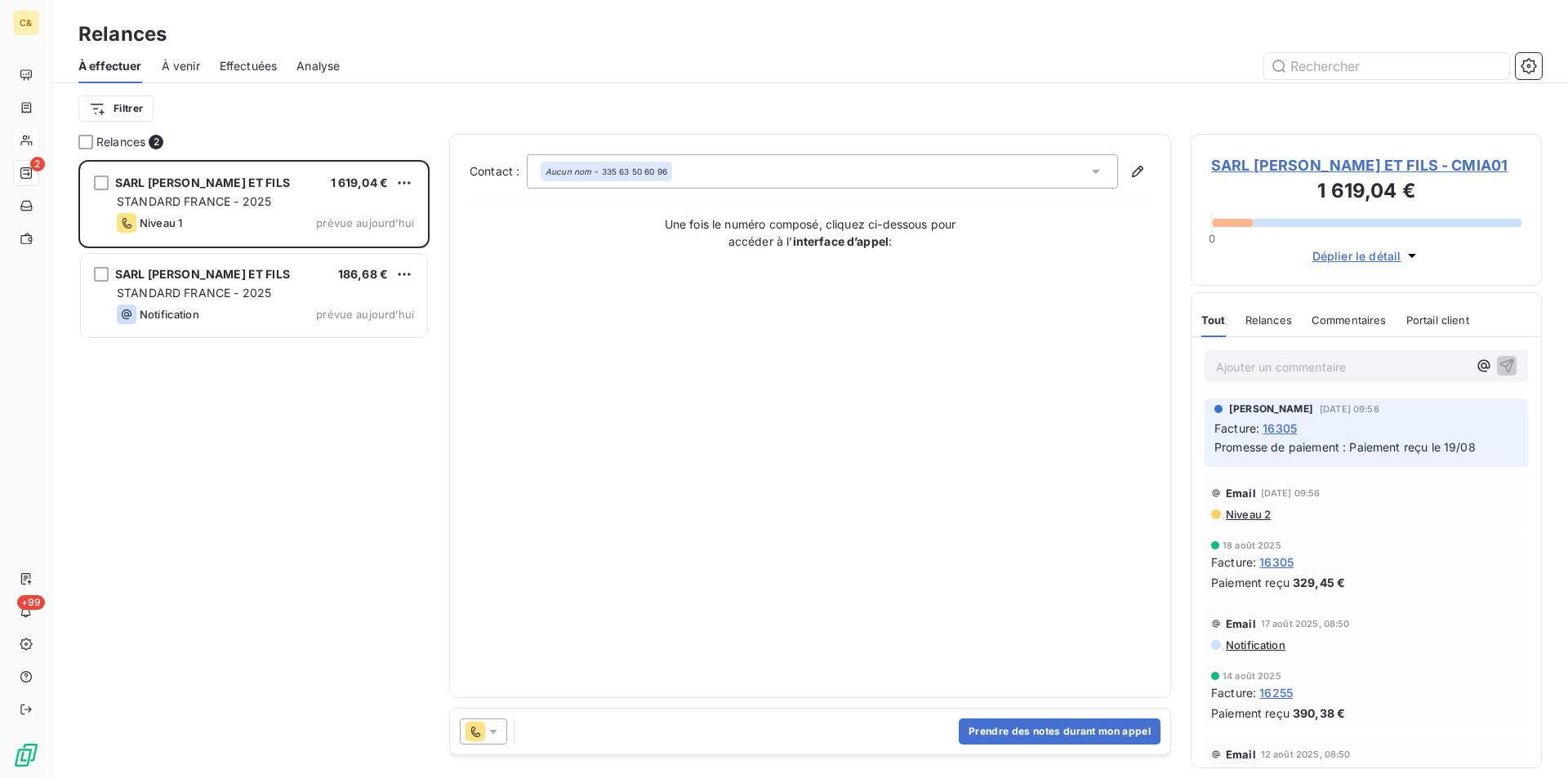
click at [1344, 166] on span "SARL ALAIN MIALHE ET FILS - CMIA01" at bounding box center [1366, 166] width 310 height 22
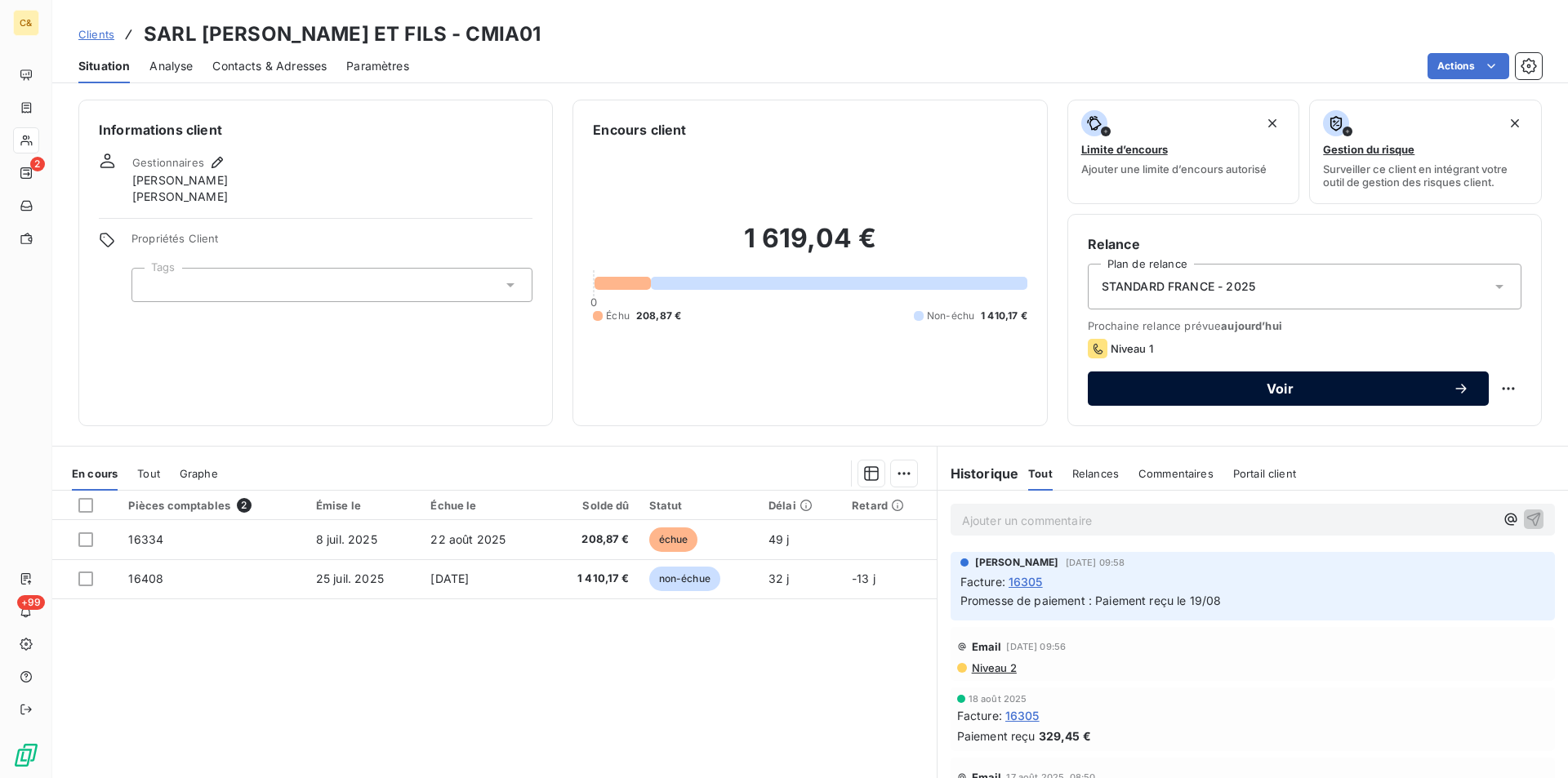
click at [1292, 381] on div "Voir" at bounding box center [1288, 388] width 362 height 16
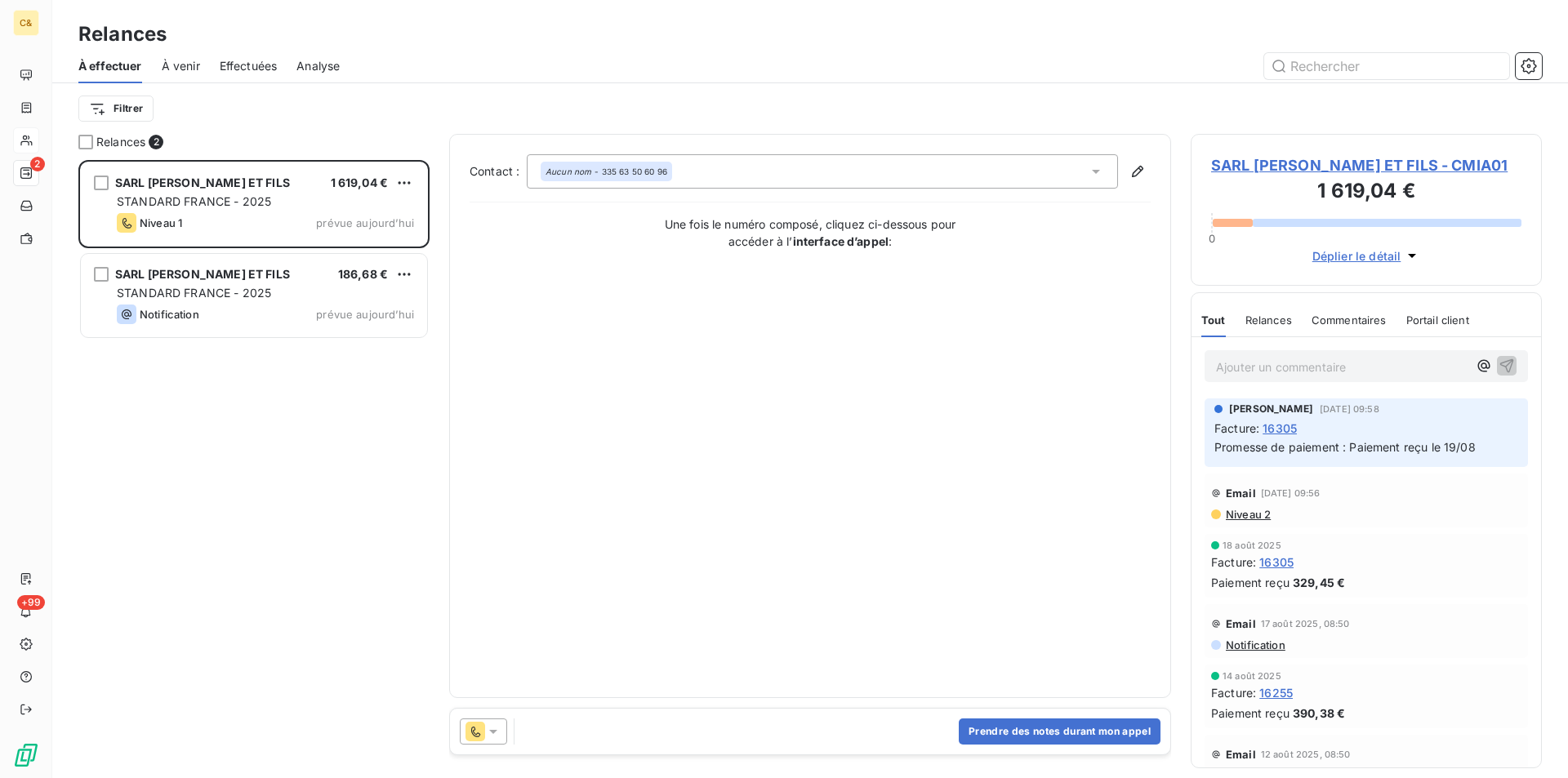
scroll to position [606, 339]
click at [1027, 729] on button "Prendre des notes durant mon appel" at bounding box center [1059, 731] width 201 height 26
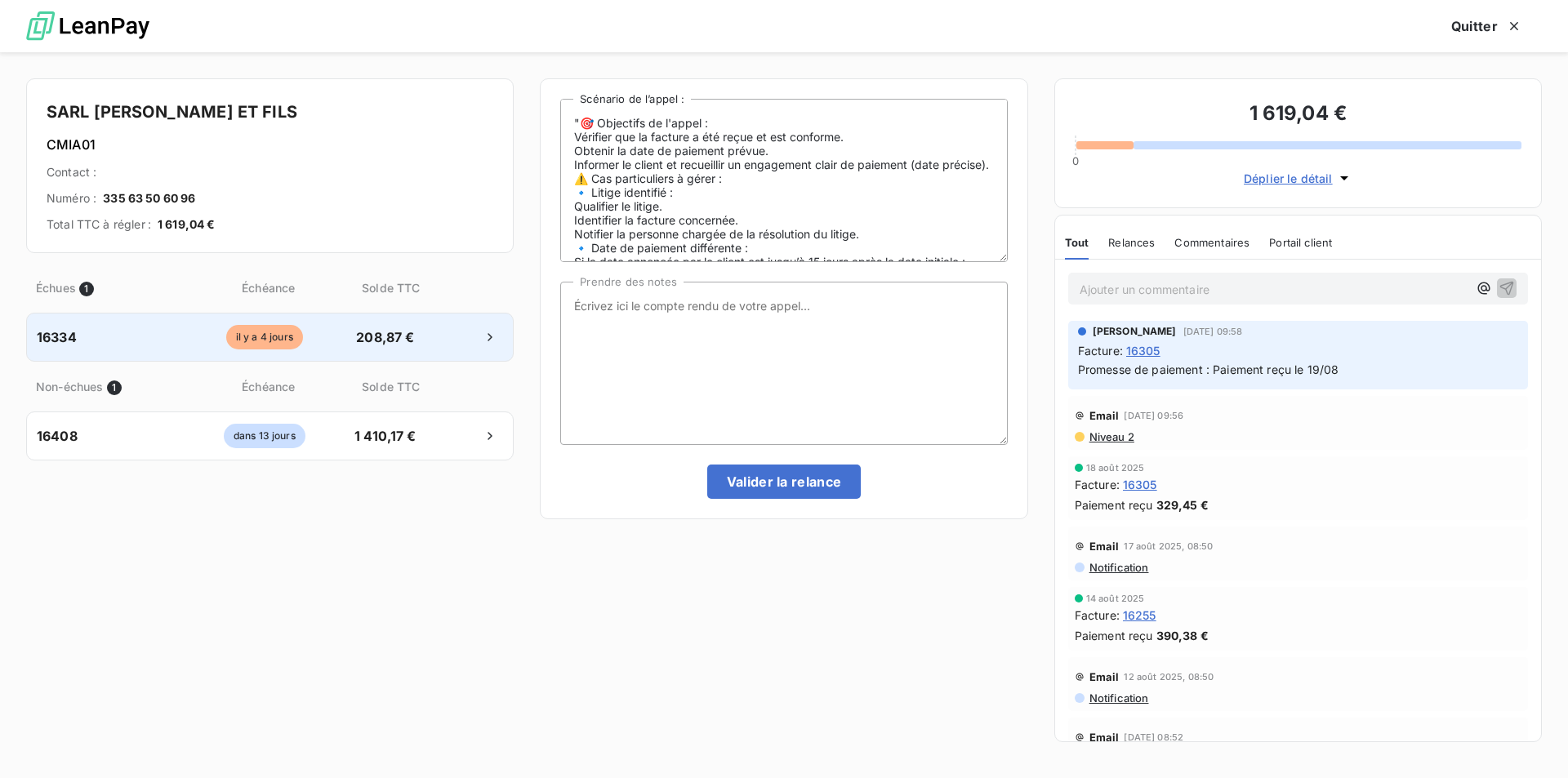
click at [351, 335] on span "208,87 €" at bounding box center [385, 336] width 86 height 20
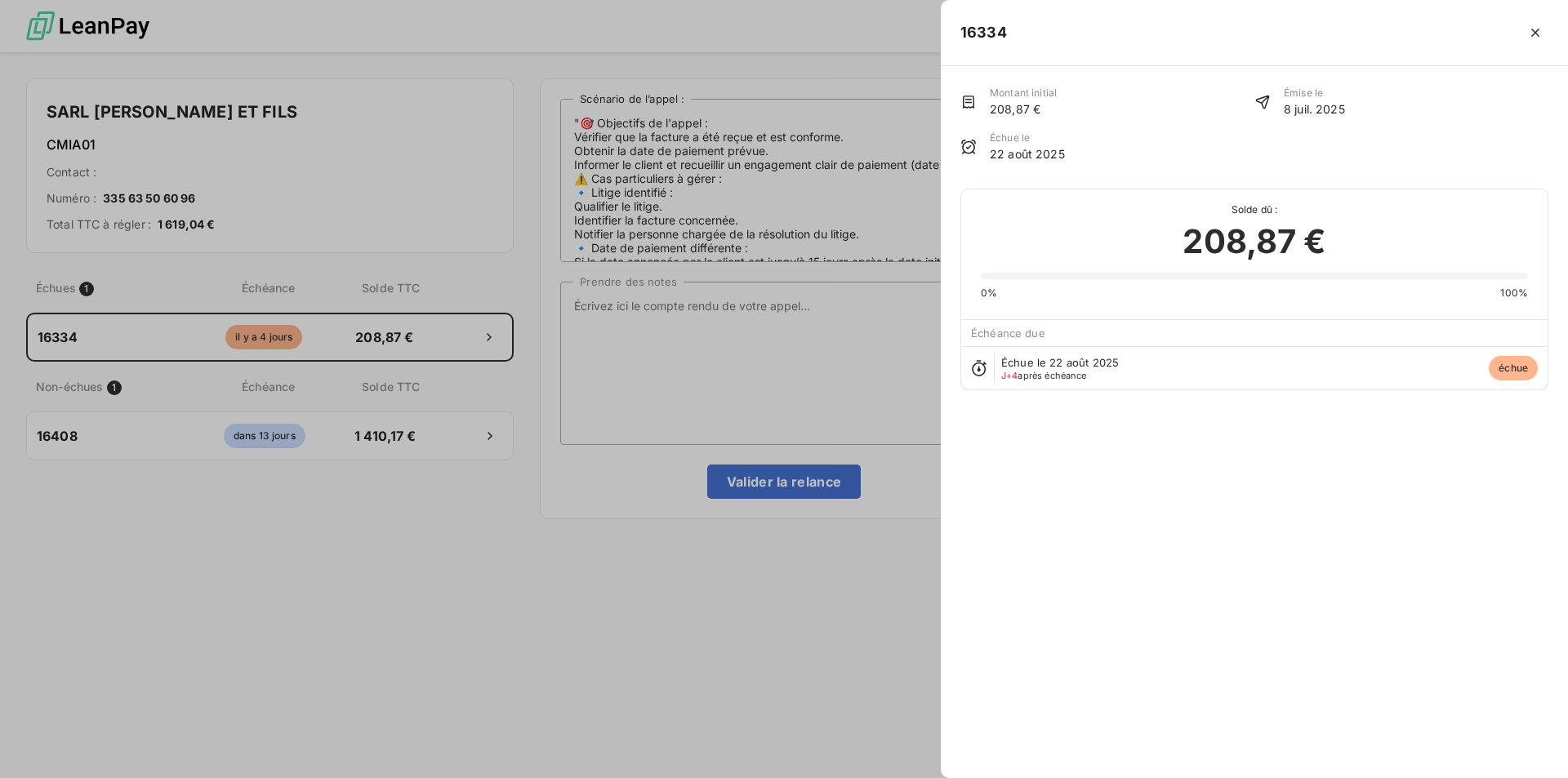
click at [648, 313] on div at bounding box center [784, 389] width 1568 height 778
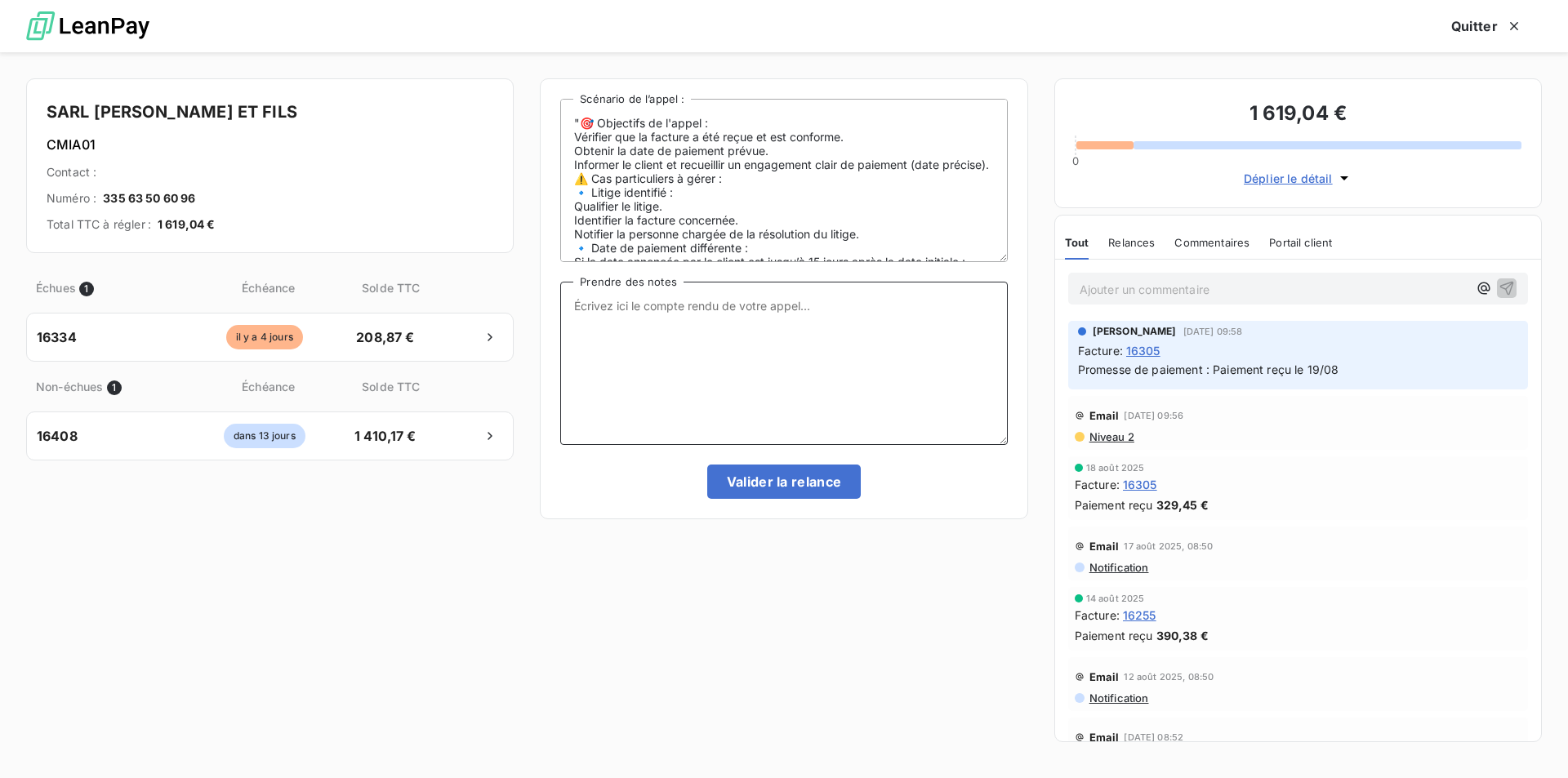
click at [603, 307] on textarea "Prendre des notes" at bounding box center [784, 364] width 447 height 163
type textarea "p"
type textarea "Facture réglée le 25/08/2025"
click at [799, 479] on button "Valider la relance" at bounding box center [784, 482] width 155 height 34
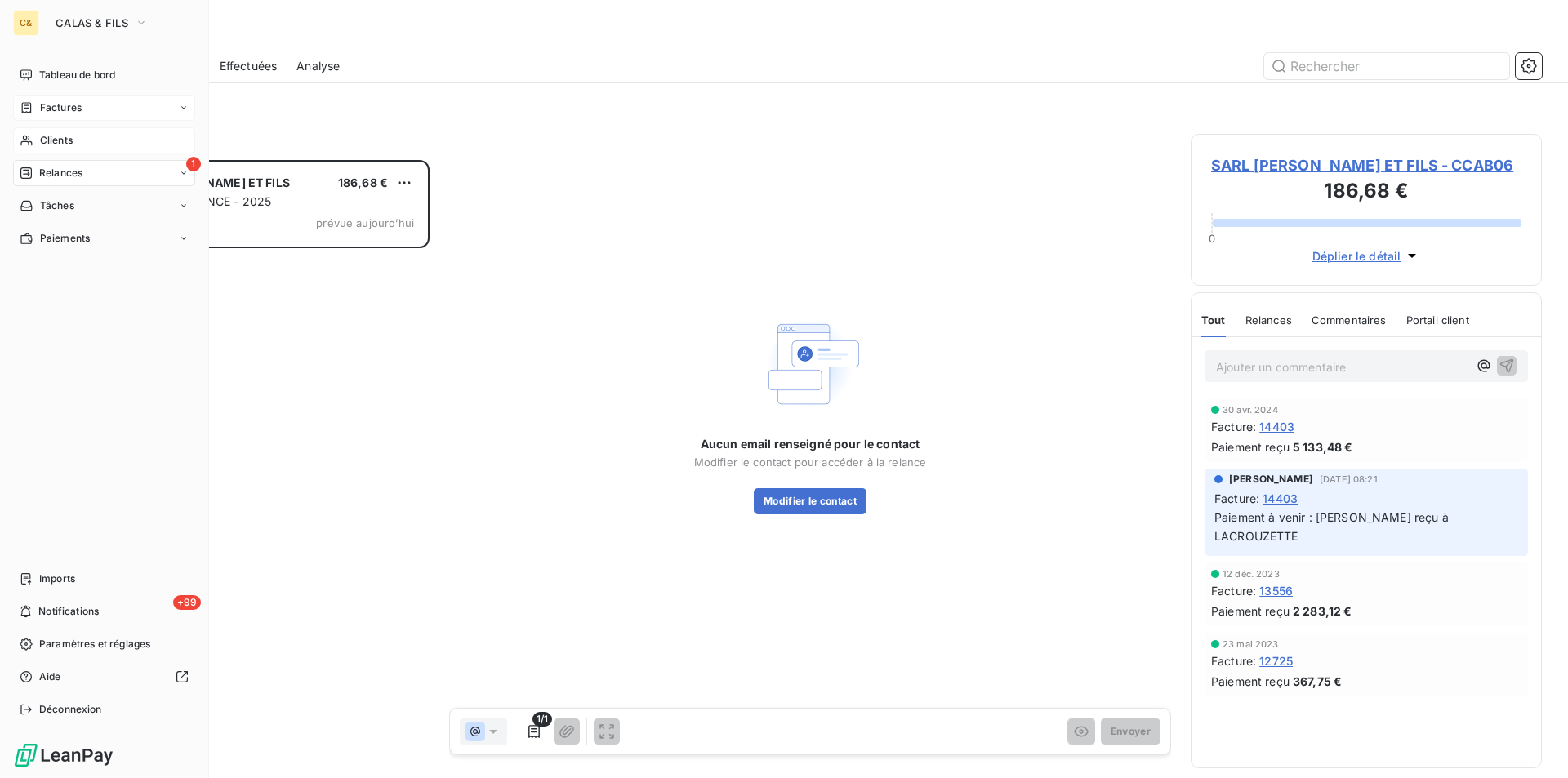
scroll to position [606, 339]
click at [56, 137] on span "Clients" at bounding box center [56, 140] width 32 height 14
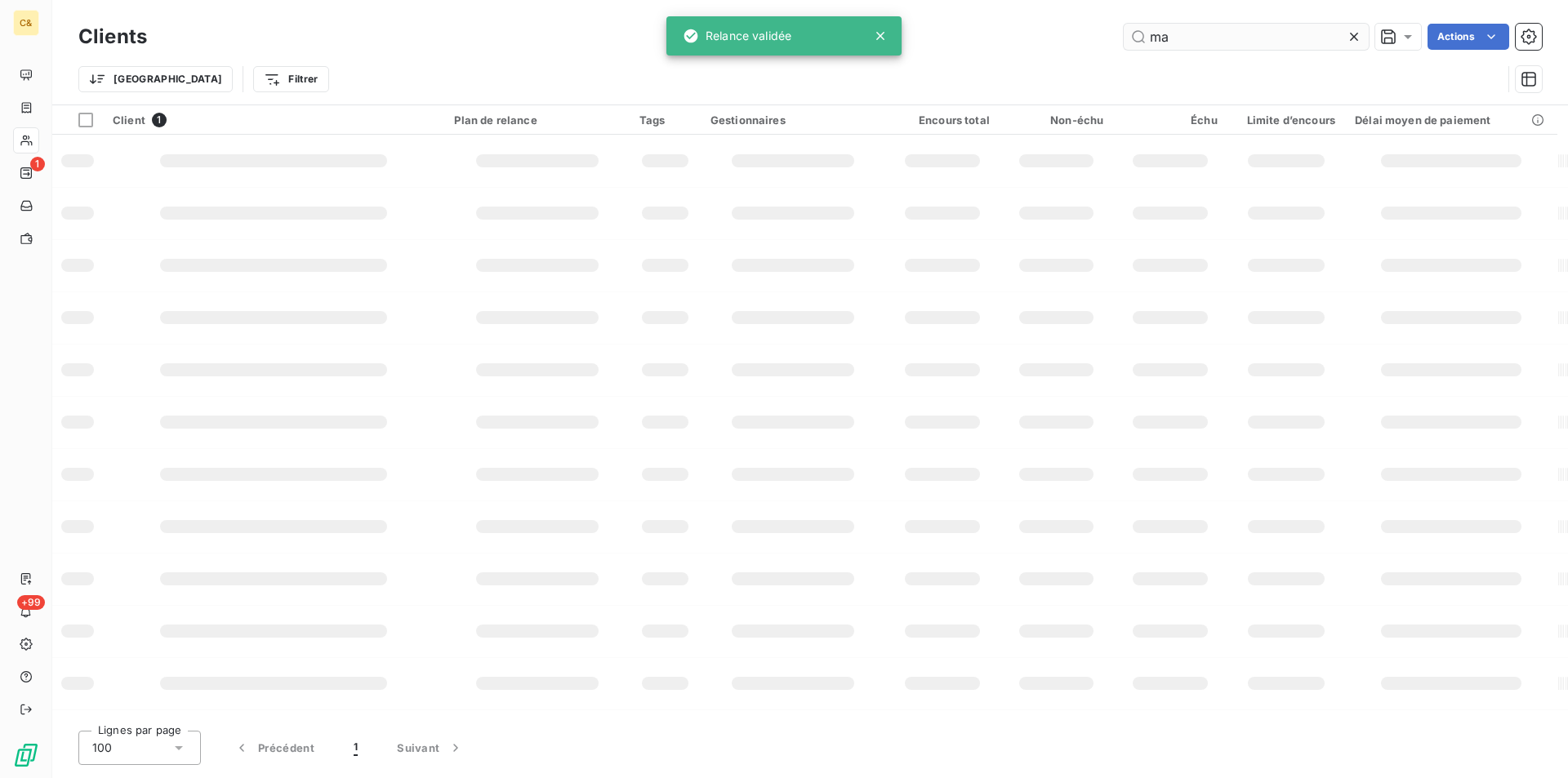
type input "m"
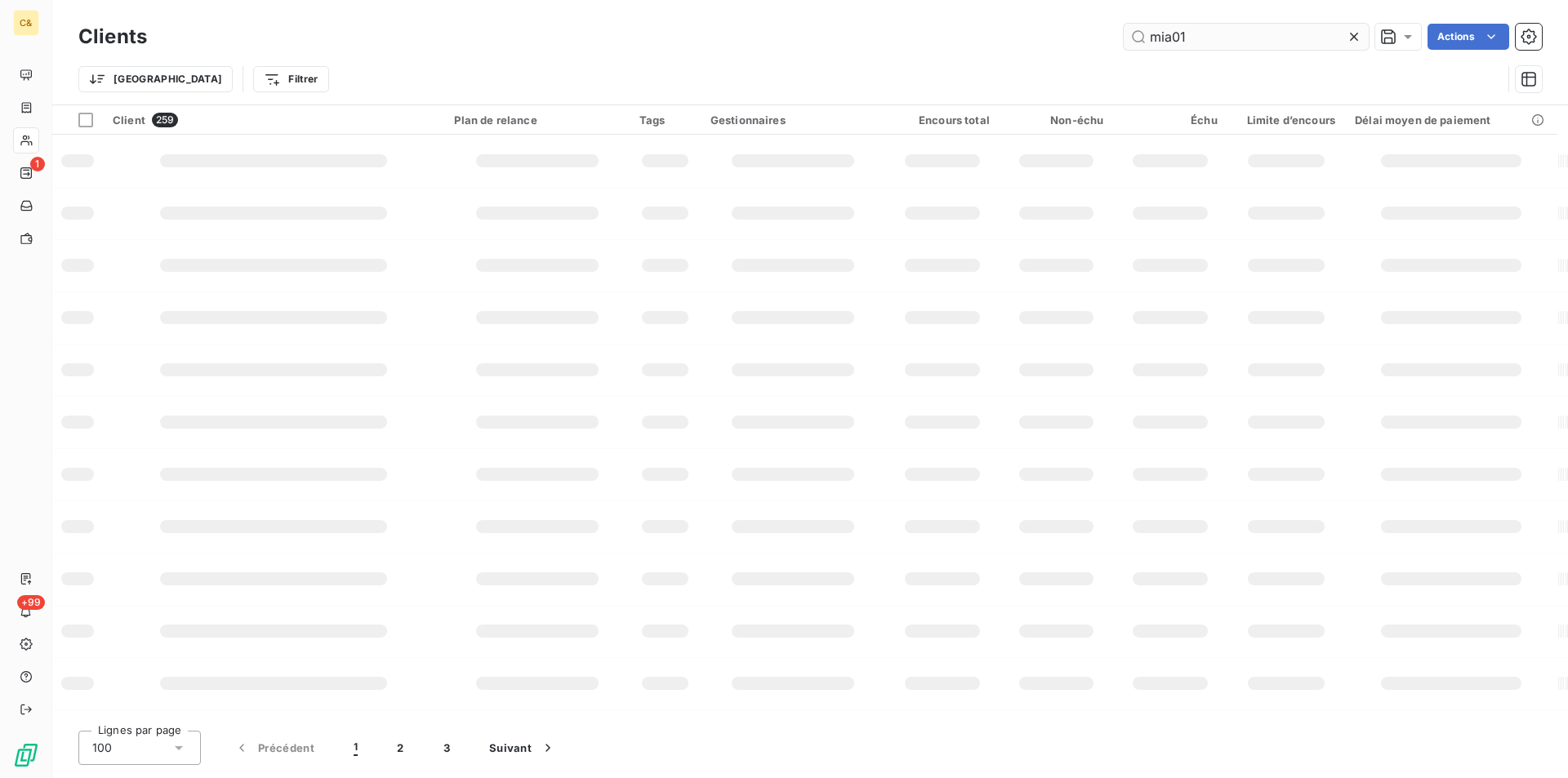
type input "mia01"
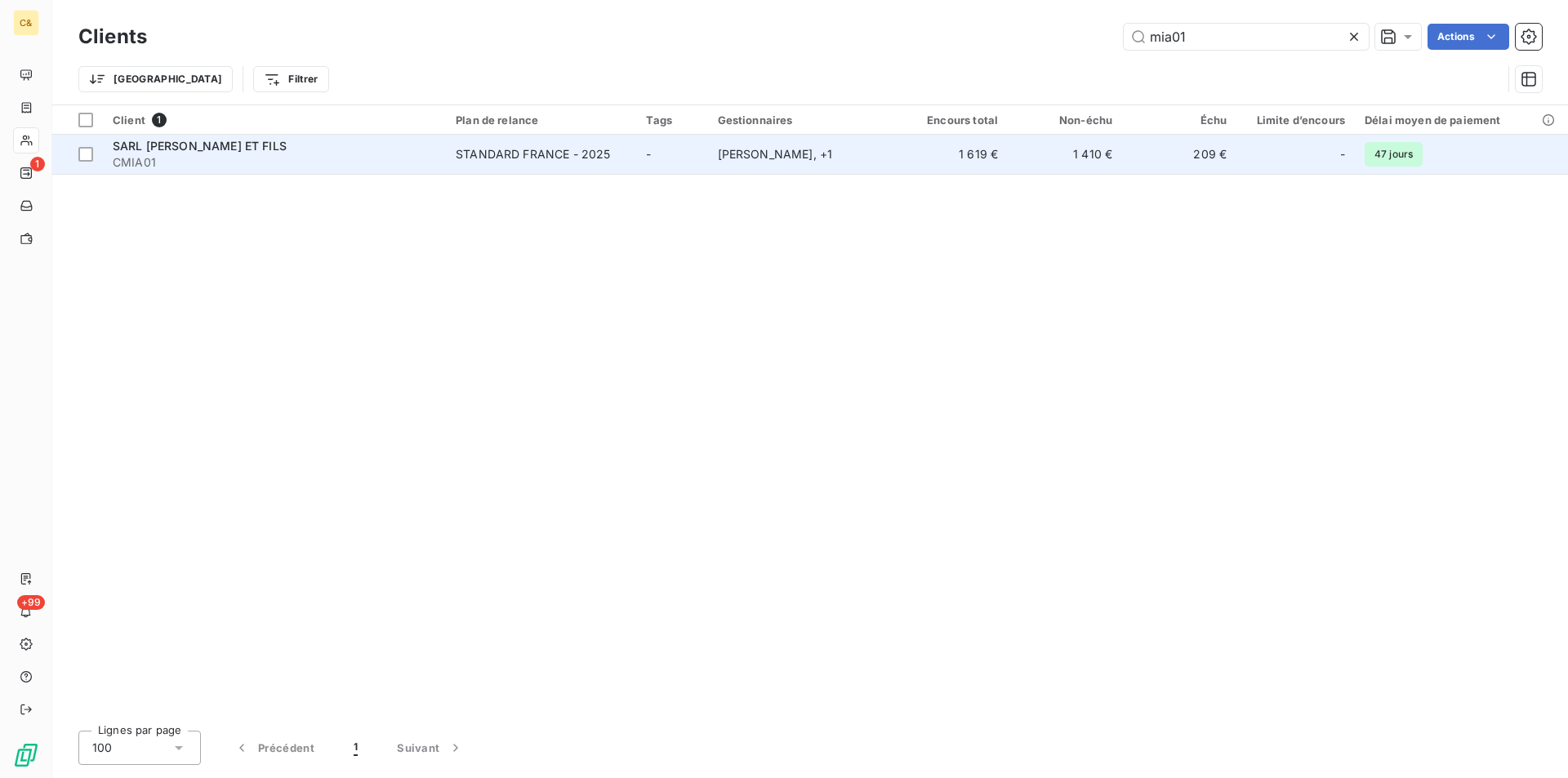
click at [797, 167] on td "NICOLAS CASSAN , + 1" at bounding box center [801, 155] width 186 height 39
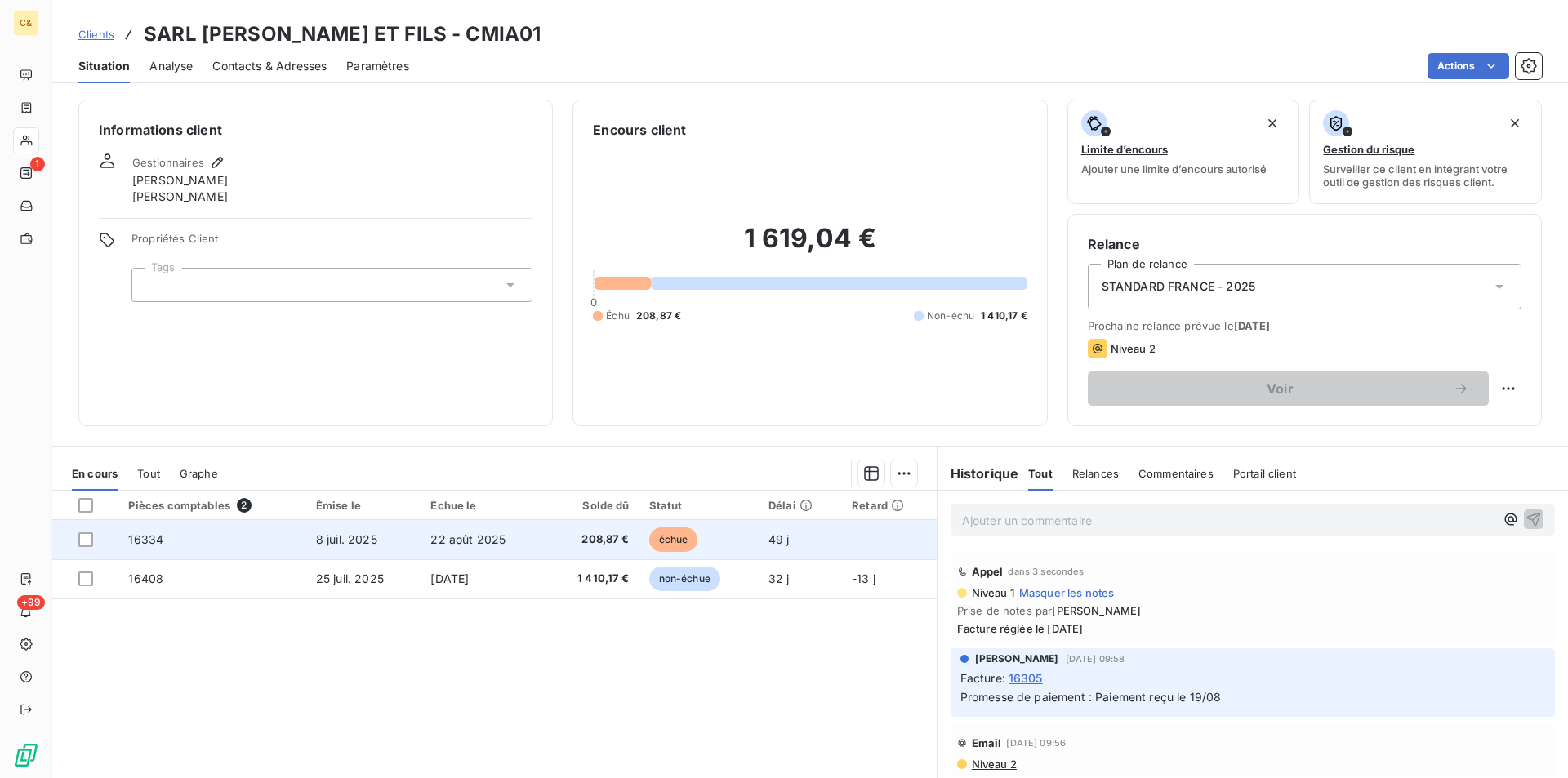
click at [727, 544] on td "échue" at bounding box center [699, 539] width 119 height 39
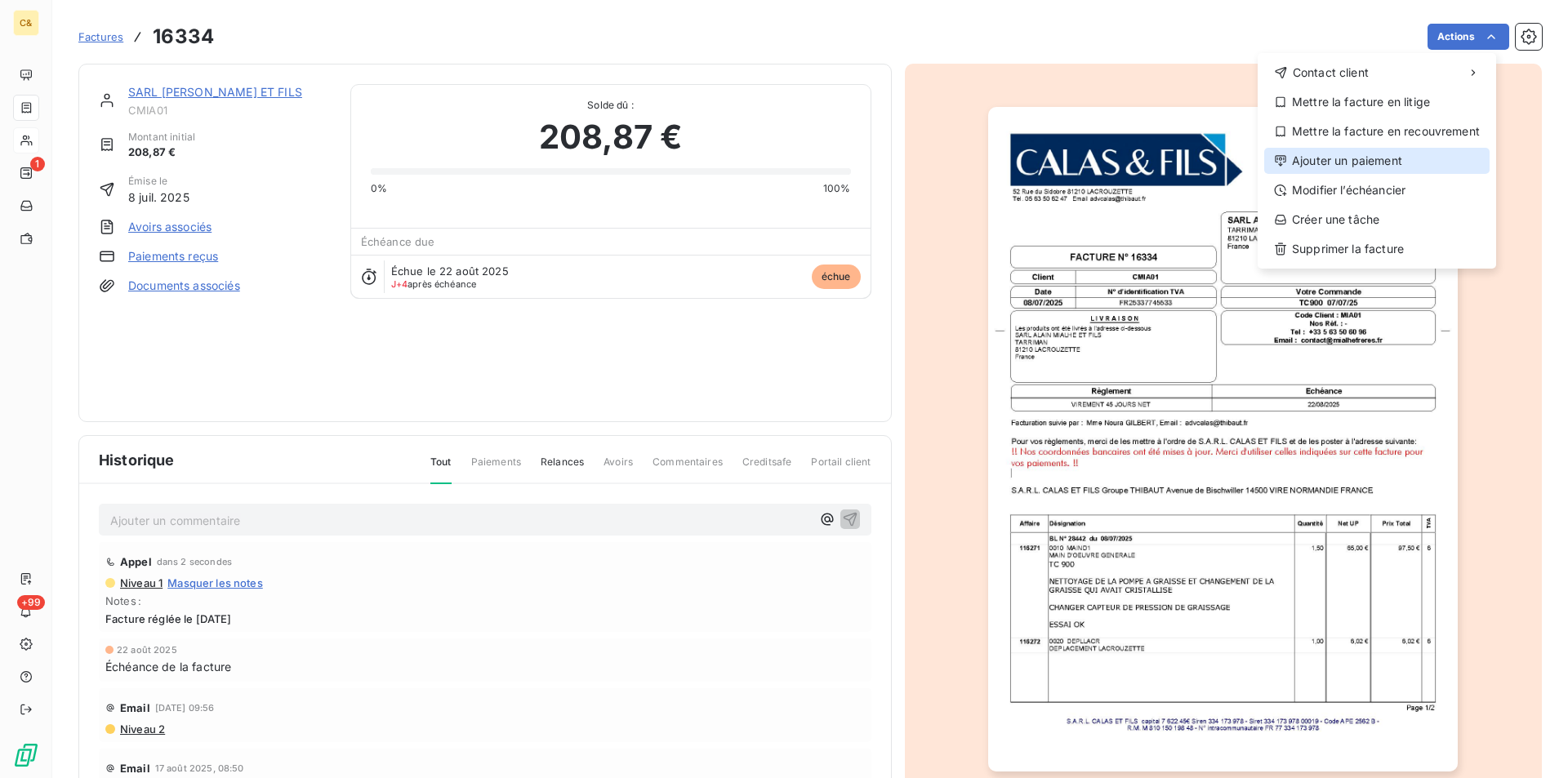
click at [1377, 166] on div "Ajouter un paiement" at bounding box center [1377, 161] width 225 height 26
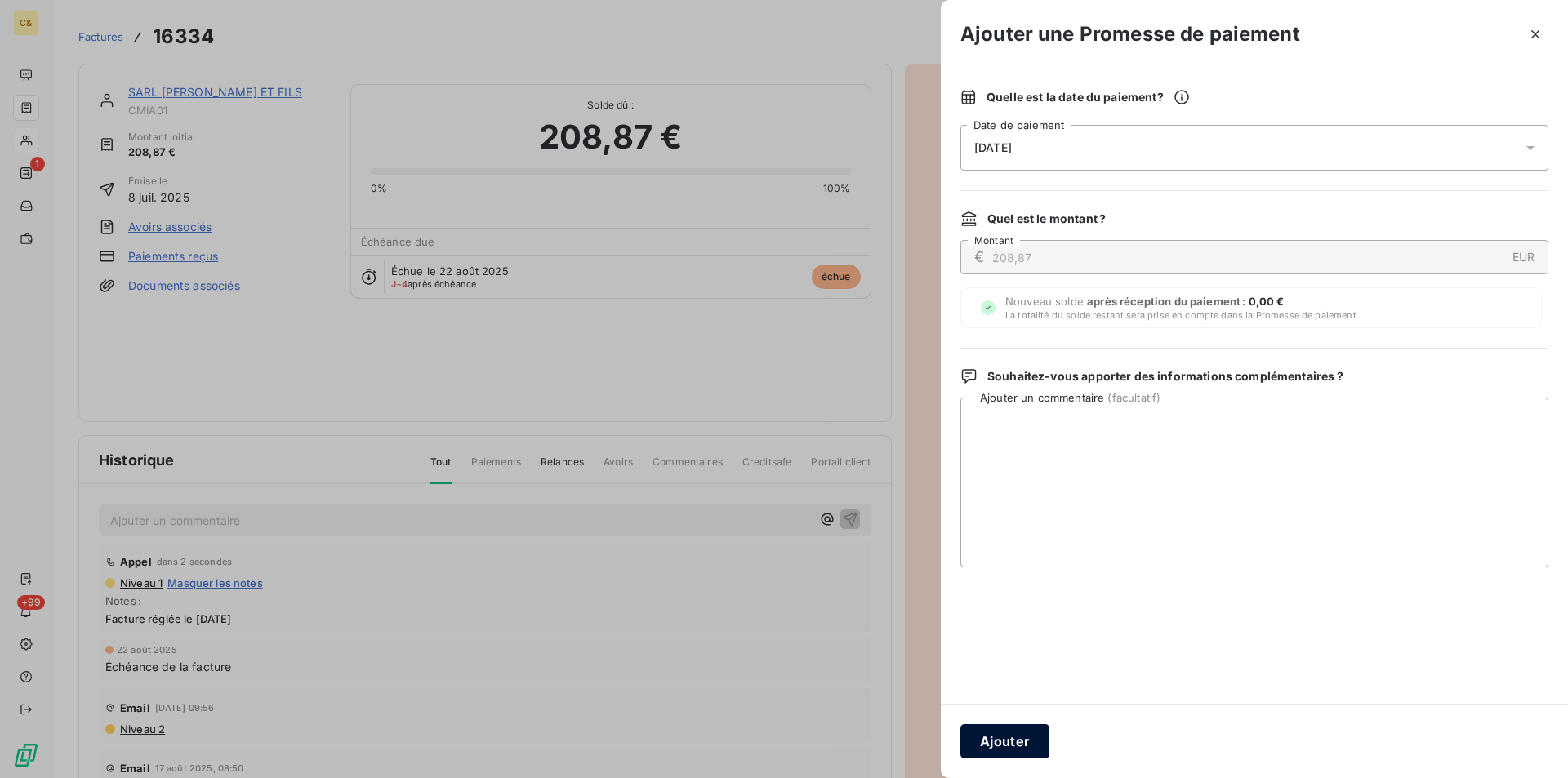
click at [1021, 737] on button "Ajouter" at bounding box center [1005, 741] width 89 height 34
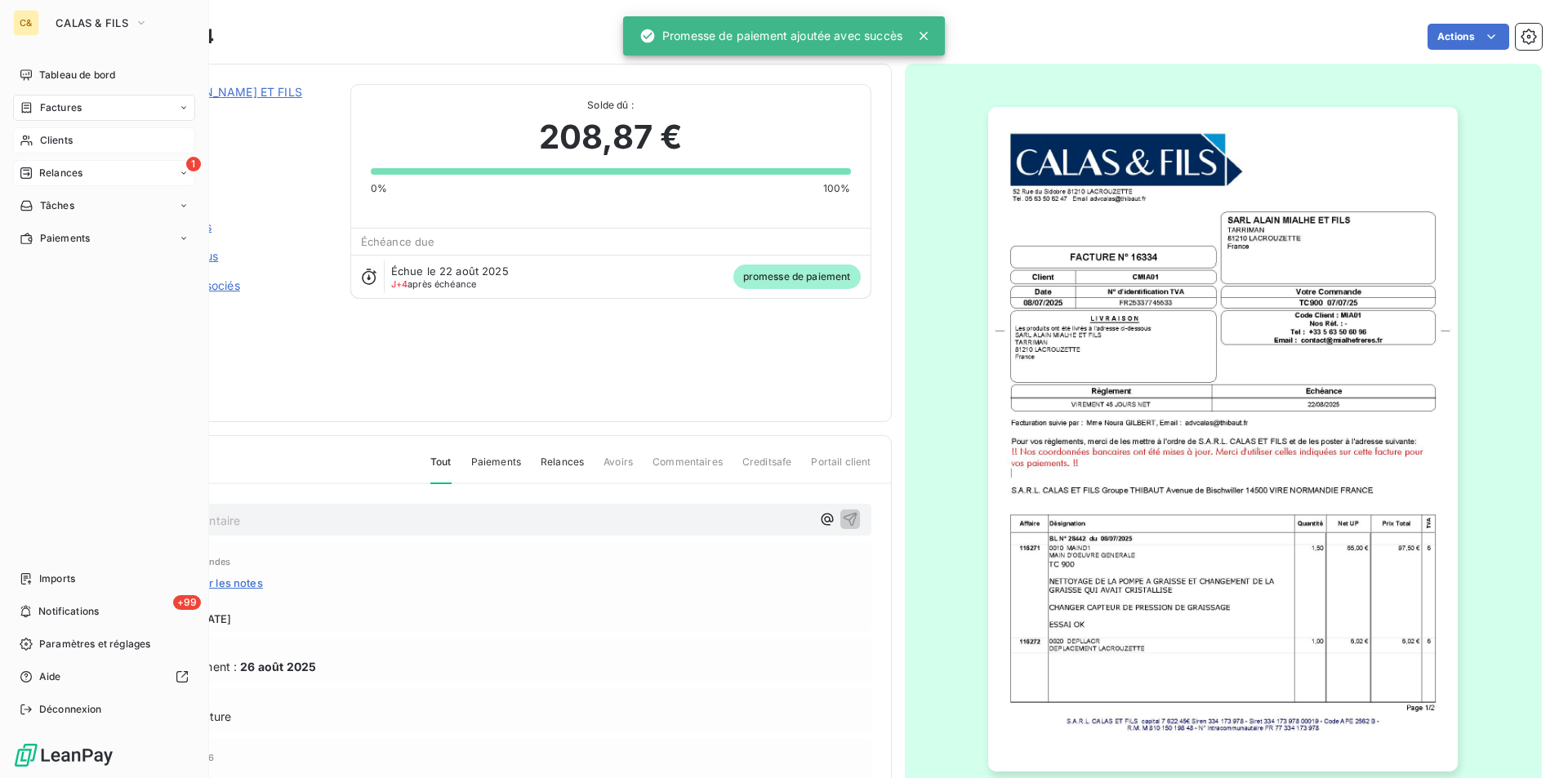
click at [58, 168] on span "Relances" at bounding box center [60, 172] width 43 height 14
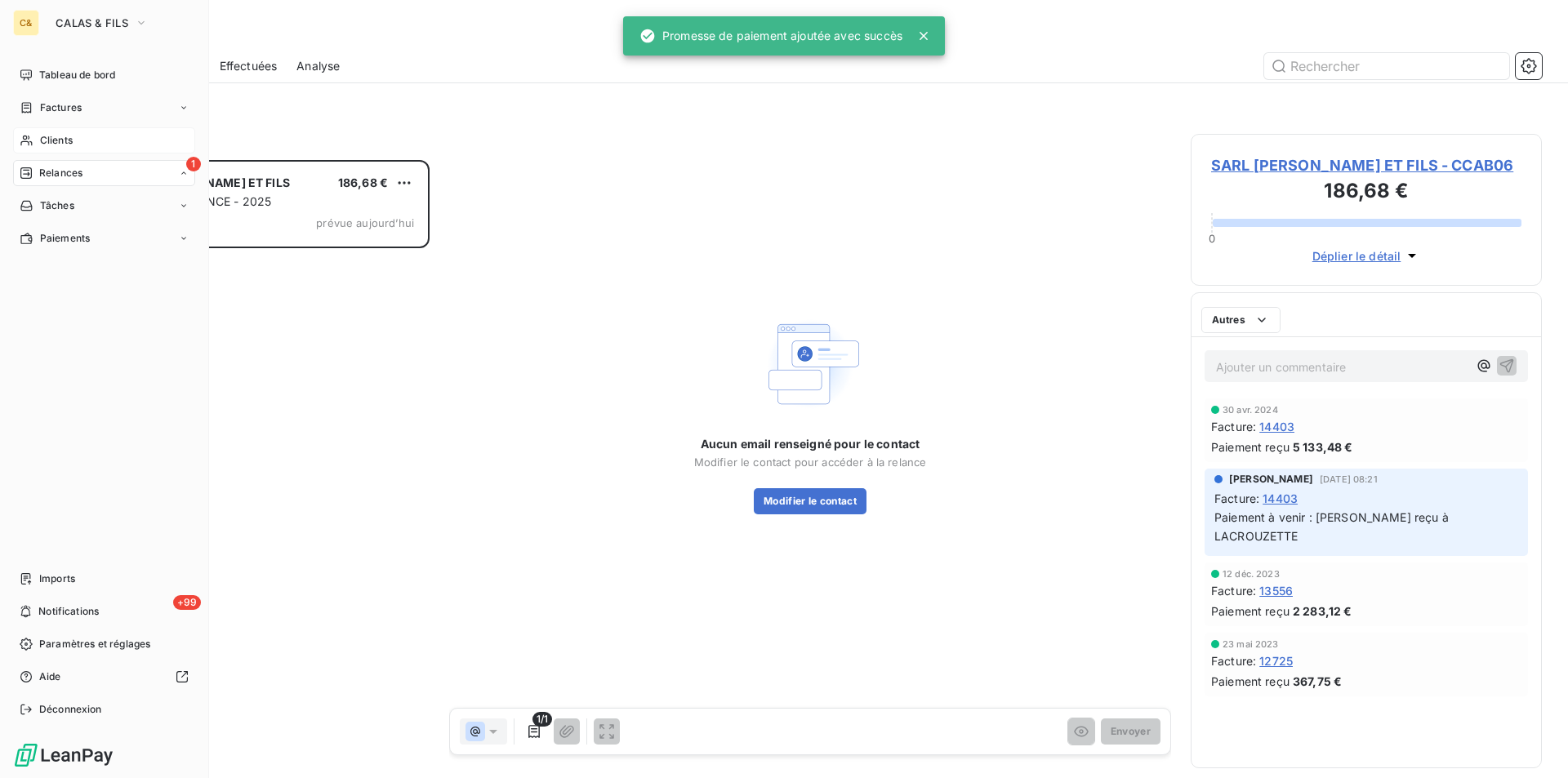
scroll to position [606, 339]
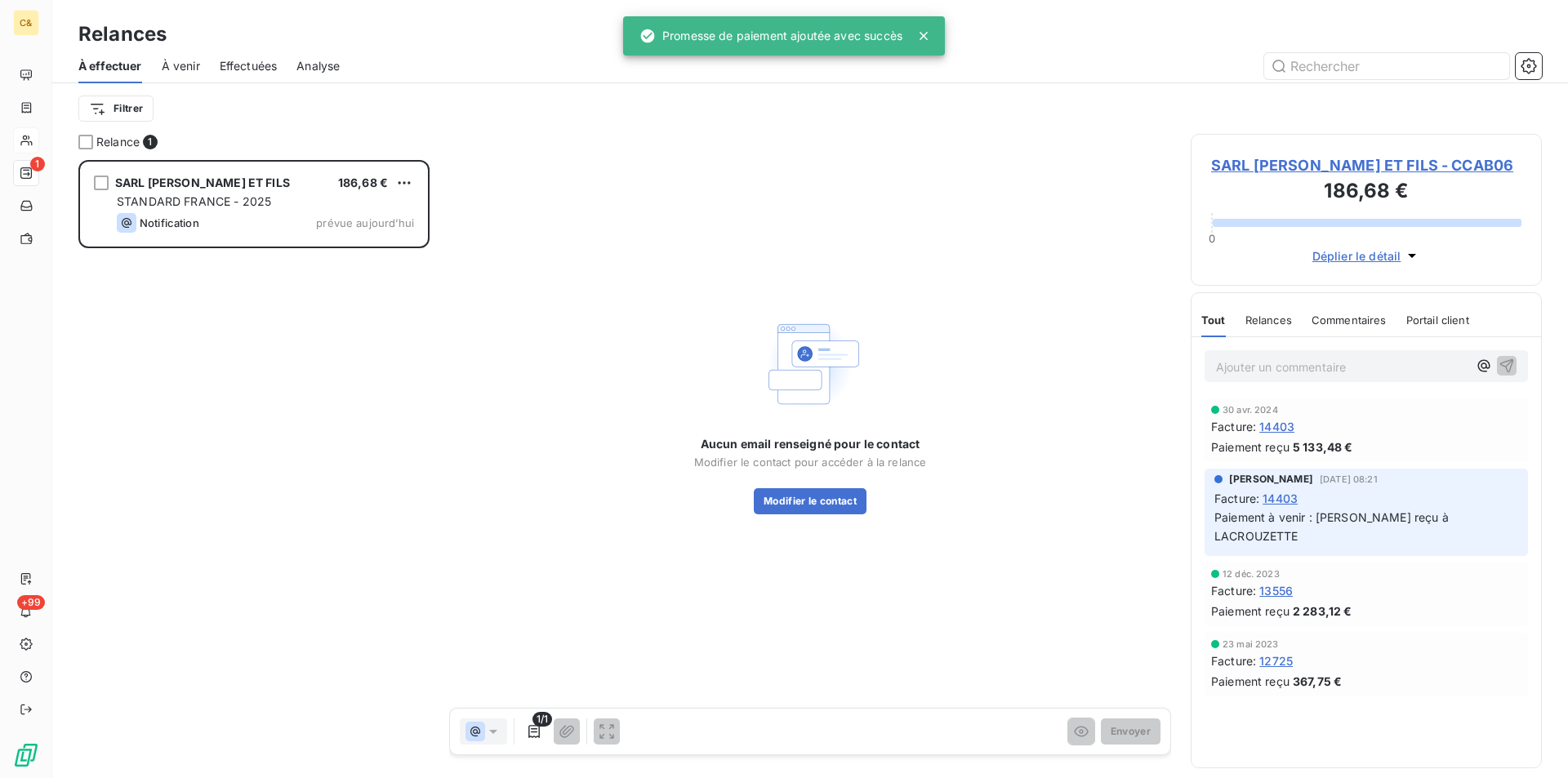
click at [262, 394] on div "SARL CABROL YVES ET FILS 186,68 € STANDARD FRANCE - 2025 Notification prévue au…" at bounding box center [253, 469] width 351 height 618
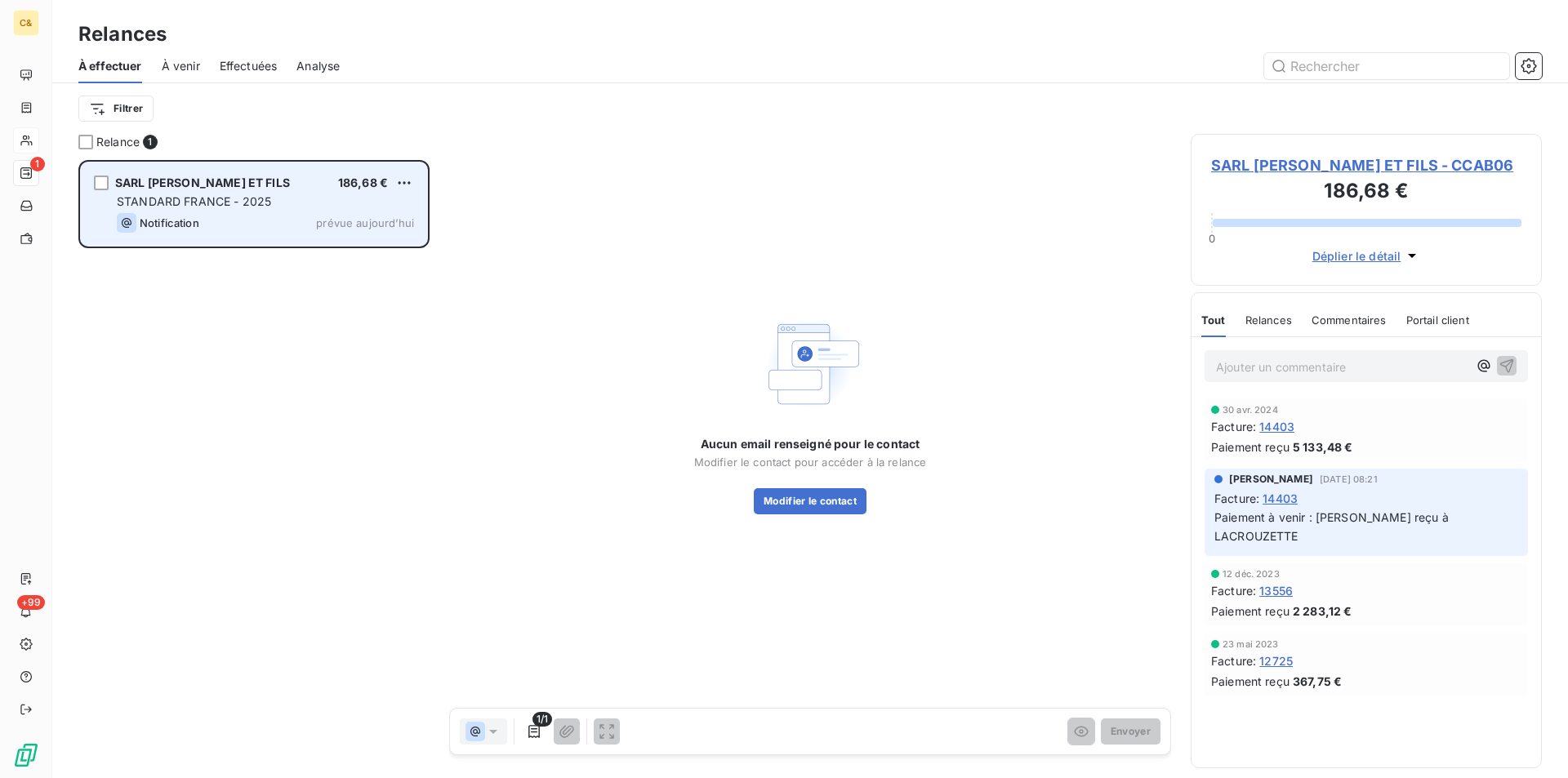
click at [233, 199] on span "STANDARD FRANCE - 2025" at bounding box center [194, 201] width 155 height 14
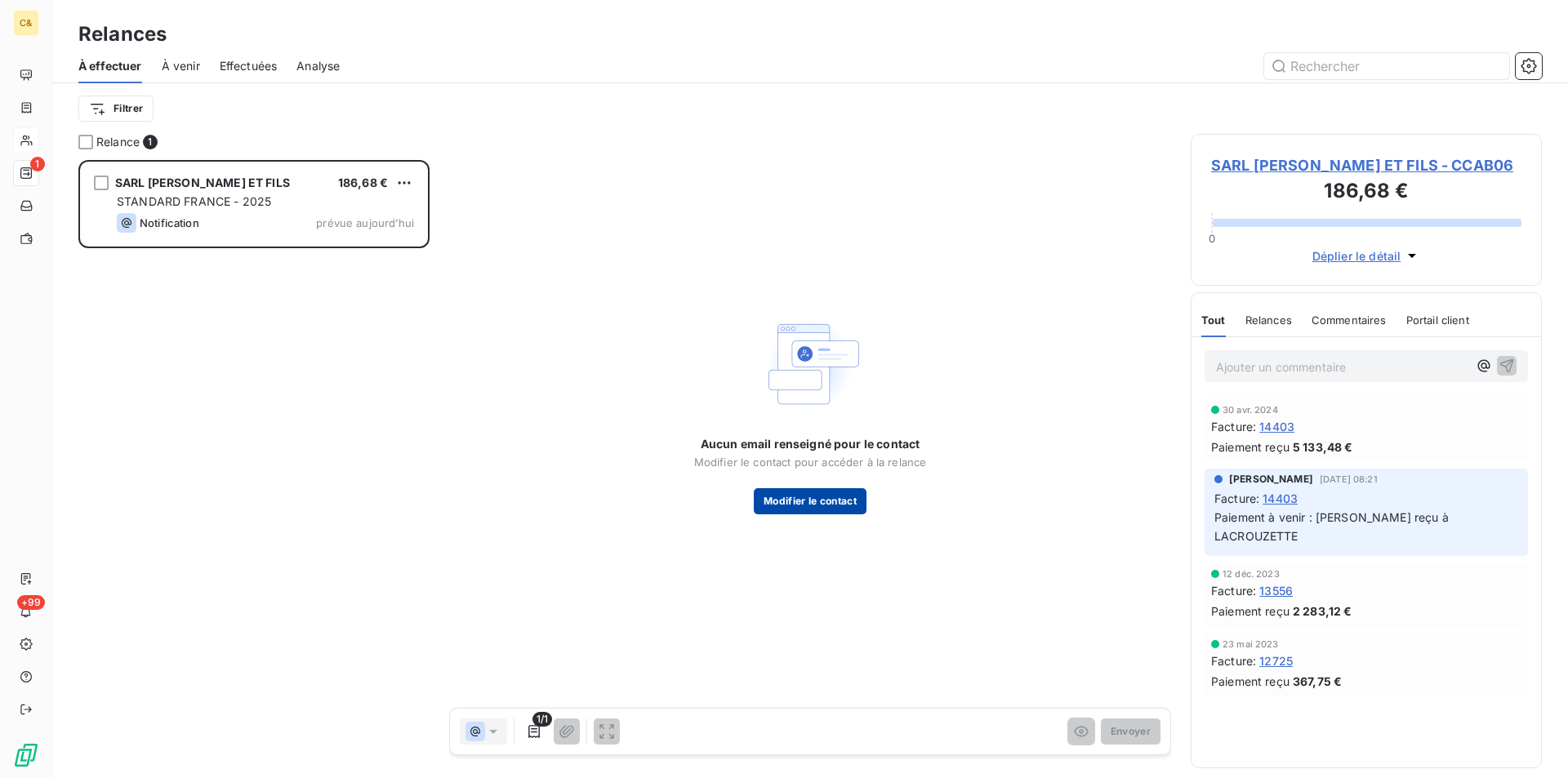
click at [825, 493] on button "Modifier le contact" at bounding box center [810, 501] width 113 height 26
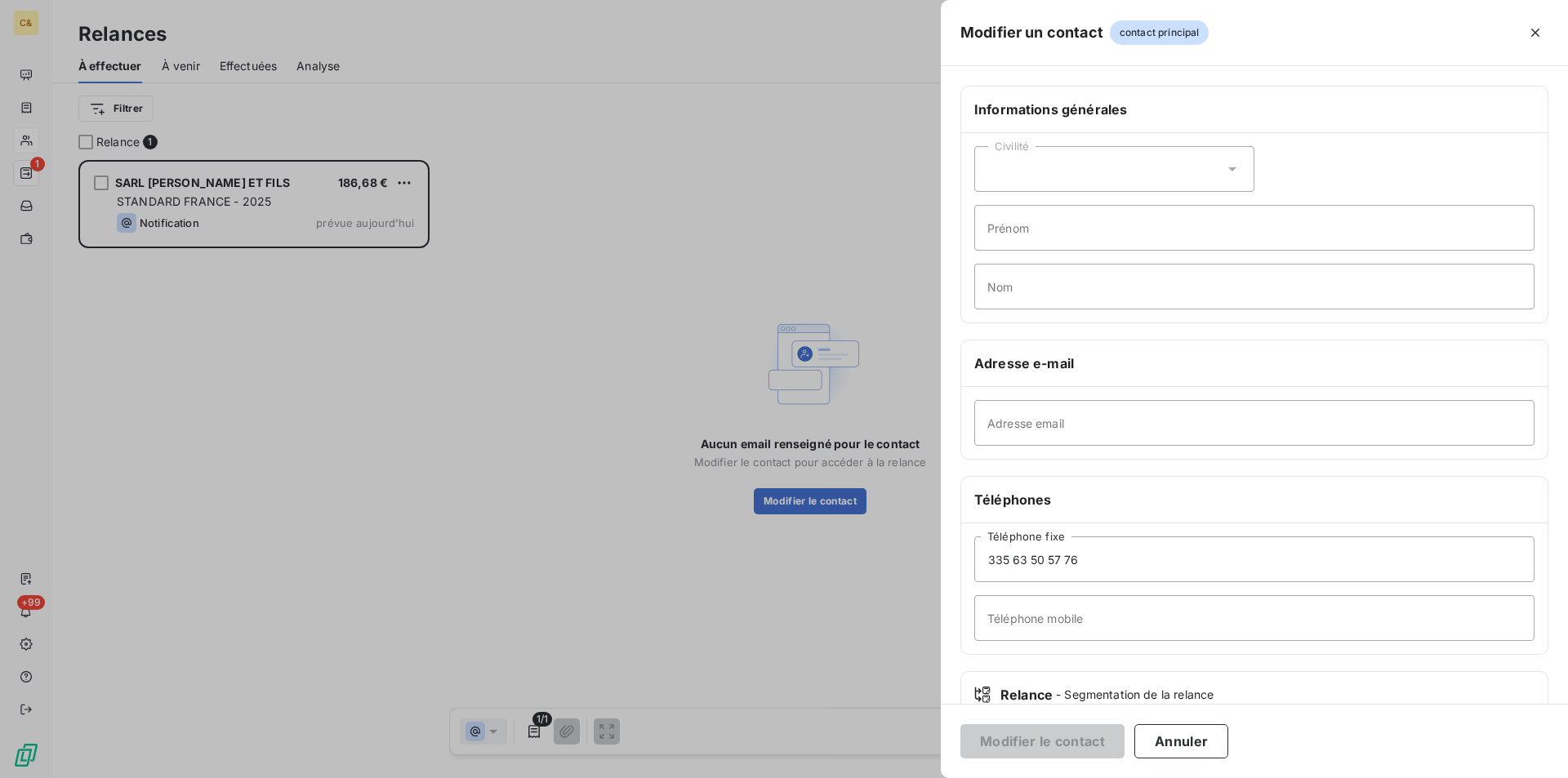
click at [344, 427] on div at bounding box center [784, 389] width 1568 height 778
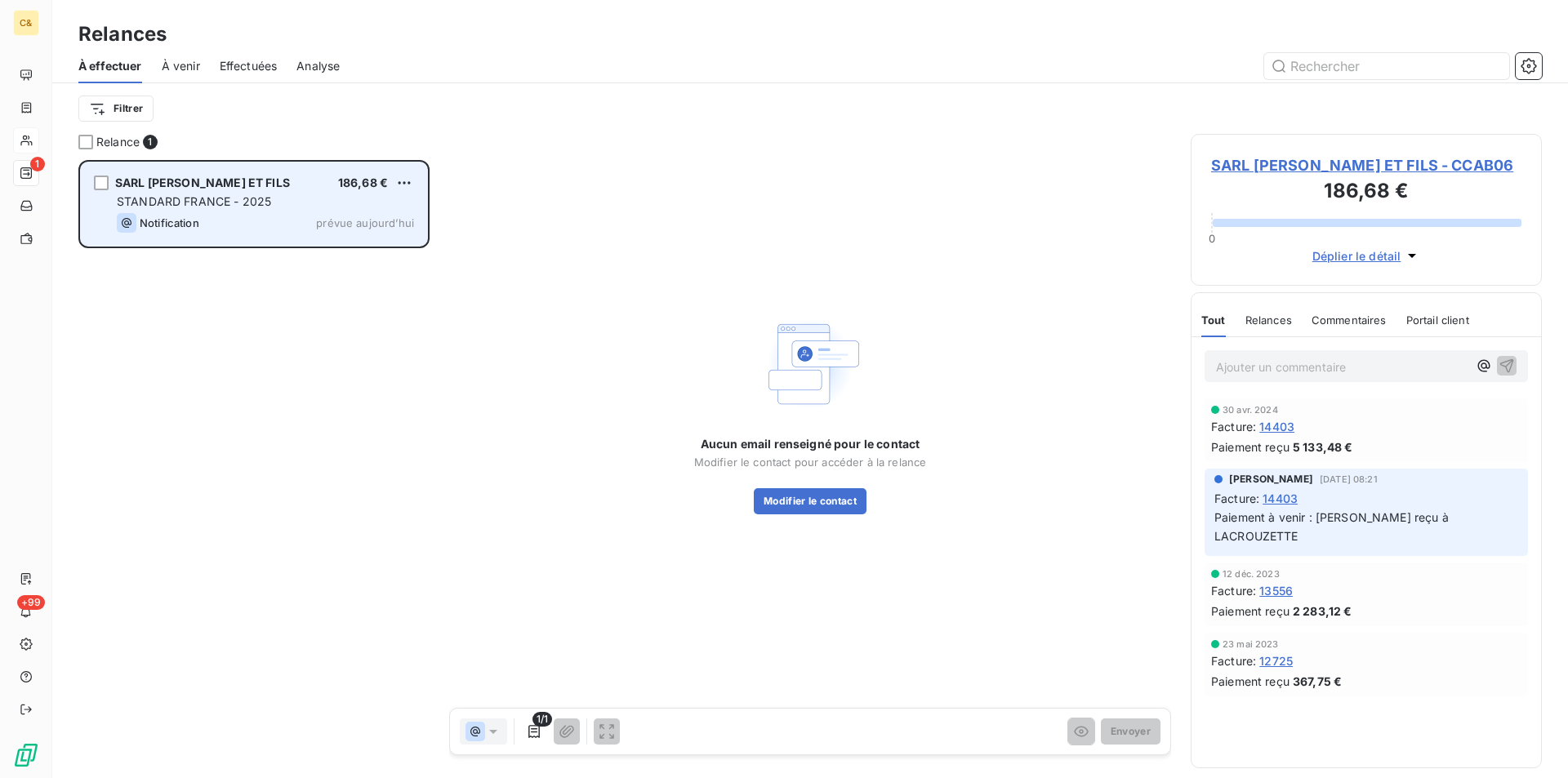
click at [189, 196] on span "STANDARD FRANCE - 2025" at bounding box center [194, 201] width 155 height 14
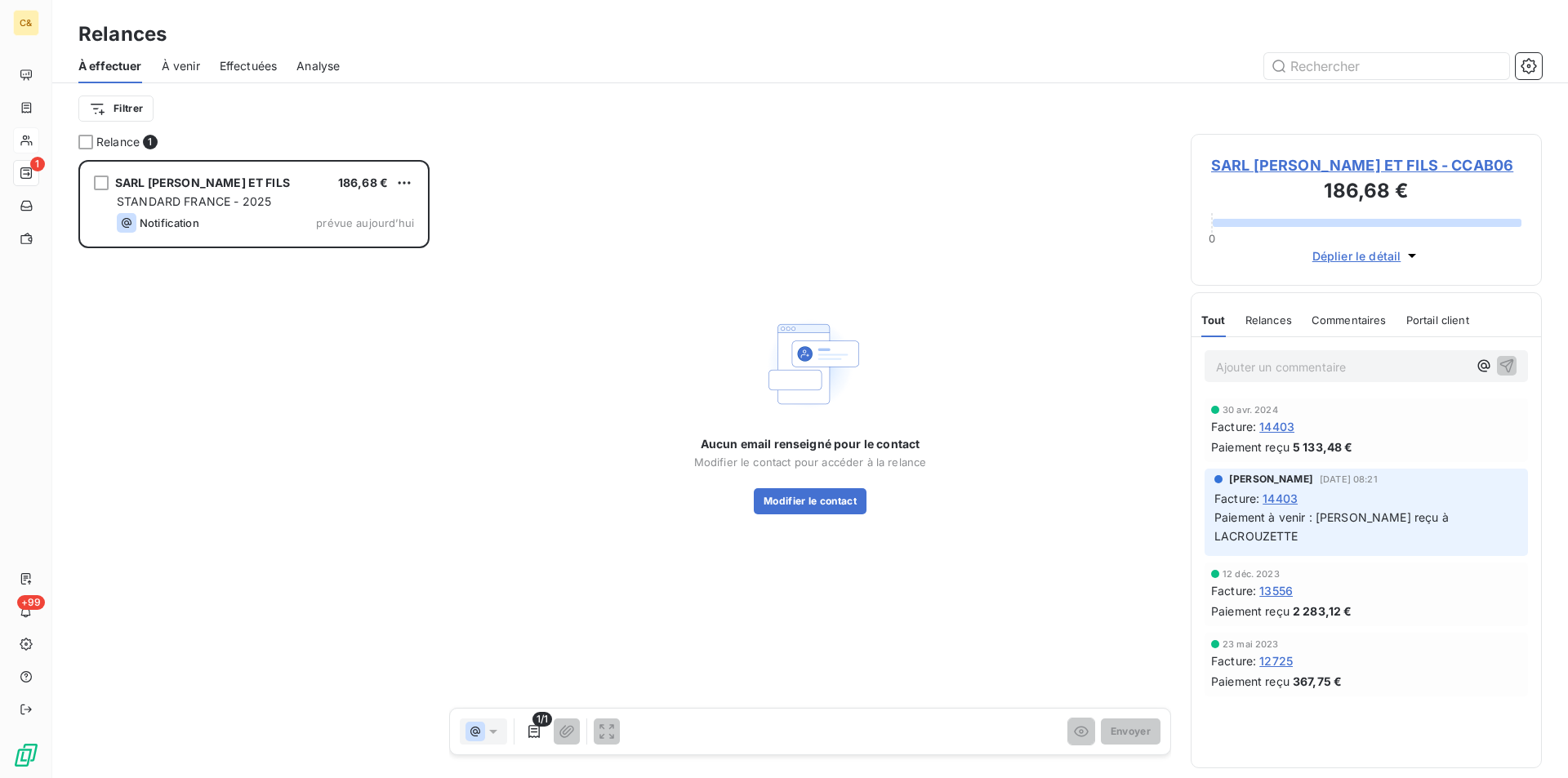
click at [1251, 164] on span "SARL CABROL YVES ET FILS - CCAB06" at bounding box center [1366, 166] width 310 height 22
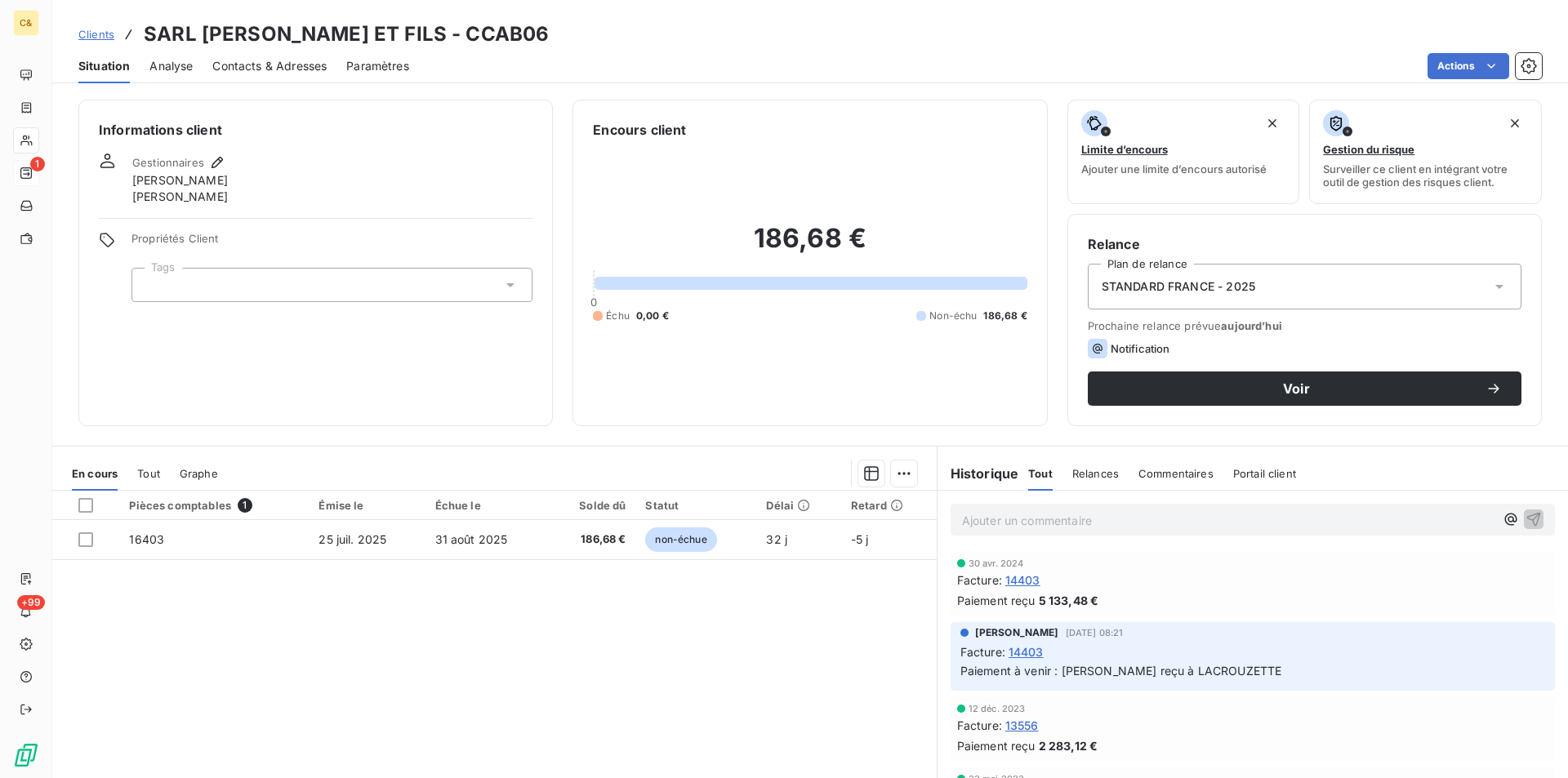
click at [271, 61] on span "Contacts & Adresses" at bounding box center [269, 65] width 115 height 16
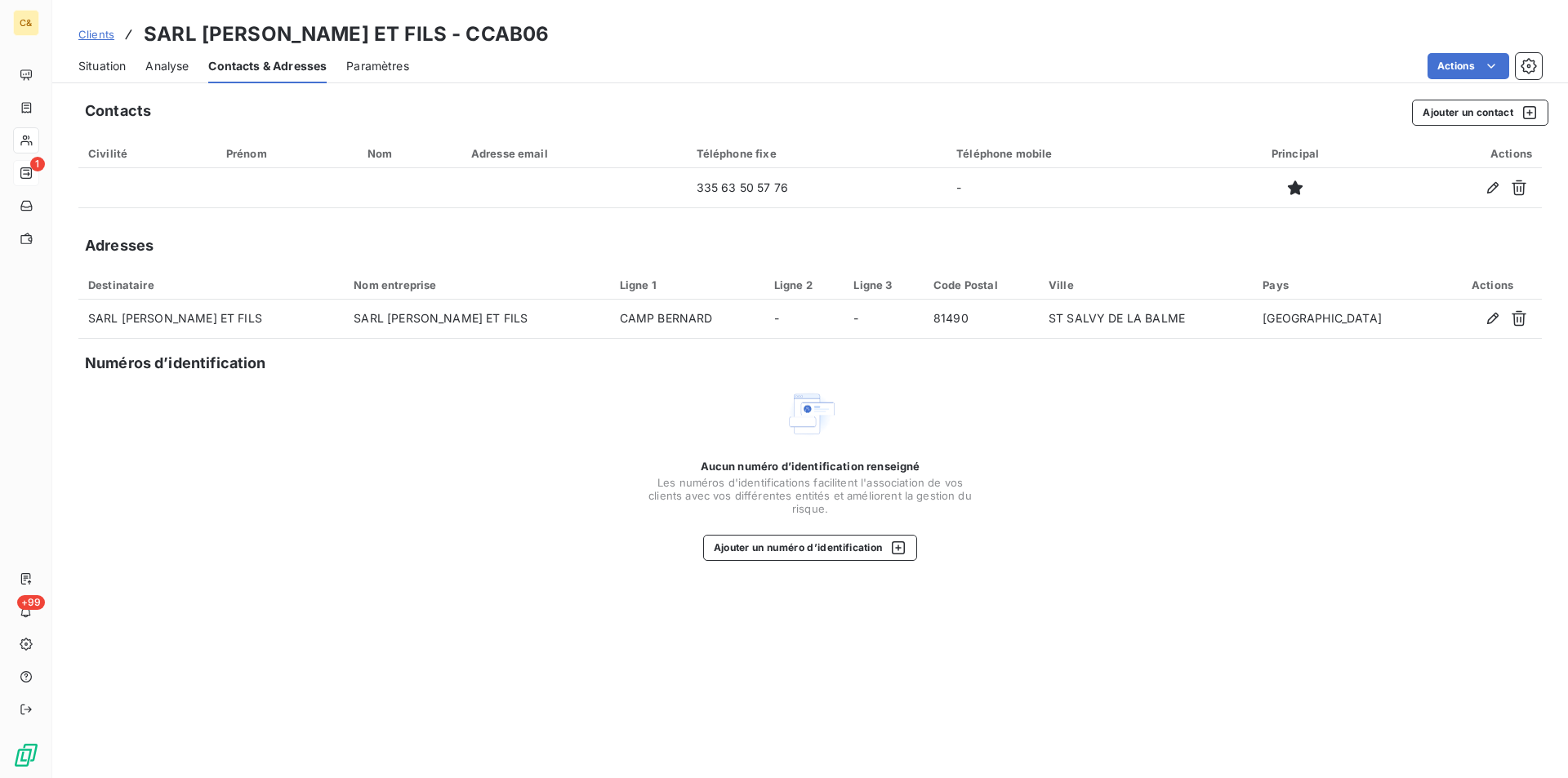
click at [112, 61] on span "Situation" at bounding box center [102, 65] width 48 height 16
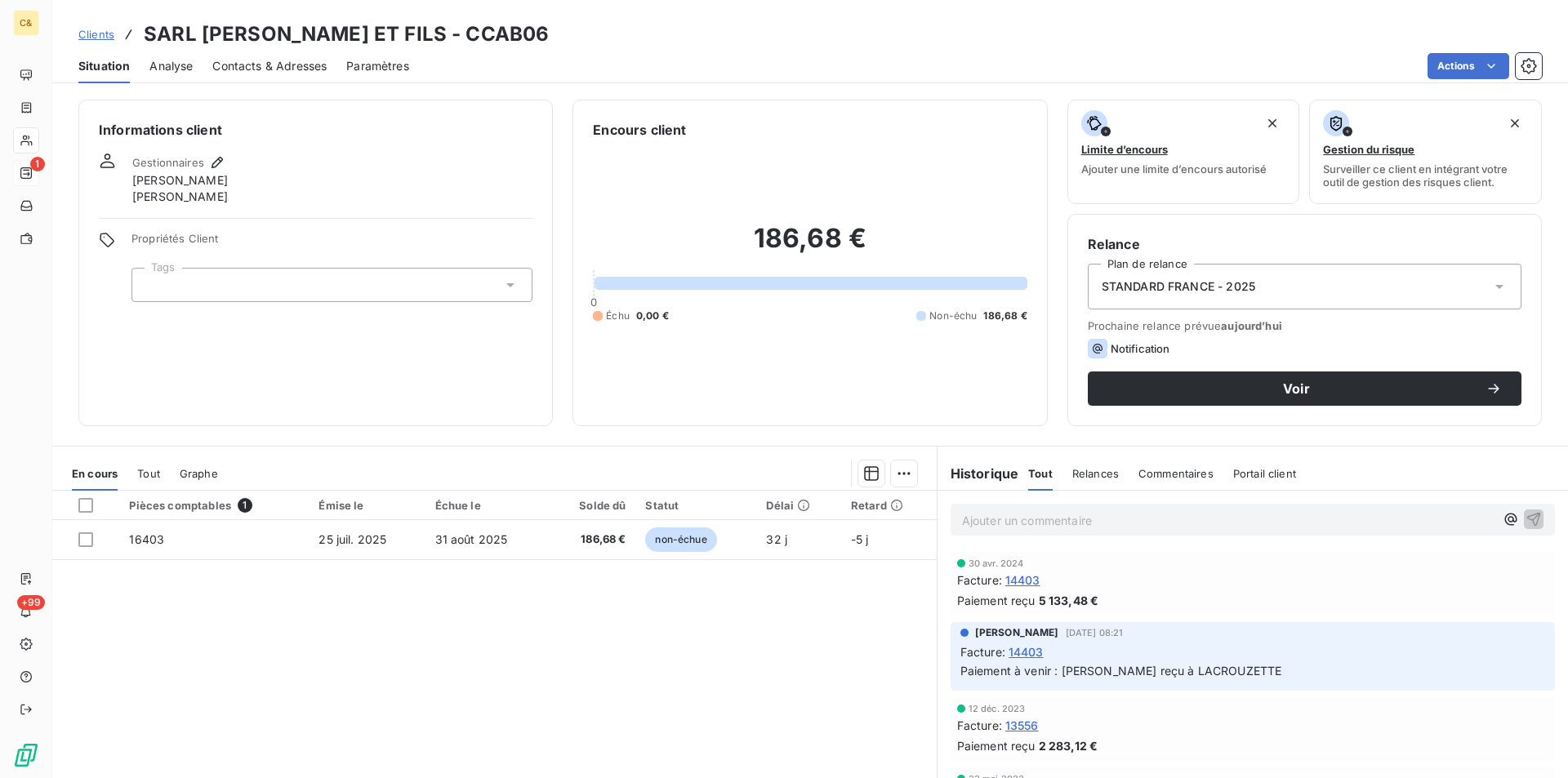
click at [263, 61] on span "Contacts & Adresses" at bounding box center [269, 65] width 115 height 16
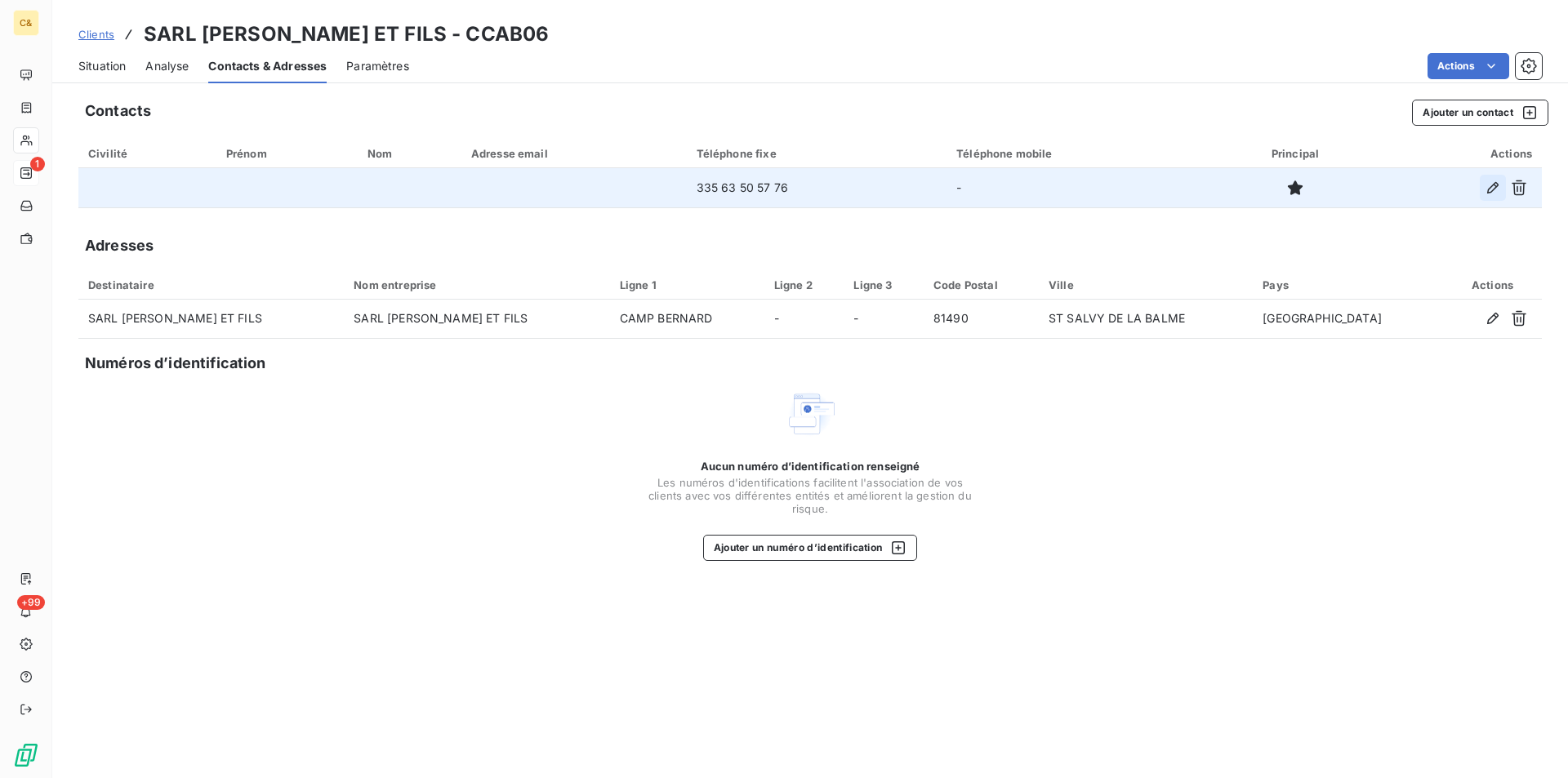
click at [1491, 192] on icon "button" at bounding box center [1492, 187] width 11 height 11
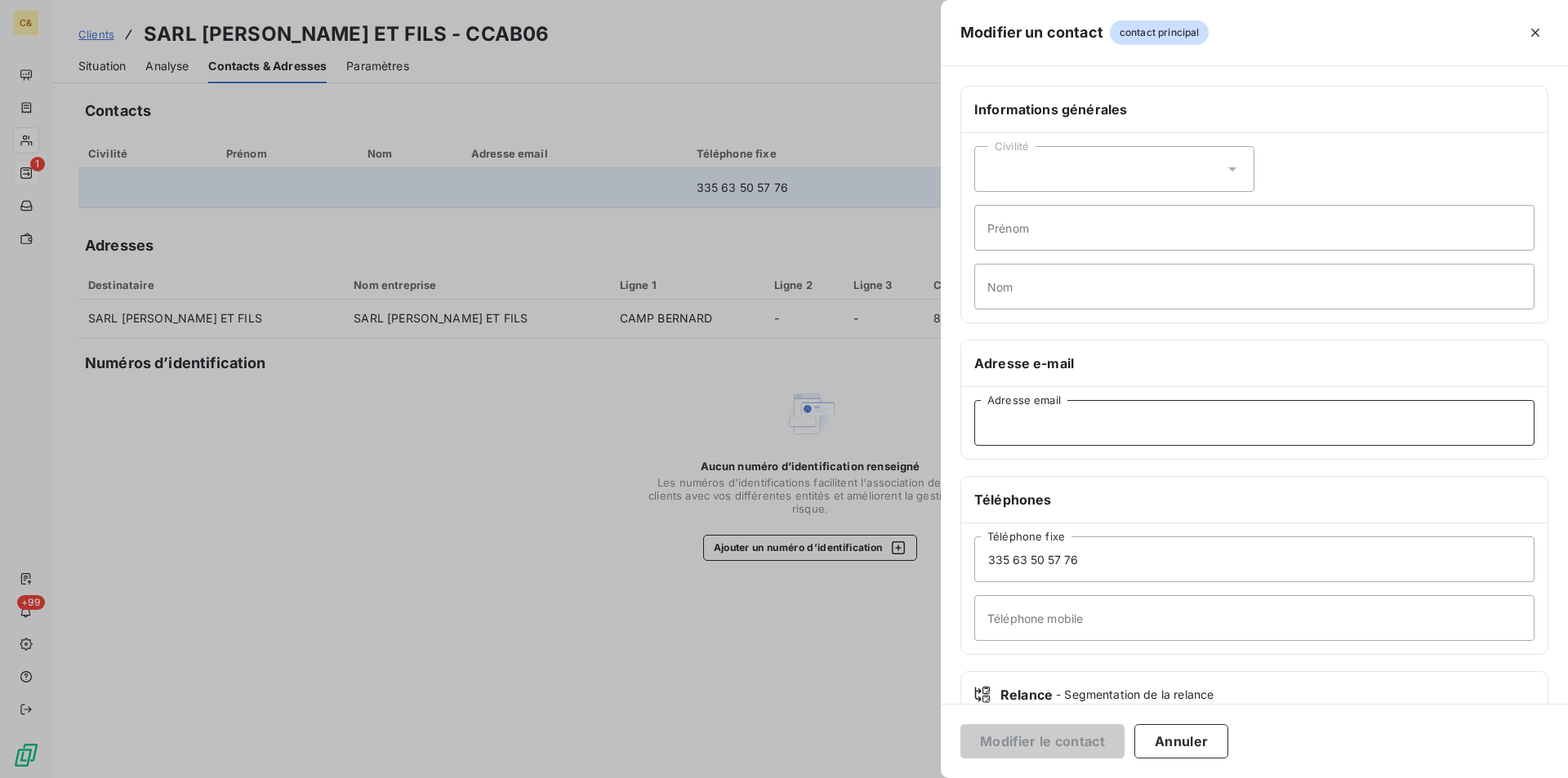
click at [1030, 418] on input "Adresse email" at bounding box center [1254, 423] width 560 height 46
paste input "fdcy.cabrol82@orange.fr"
type input "fdcy.cabrol82@orange.fr"
click at [1050, 749] on button "Modifier le contact" at bounding box center [1042, 741] width 164 height 34
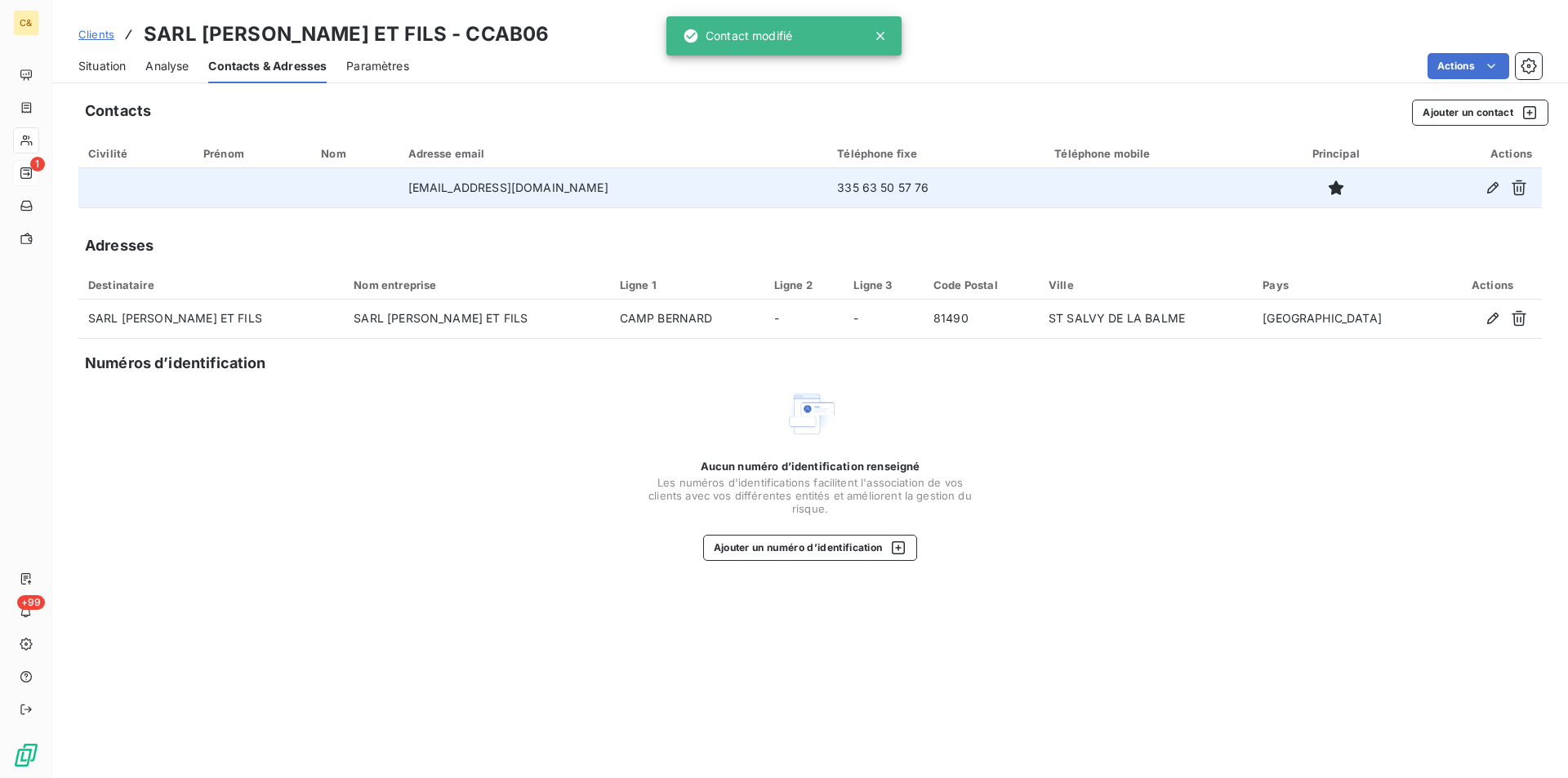
click at [97, 61] on span "Situation" at bounding box center [102, 65] width 48 height 16
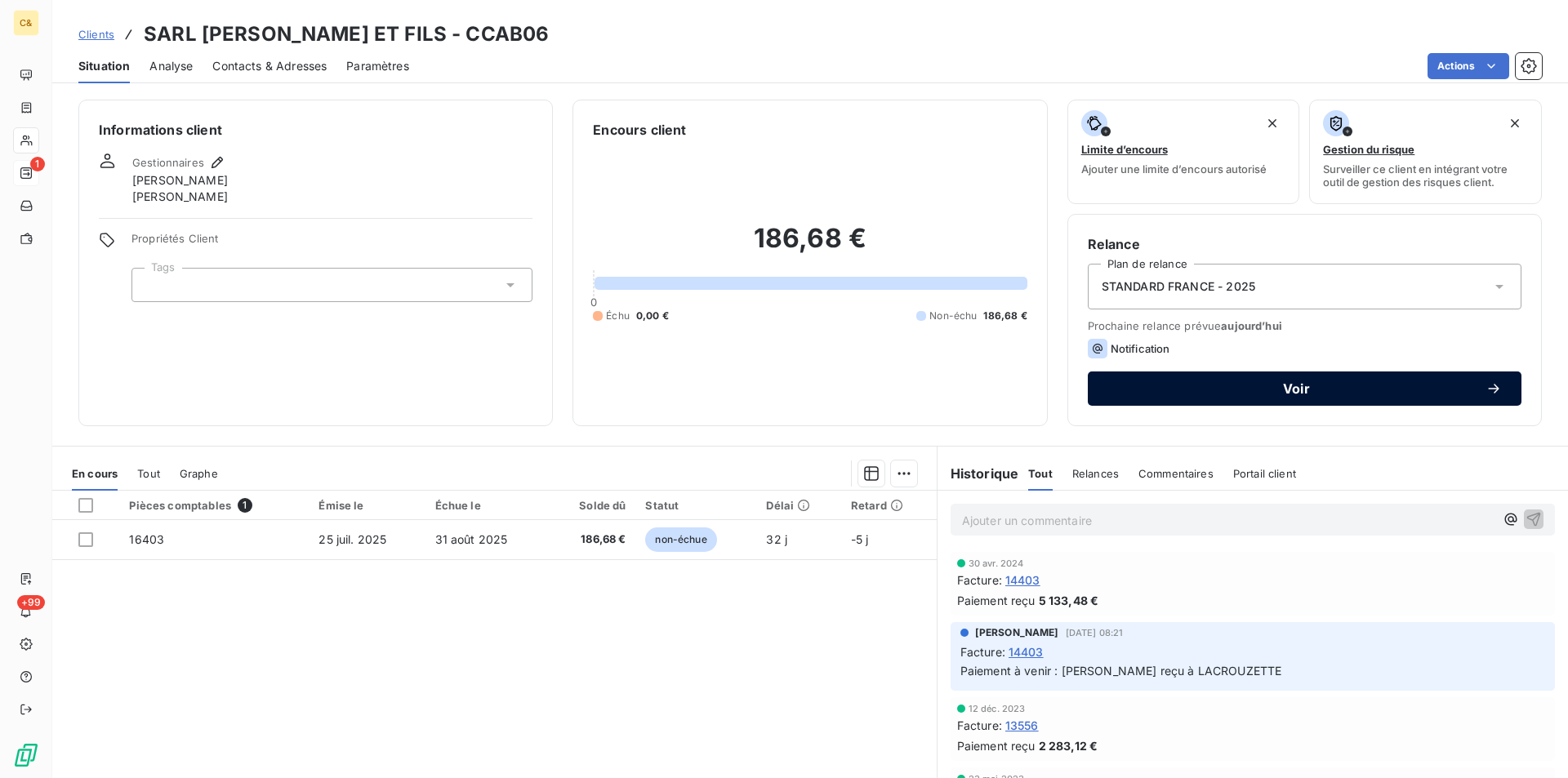
click at [1245, 387] on span "Voir" at bounding box center [1296, 388] width 378 height 13
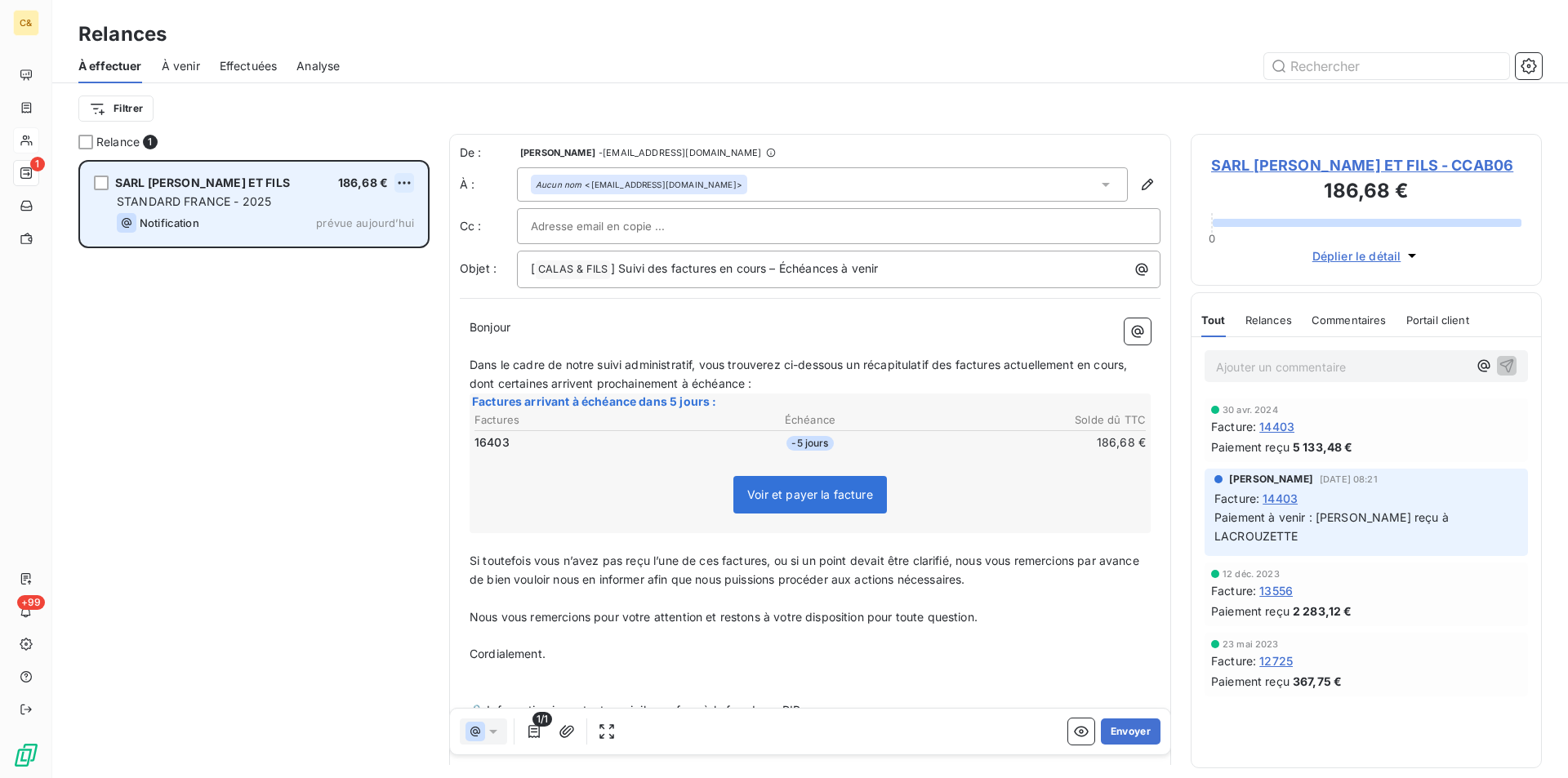
click at [412, 177] on html "C& 1 +99 Relances À effectuer À venir Effectuées Analyse Filtrer Relance 1 SARL…" at bounding box center [784, 389] width 1568 height 778
click at [372, 206] on div "Replanifier cette action" at bounding box center [334, 215] width 146 height 26
click at [404, 178] on html "C& 1 +99 Relances À effectuer À venir Effectuées Analyse Filtrer Relance 1 SARL…" at bounding box center [784, 389] width 1568 height 778
click at [362, 221] on div "Replanifier cette action" at bounding box center [334, 215] width 146 height 26
click at [1122, 724] on button "Envoyer" at bounding box center [1130, 731] width 59 height 26
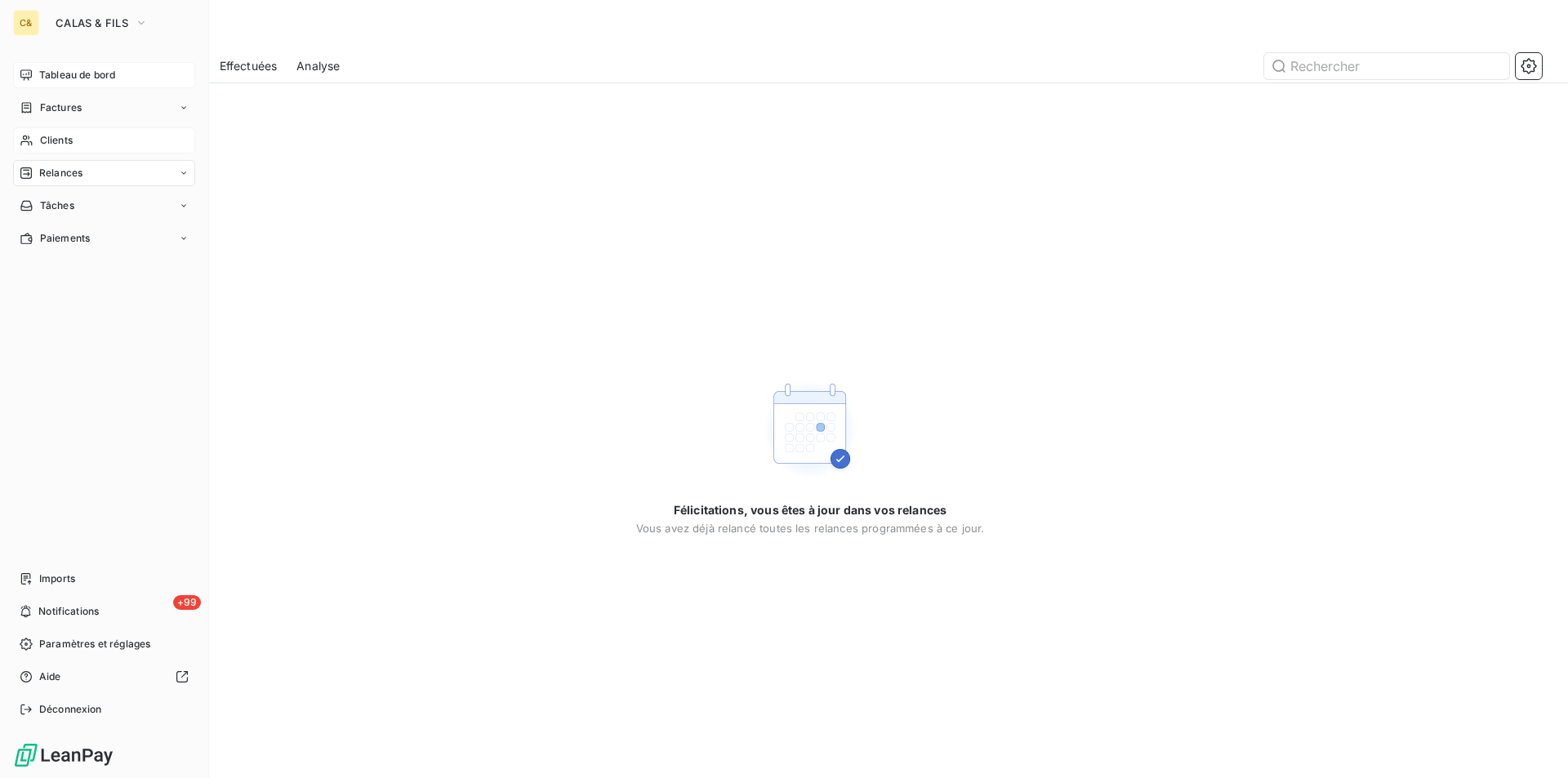
click at [86, 67] on div "Tableau de bord" at bounding box center [104, 75] width 182 height 26
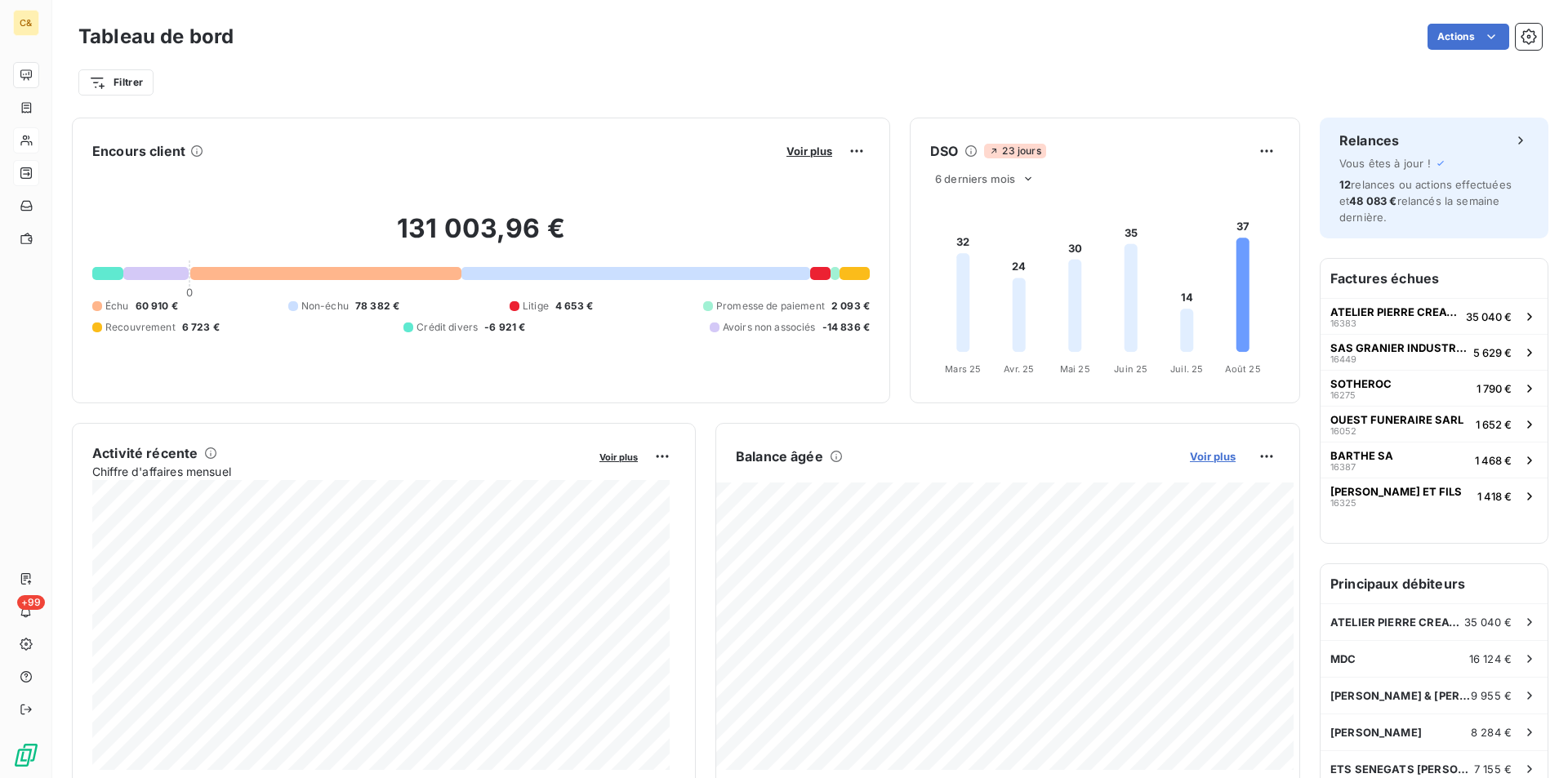
click at [1191, 450] on span "Voir plus" at bounding box center [1213, 456] width 46 height 13
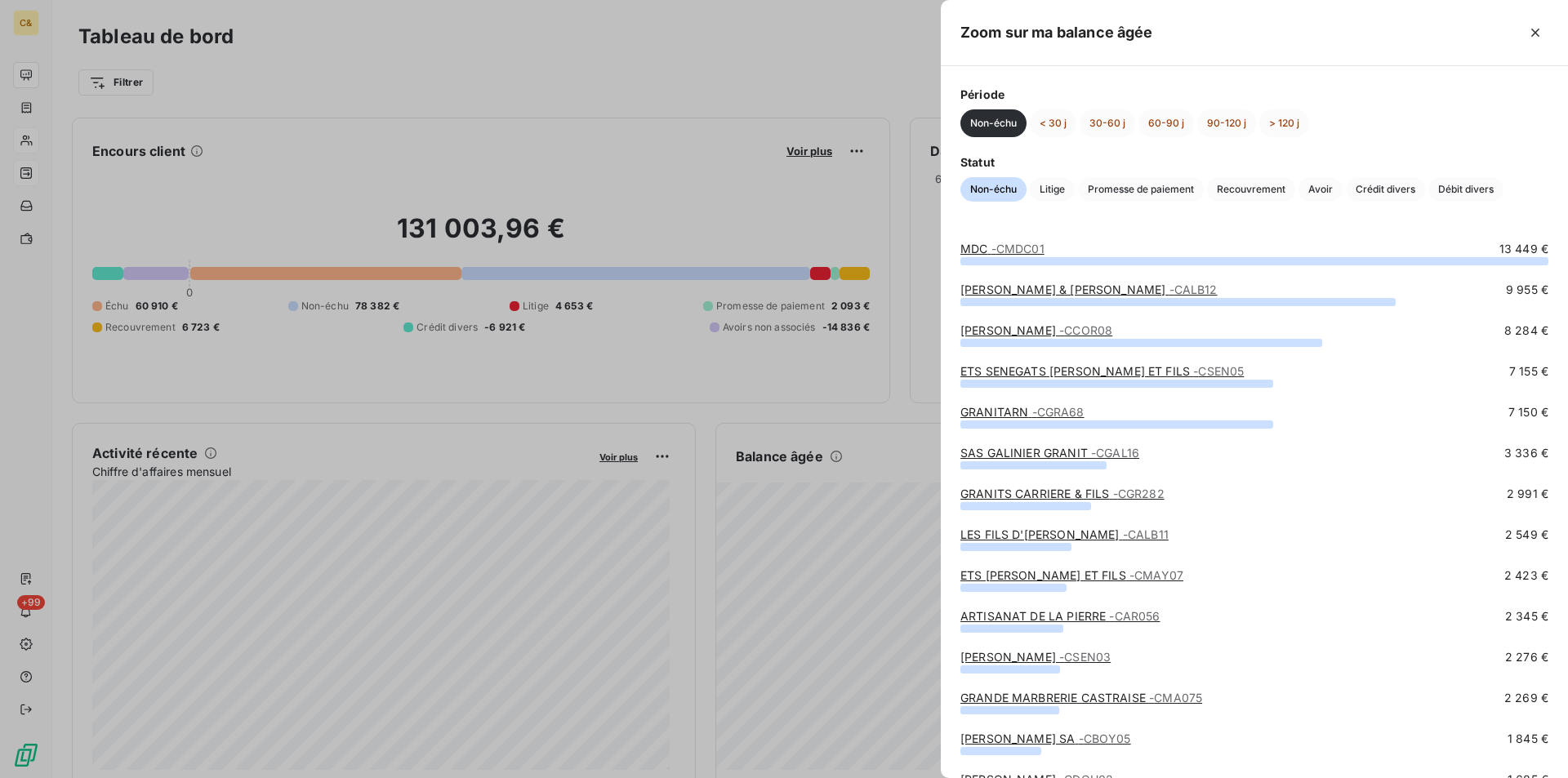
click at [765, 155] on div at bounding box center [784, 389] width 1568 height 778
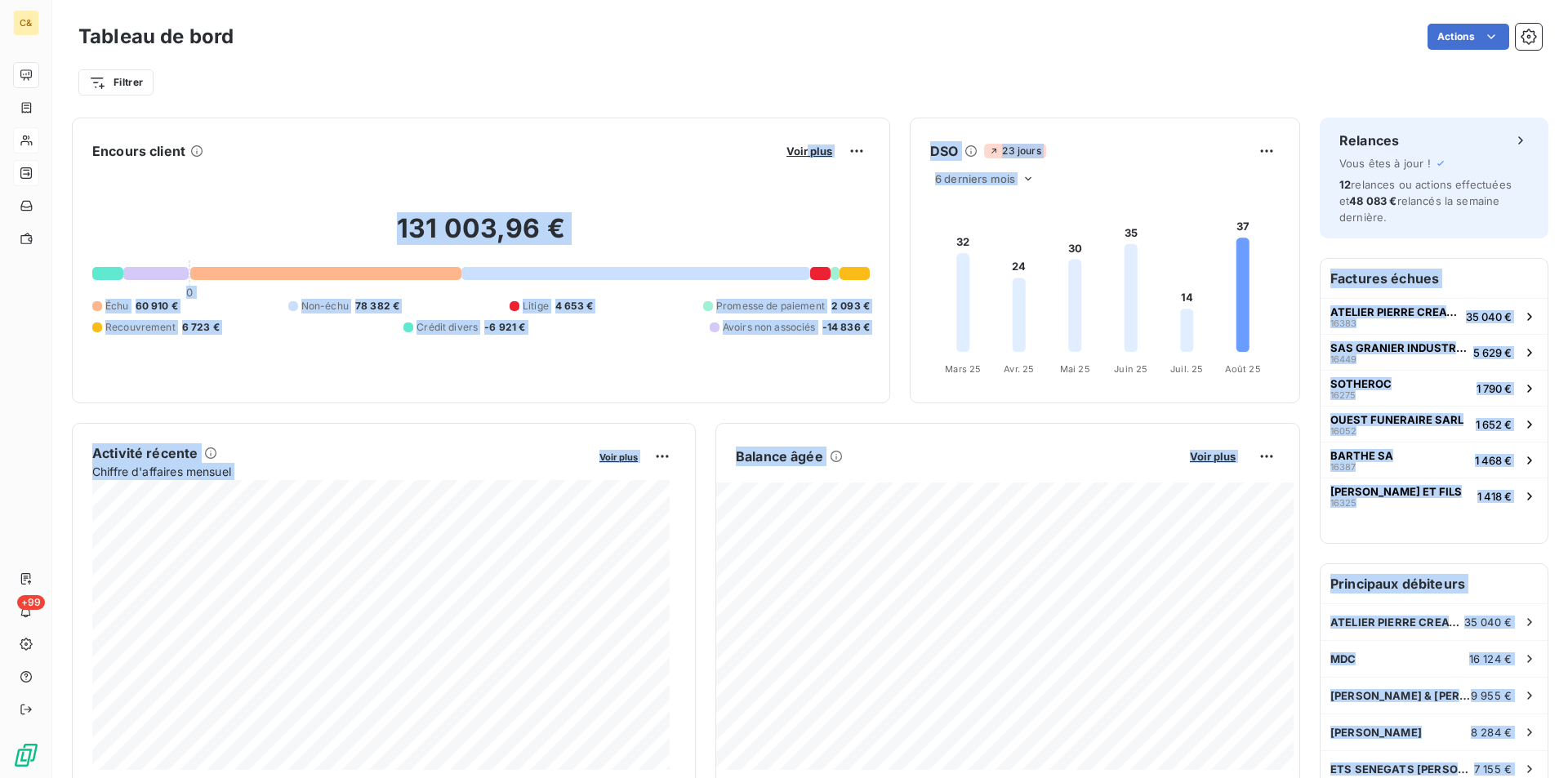
click at [725, 164] on div "131 003,96 € 0 Échu 60 910 € Non-échu 78 382 € Litige 4 653 € Promesse de paiem…" at bounding box center [481, 273] width 778 height 219
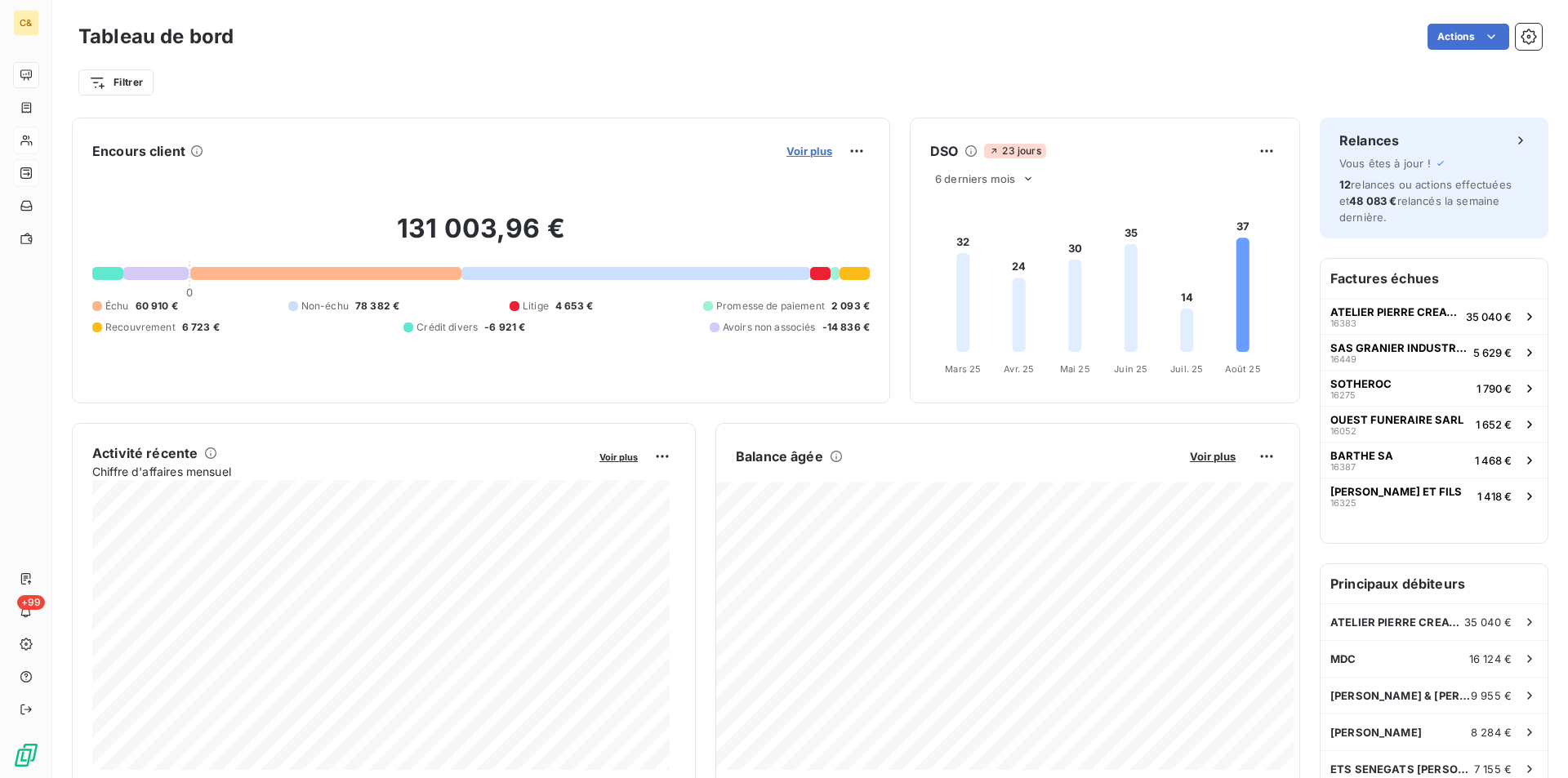
click at [801, 152] on span "Voir plus" at bounding box center [809, 150] width 46 height 13
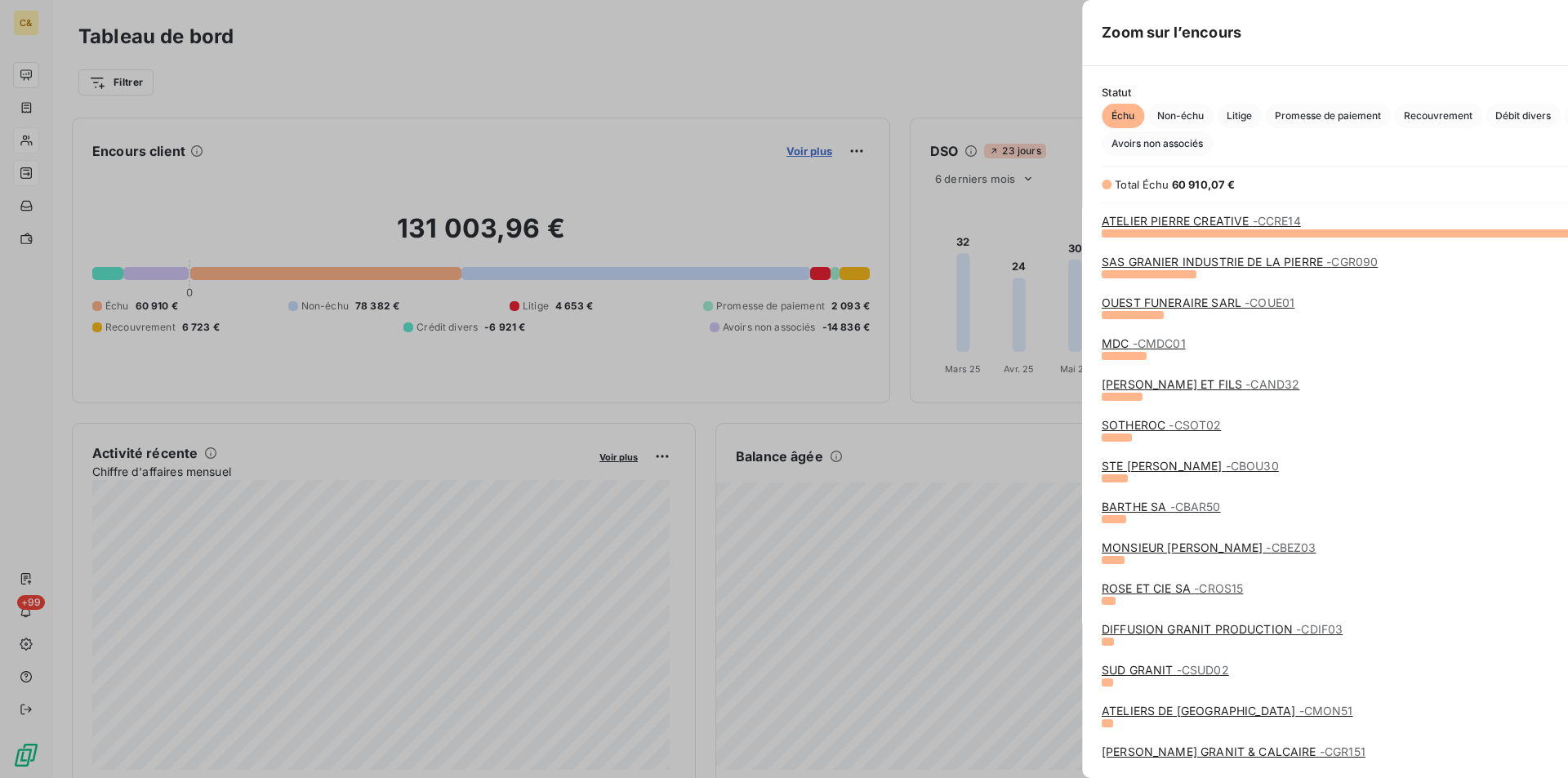
scroll to position [533, 615]
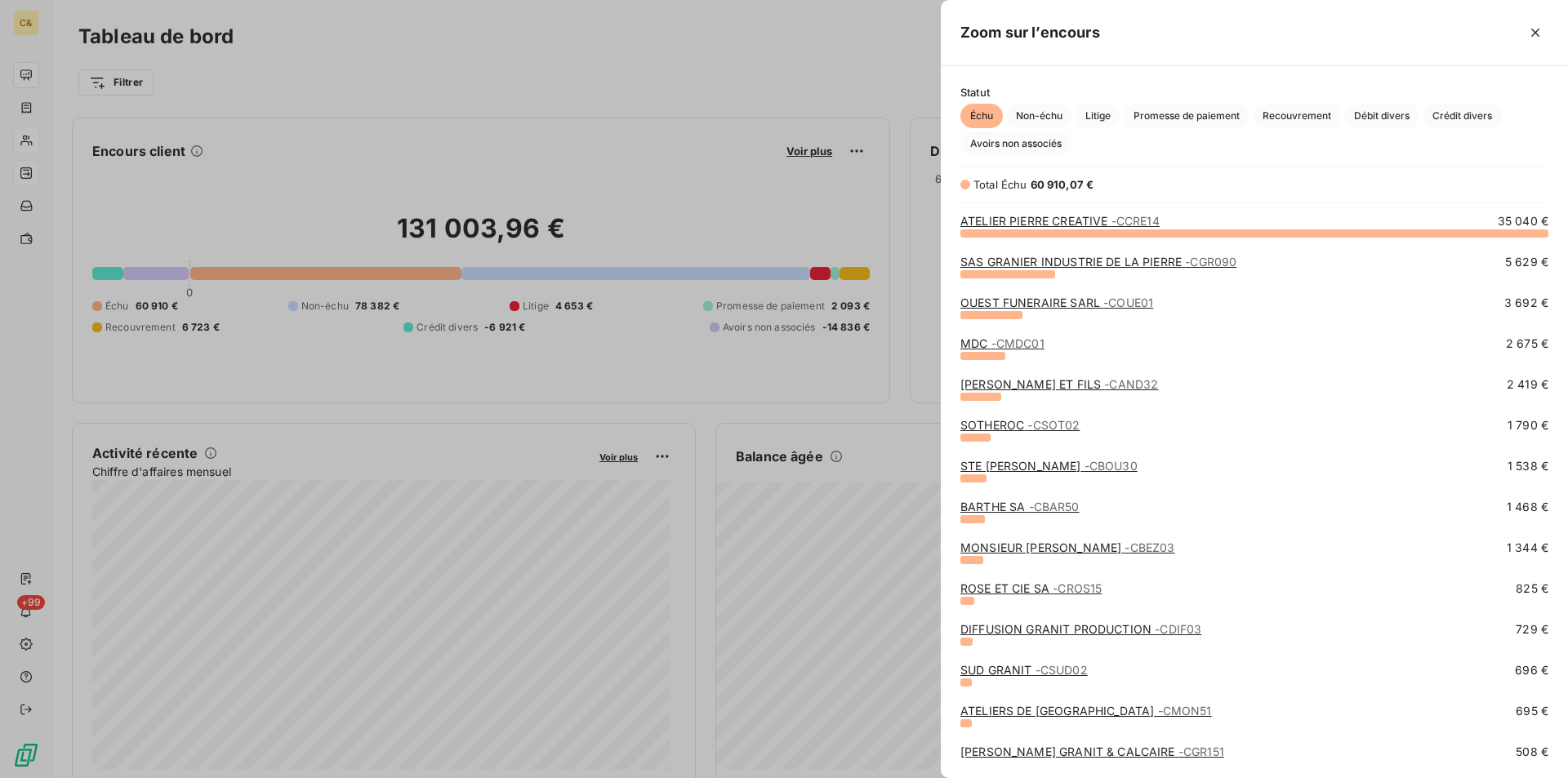
click at [744, 156] on div at bounding box center [784, 389] width 1568 height 778
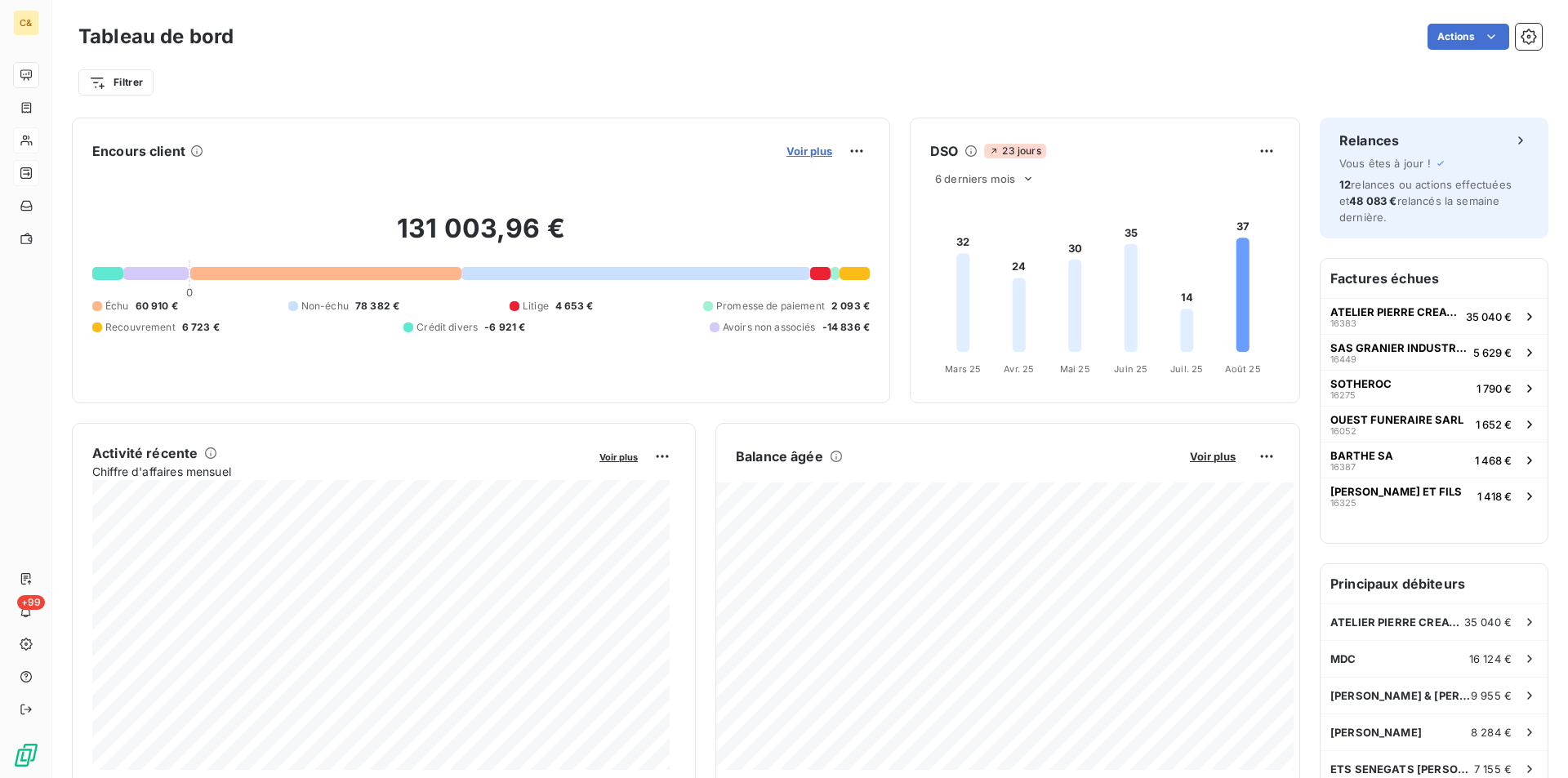
click at [810, 153] on span "Voir plus" at bounding box center [809, 150] width 46 height 13
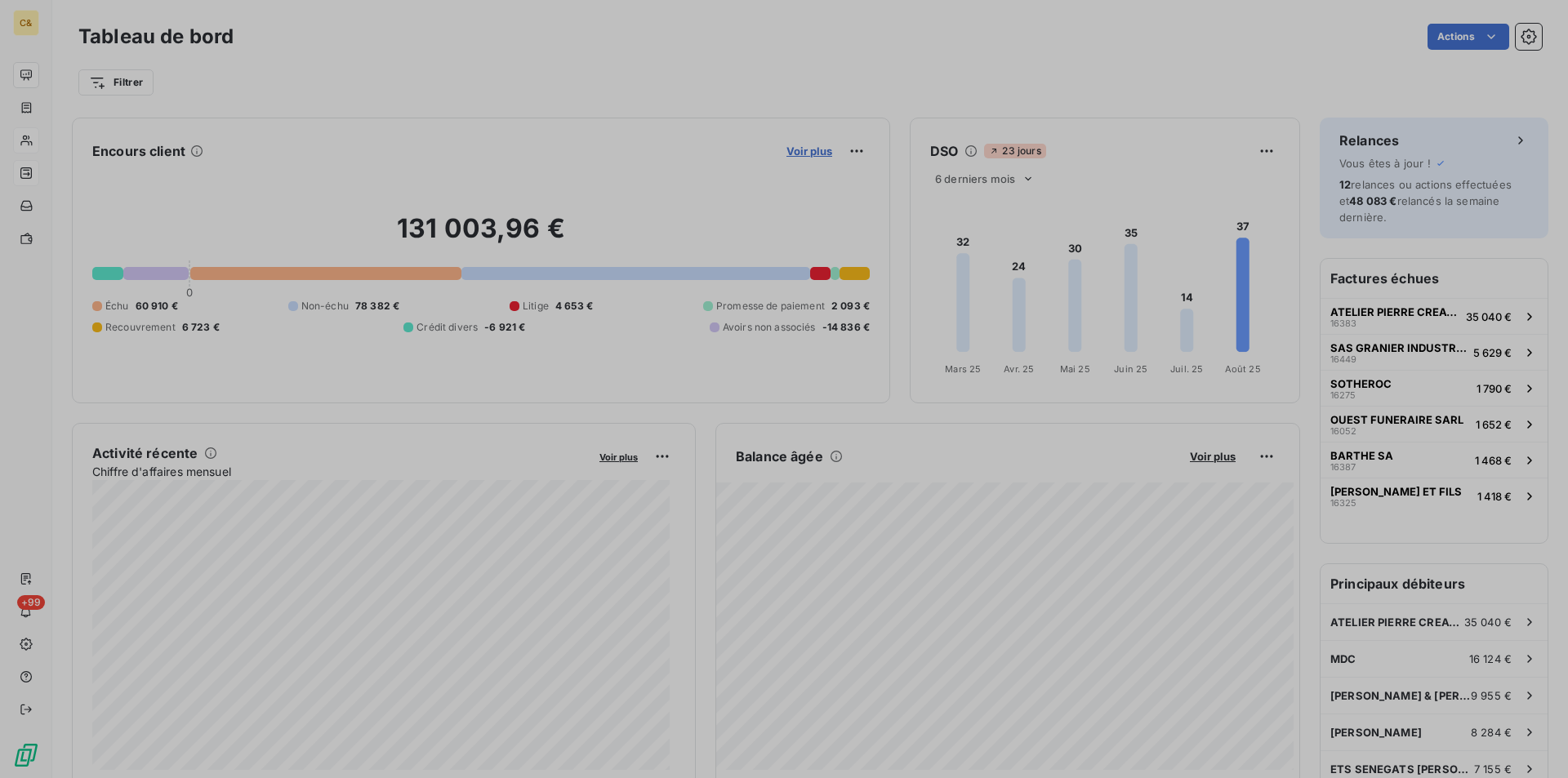
scroll to position [765, 615]
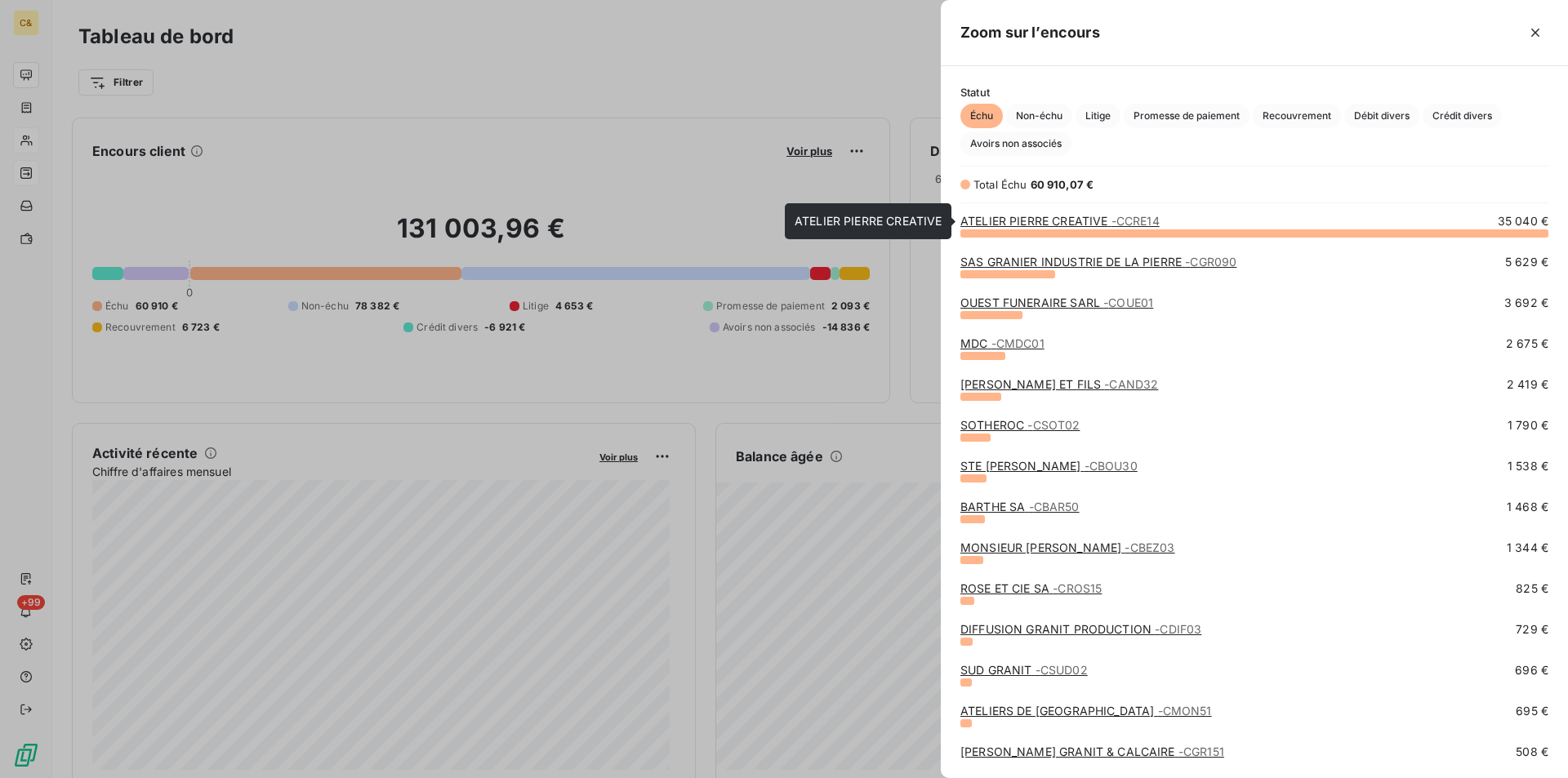
click at [1036, 218] on link "ATELIER PIERRE CREATIVE - CCRE14" at bounding box center [1060, 221] width 199 height 14
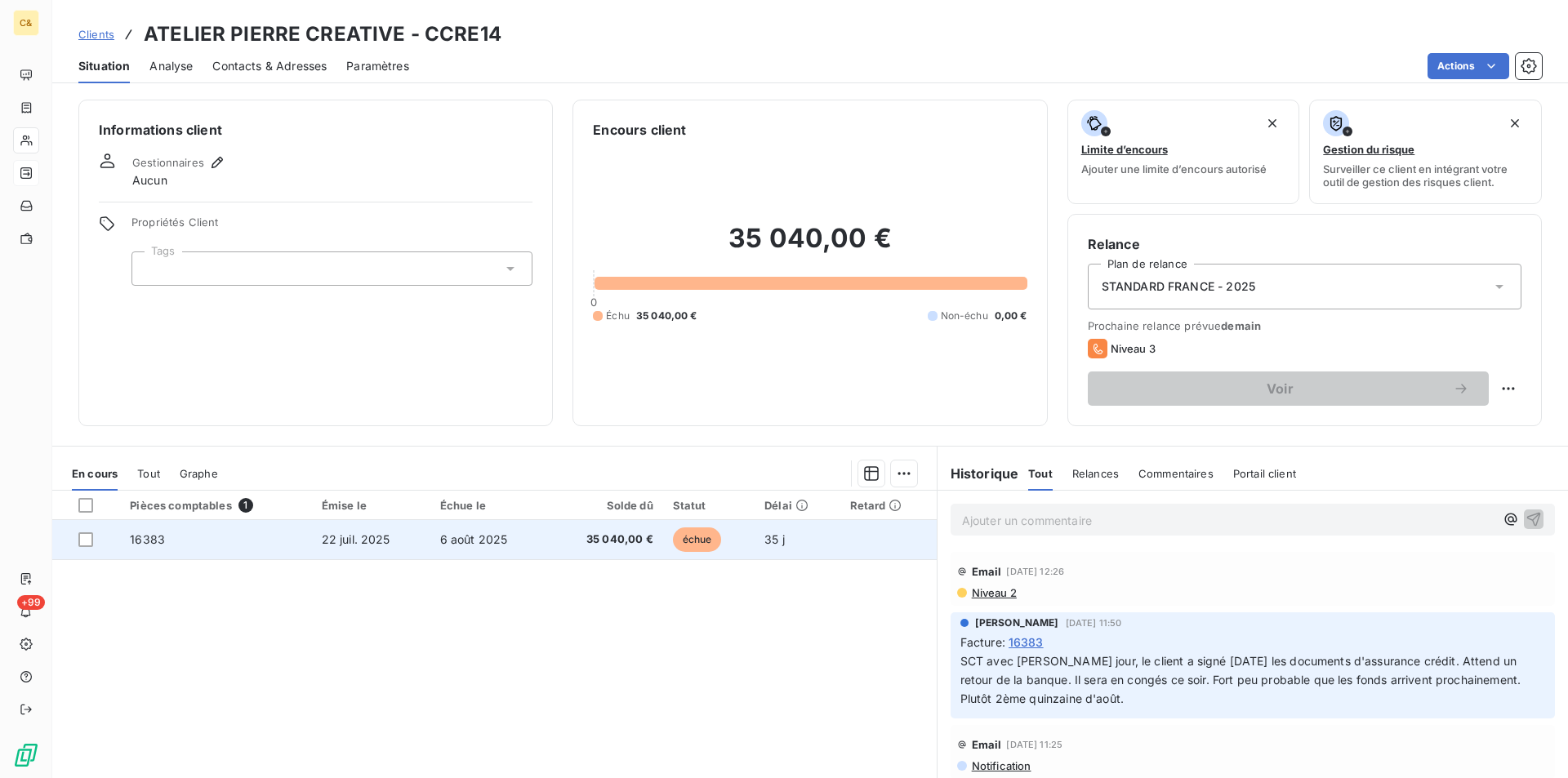
click at [523, 545] on td "6 août 2025" at bounding box center [488, 539] width 116 height 39
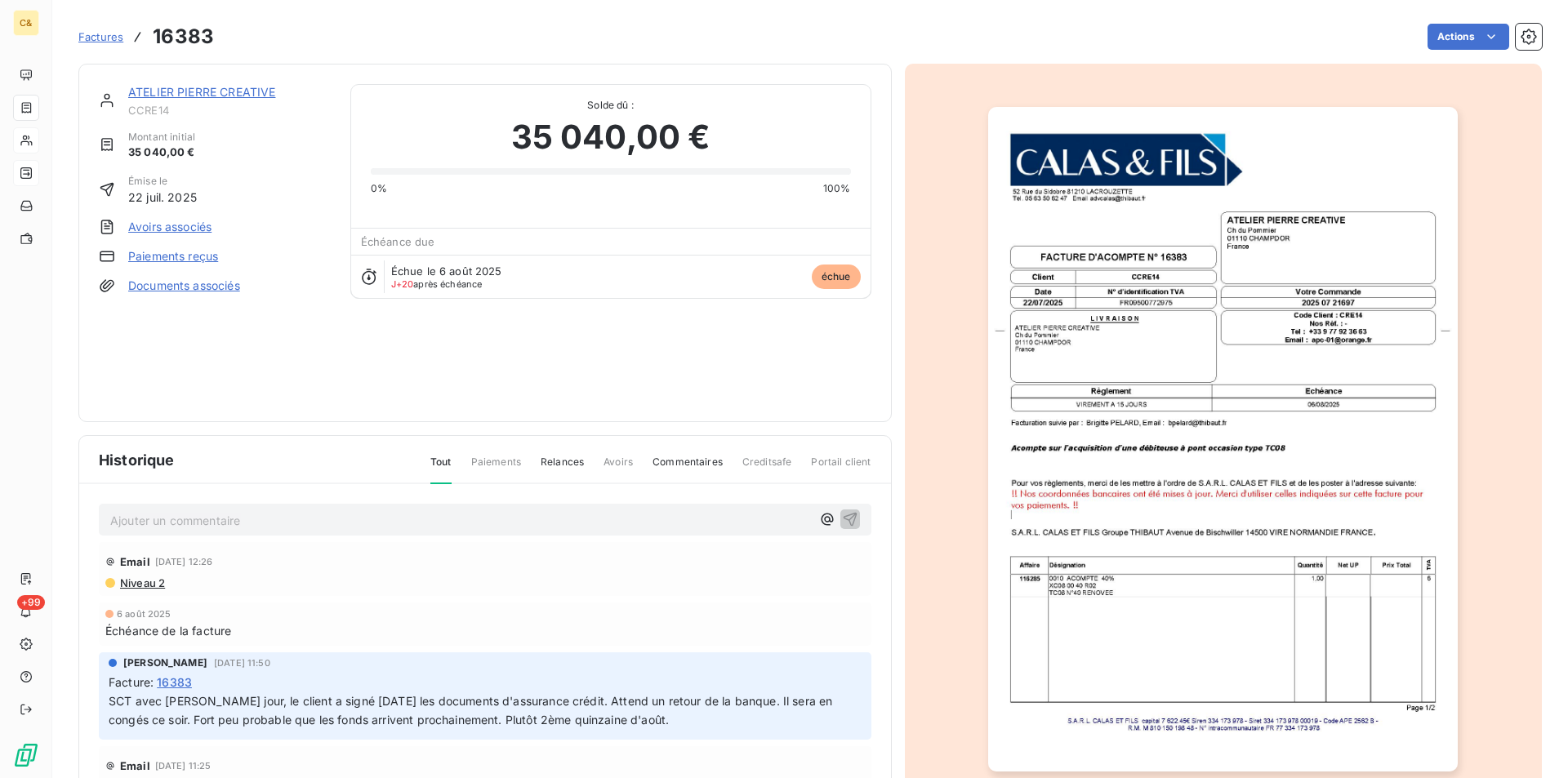
click at [216, 89] on link "ATELIER PIERRE CREATIVE" at bounding box center [201, 92] width 147 height 14
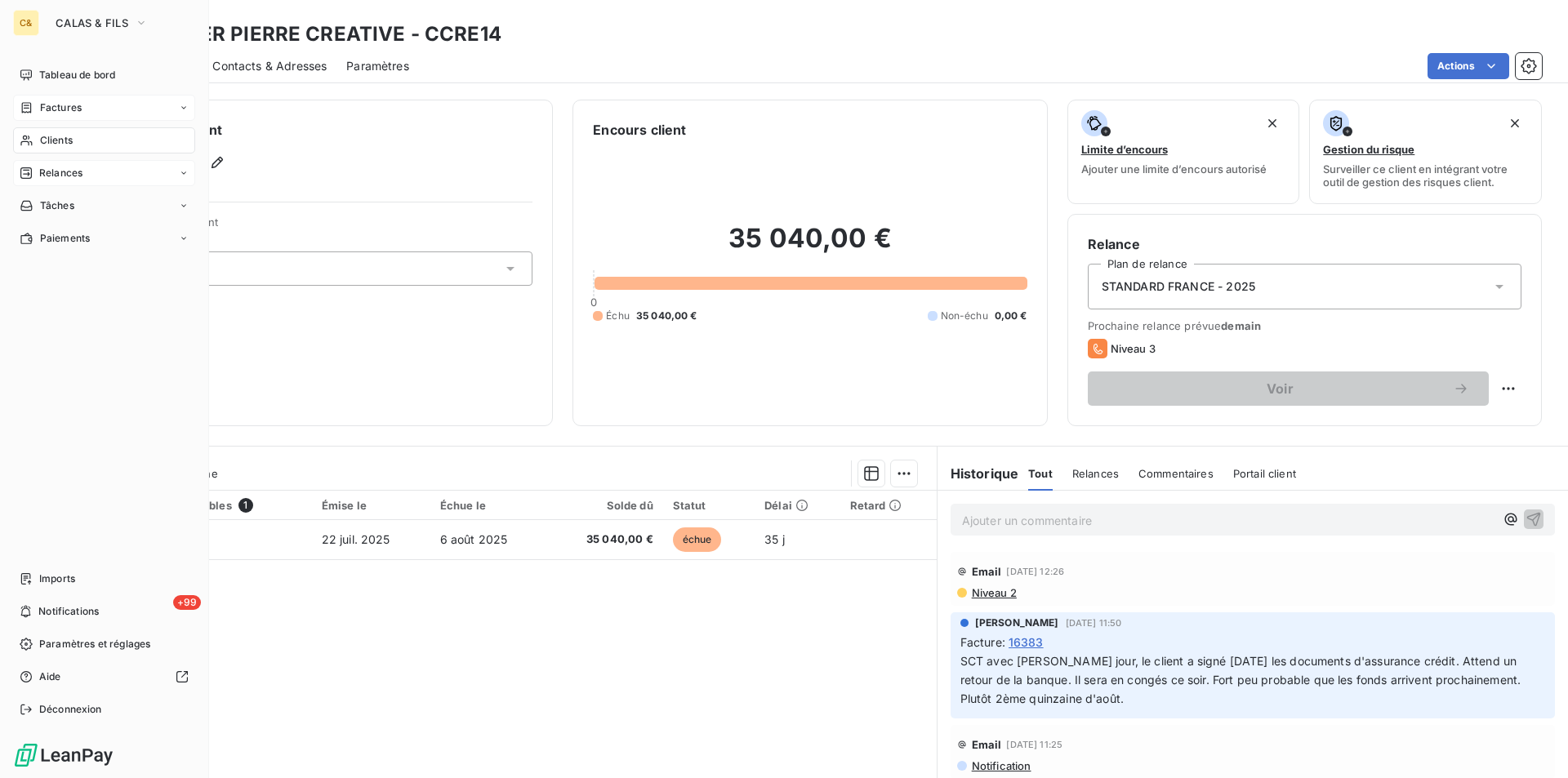
click at [54, 106] on span "Factures" at bounding box center [60, 107] width 42 height 14
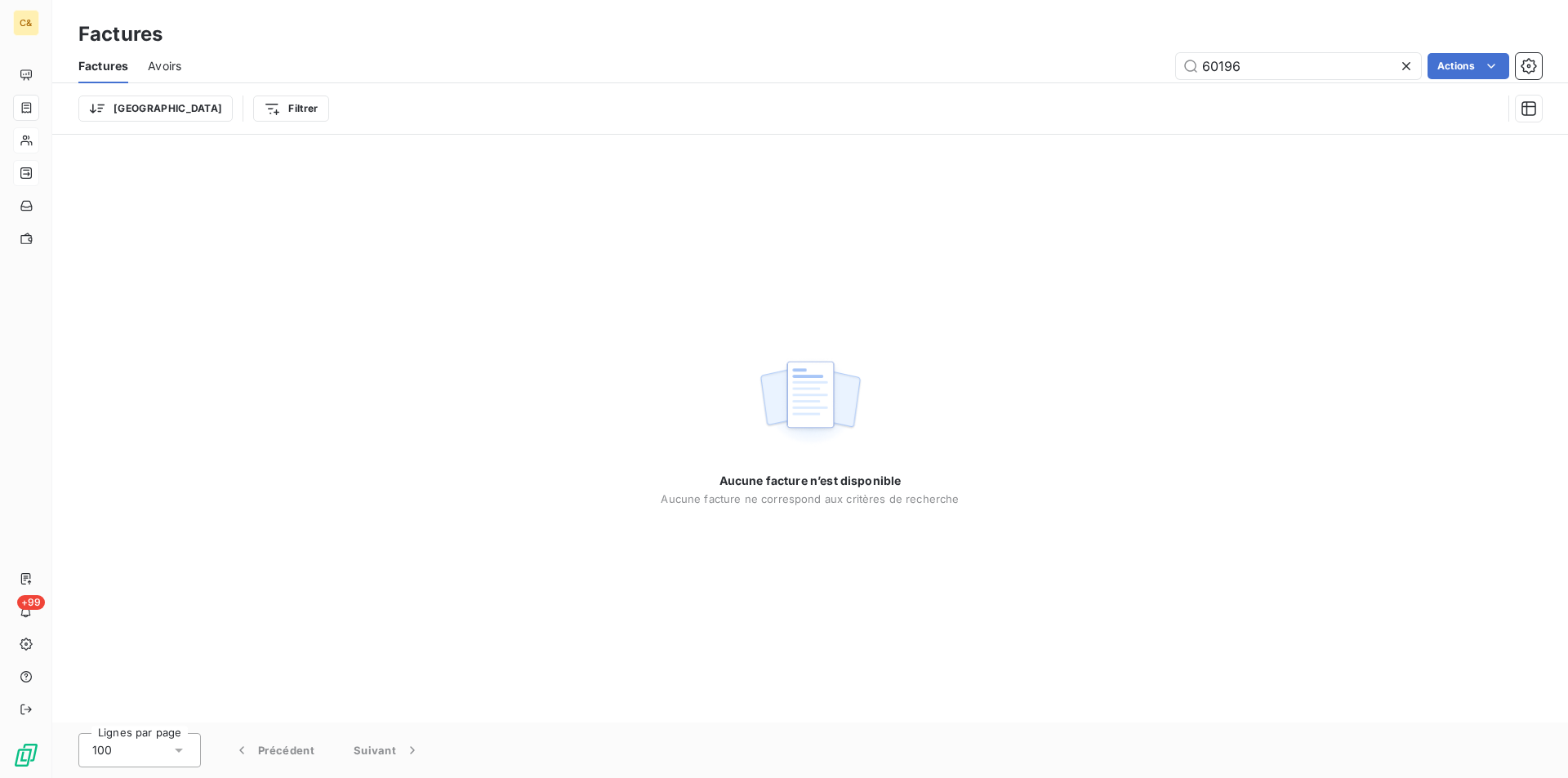
drag, startPoint x: 1276, startPoint y: 61, endPoint x: 1131, endPoint y: 53, distance: 145.2
click at [1131, 53] on div "60196 Actions" at bounding box center [871, 65] width 1341 height 26
type input "16315"
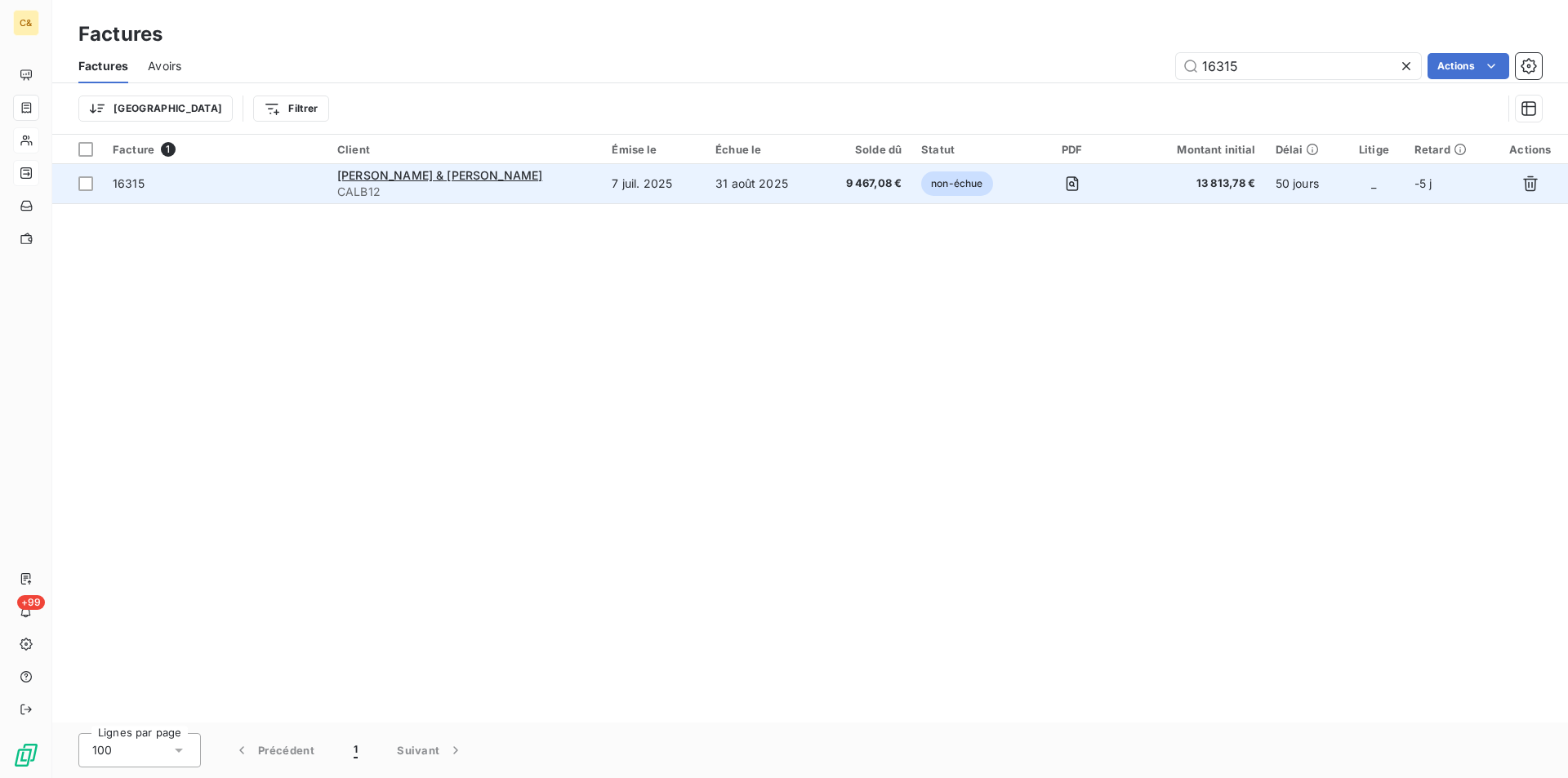
click at [860, 192] on td "9 467,08 €" at bounding box center [866, 183] width 93 height 39
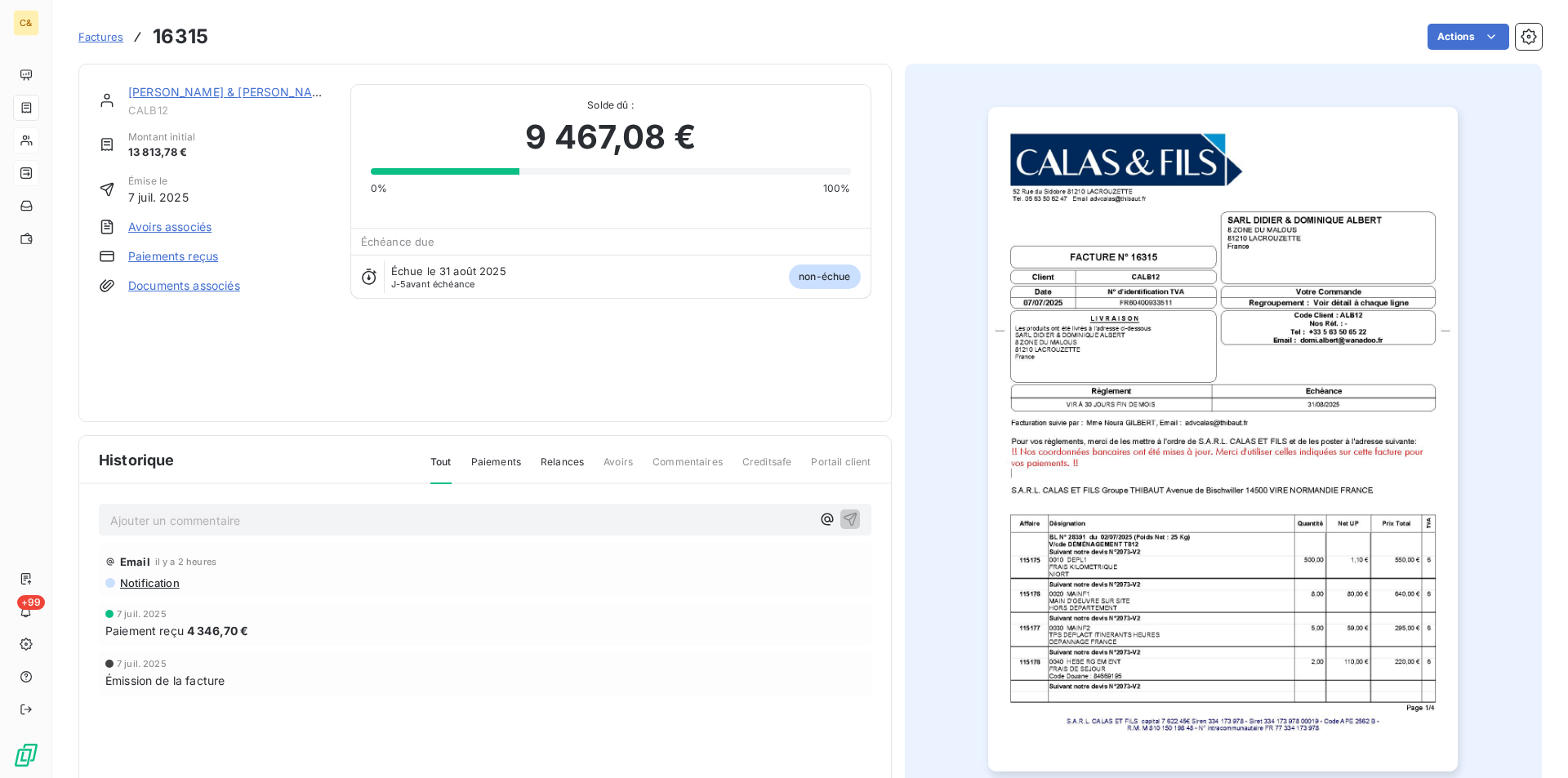
click at [1185, 437] on img "button" at bounding box center [1223, 439] width 470 height 664
click at [1082, 465] on img "button" at bounding box center [1223, 439] width 470 height 664
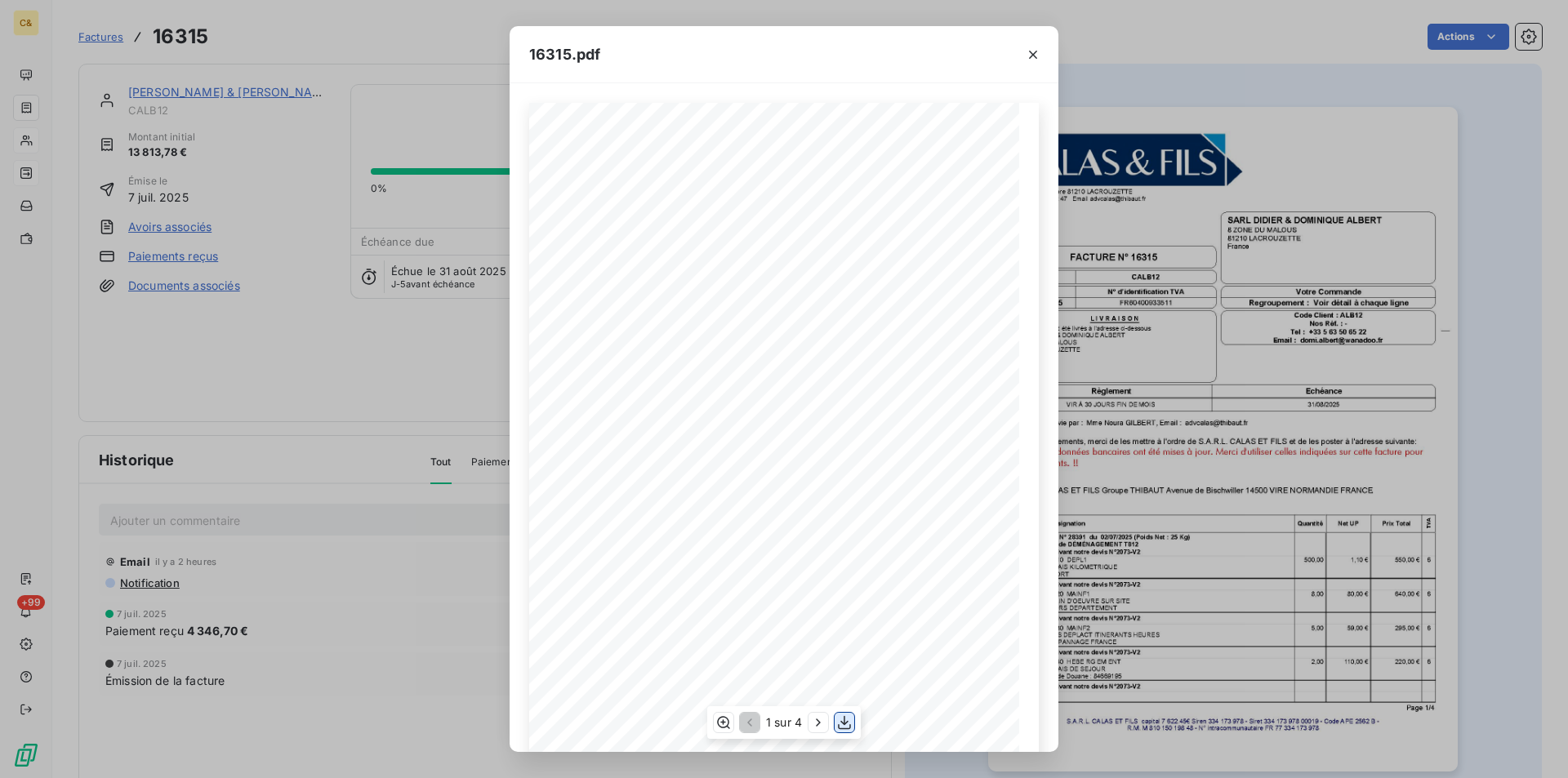
click at [846, 723] on icon "button" at bounding box center [844, 723] width 13 height 14
click at [1030, 53] on icon "button" at bounding box center [1033, 54] width 16 height 16
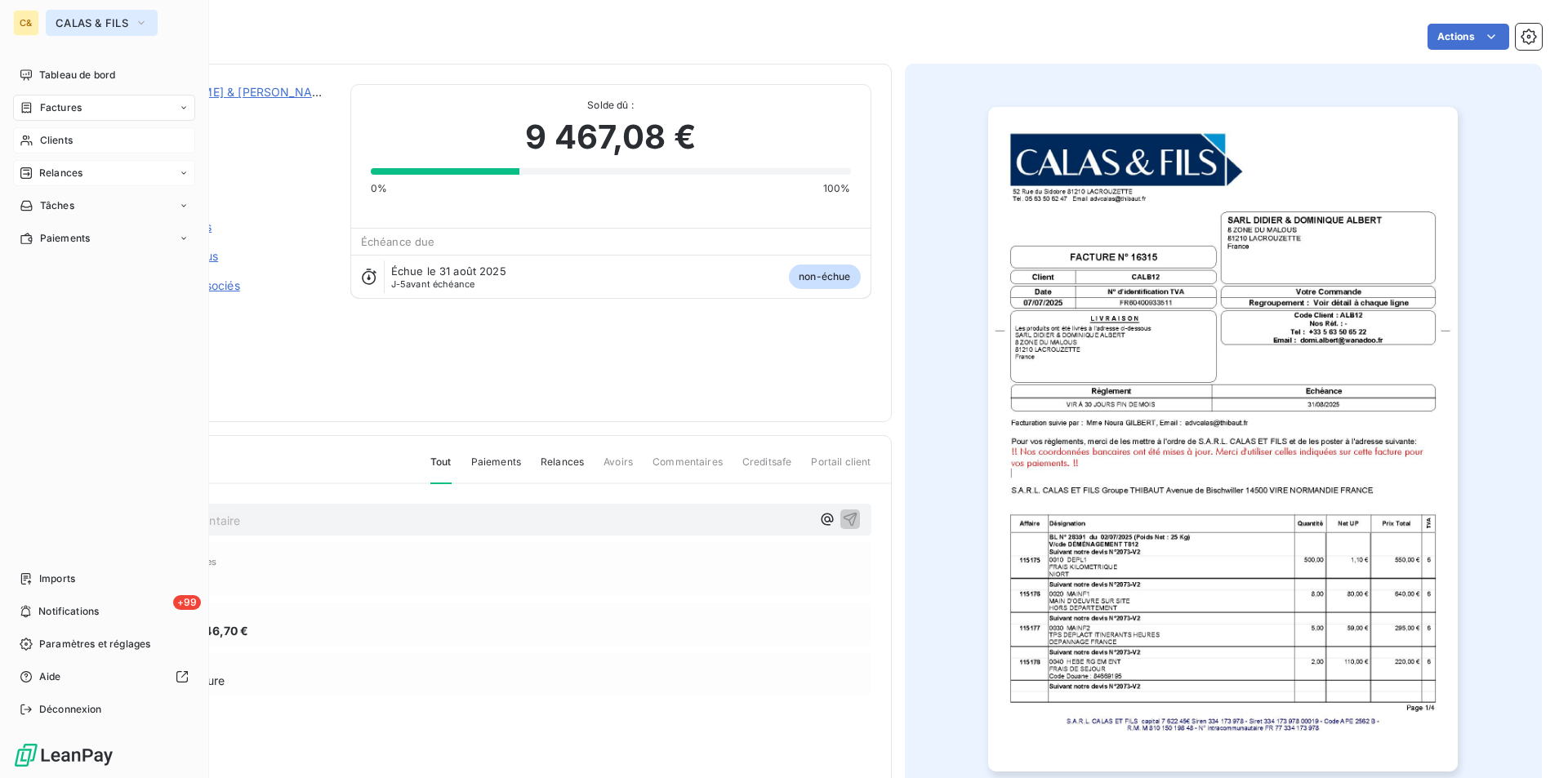
click at [64, 20] on span "CALAS & FILS" at bounding box center [92, 22] width 73 height 13
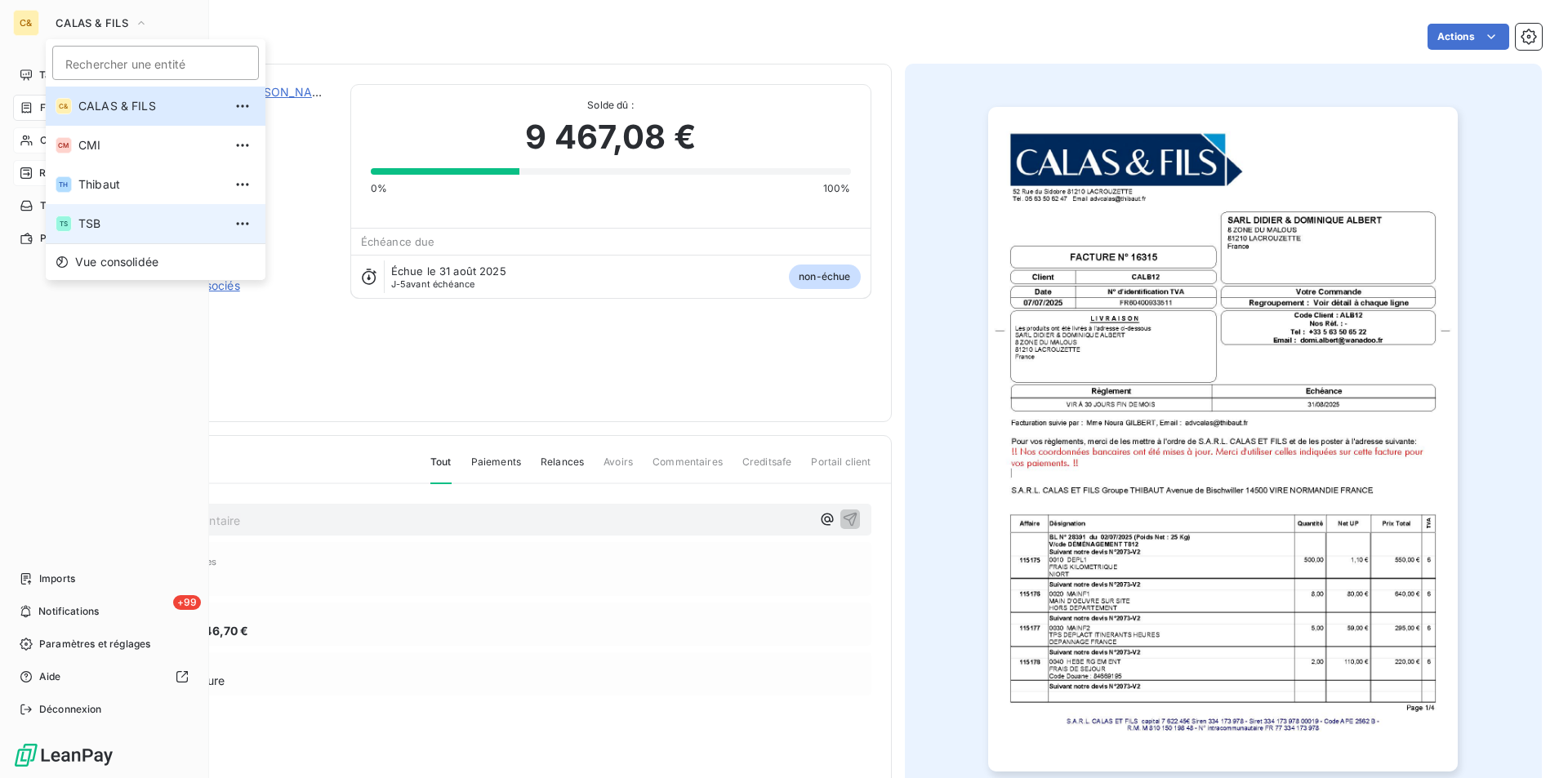
click at [96, 219] on span "TSB" at bounding box center [150, 223] width 144 height 16
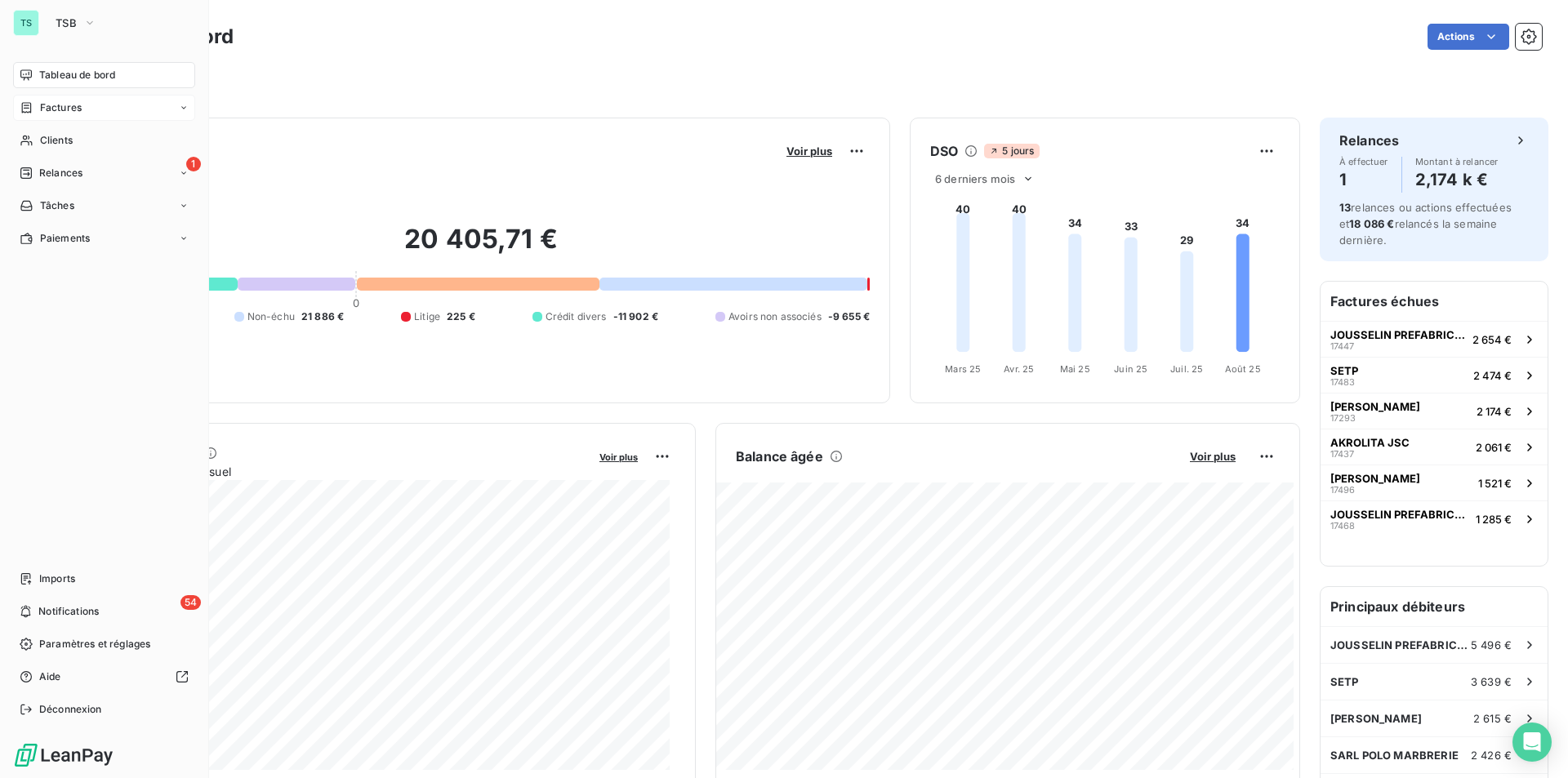
click at [59, 104] on span "Factures" at bounding box center [60, 107] width 42 height 14
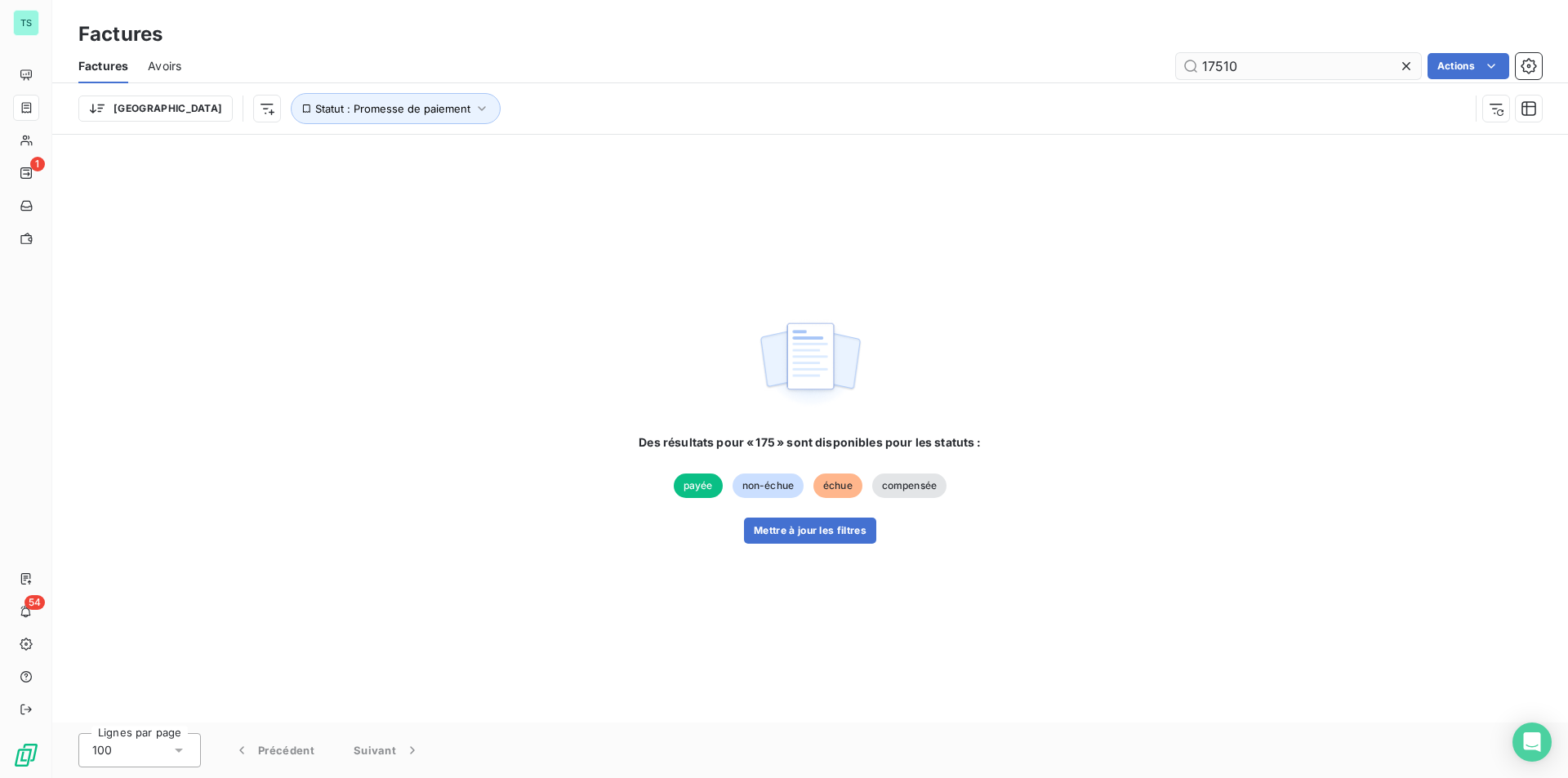
type input "17510"
click at [809, 524] on button "Mettre à jour les filtres" at bounding box center [810, 530] width 133 height 26
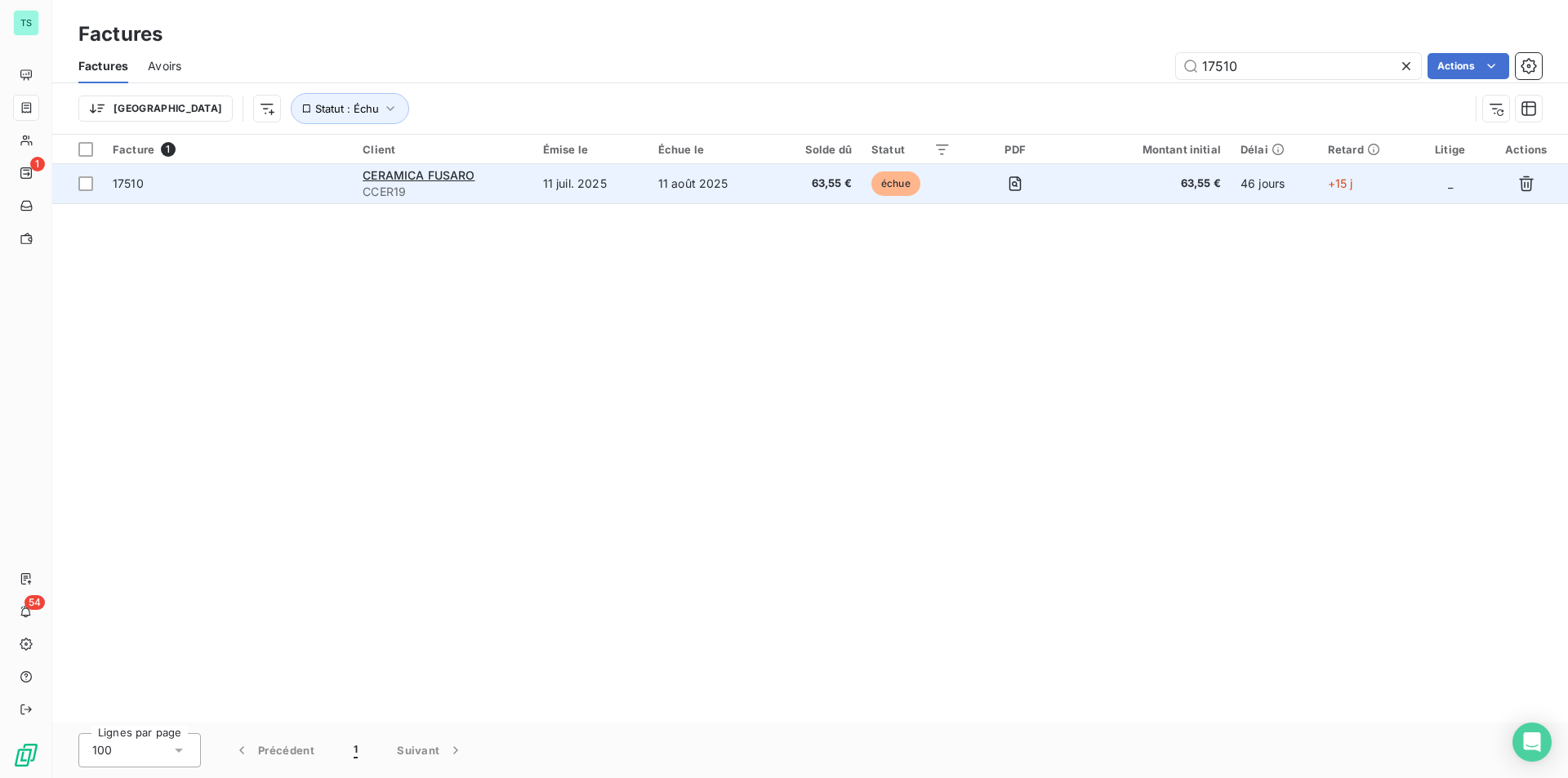
click at [1122, 194] on td "63,55 €" at bounding box center [1150, 183] width 161 height 39
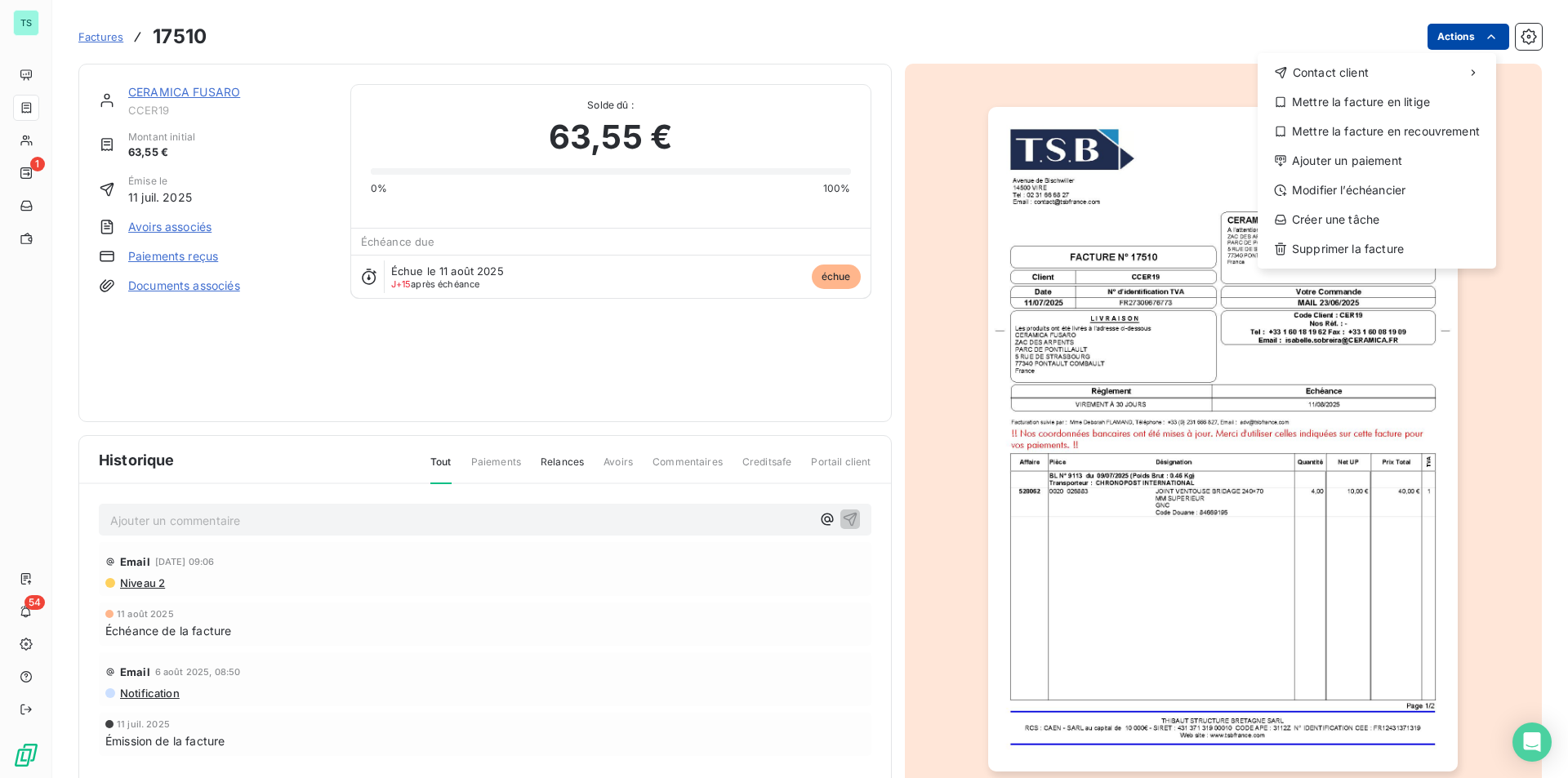
click at [1441, 37] on html "TS 1 54 Factures 17510 Actions Contact client Mettre la facture en litige Mettr…" at bounding box center [784, 389] width 1568 height 778
click at [1351, 158] on div "Ajouter un paiement" at bounding box center [1377, 161] width 225 height 26
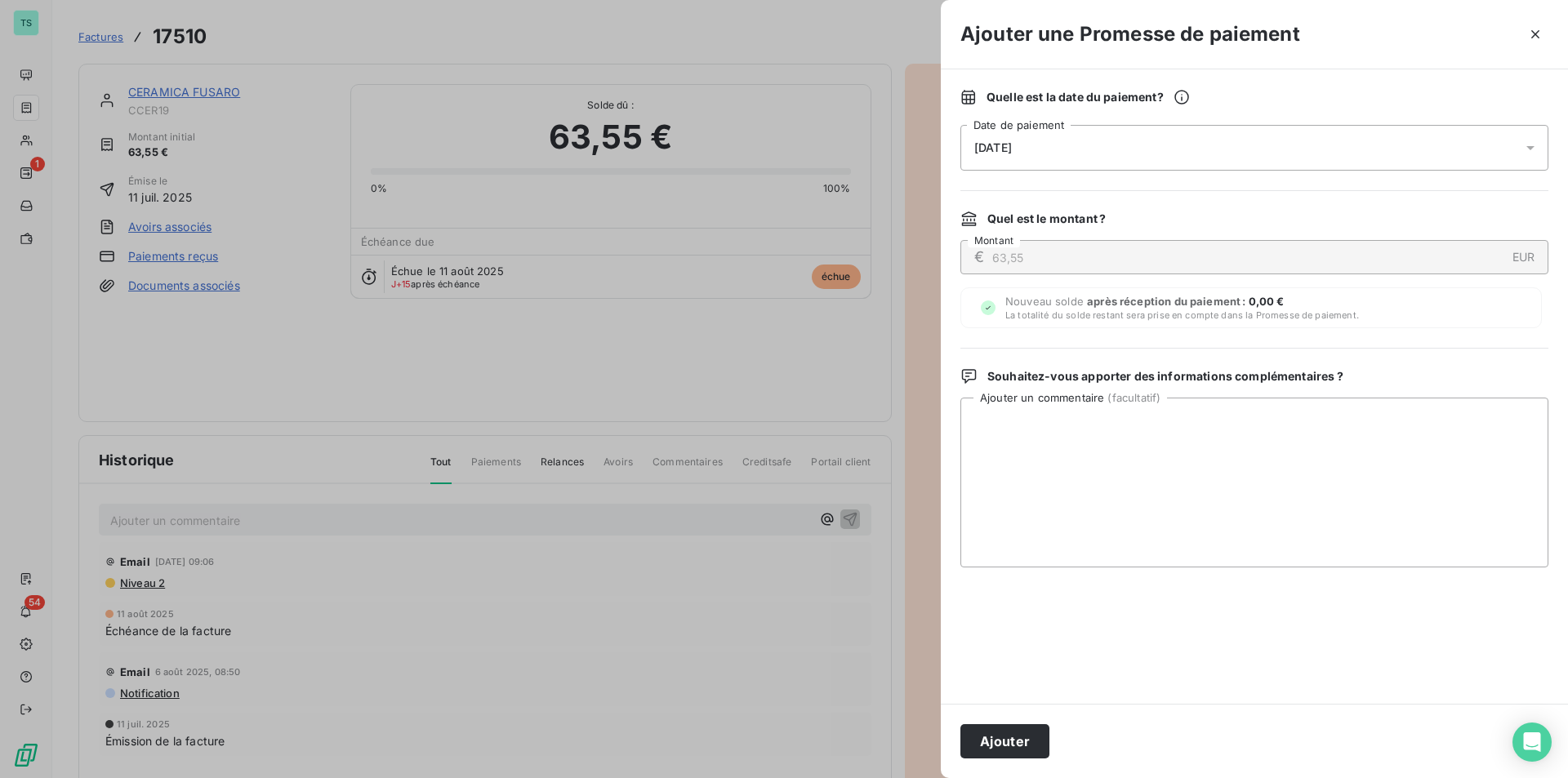
drag, startPoint x: 1008, startPoint y: 731, endPoint x: 1012, endPoint y: 743, distance: 12.6
click at [1008, 731] on button "Ajouter" at bounding box center [1005, 741] width 89 height 34
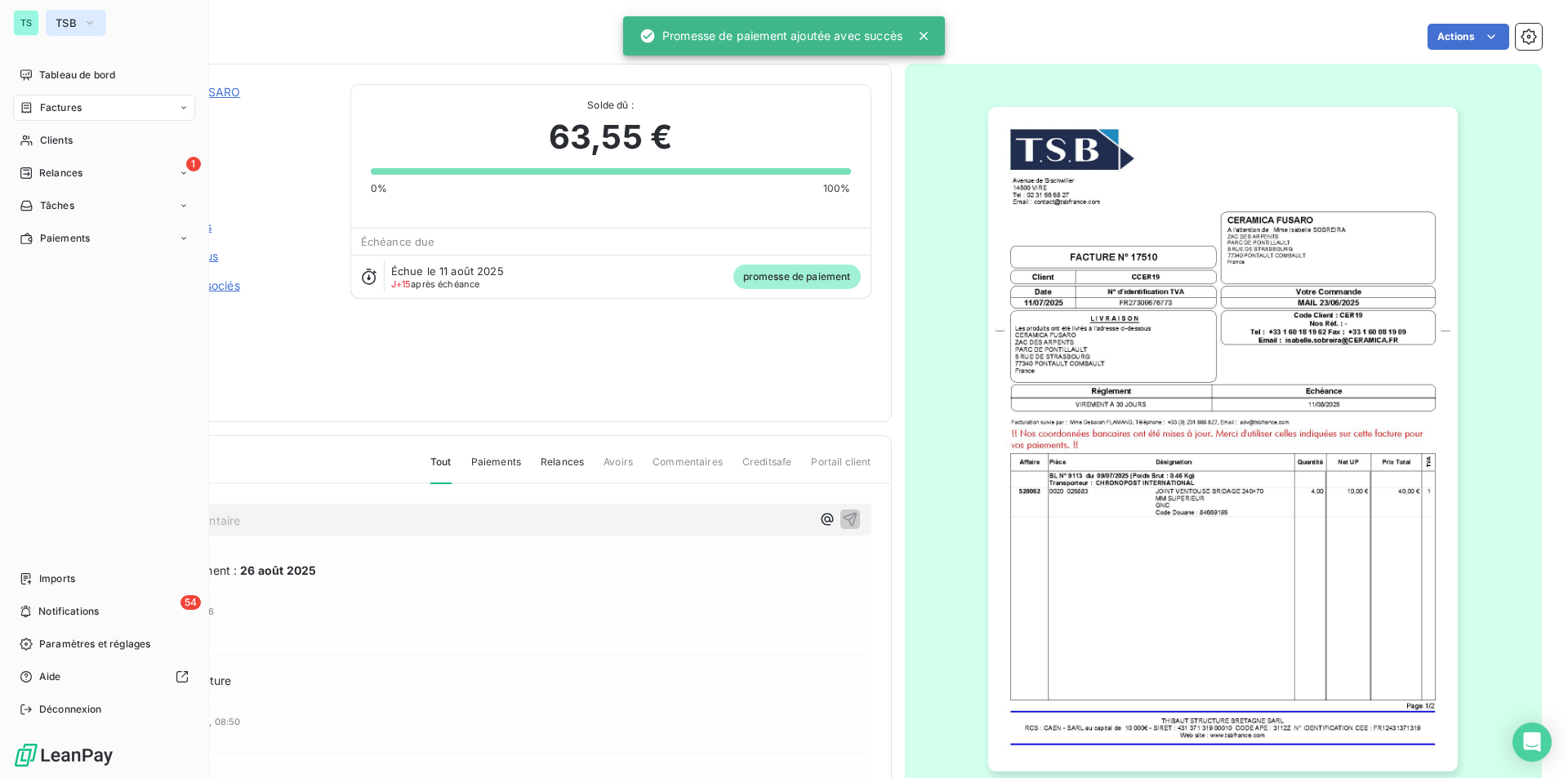
click at [78, 23] on button "TSB" at bounding box center [76, 23] width 60 height 26
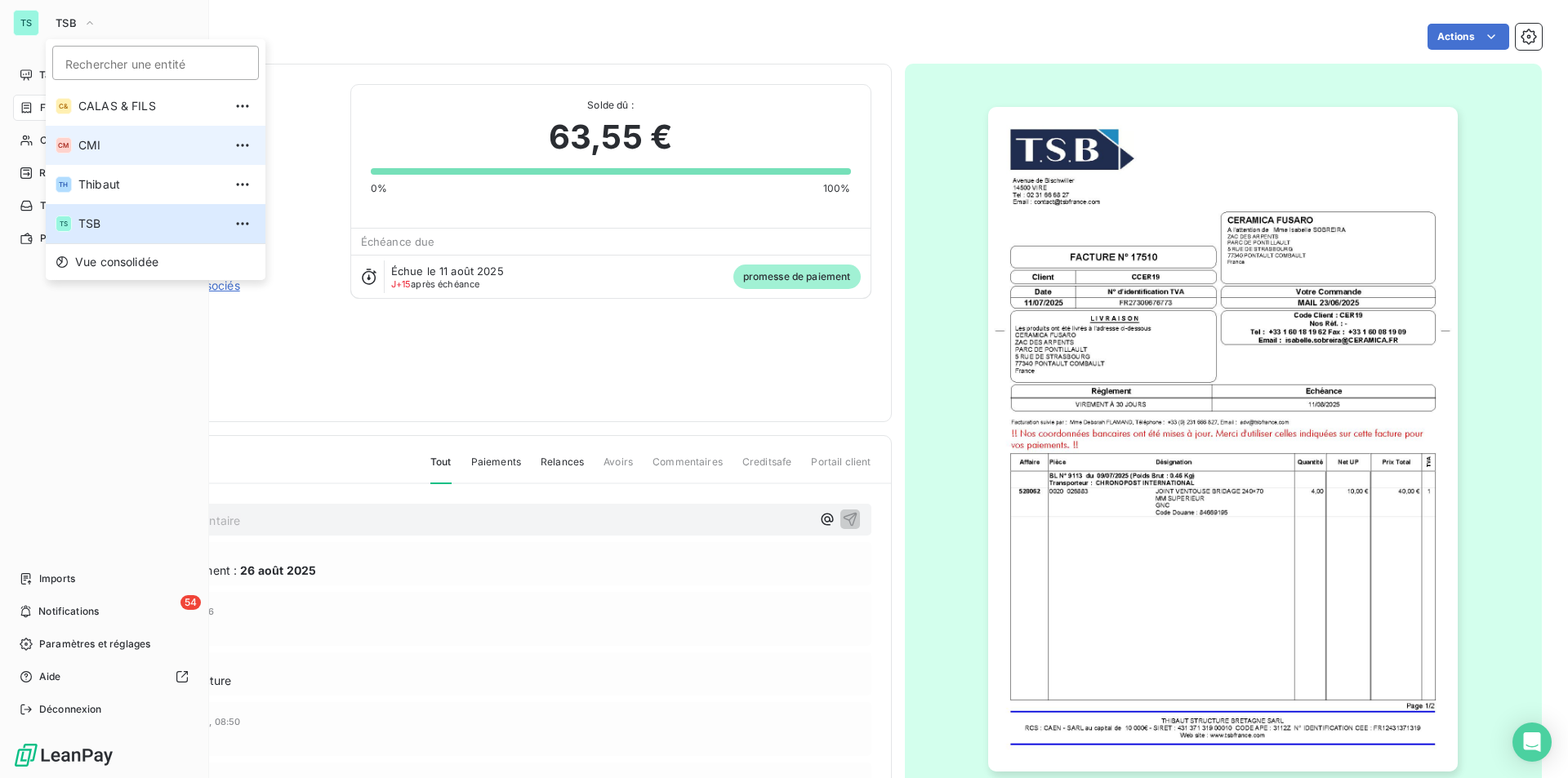
click at [88, 150] on span "CMI" at bounding box center [150, 144] width 144 height 16
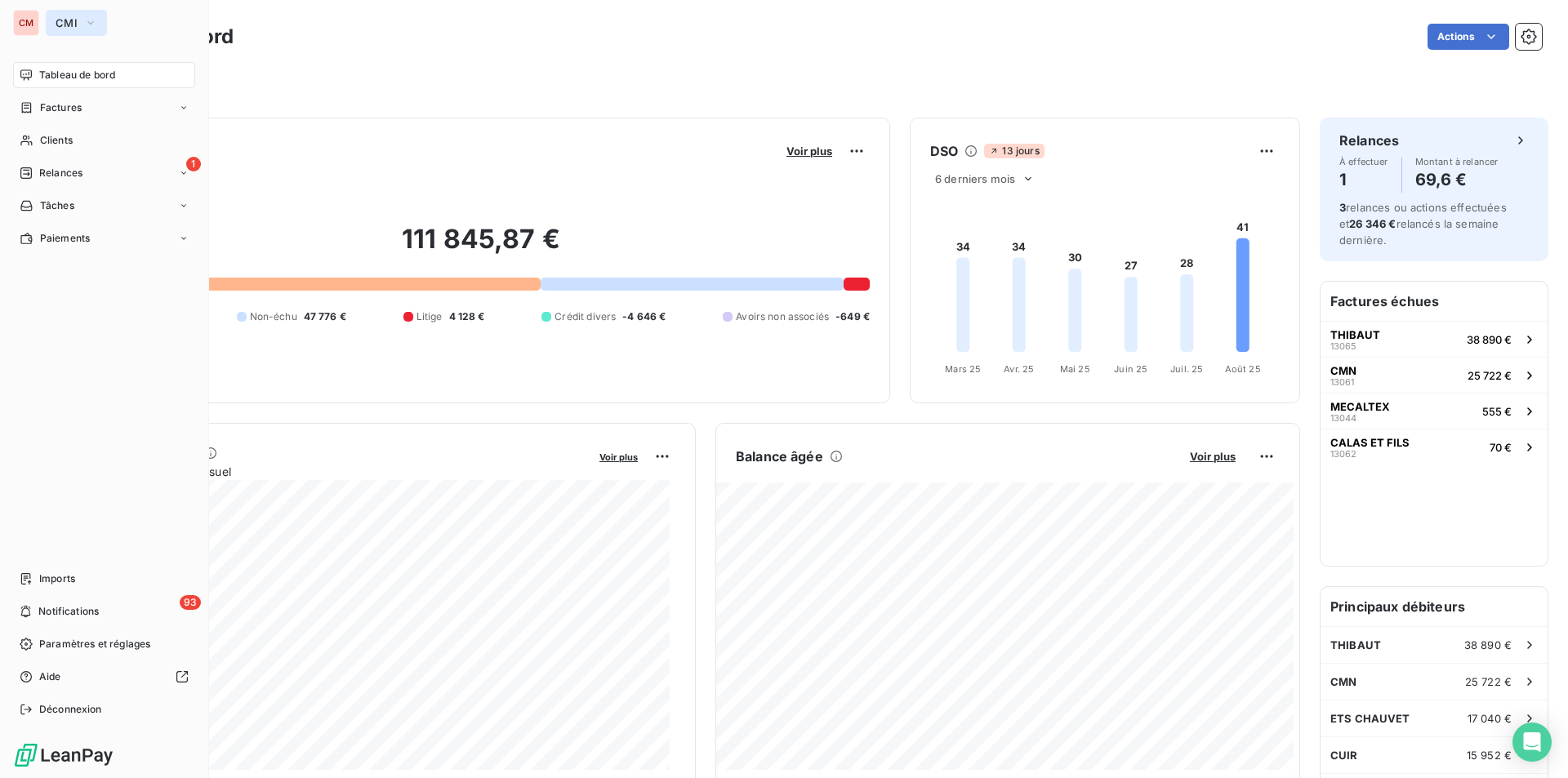
click at [70, 15] on button "CMI" at bounding box center [76, 23] width 61 height 26
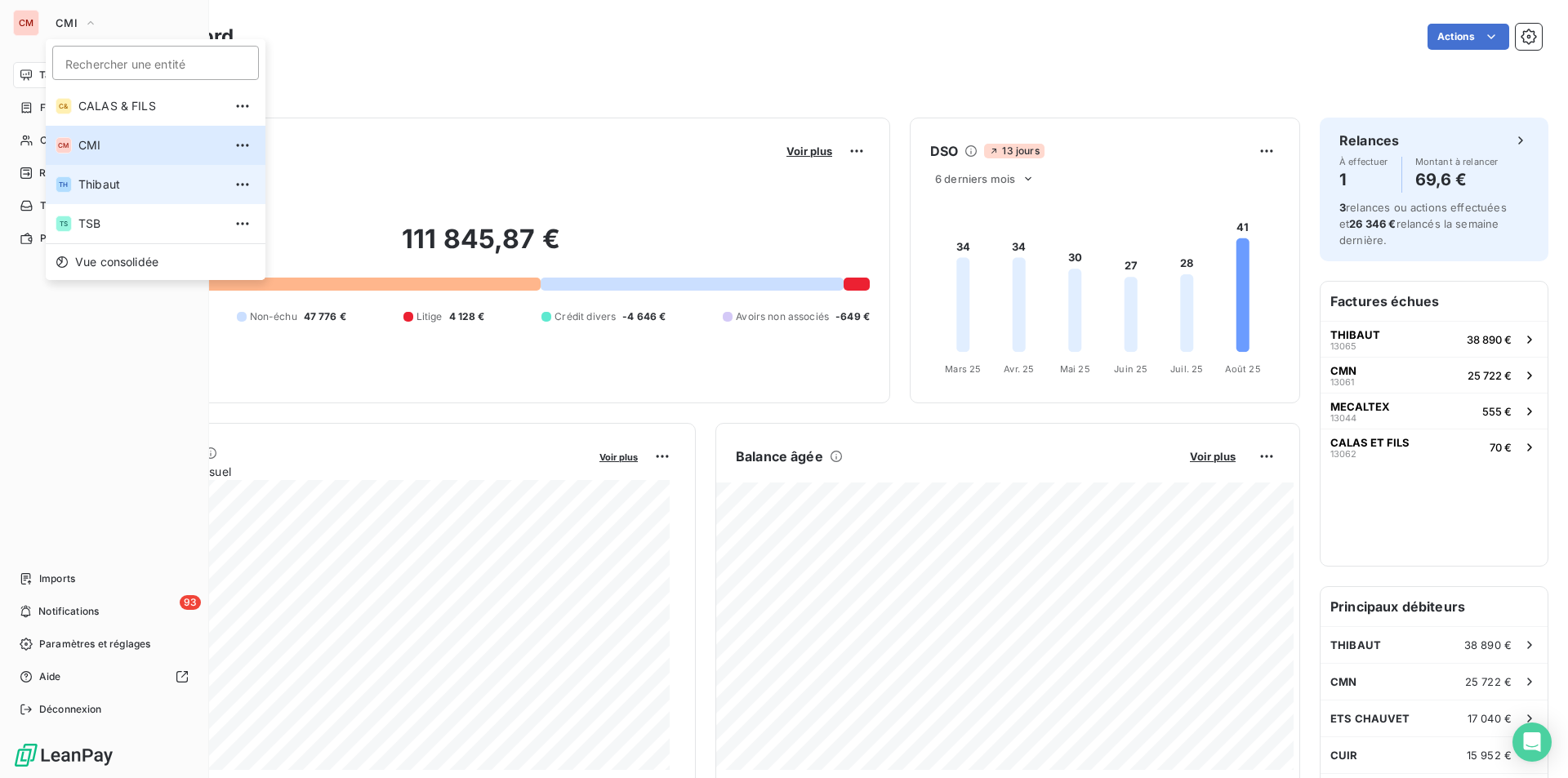
click at [85, 191] on span "Thibaut" at bounding box center [150, 184] width 144 height 16
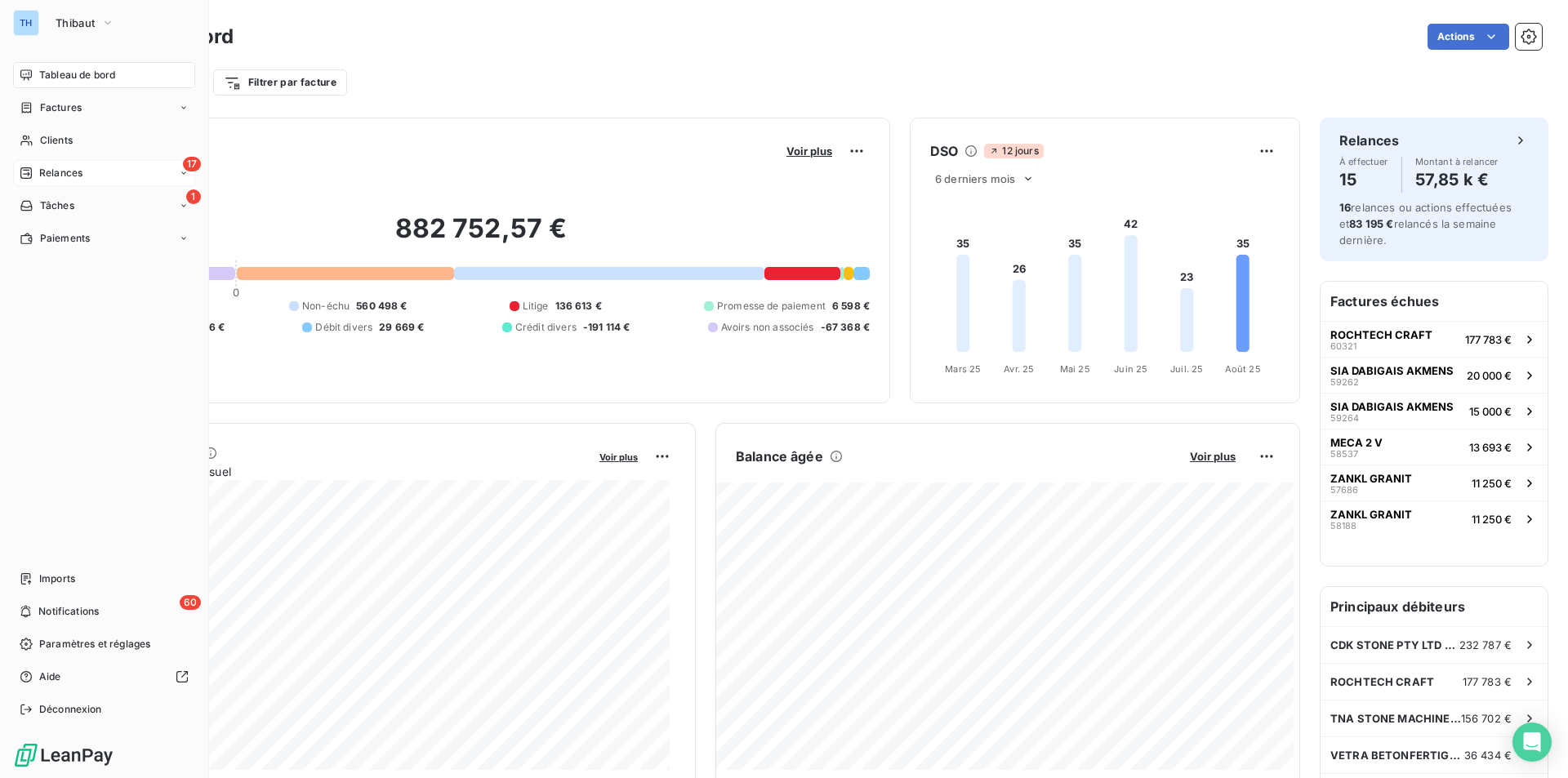
click at [35, 168] on div "Relances" at bounding box center [51, 172] width 63 height 14
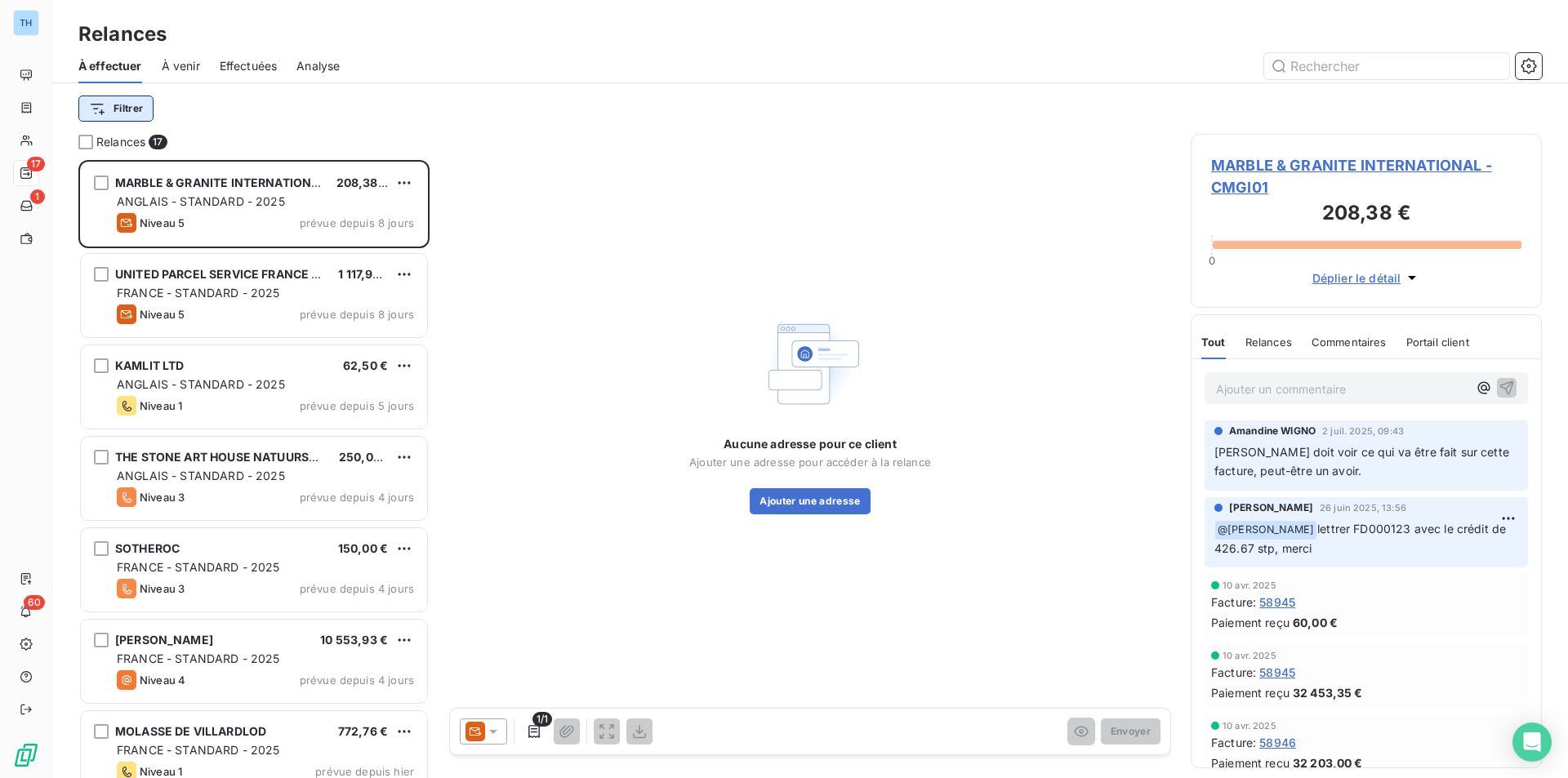
click at [116, 109] on html "TH 17 1 60 Relances À effectuer À venir Effectuées Analyse Filtrer Relances 17 …" at bounding box center [784, 389] width 1568 height 778
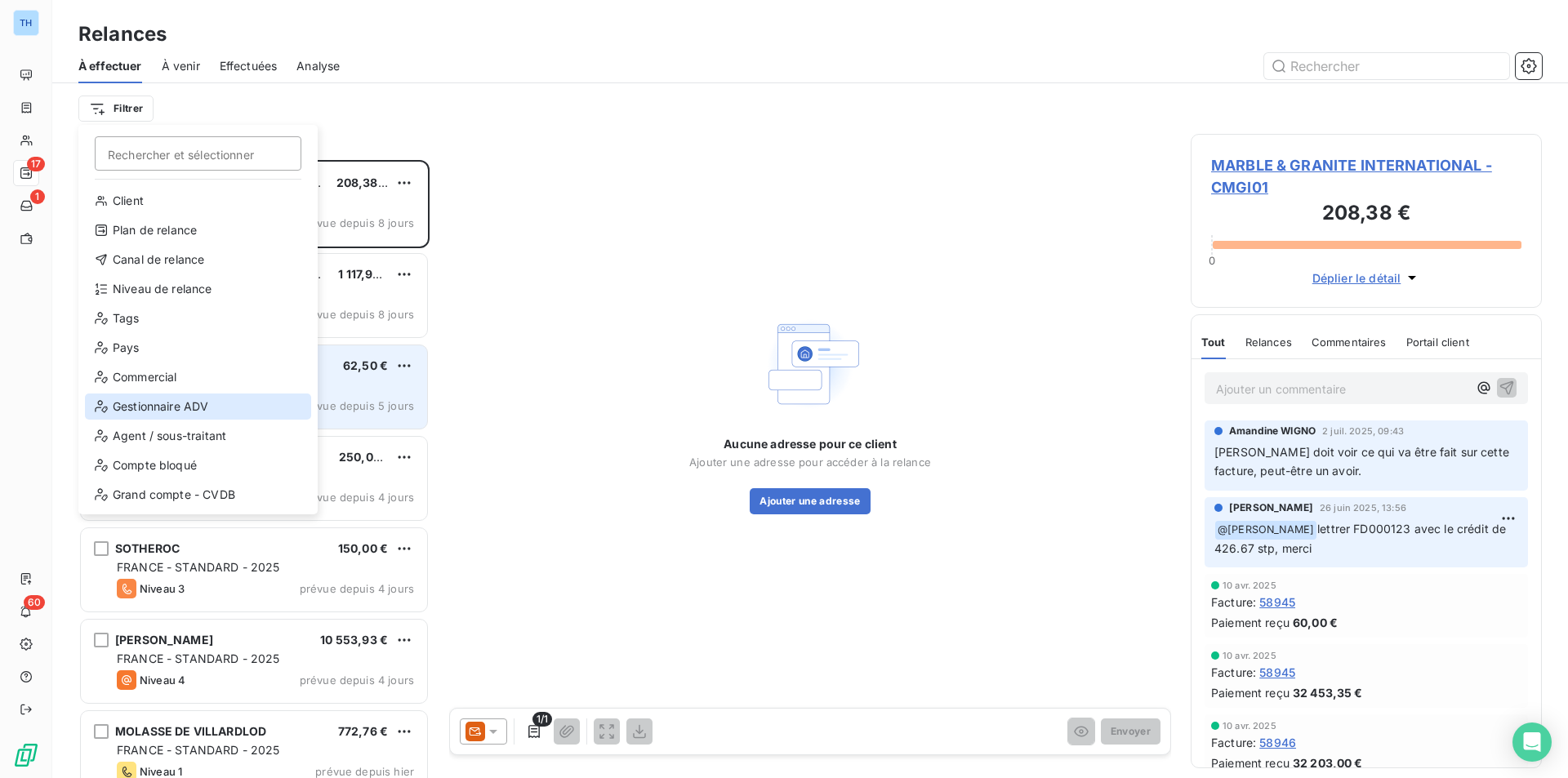
click at [183, 401] on div "Gestionnaire ADV" at bounding box center [198, 406] width 226 height 26
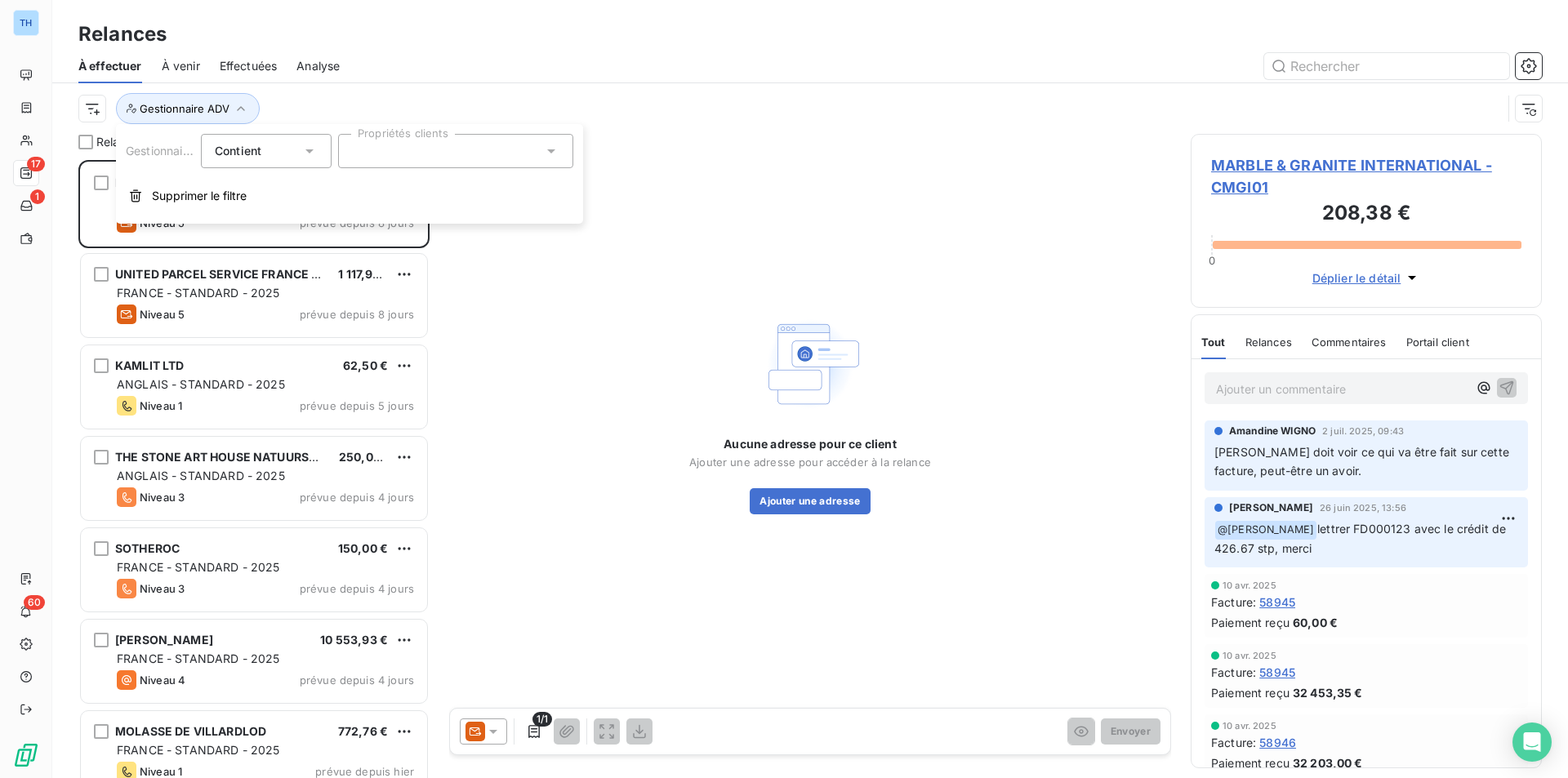
click at [507, 146] on div at bounding box center [456, 151] width 235 height 34
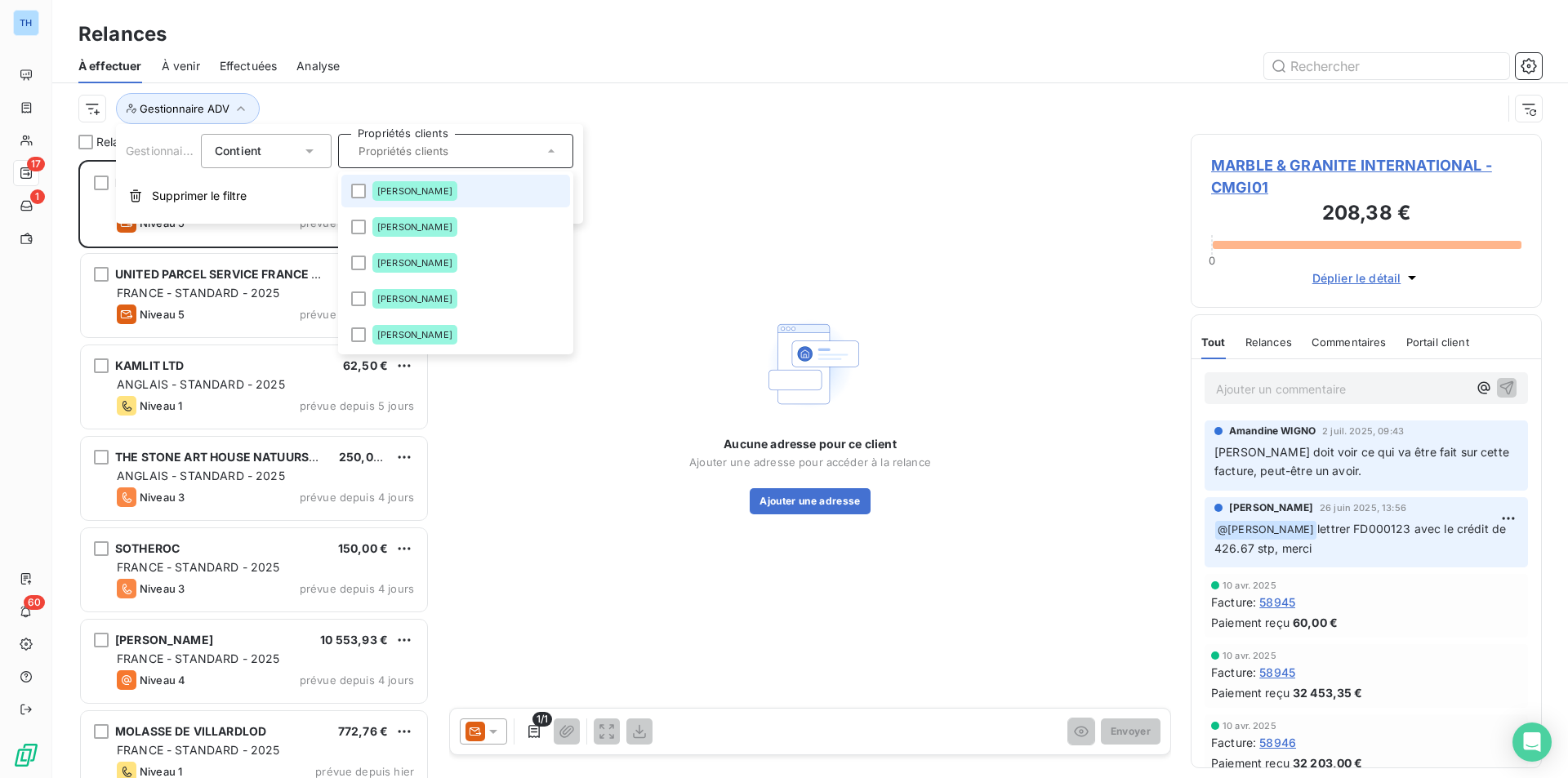
click at [407, 187] on span "[PERSON_NAME]" at bounding box center [415, 191] width 75 height 10
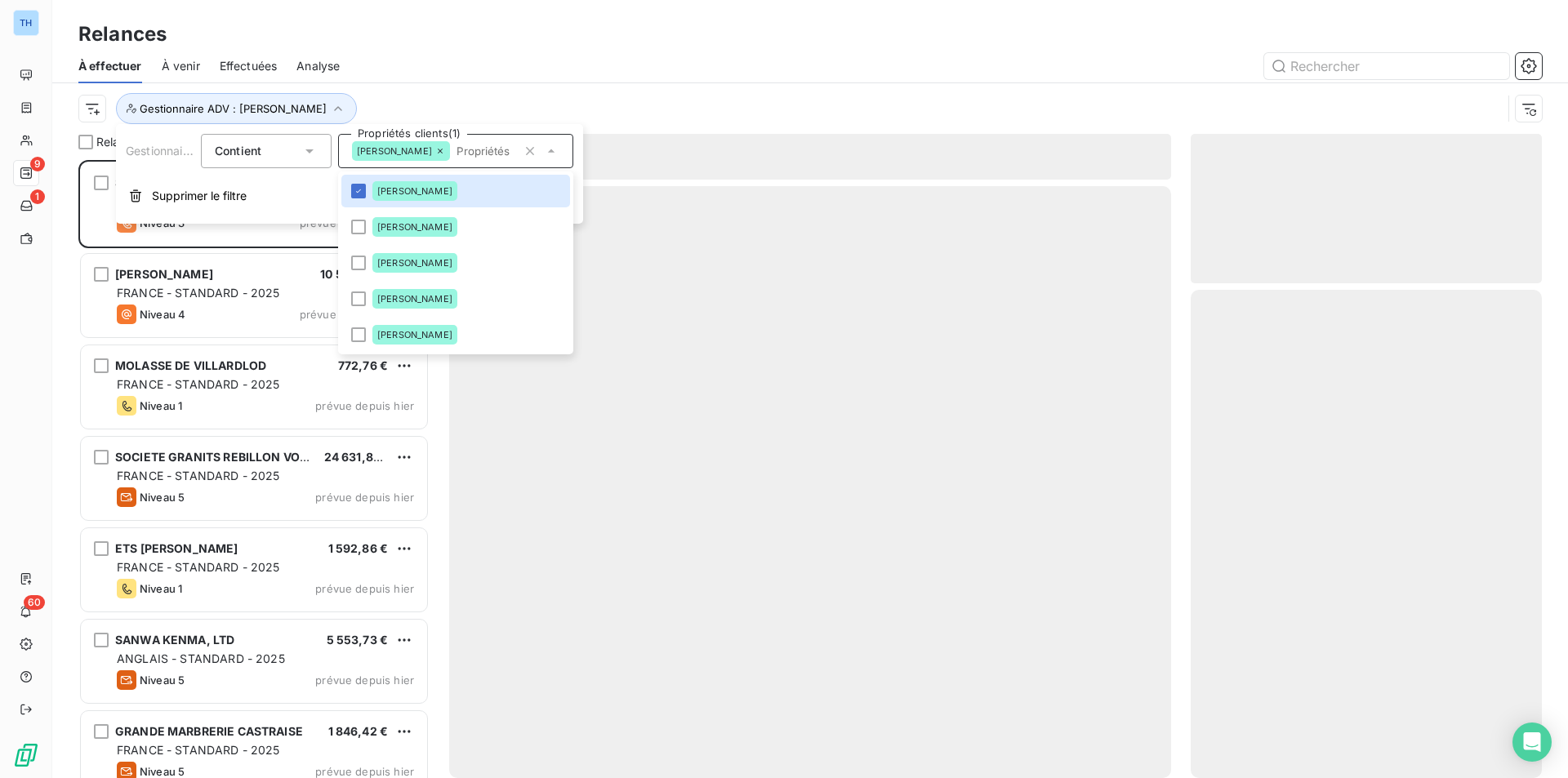
scroll to position [606, 339]
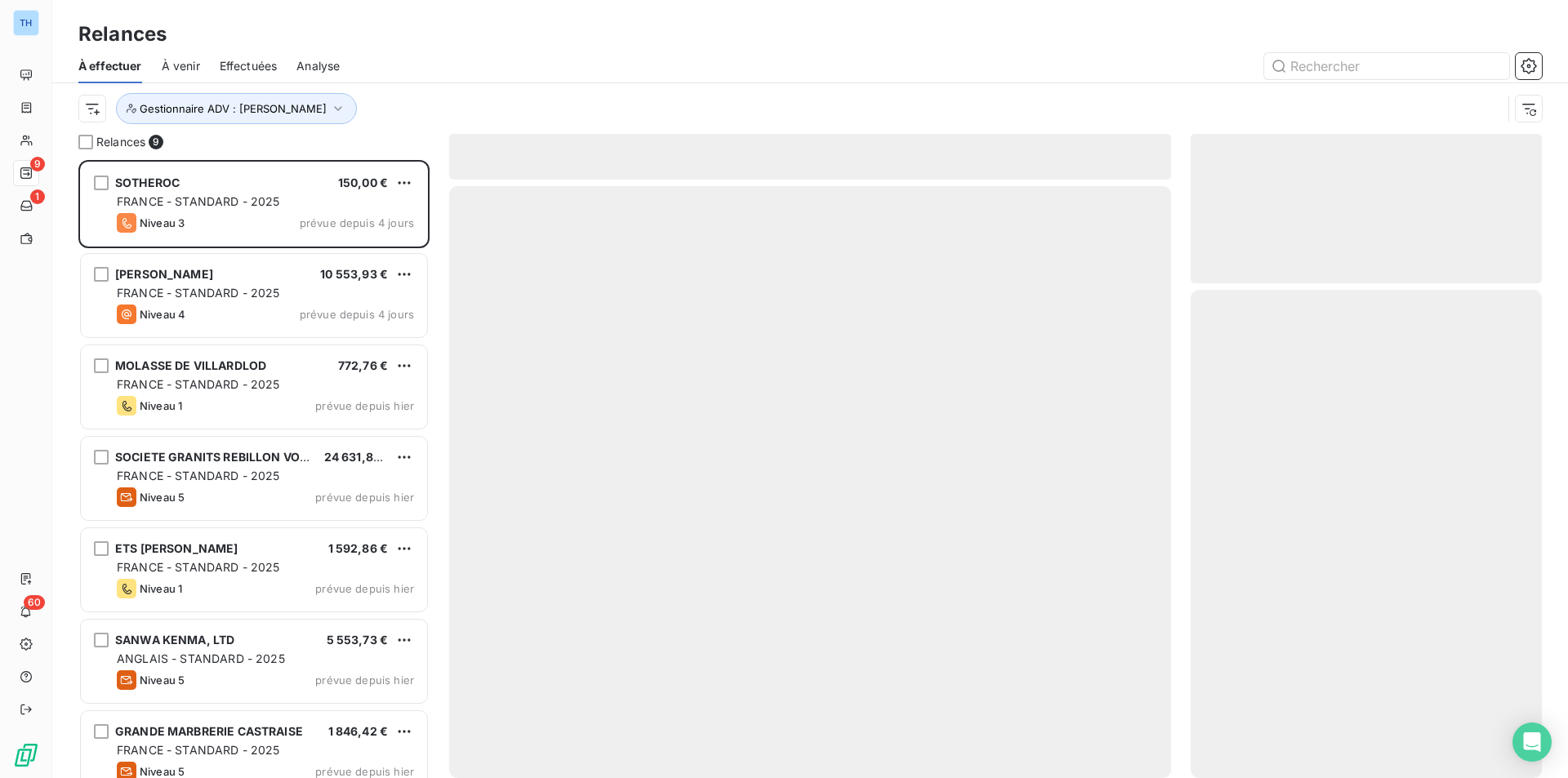
click at [656, 31] on div "Relances" at bounding box center [811, 34] width 1516 height 30
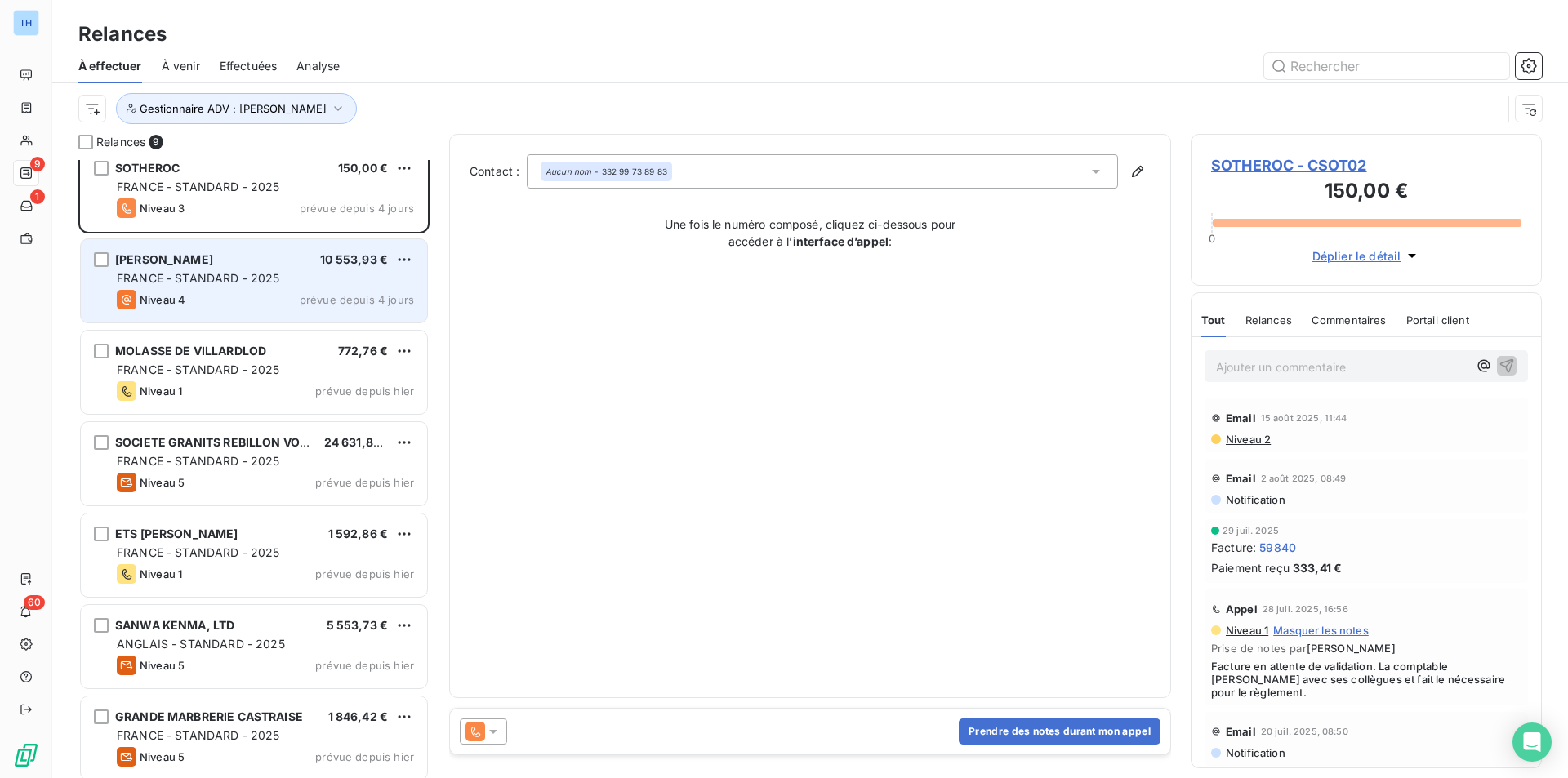
scroll to position [0, 0]
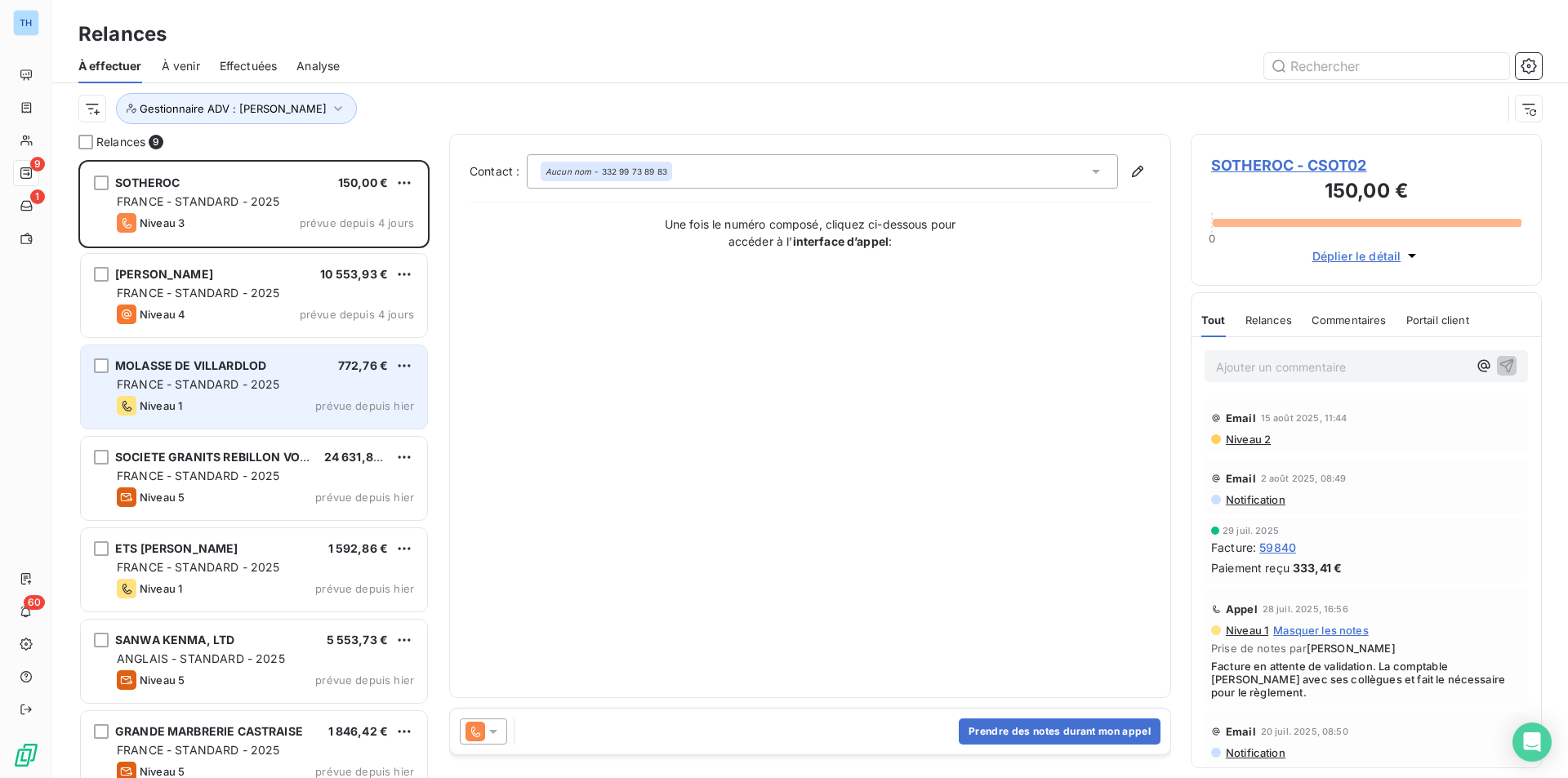
click at [276, 401] on div "Niveau 1 prévue depuis hier" at bounding box center [265, 405] width 297 height 20
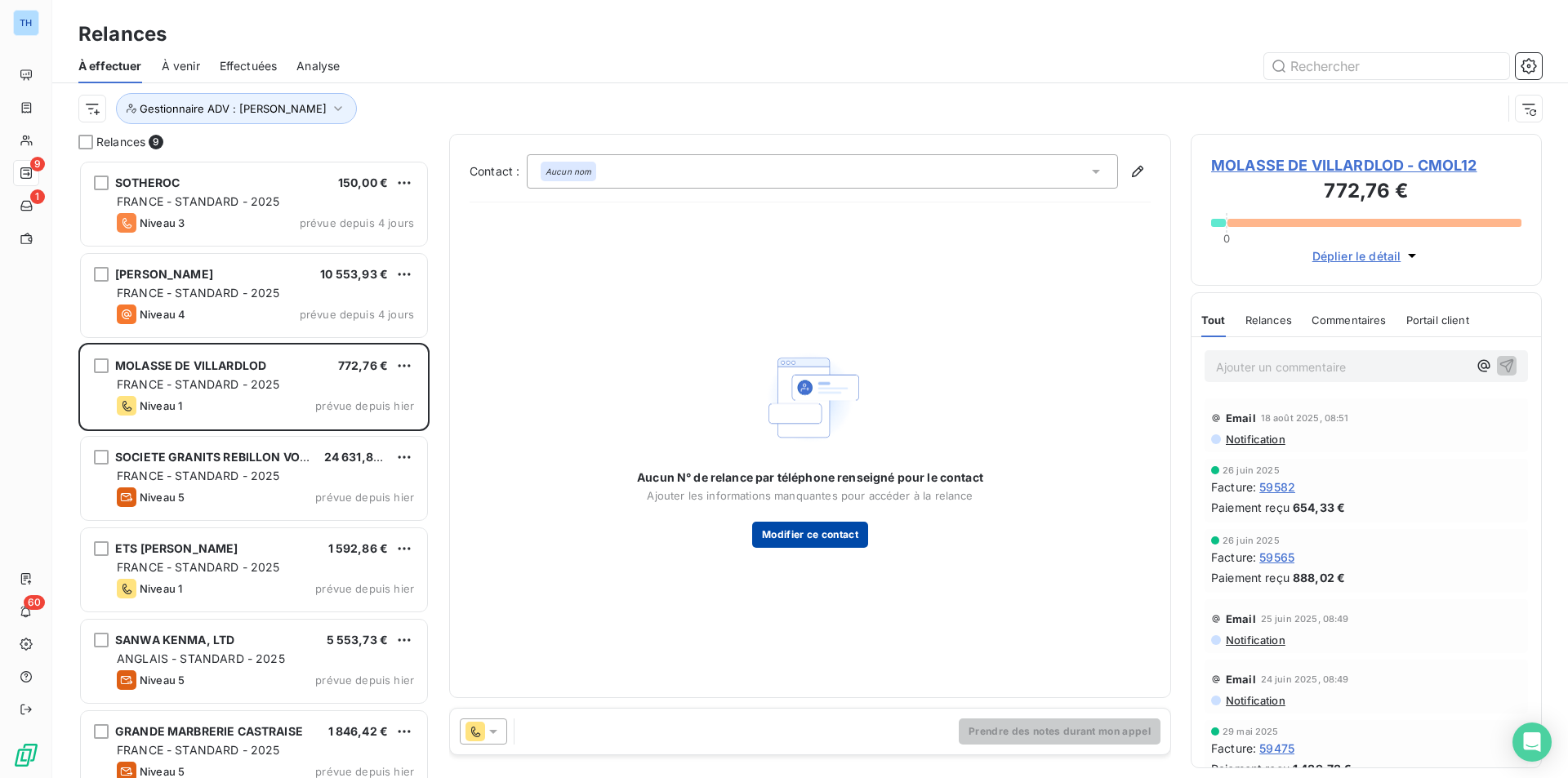
click at [824, 538] on button "Modifier ce contact" at bounding box center [810, 534] width 116 height 26
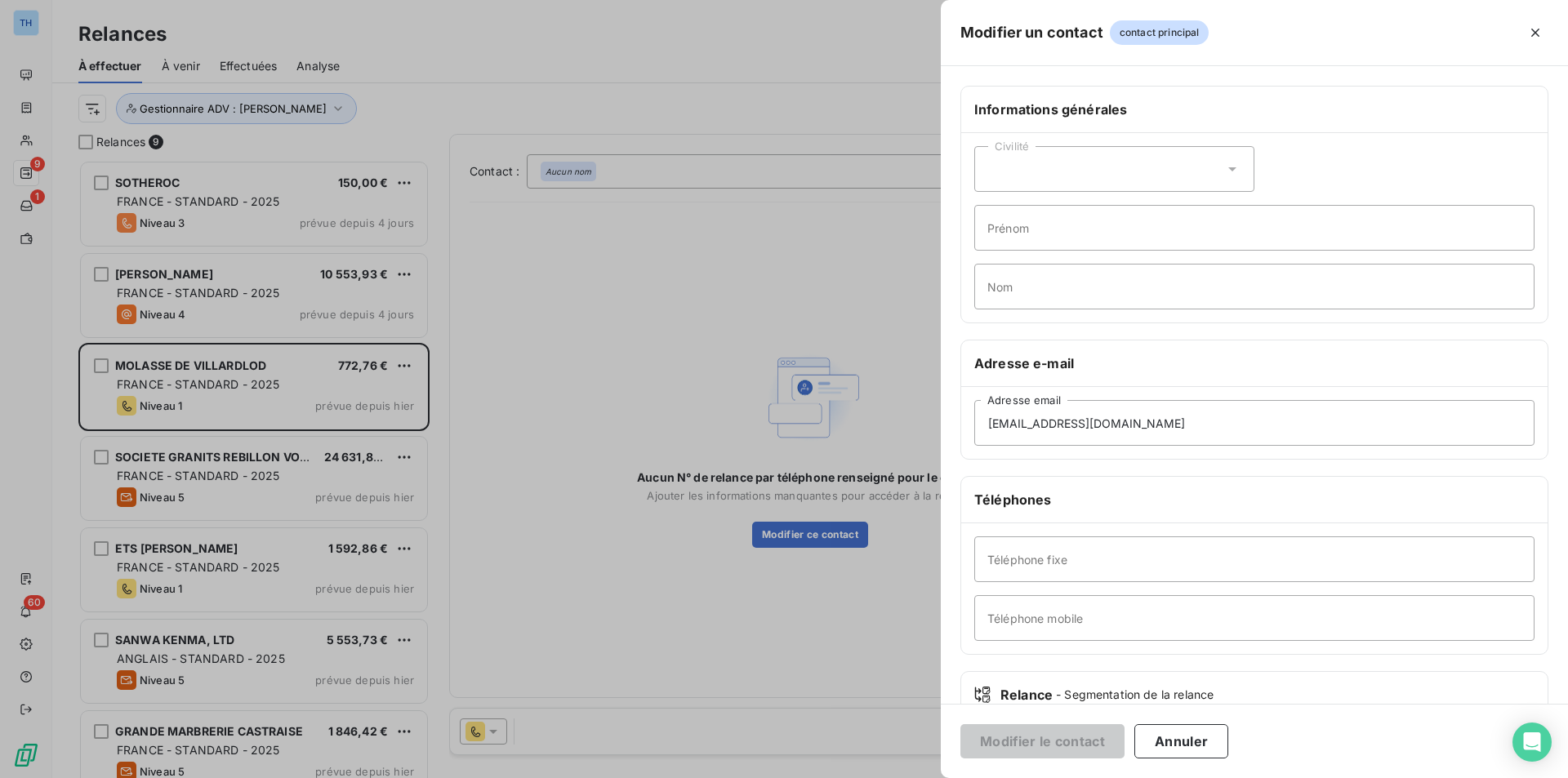
click at [777, 277] on div at bounding box center [784, 389] width 1568 height 778
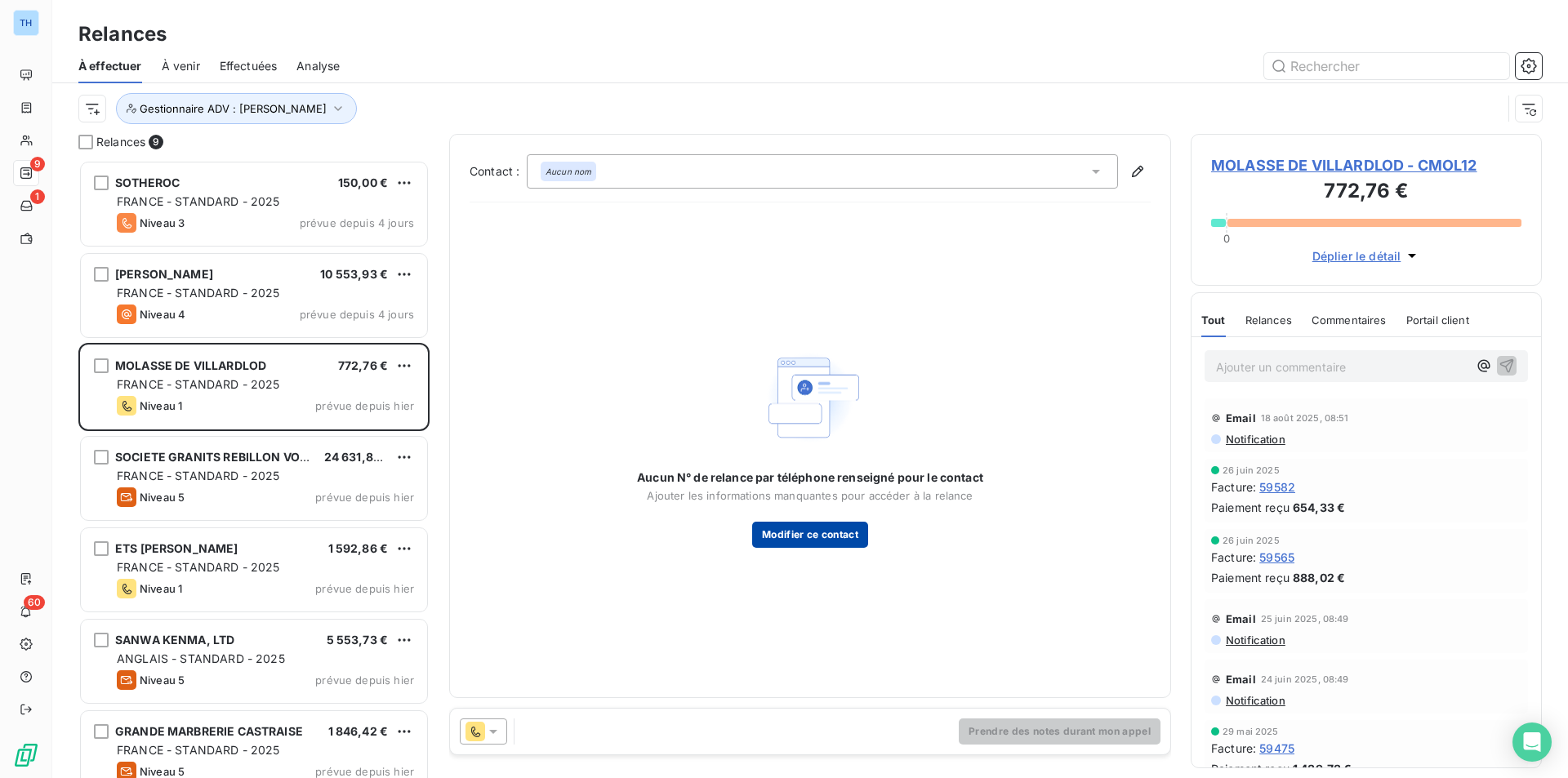
click at [845, 539] on button "Modifier ce contact" at bounding box center [810, 534] width 116 height 26
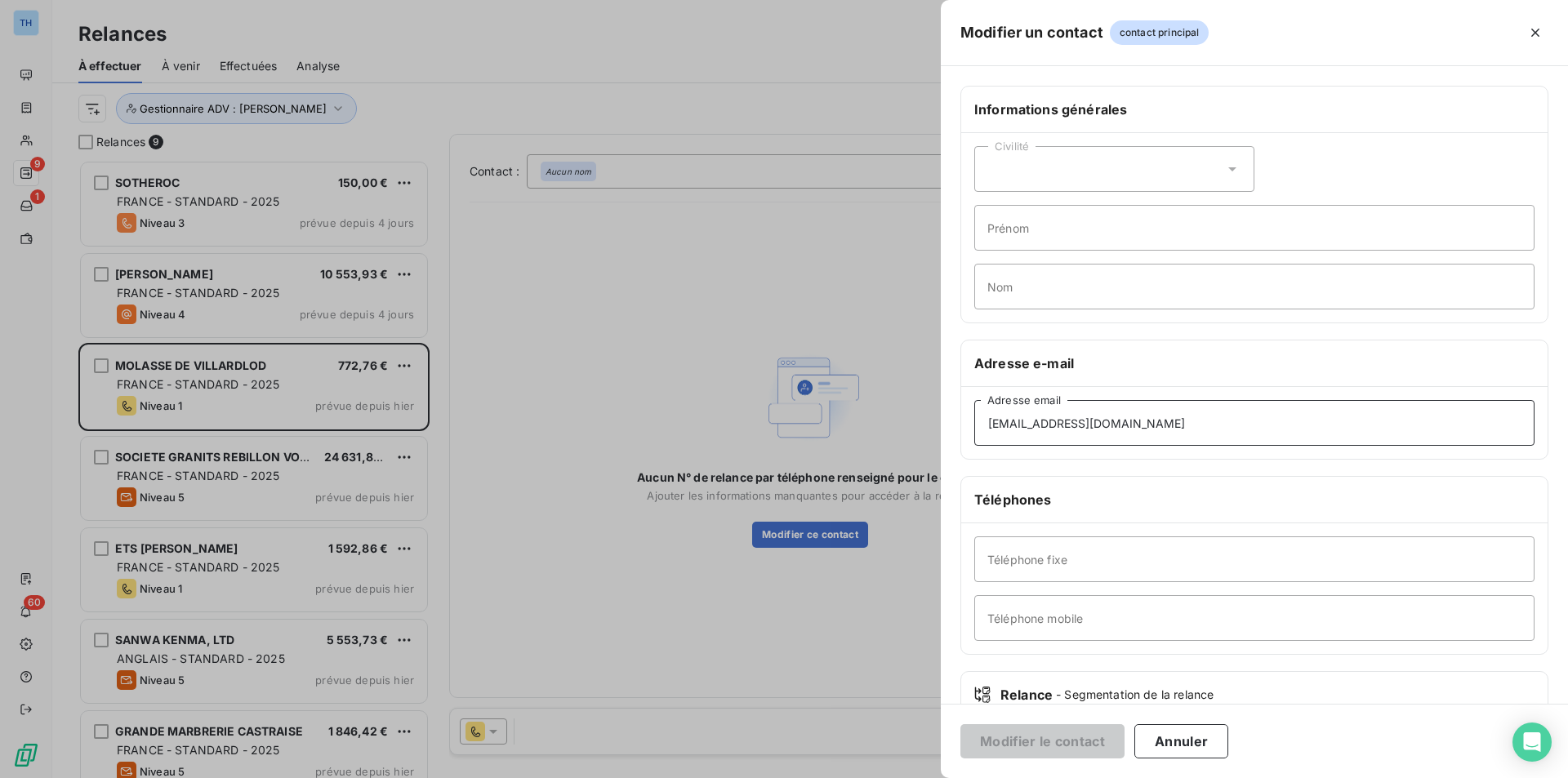
click at [1165, 430] on input "[EMAIL_ADDRESS][DOMAIN_NAME]" at bounding box center [1254, 423] width 560 height 46
click at [1067, 570] on input "Téléphone fixe" at bounding box center [1254, 559] width 560 height 46
paste input "[PHONE_NUMBER]"
type input "[PHONE_NUMBER]"
click at [1058, 737] on button "Modifier le contact" at bounding box center [1042, 741] width 164 height 34
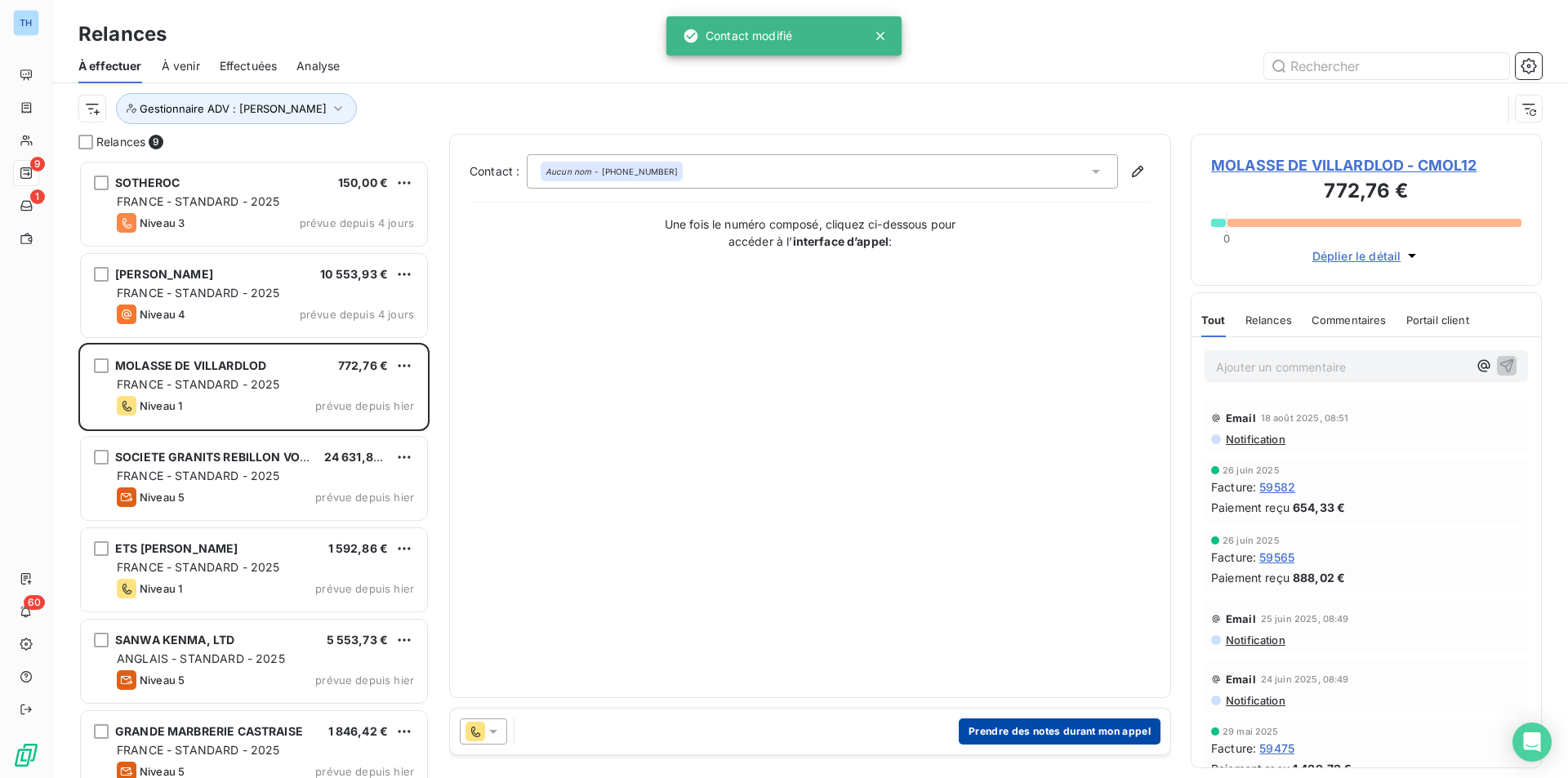
click at [1058, 737] on button "Prendre des notes durant mon appel" at bounding box center [1059, 731] width 201 height 26
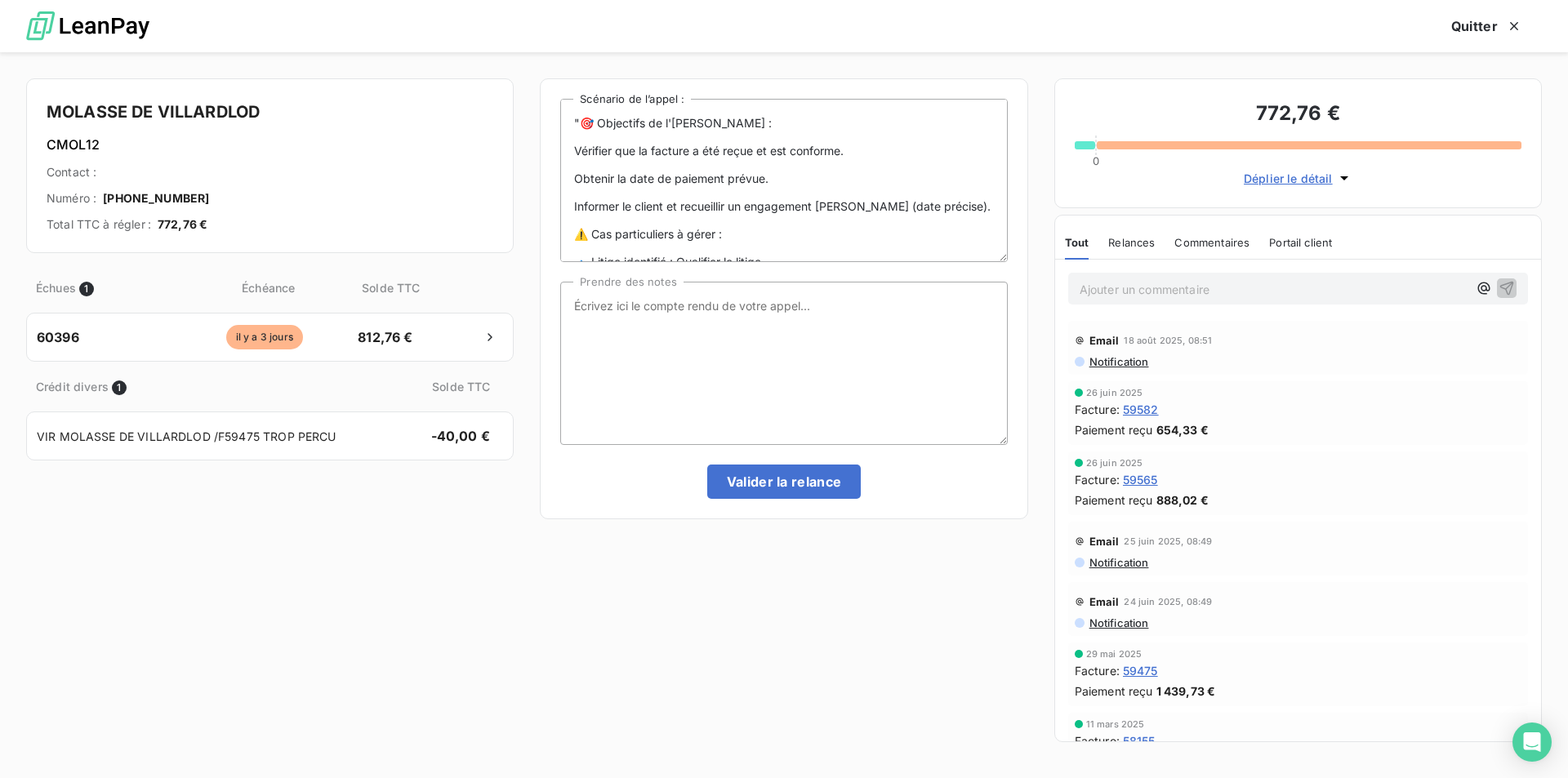
click at [1307, 174] on span "Déplier le détail" at bounding box center [1288, 178] width 89 height 17
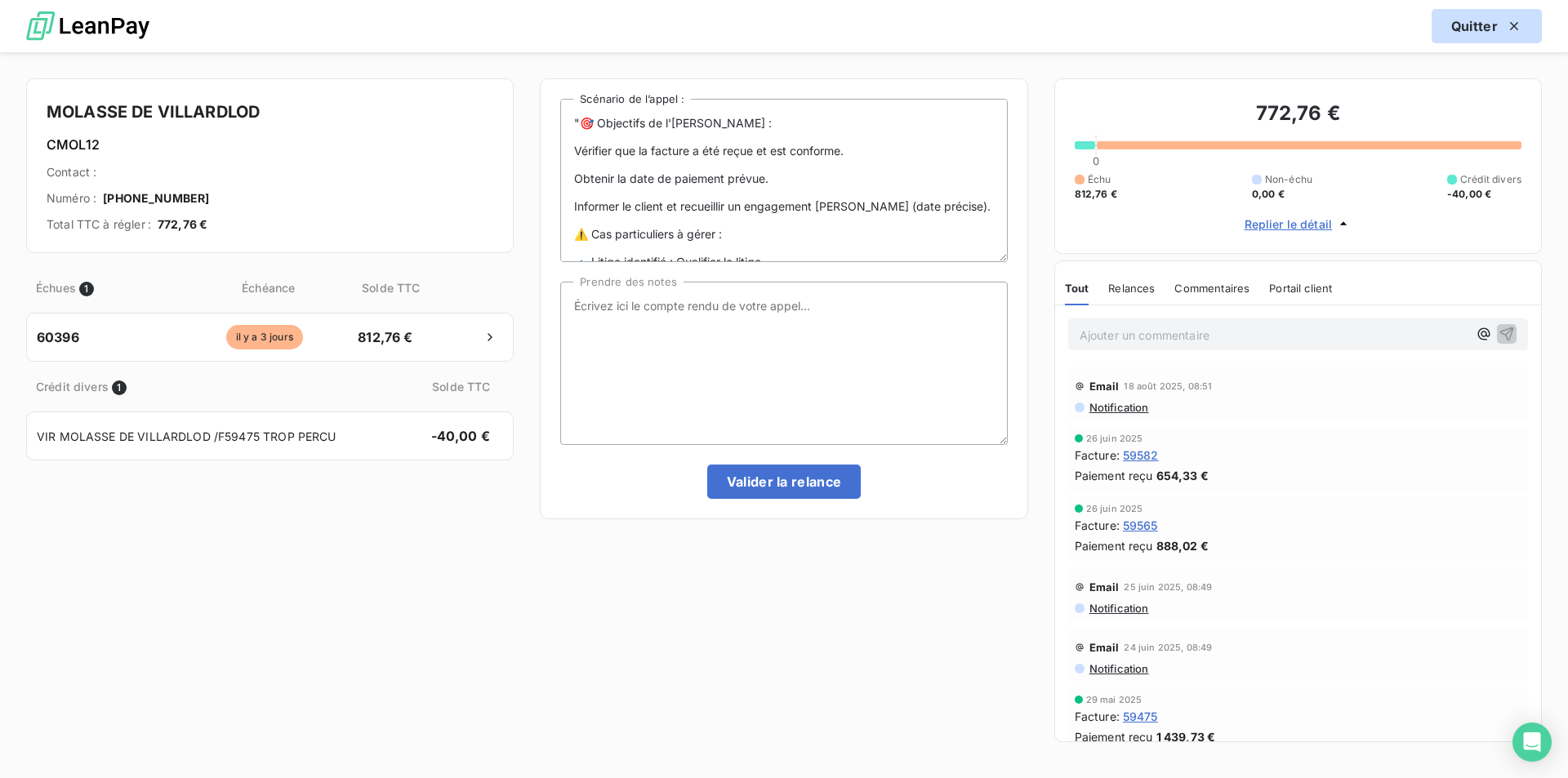
click at [1513, 24] on icon "button" at bounding box center [1514, 26] width 8 height 8
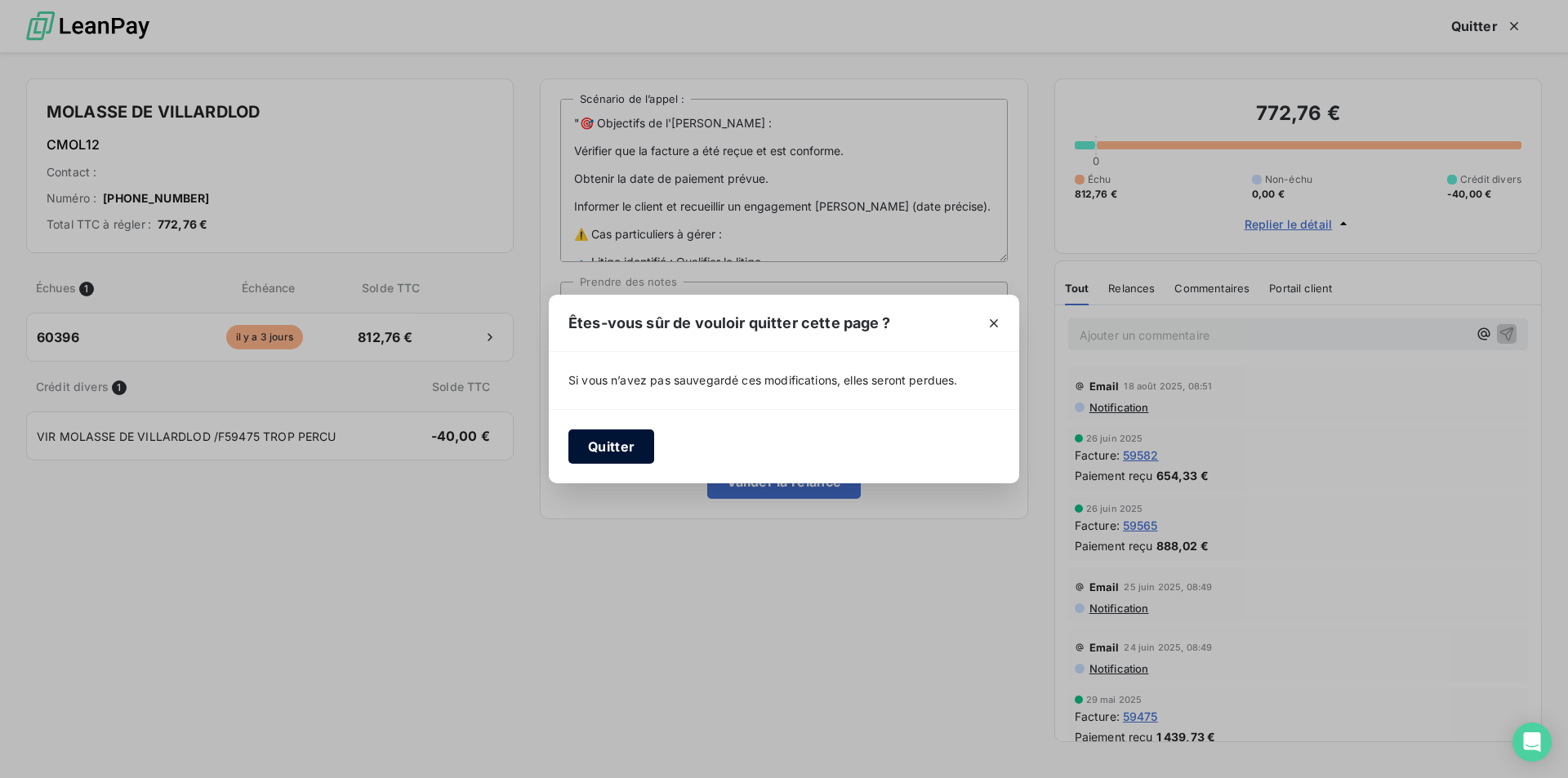
drag, startPoint x: 626, startPoint y: 445, endPoint x: 648, endPoint y: 440, distance: 22.6
click at [626, 445] on button "Quitter" at bounding box center [611, 447] width 86 height 34
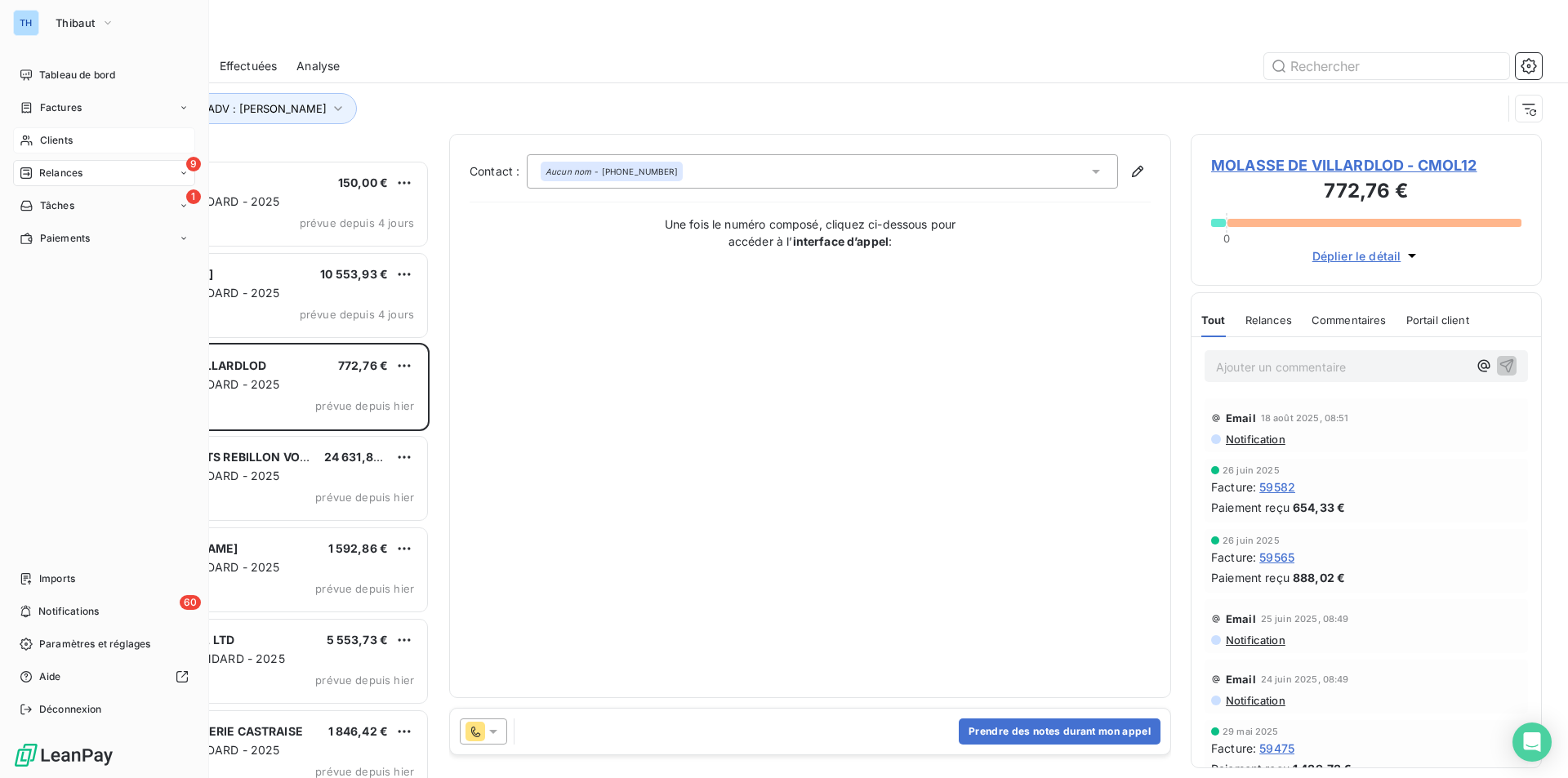
click at [57, 143] on span "Clients" at bounding box center [56, 140] width 32 height 14
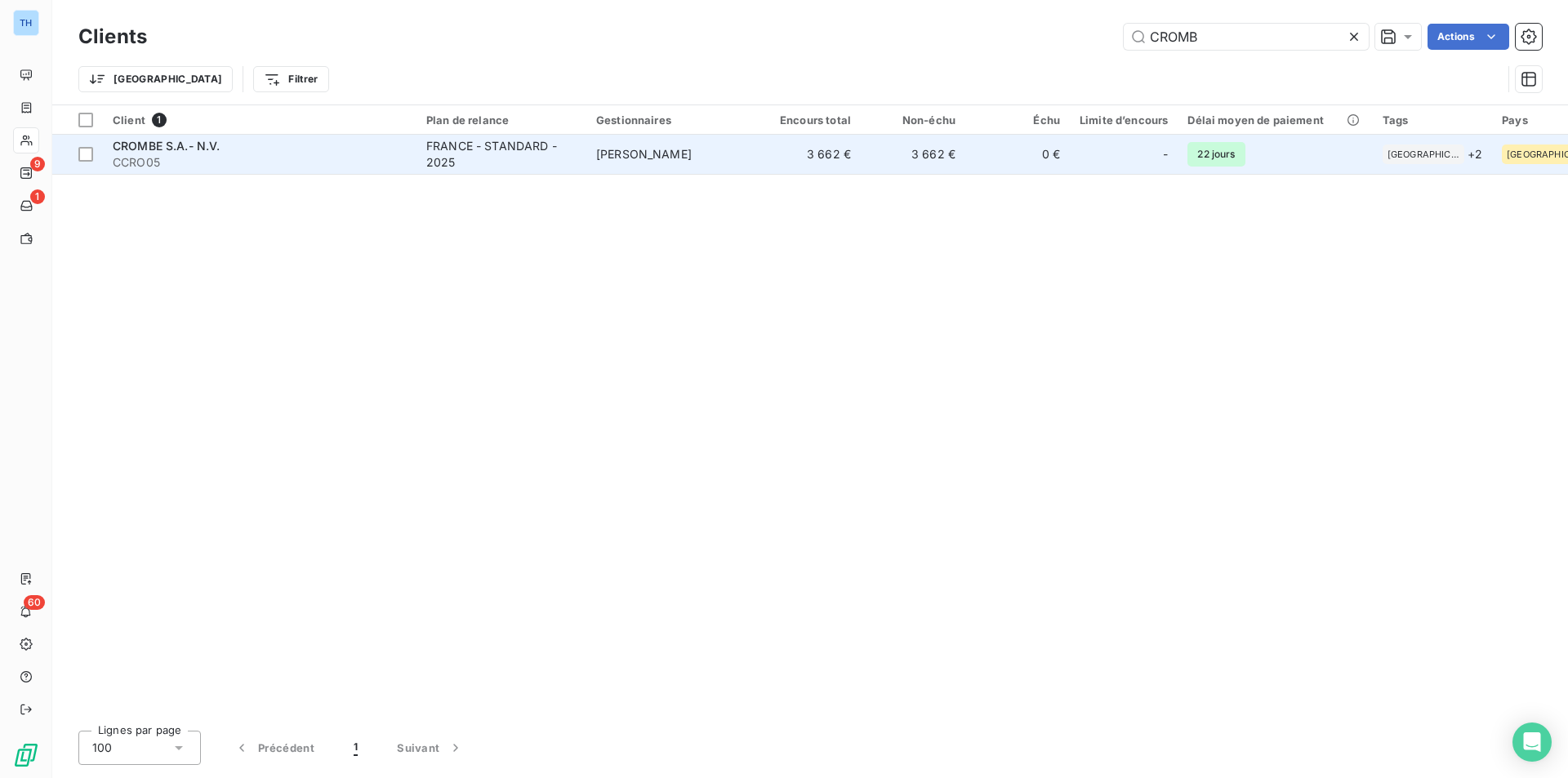
type input "CROMB"
click at [611, 170] on td "[PERSON_NAME]" at bounding box center [671, 155] width 170 height 39
